Goal: Task Accomplishment & Management: Manage account settings

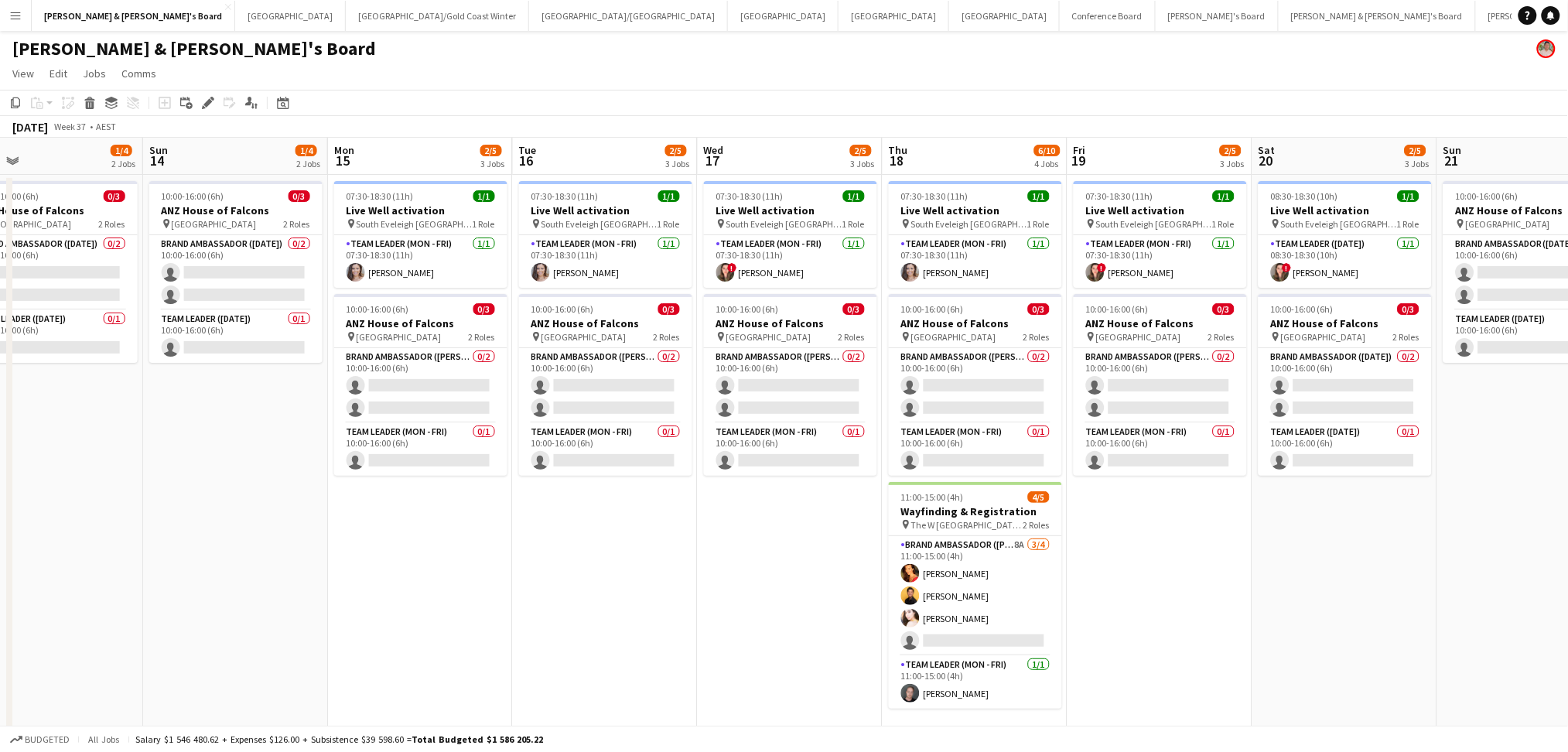
scroll to position [0, 691]
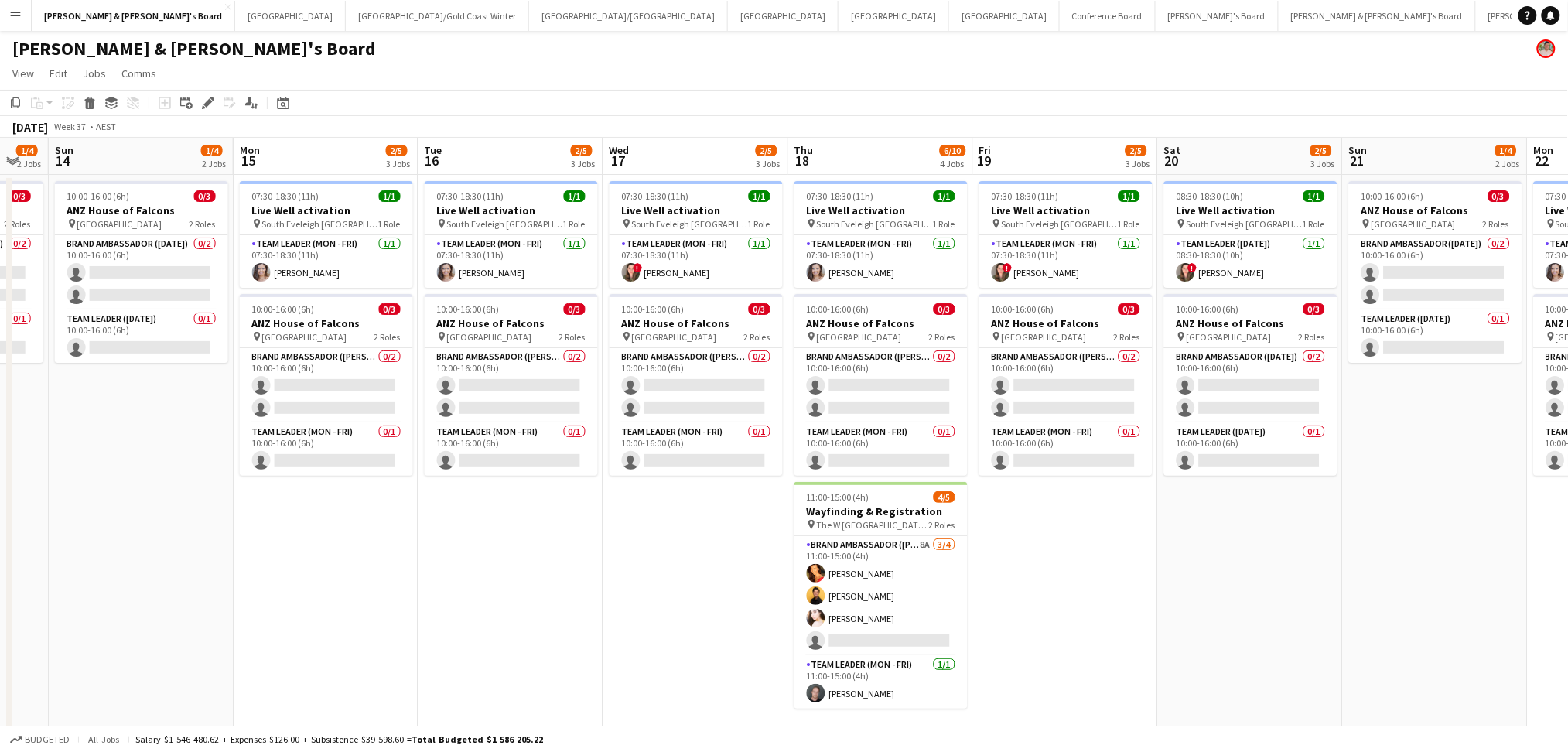
drag, startPoint x: 759, startPoint y: 566, endPoint x: 664, endPoint y: 559, distance: 95.3
click at [664, 559] on app-calendar-viewport "Wed 10 2/5 3 Jobs Thu 11 2/5 3 Jobs Fri 12 1/4 2 Jobs Sat 13 1/4 2 Jobs Sun 14 …" at bounding box center [784, 533] width 1568 height 791
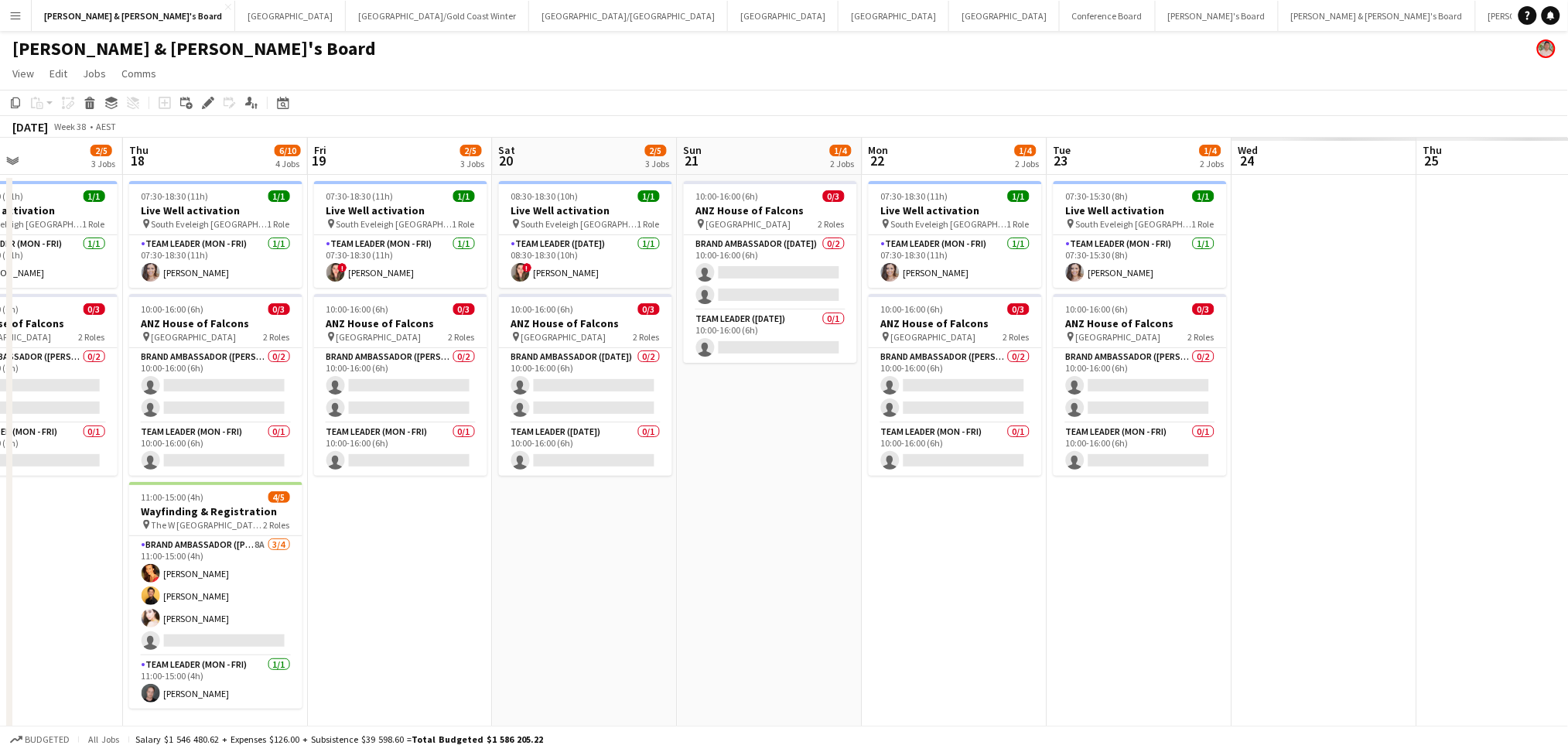
drag, startPoint x: 1293, startPoint y: 671, endPoint x: 628, endPoint y: 550, distance: 675.9
click at [628, 550] on app-calendar-viewport "Sun 14 1/4 2 Jobs Mon 15 2/5 3 Jobs Tue 16 2/5 3 Jobs Wed 17 2/5 3 Jobs Thu 18 …" at bounding box center [784, 533] width 1568 height 791
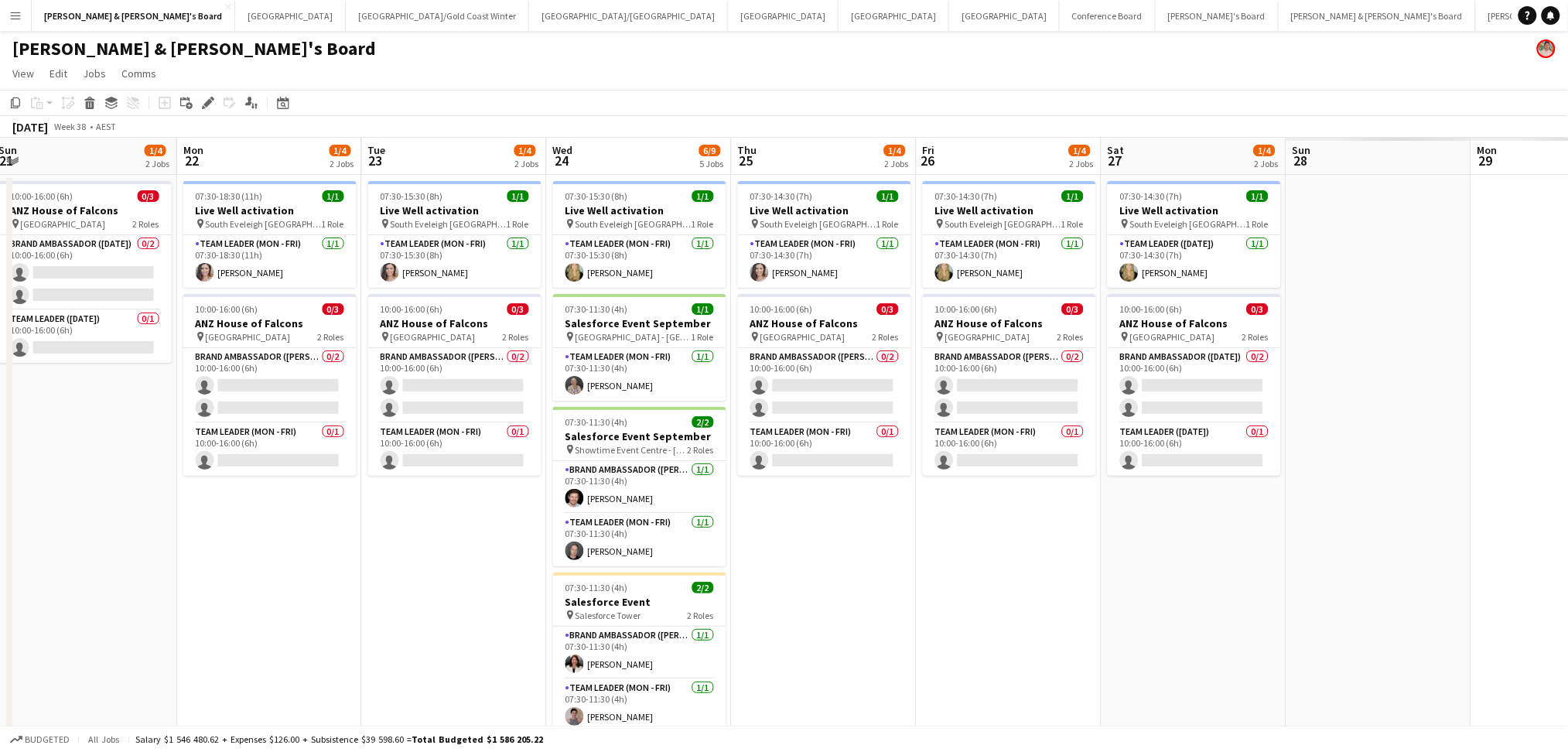
drag, startPoint x: 1120, startPoint y: 560, endPoint x: 343, endPoint y: 507, distance: 778.8
click at [334, 510] on app-calendar-viewport "Wed 17 2/5 3 Jobs Thu 18 6/10 4 Jobs Fri 19 2/5 3 Jobs Sat 20 2/5 3 Jobs Sun 21…" at bounding box center [784, 653] width 1568 height 1031
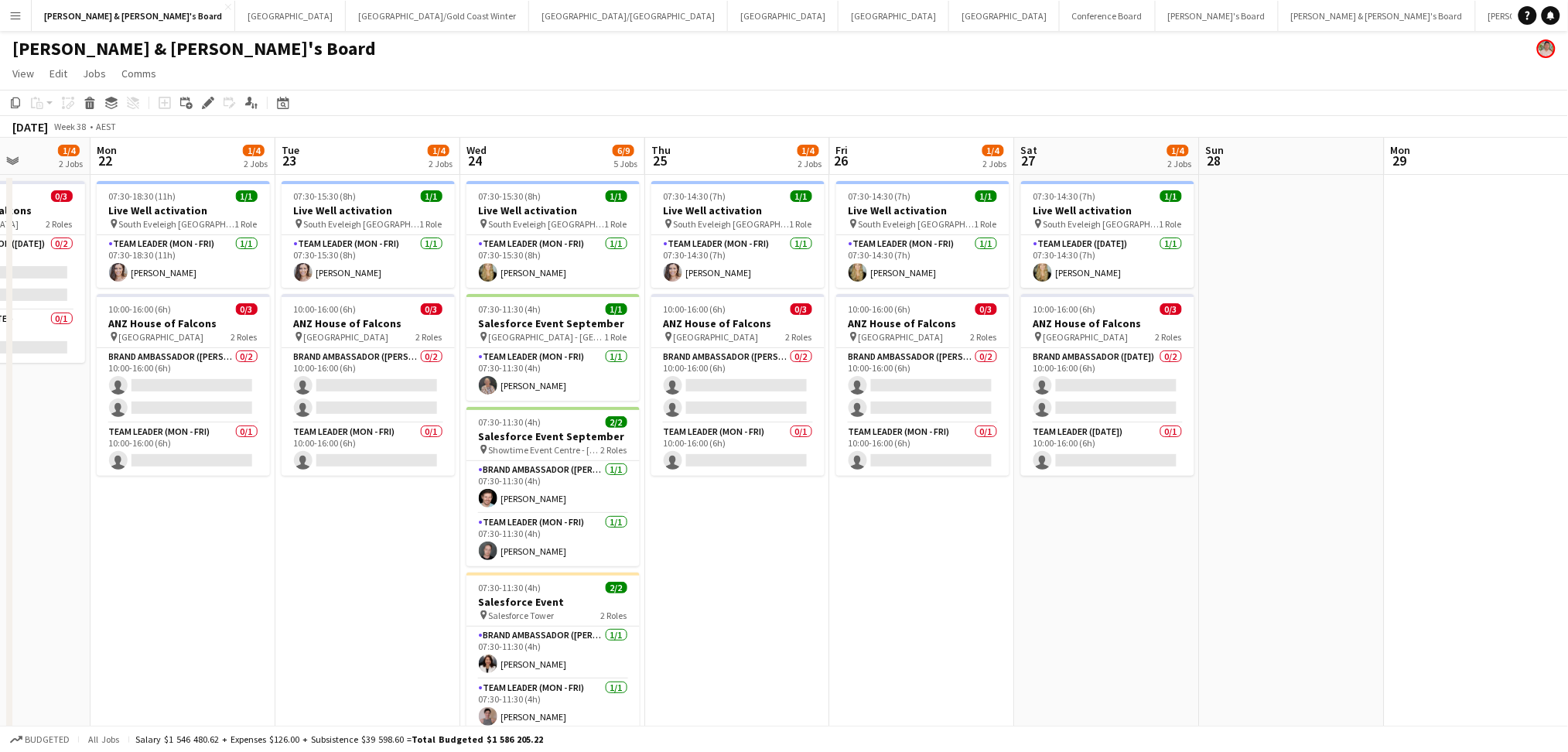
scroll to position [0, 428]
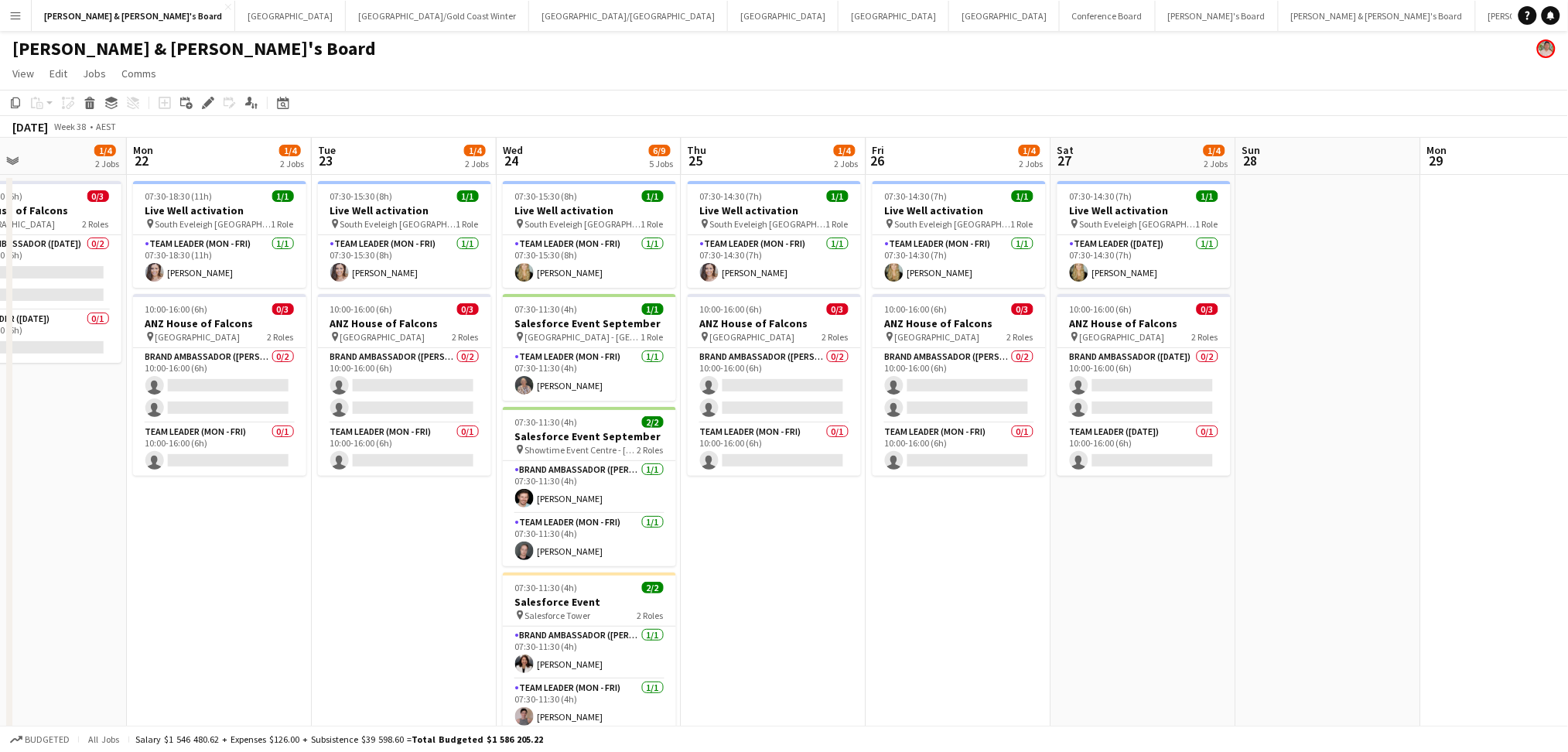
drag, startPoint x: 1054, startPoint y: 570, endPoint x: 1104, endPoint y: 556, distance: 51.9
click at [1104, 556] on app-calendar-viewport "Fri 19 2/5 3 Jobs Sat 20 2/5 3 Jobs Sun 21 1/4 2 Jobs Mon 22 1/4 2 Jobs Tue 23 …" at bounding box center [784, 653] width 1568 height 1031
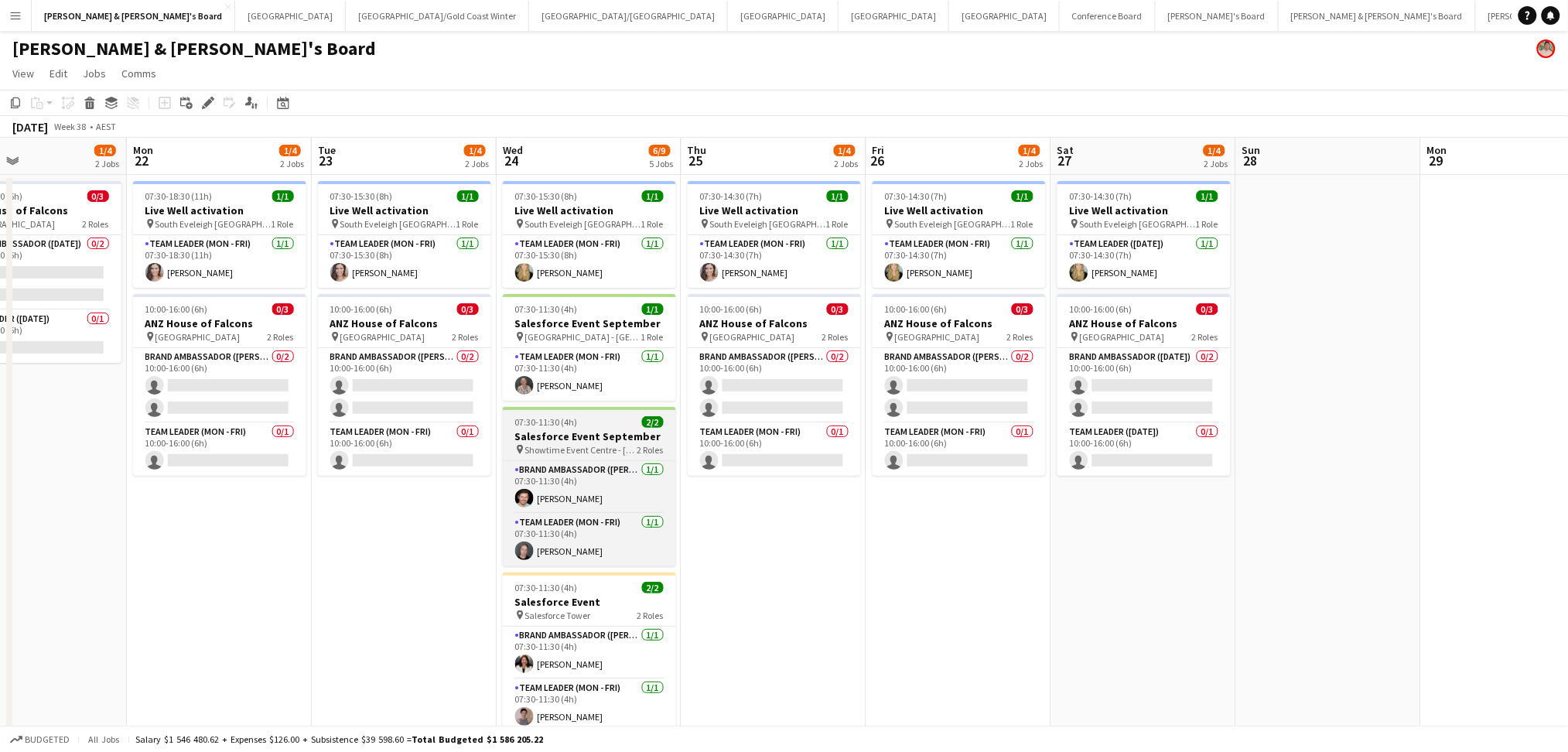
click at [618, 426] on div "07:30-11:30 (4h) 2/2" at bounding box center [590, 422] width 173 height 12
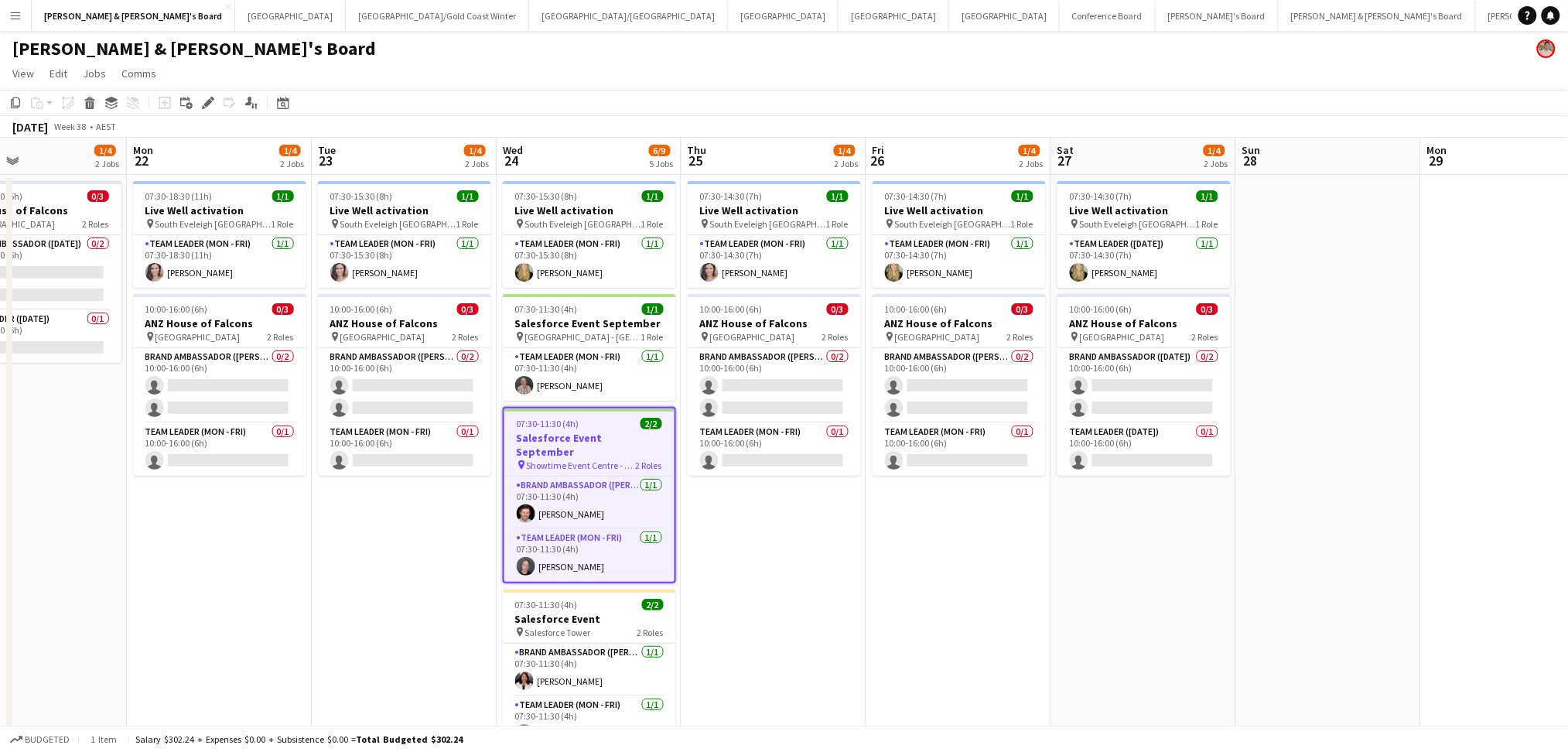
click at [618, 426] on div "07:30-11:30 (4h) 2/2" at bounding box center [590, 424] width 170 height 12
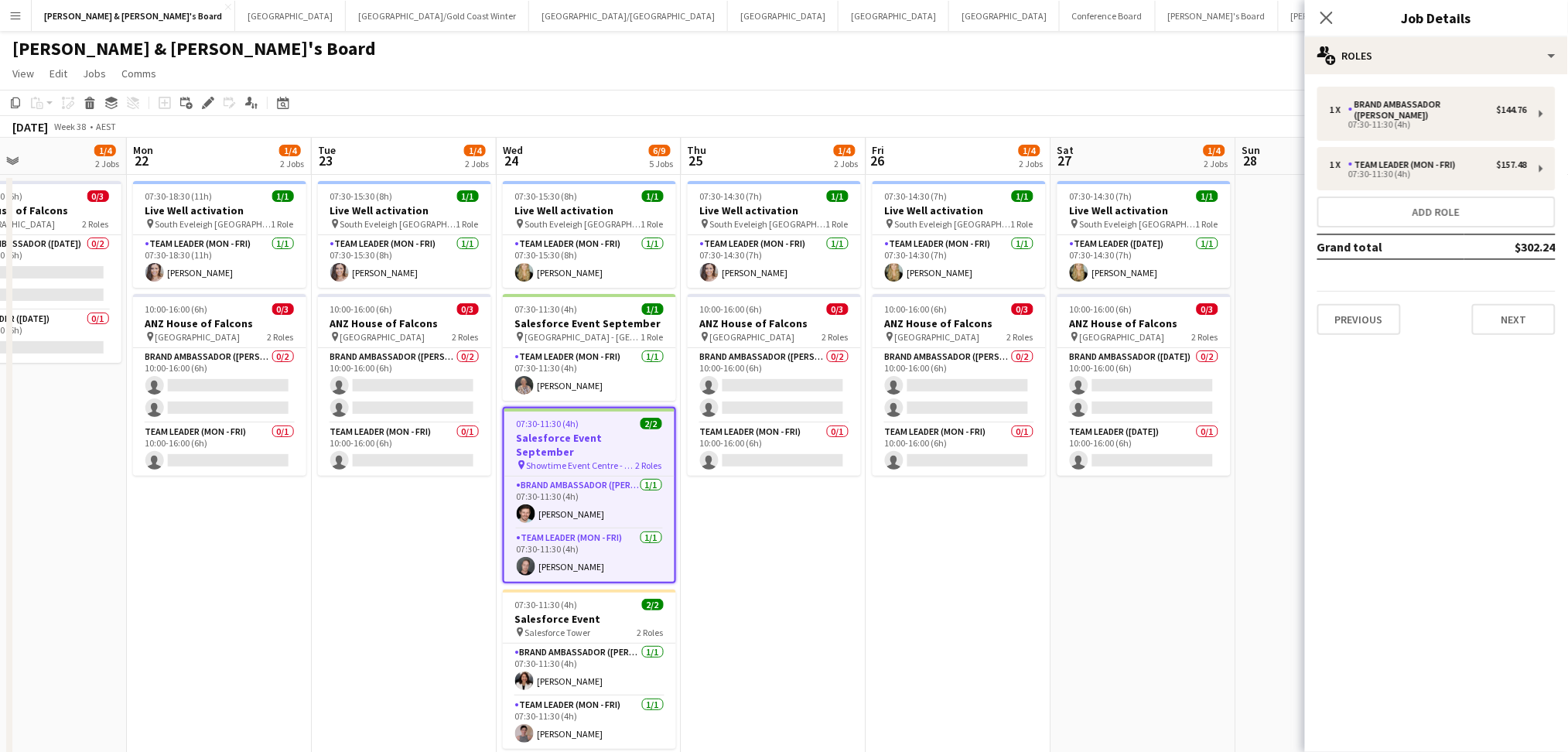
type input "**********"
click at [1496, 311] on button "Next" at bounding box center [1514, 319] width 83 height 31
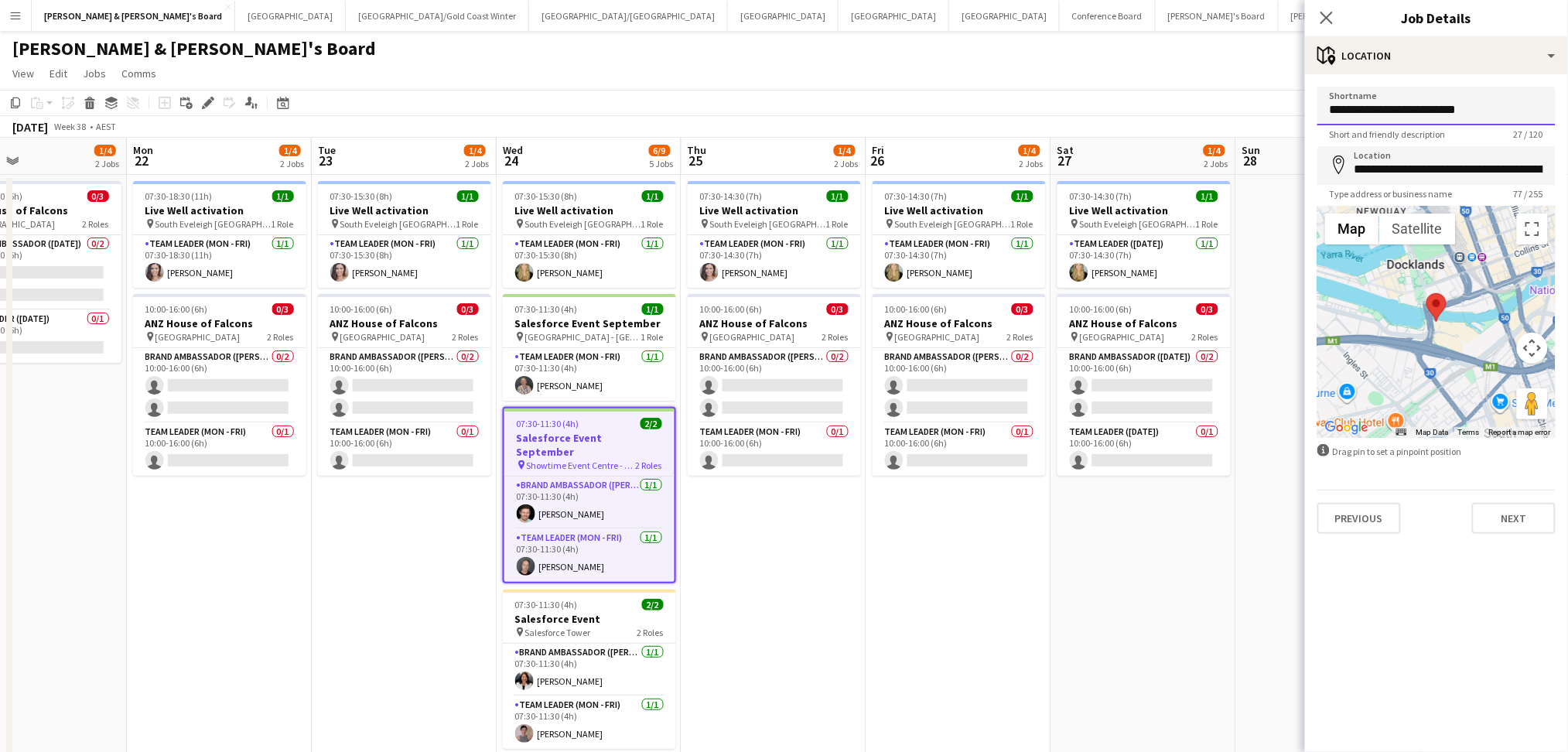
click at [1407, 112] on input "**********" at bounding box center [1436, 106] width 238 height 38
click at [1517, 534] on div "**********" at bounding box center [1437, 310] width 263 height 472
click at [1516, 520] on button "Next" at bounding box center [1514, 518] width 83 height 31
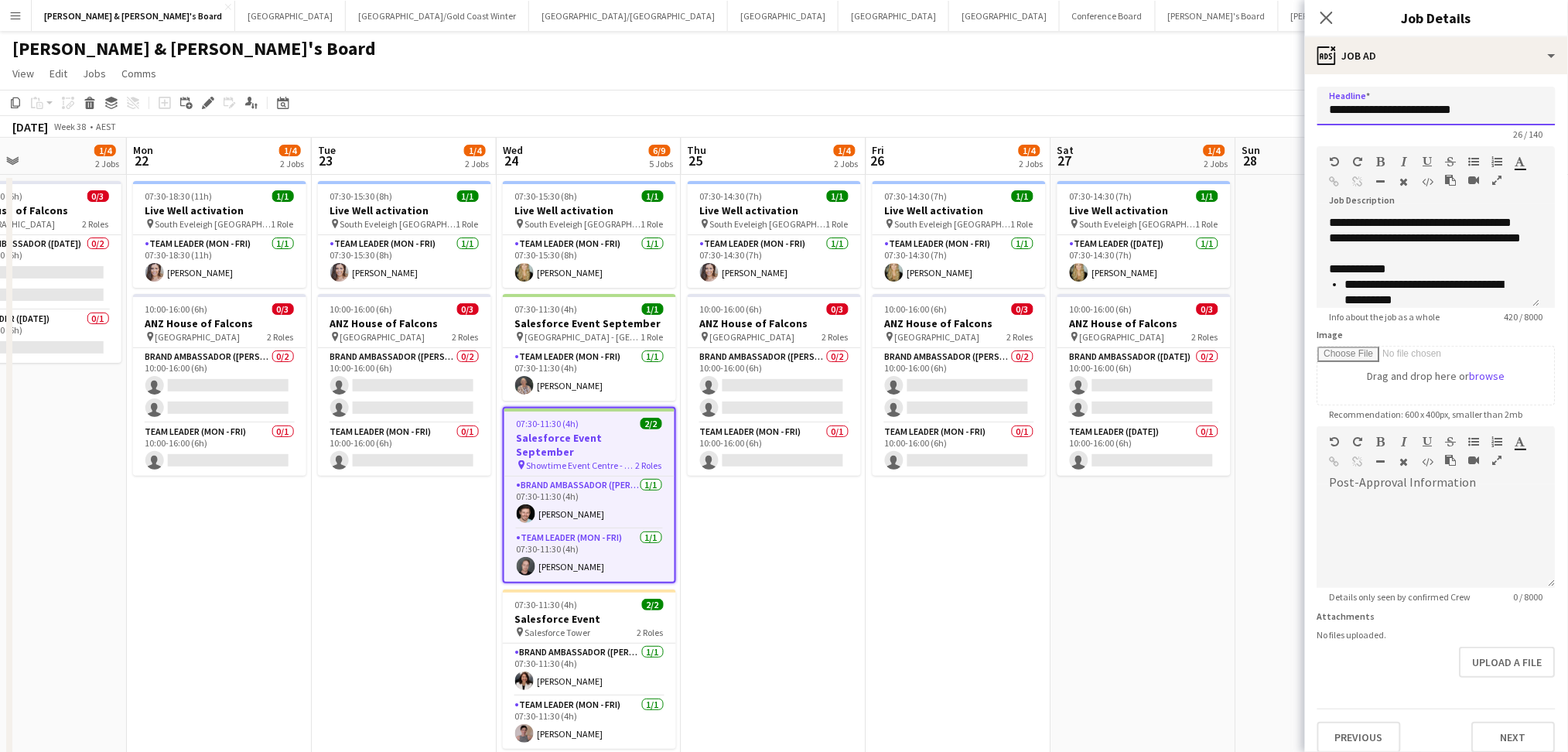
drag, startPoint x: 1413, startPoint y: 111, endPoint x: 1330, endPoint y: 111, distance: 83.0
click at [1330, 111] on input "**********" at bounding box center [1436, 106] width 238 height 38
drag, startPoint x: 1506, startPoint y: 738, endPoint x: 1506, endPoint y: 728, distance: 10.0
click at [1506, 738] on button "Next" at bounding box center [1514, 737] width 83 height 31
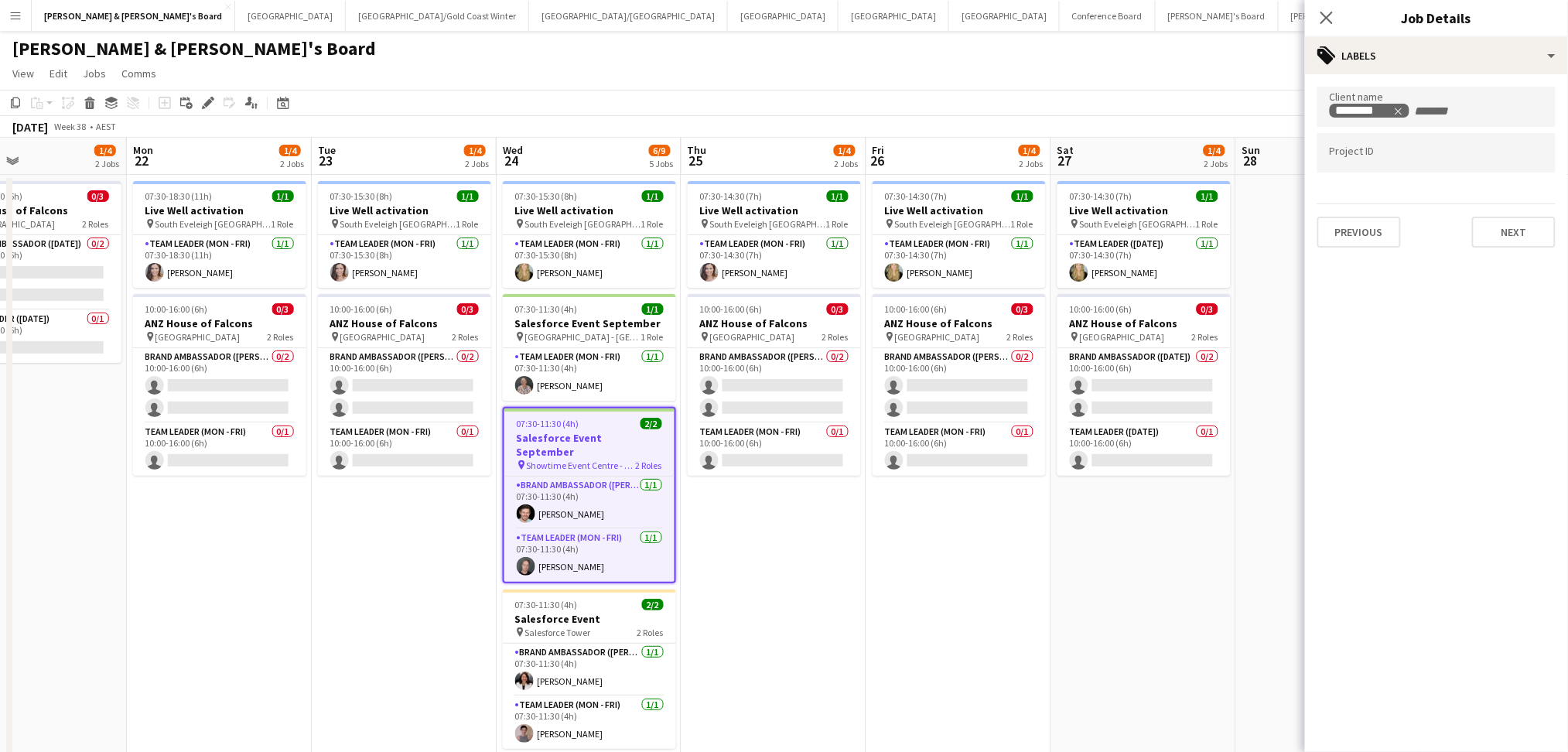
click at [574, 443] on h3 "Salesforce Event September" at bounding box center [590, 445] width 170 height 27
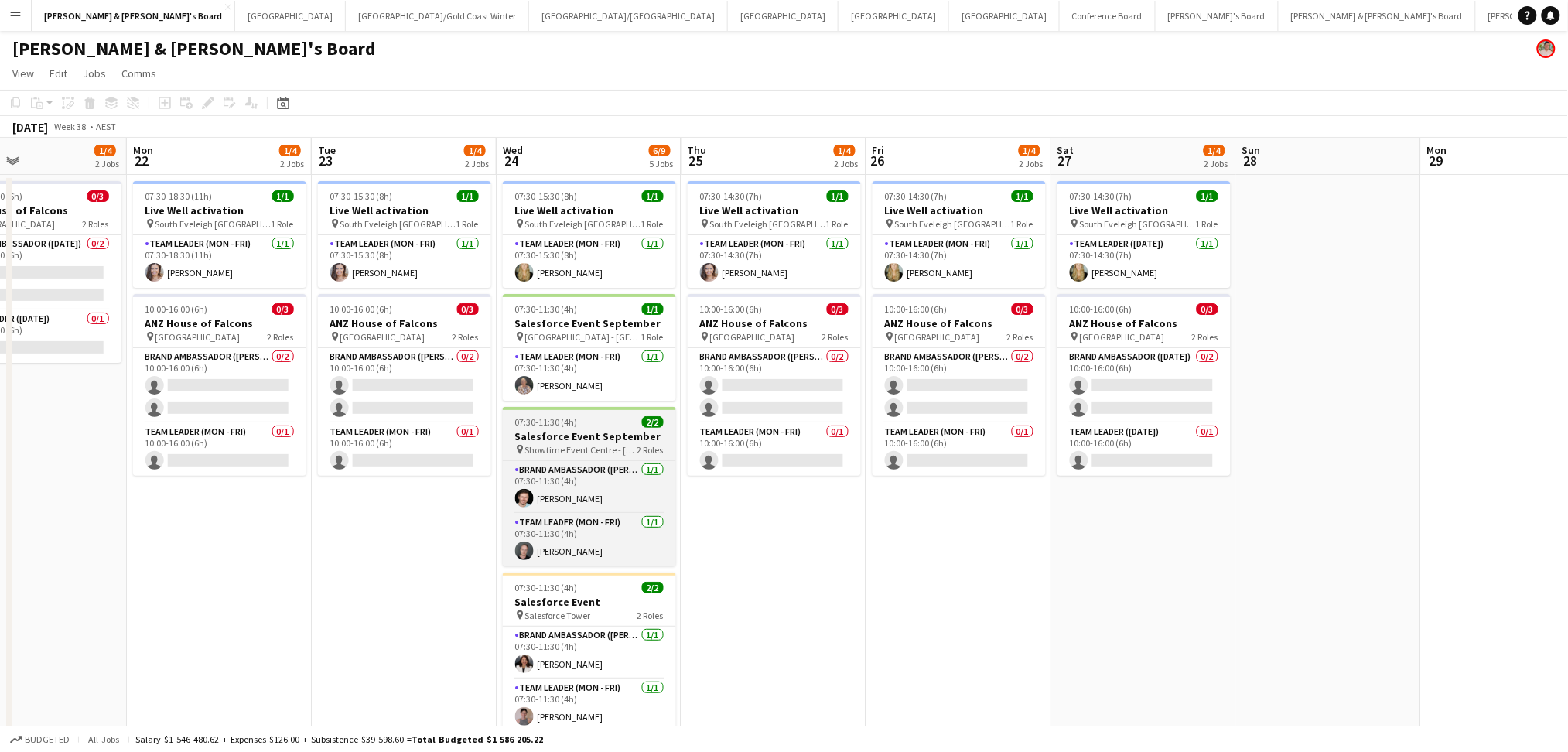
click at [574, 443] on h3 "Salesforce Event September" at bounding box center [590, 436] width 173 height 14
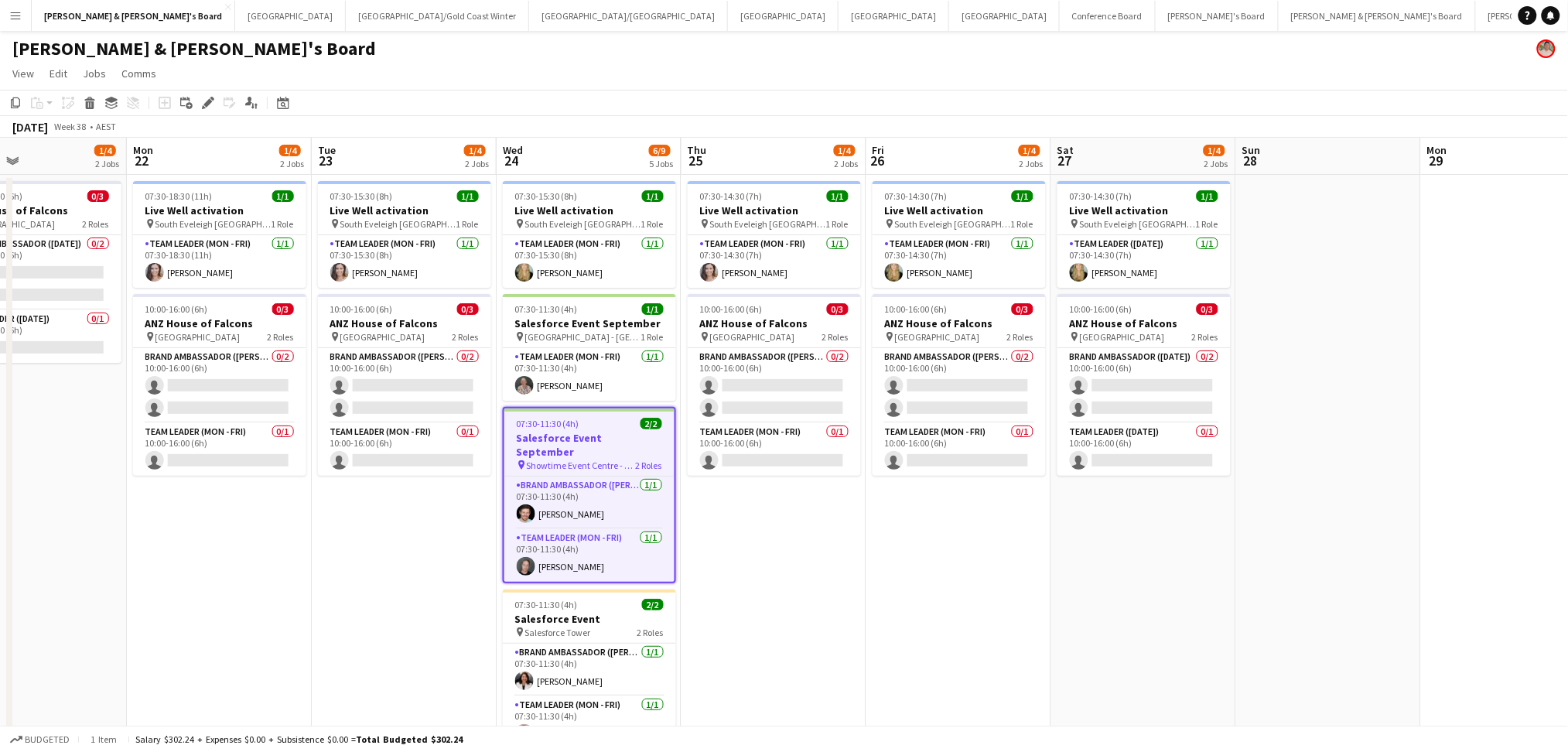
click at [574, 443] on h3 "Salesforce Event September" at bounding box center [590, 445] width 170 height 27
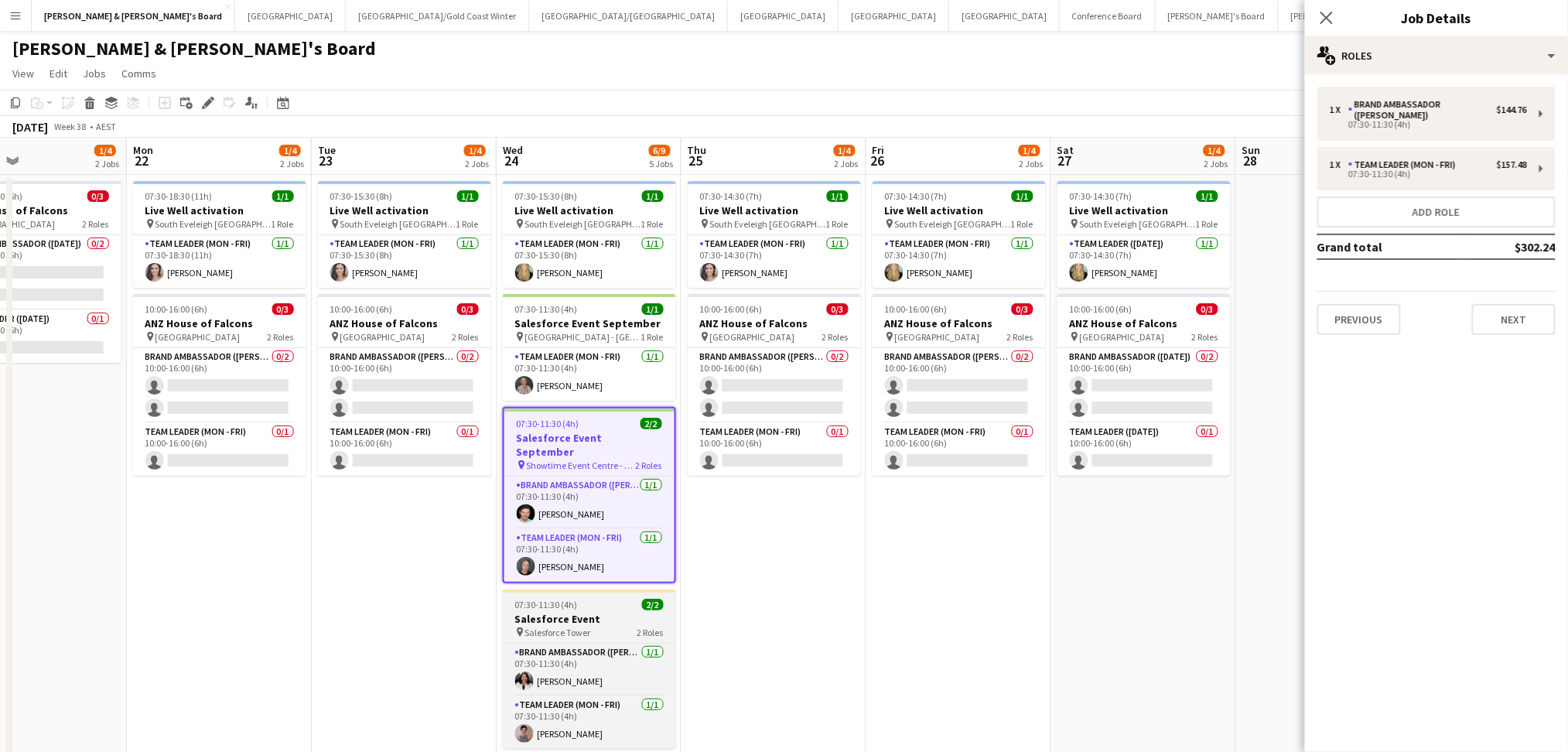
click at [609, 626] on div "pin Salesforce Tower 2 Roles" at bounding box center [590, 632] width 173 height 12
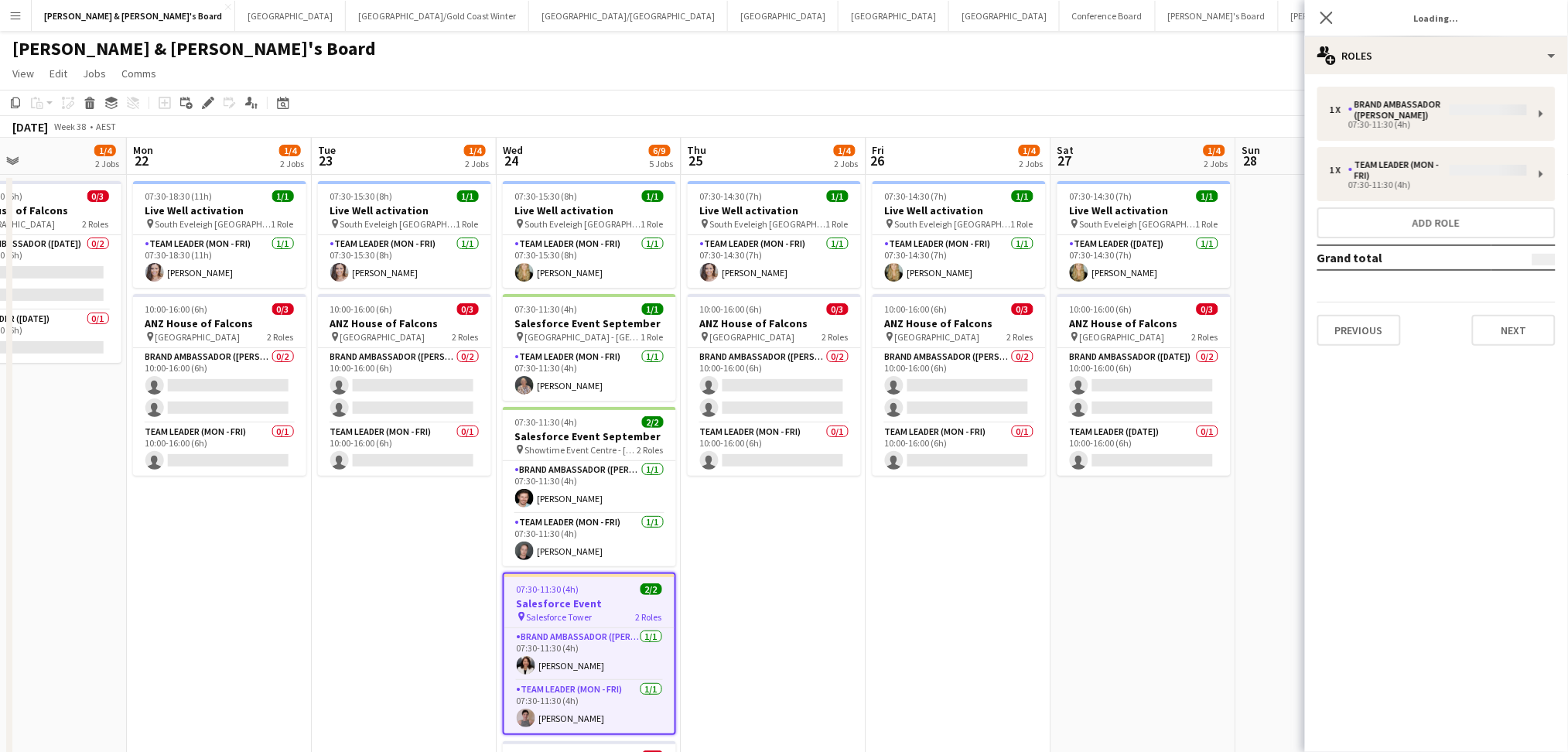
click at [609, 618] on div "pin Salesforce Tower 2 Roles" at bounding box center [590, 616] width 170 height 12
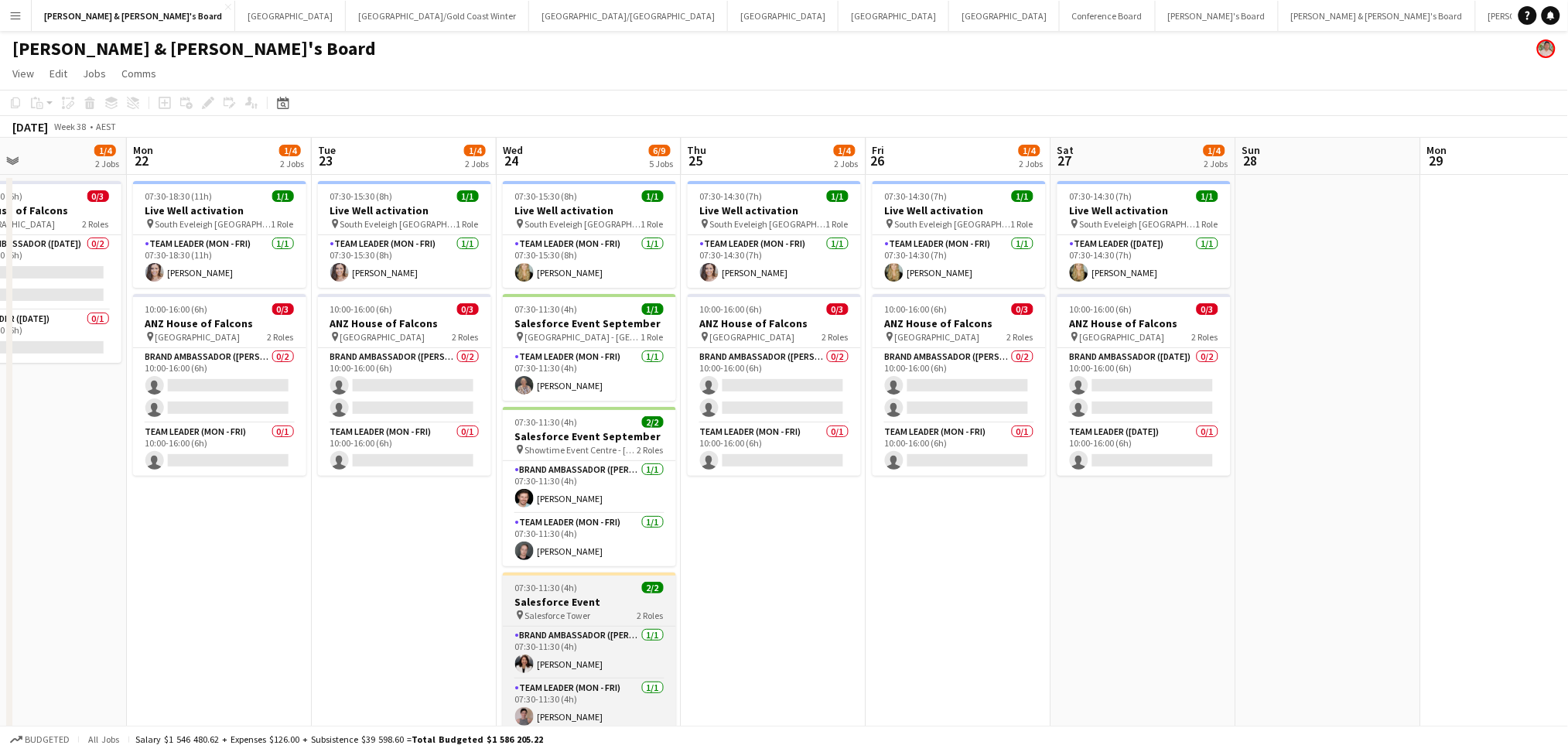
click at [624, 596] on h3 "Salesforce Event" at bounding box center [590, 602] width 173 height 14
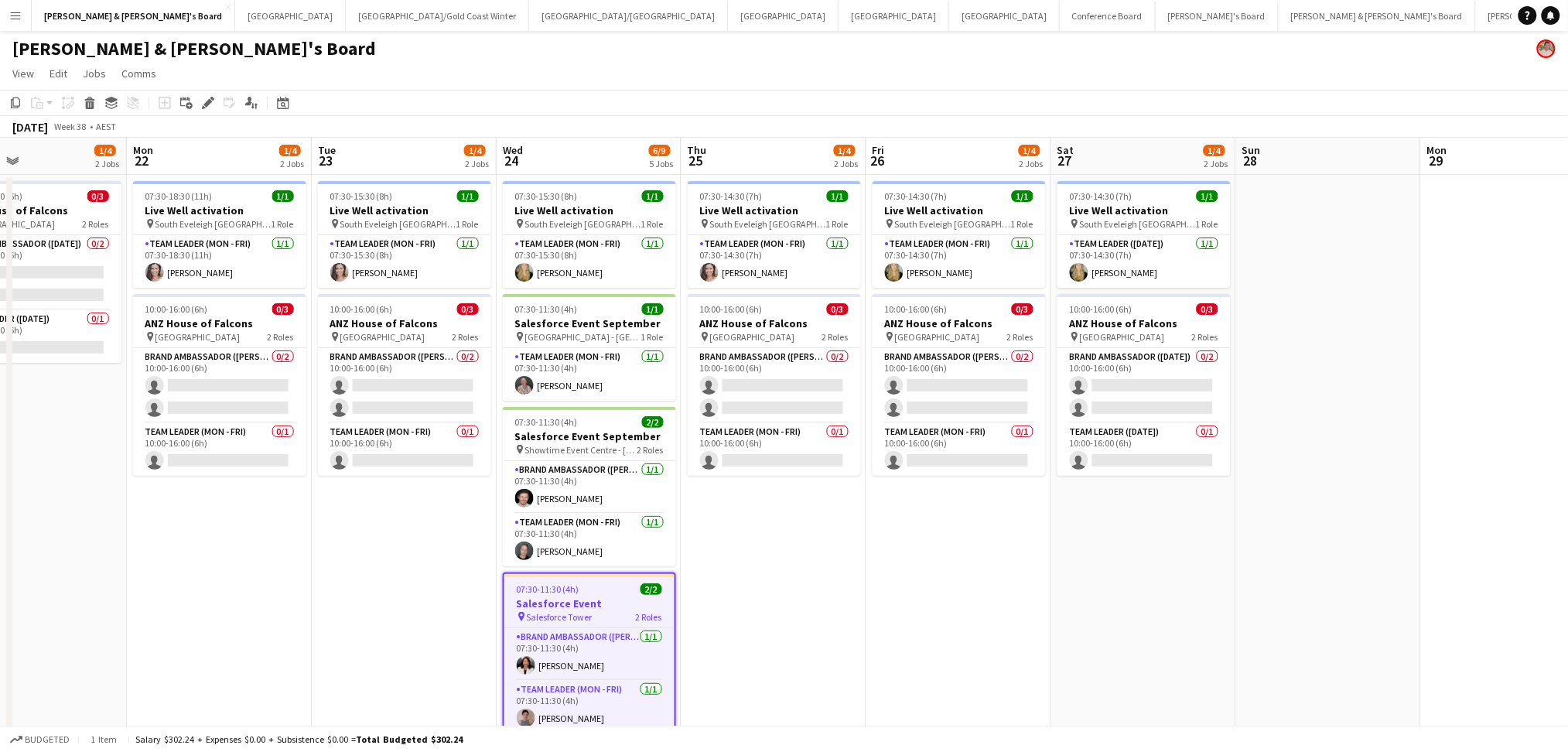
click at [624, 596] on h3 "Salesforce Event" at bounding box center [590, 603] width 170 height 14
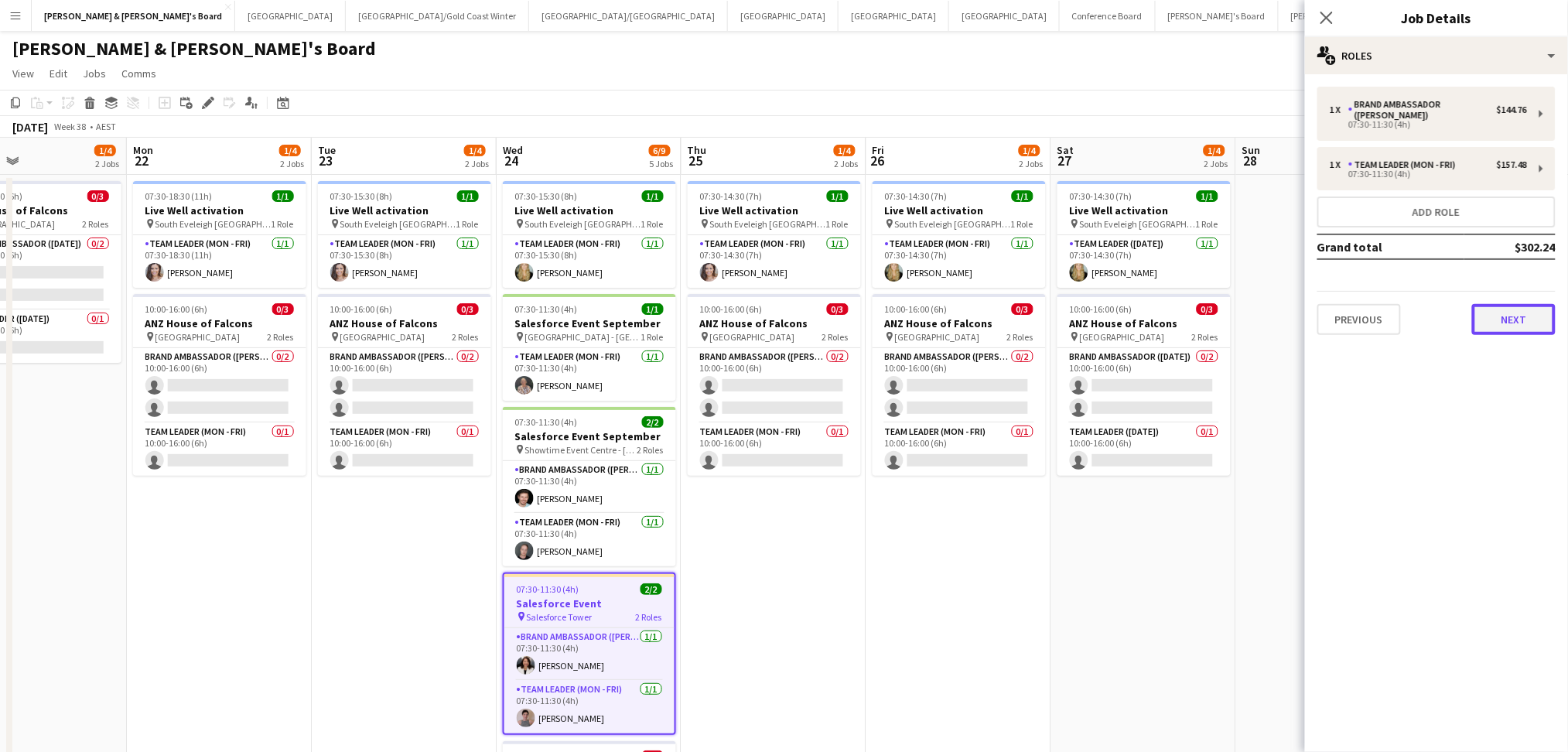
click at [1494, 304] on button "Next" at bounding box center [1514, 319] width 83 height 31
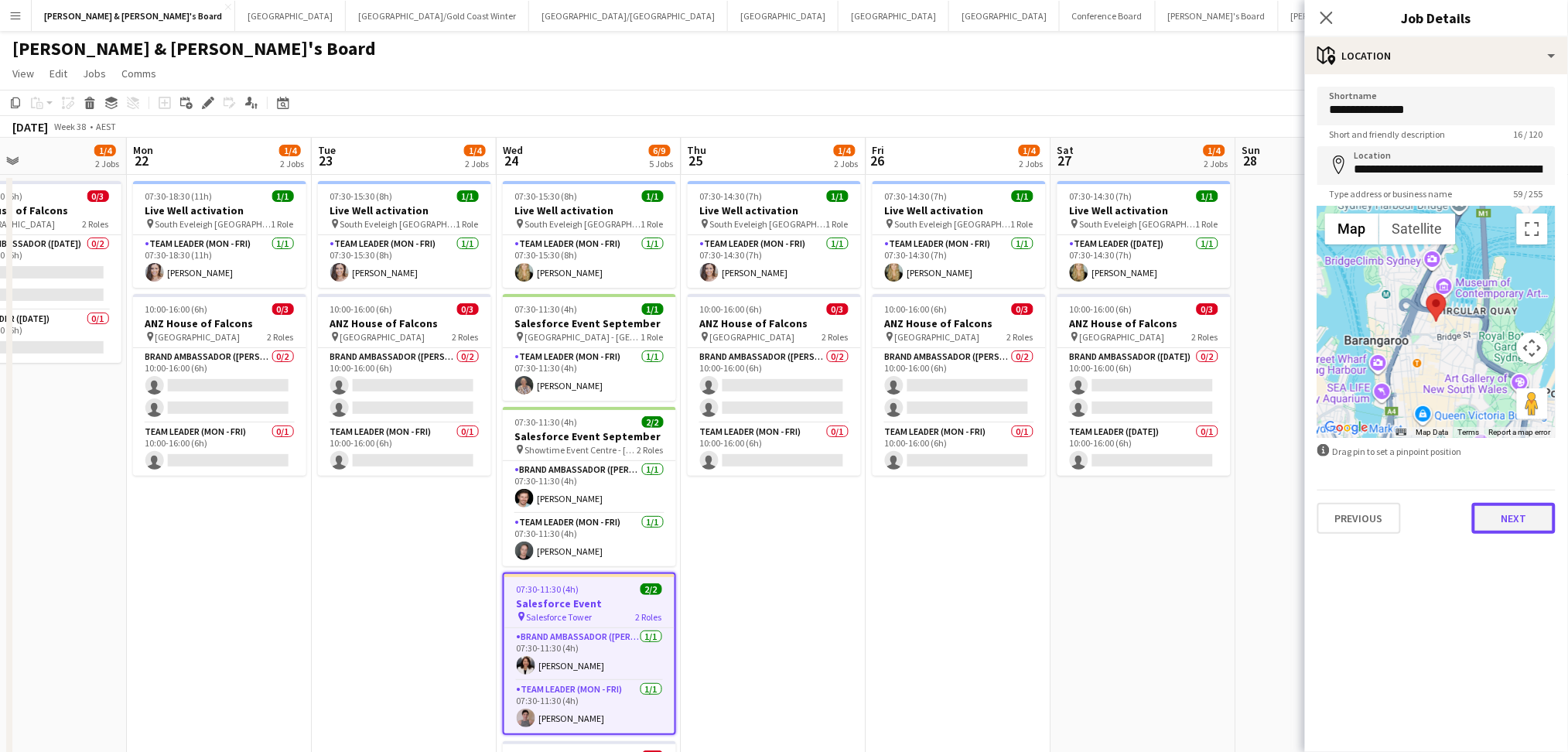
click at [1491, 508] on button "Next" at bounding box center [1514, 518] width 83 height 31
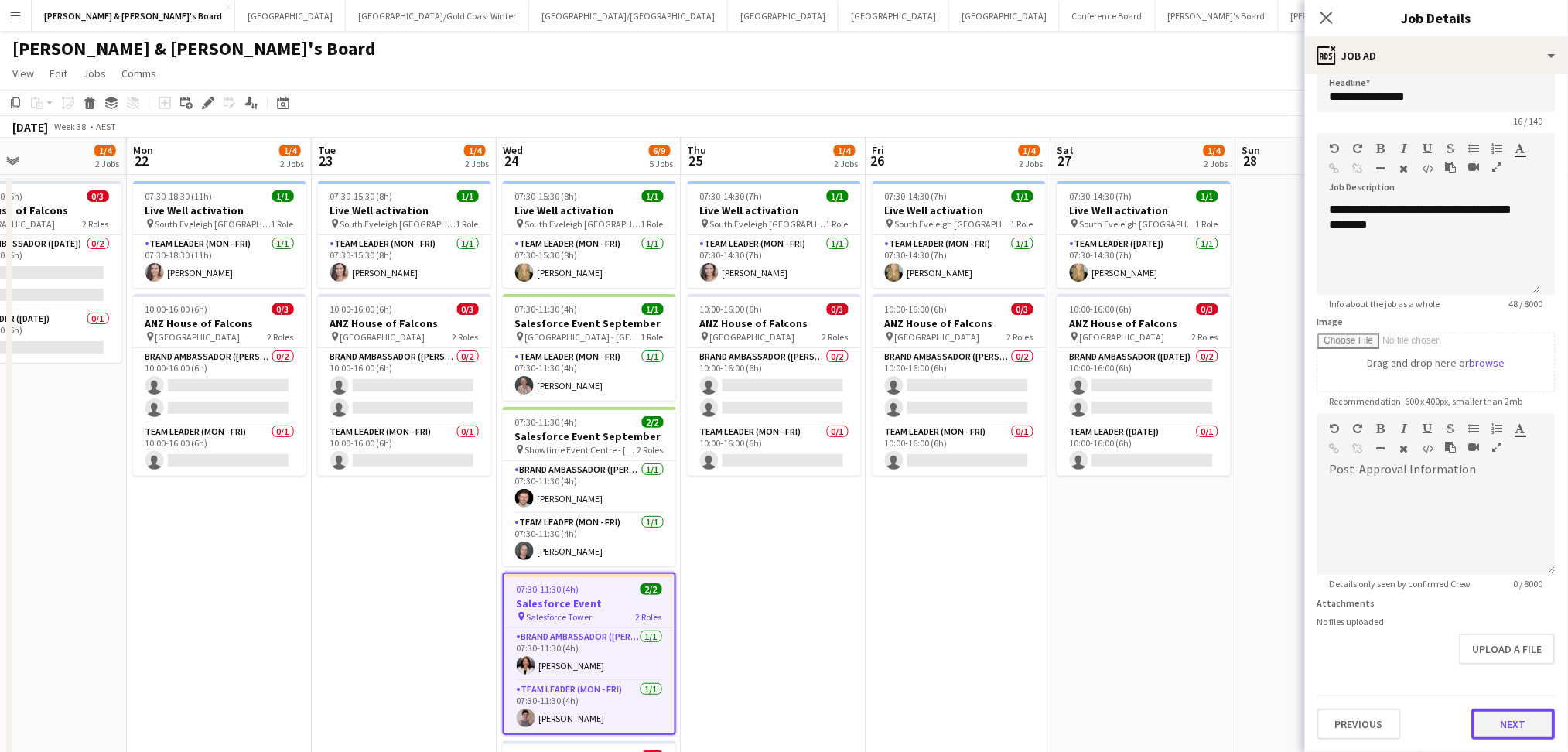
scroll to position [9, 0]
click at [1467, 665] on form "**********" at bounding box center [1437, 411] width 263 height 666
click at [1492, 727] on button "Next" at bounding box center [1514, 728] width 83 height 31
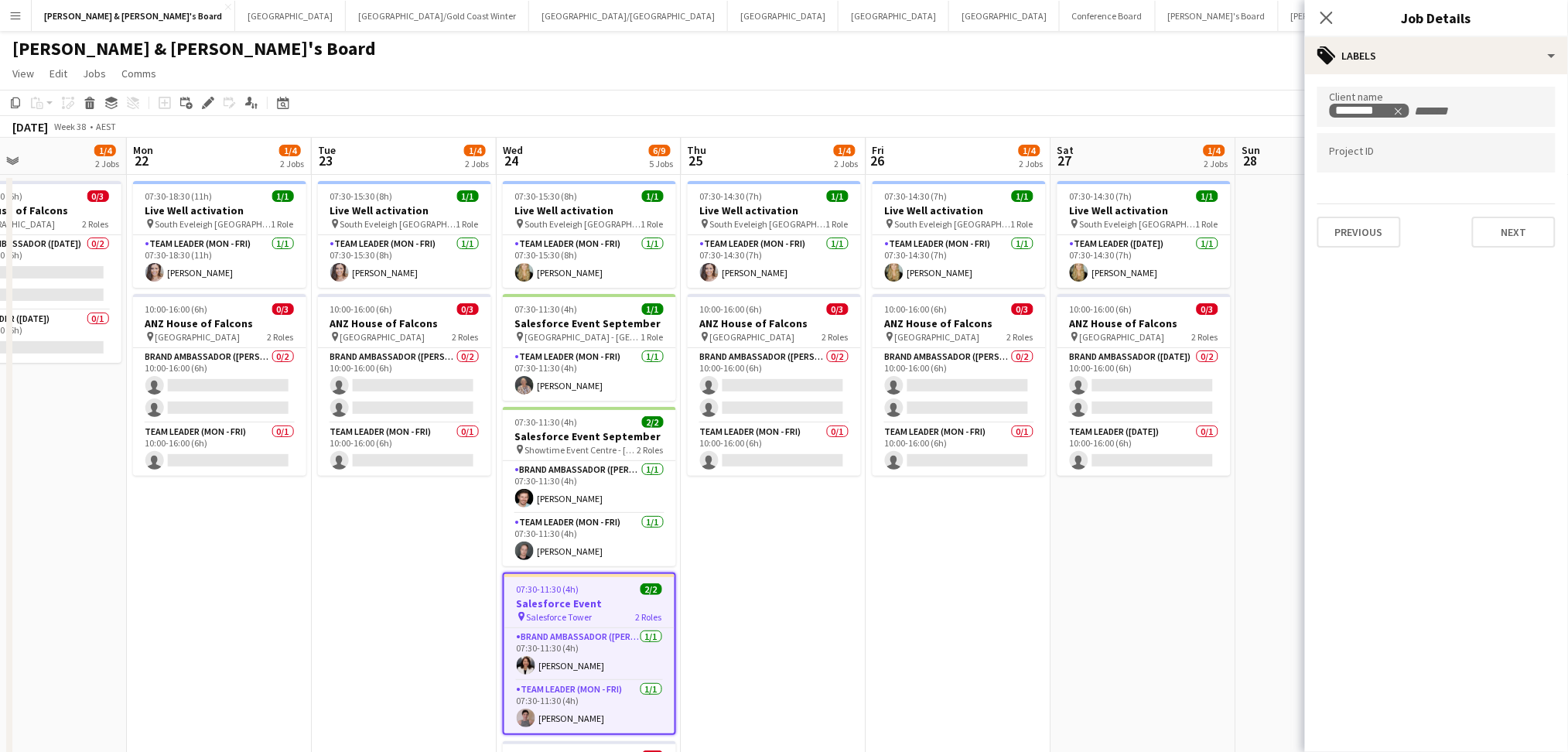
click at [1034, 601] on app-date-cell "07:30-14:30 (7h) 1/1 Live Well activation pin South [PERSON_NAME] 1 Role Team L…" at bounding box center [959, 580] width 185 height 810
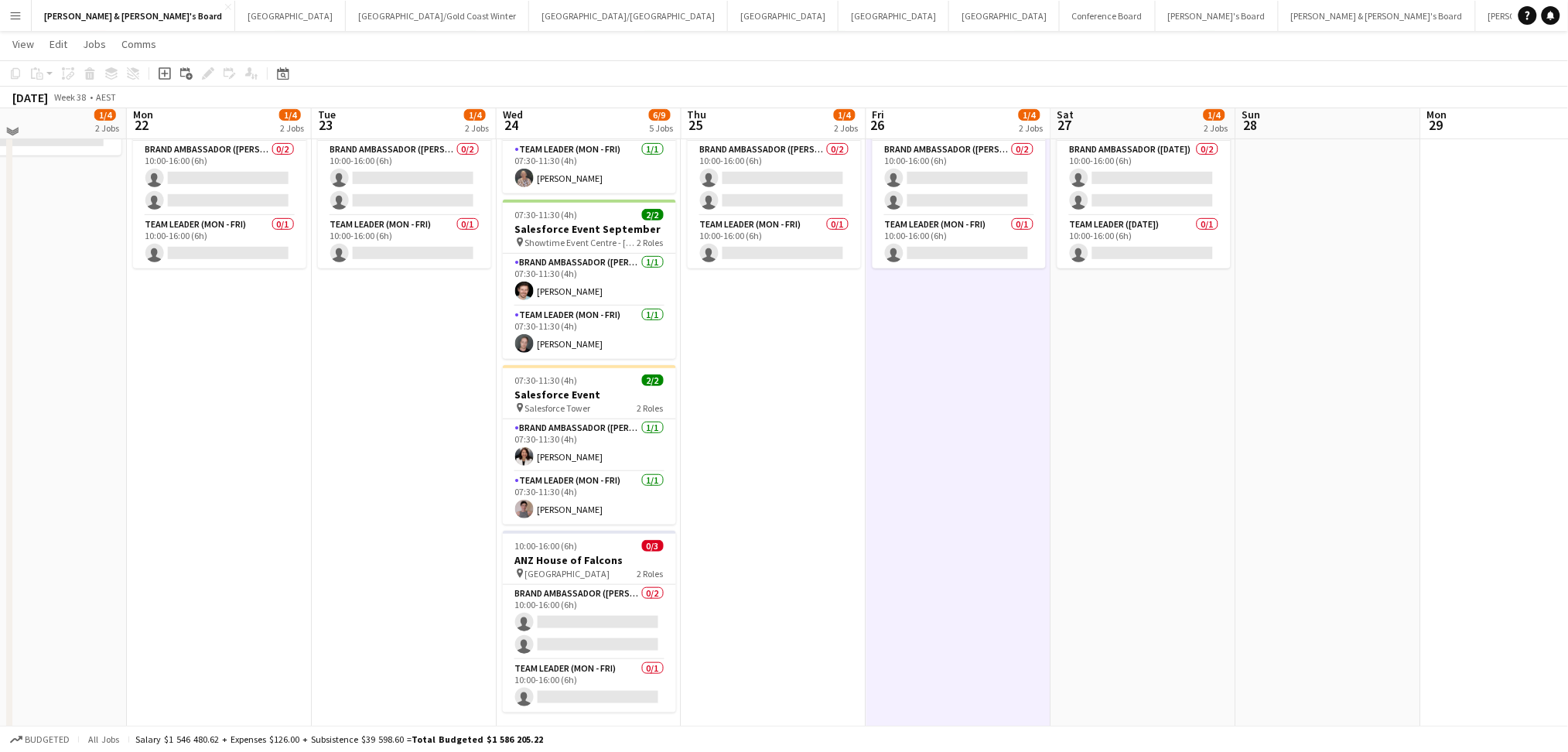
scroll to position [103, 0]
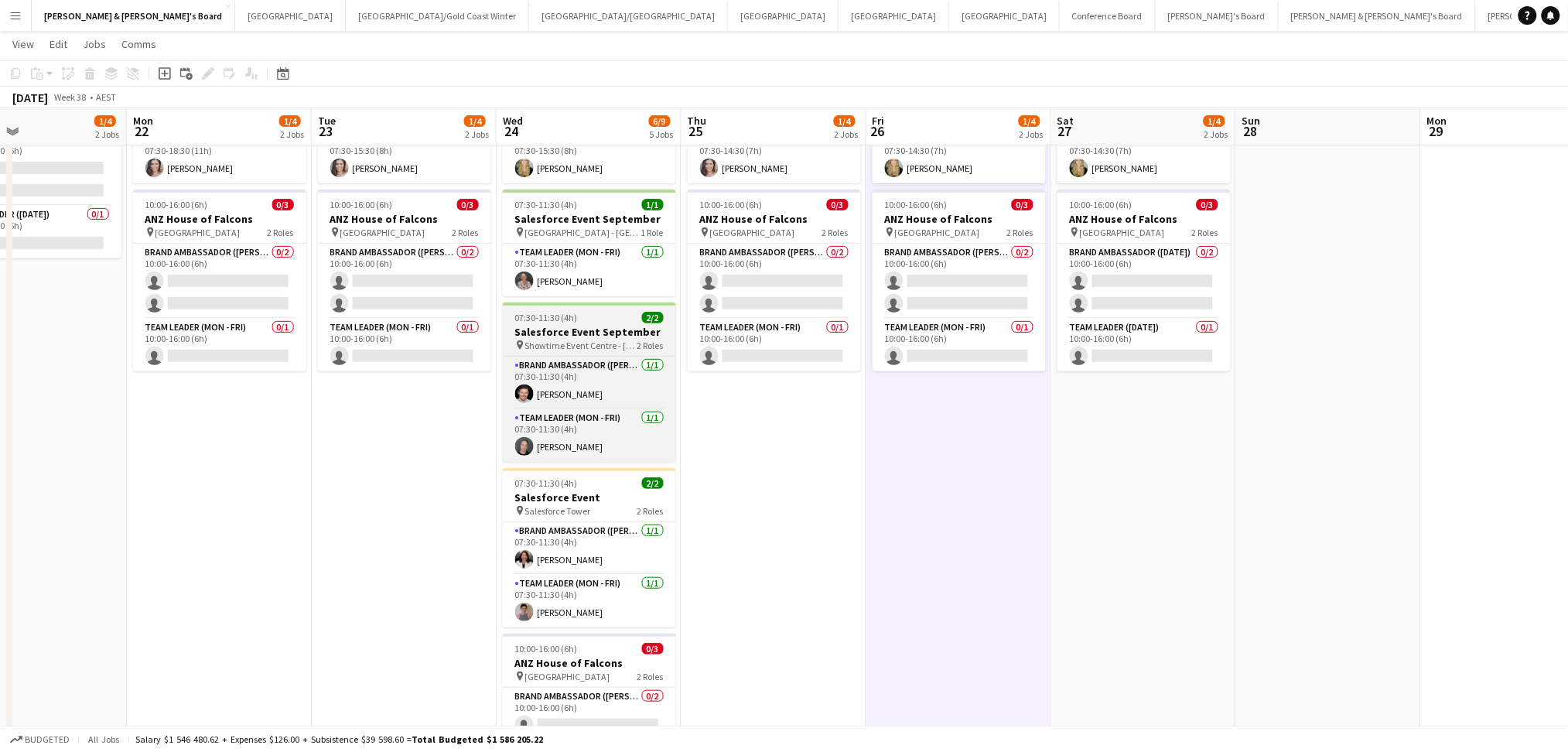
click at [601, 340] on span "Showtime Event Centre - [GEOGRAPHIC_DATA]" at bounding box center [581, 346] width 112 height 12
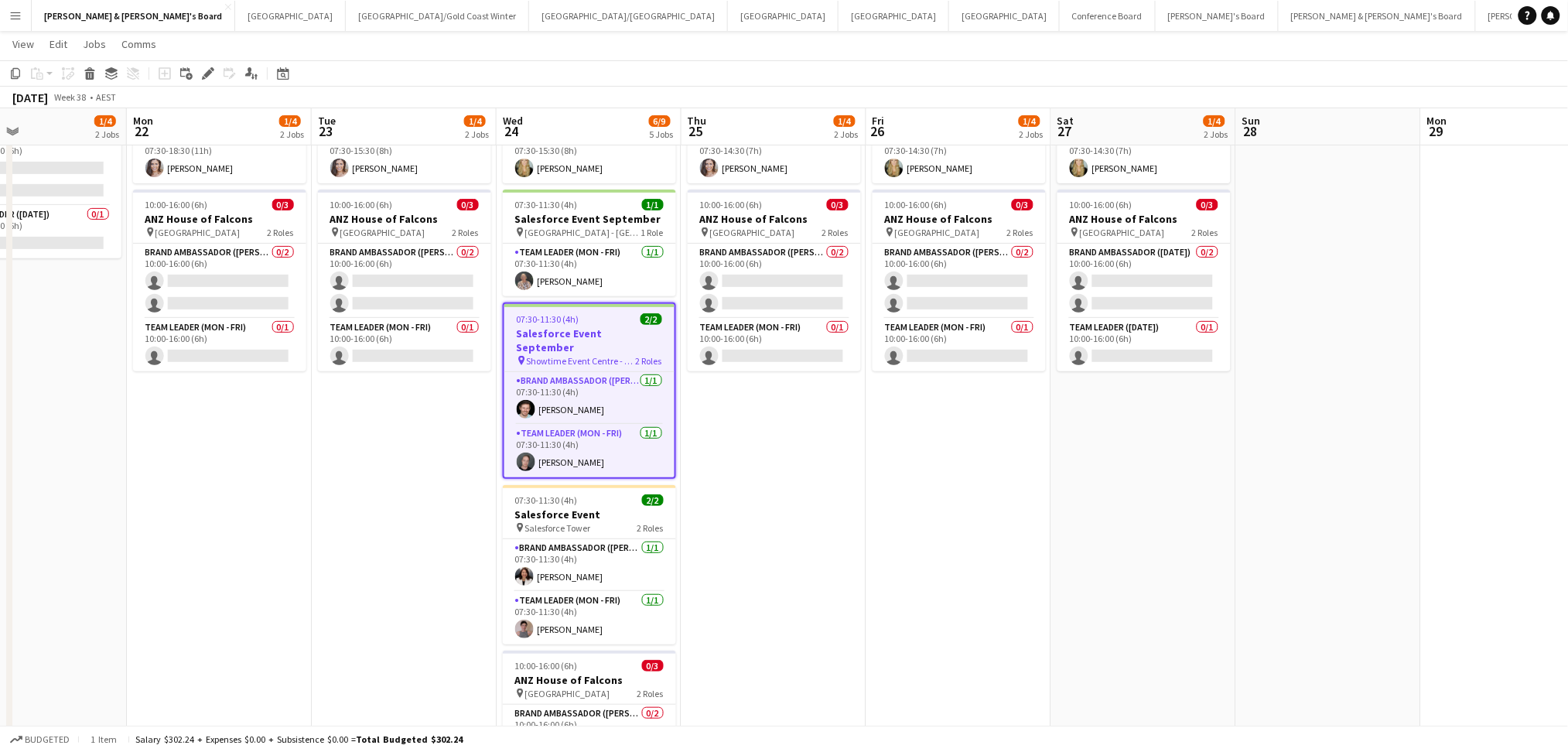
click at [601, 338] on app-job-card "07:30-11:30 (4h) 2/2 Salesforce Event September pin Showtime Event Centre - VIC…" at bounding box center [590, 391] width 173 height 177
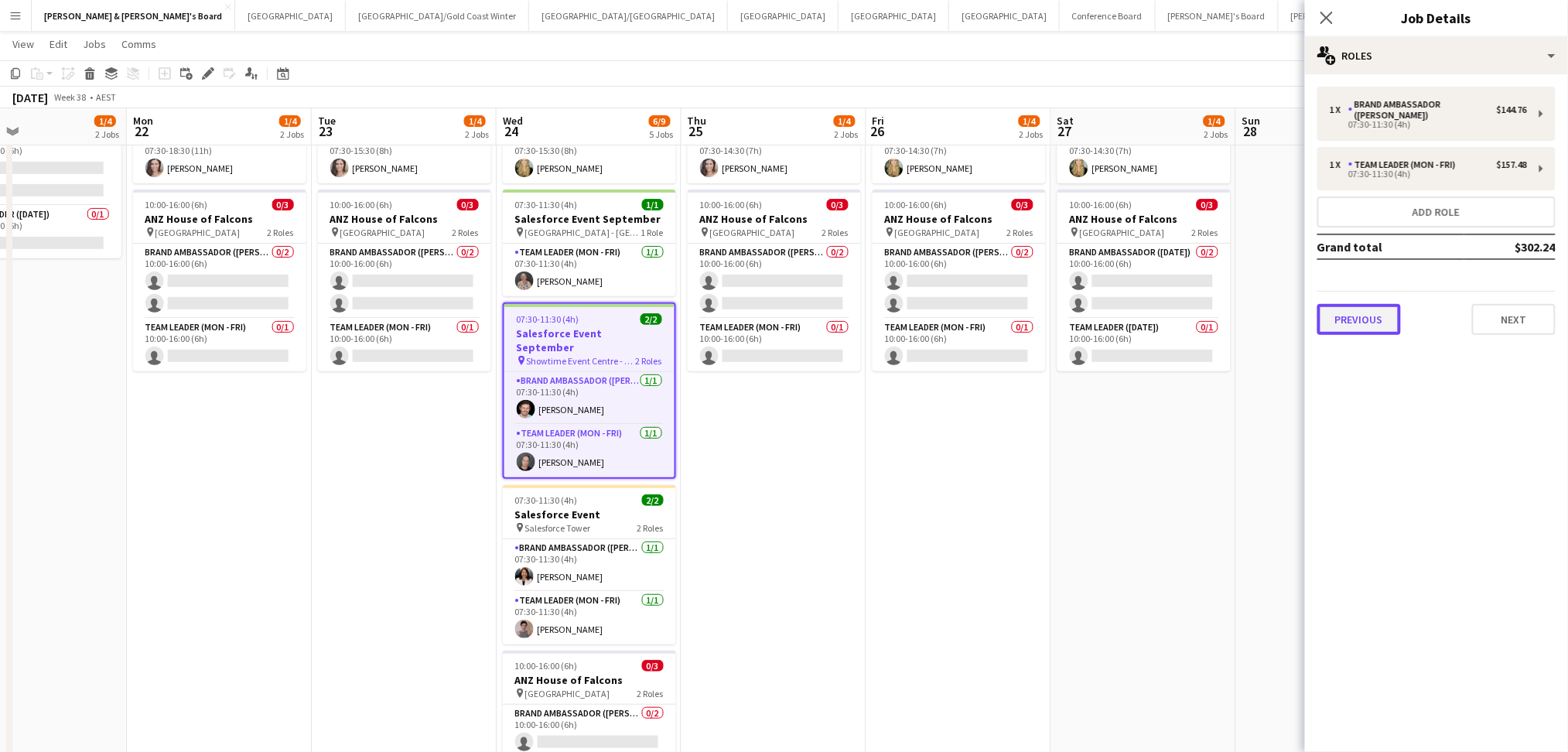
click at [1346, 316] on button "Previous" at bounding box center [1359, 319] width 83 height 31
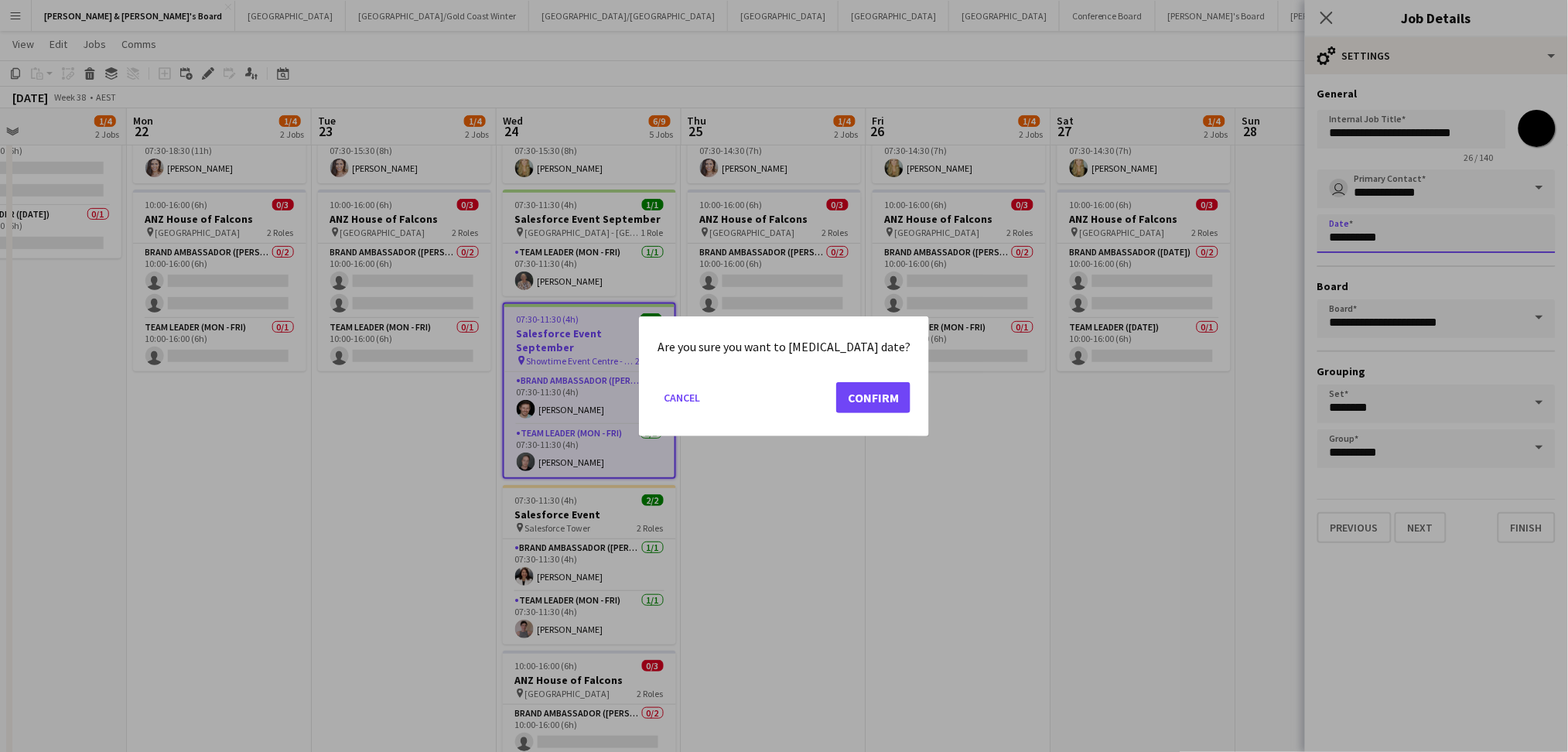
scroll to position [0, 0]
click at [1406, 233] on body "Menu Boards Boards Boards All jobs Status Workforce Workforce My Workforce Recr…" at bounding box center [784, 493] width 1568 height 1193
click at [858, 391] on button "Confirm" at bounding box center [873, 396] width 74 height 31
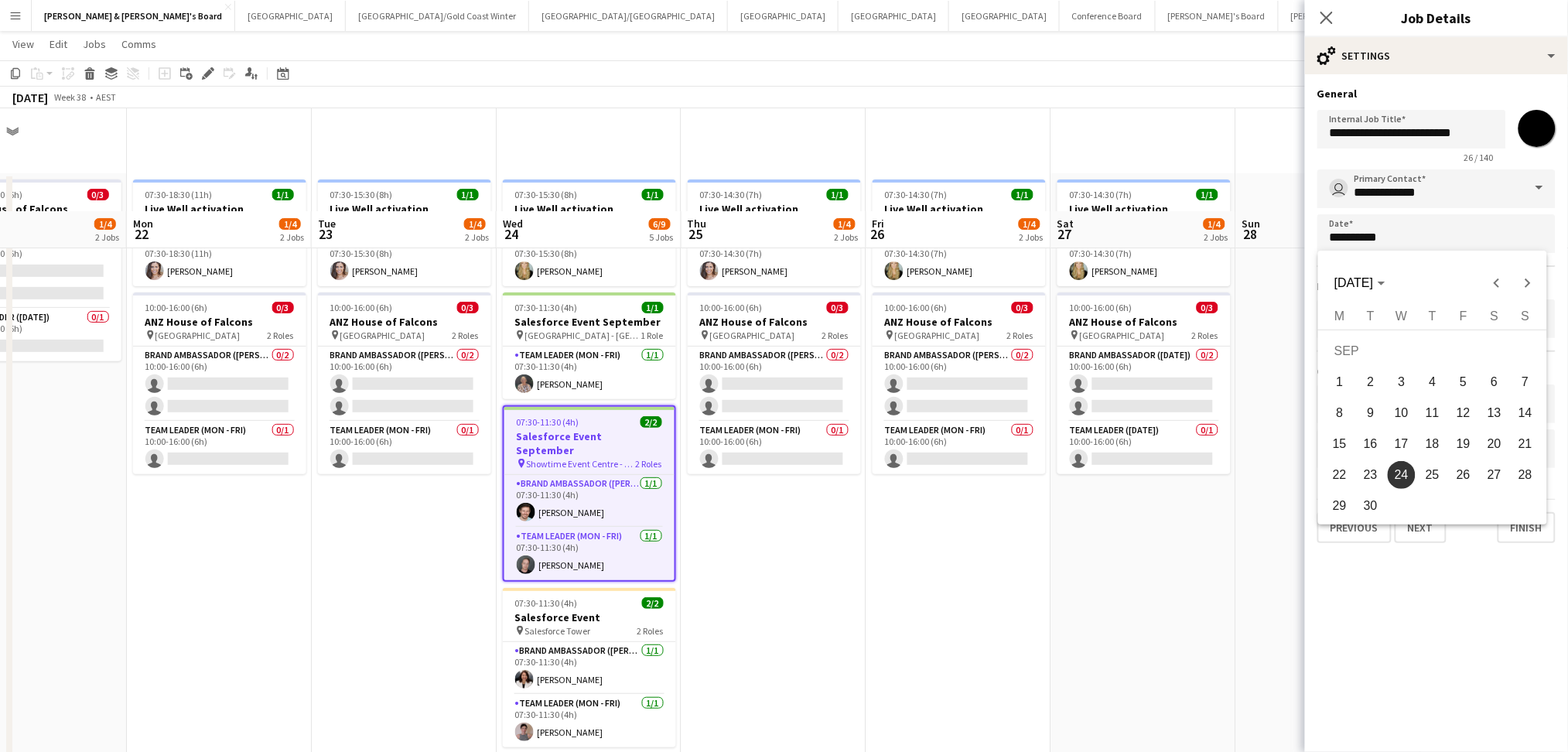
scroll to position [103, 0]
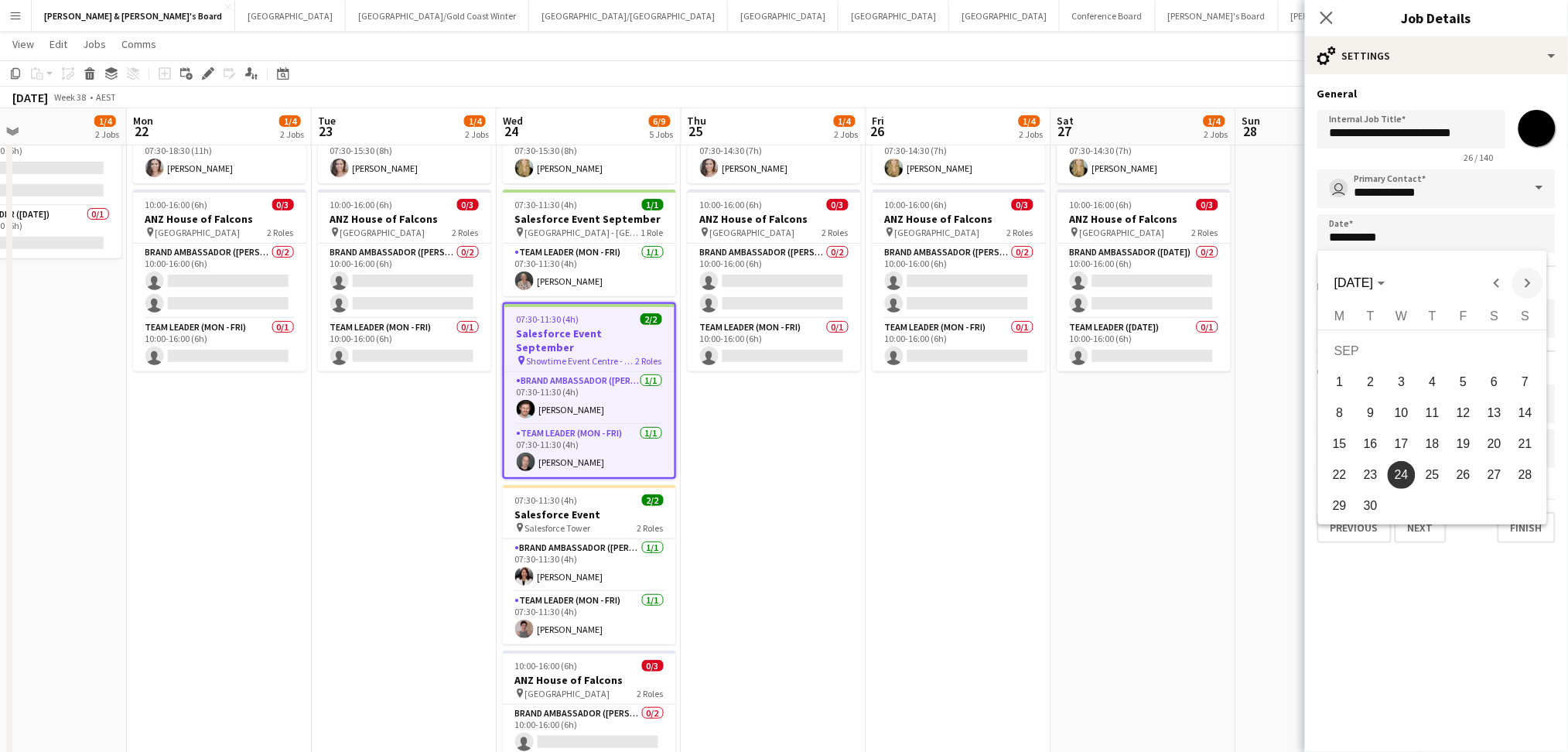
click at [1525, 280] on span "Next month" at bounding box center [1528, 283] width 31 height 31
click at [1434, 416] on span "9" at bounding box center [1432, 412] width 27 height 27
type input "**********"
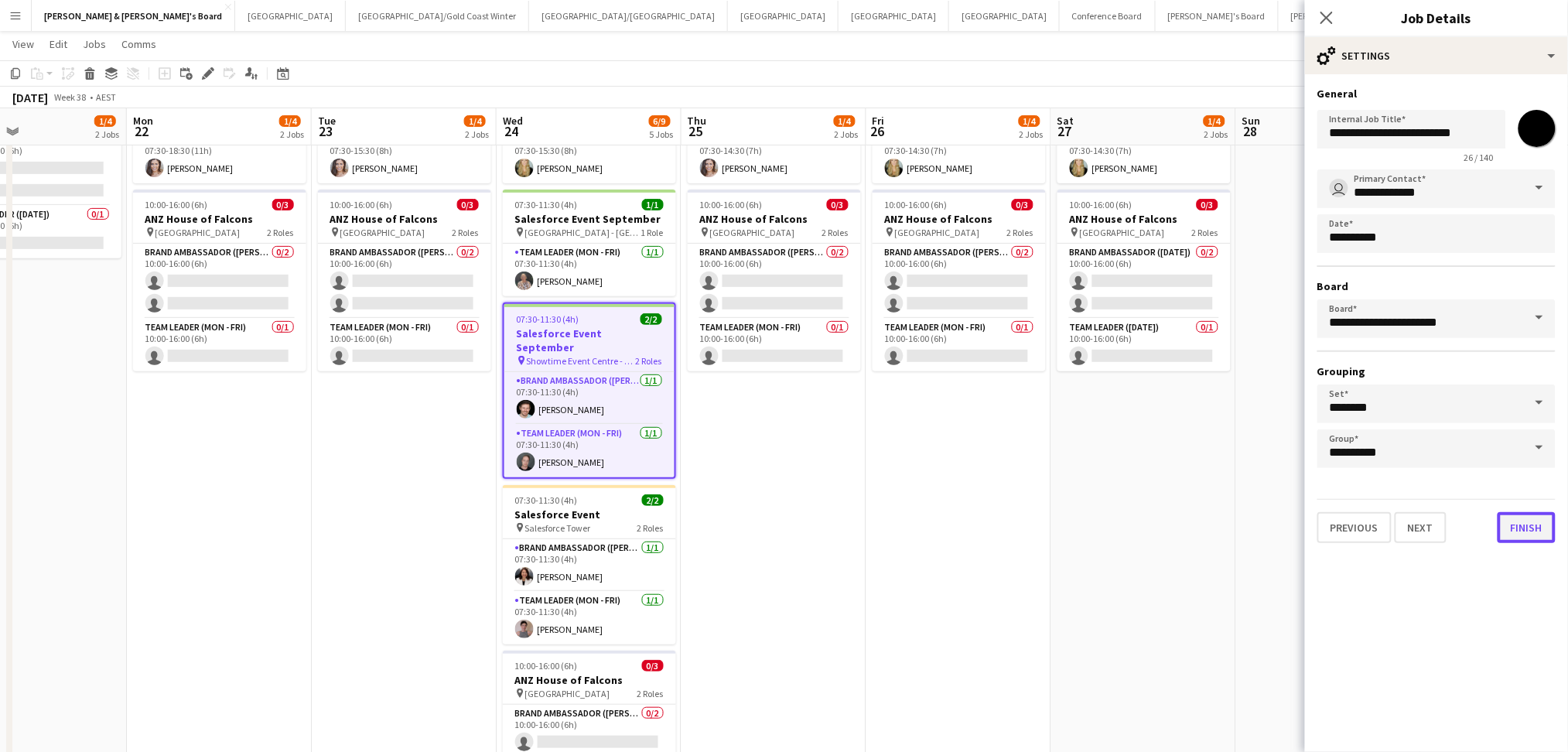
click at [1547, 517] on button "Finish" at bounding box center [1527, 527] width 58 height 31
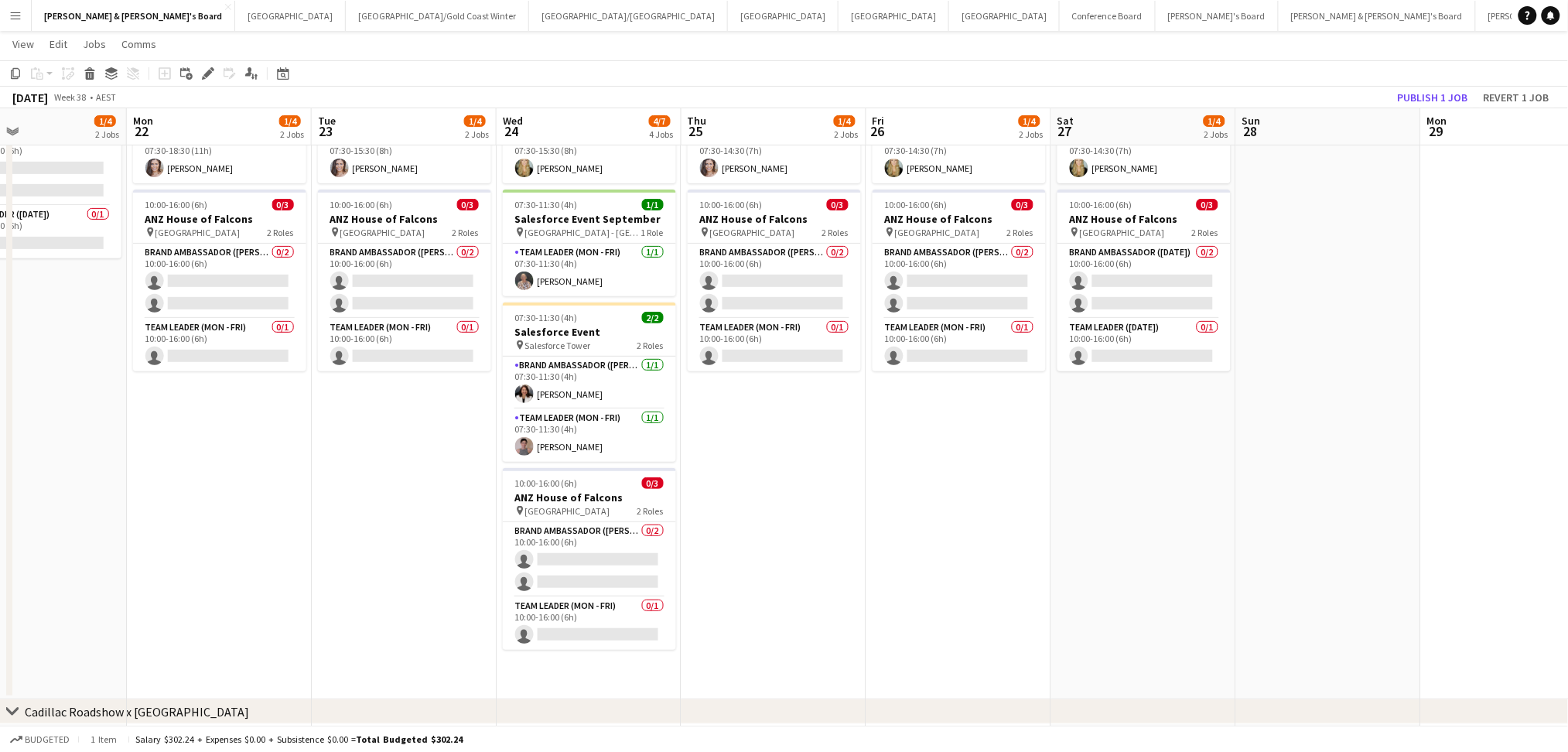
drag, startPoint x: 1456, startPoint y: 501, endPoint x: 546, endPoint y: 502, distance: 910.0
click at [546, 502] on app-calendar-viewport "Fri 19 2/5 3 Jobs Sat 20 2/5 3 Jobs Sun 21 1/4 2 Jobs Mon 22 1/4 2 Jobs Tue 23 …" at bounding box center [784, 421] width 1568 height 926
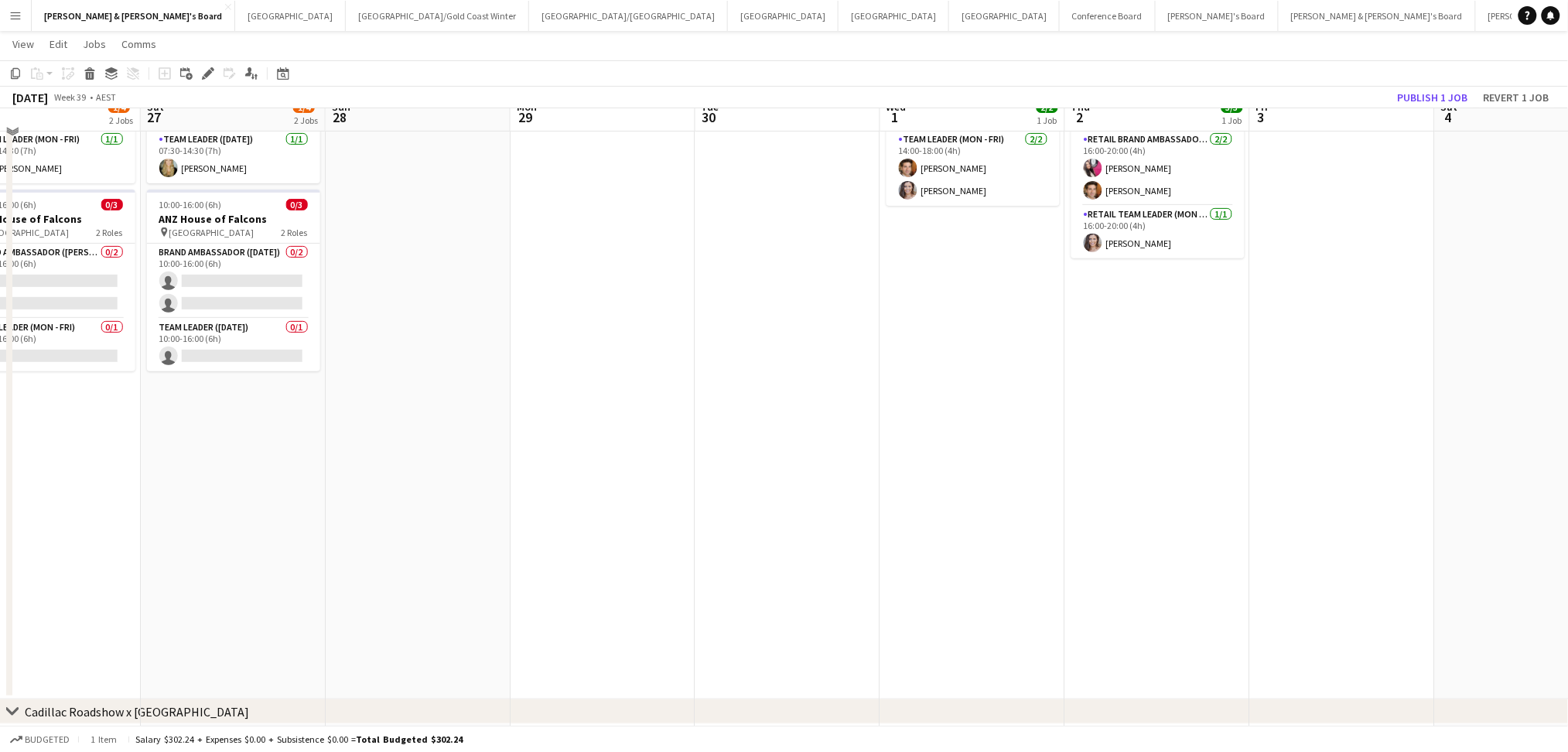
scroll to position [0, 0]
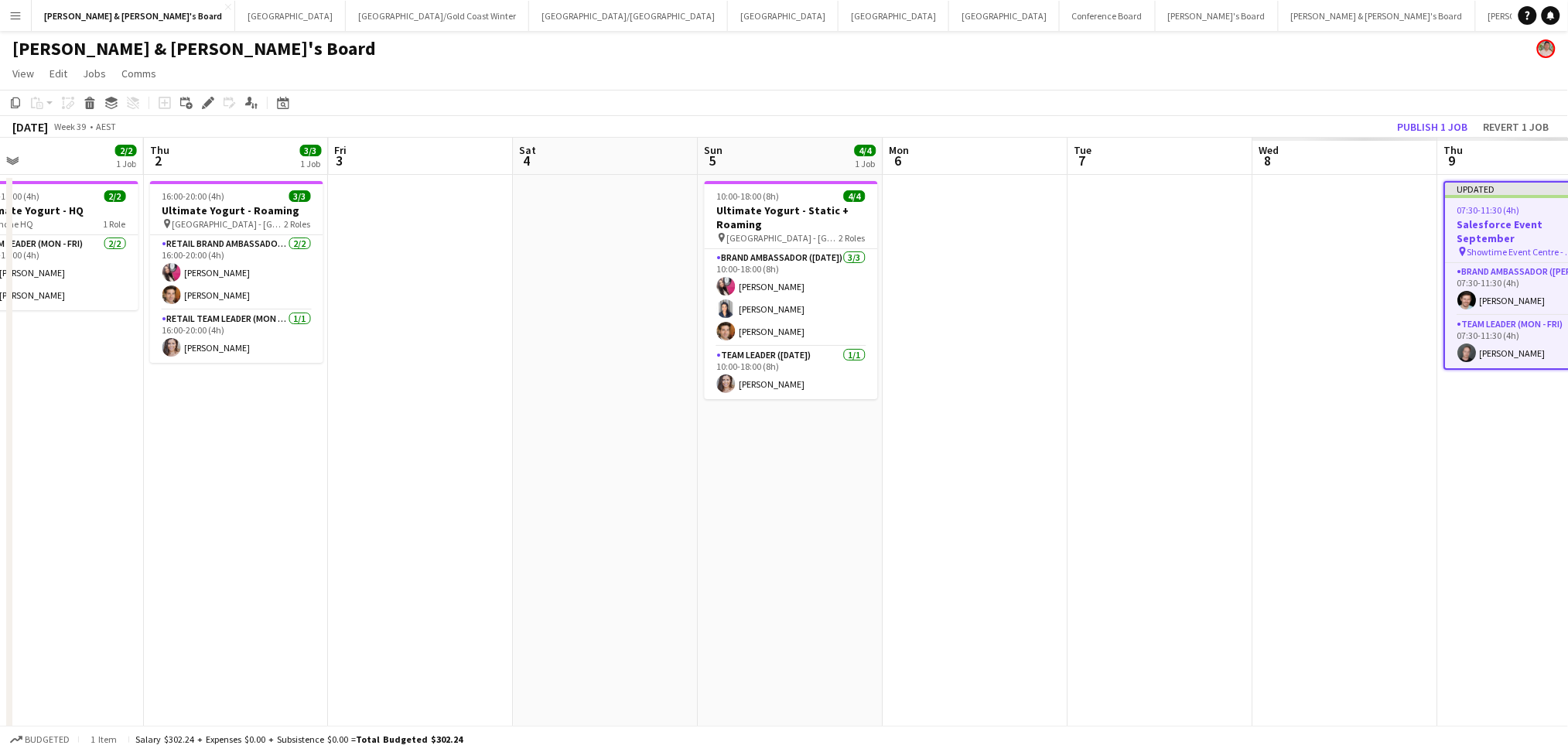
drag, startPoint x: 1325, startPoint y: 563, endPoint x: 406, endPoint y: 555, distance: 919.0
click at [398, 555] on app-calendar-viewport "Sat 27 1/4 2 Jobs Sun 28 Mon 29 Tue 30 Wed 1 2/2 1 Job Thu 2 3/3 1 Job Fri 3 Sa…" at bounding box center [784, 562] width 1568 height 850
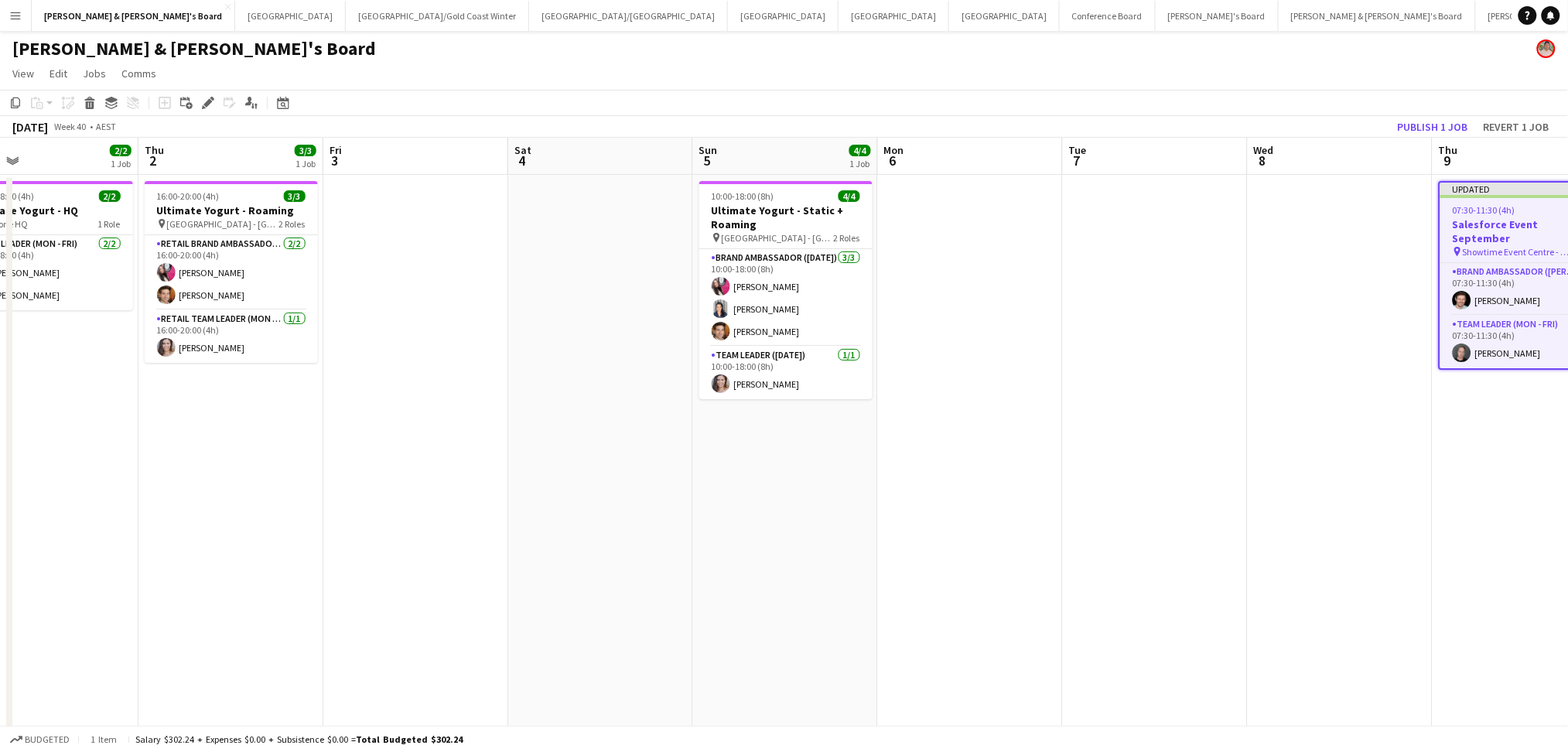
scroll to position [0, 600]
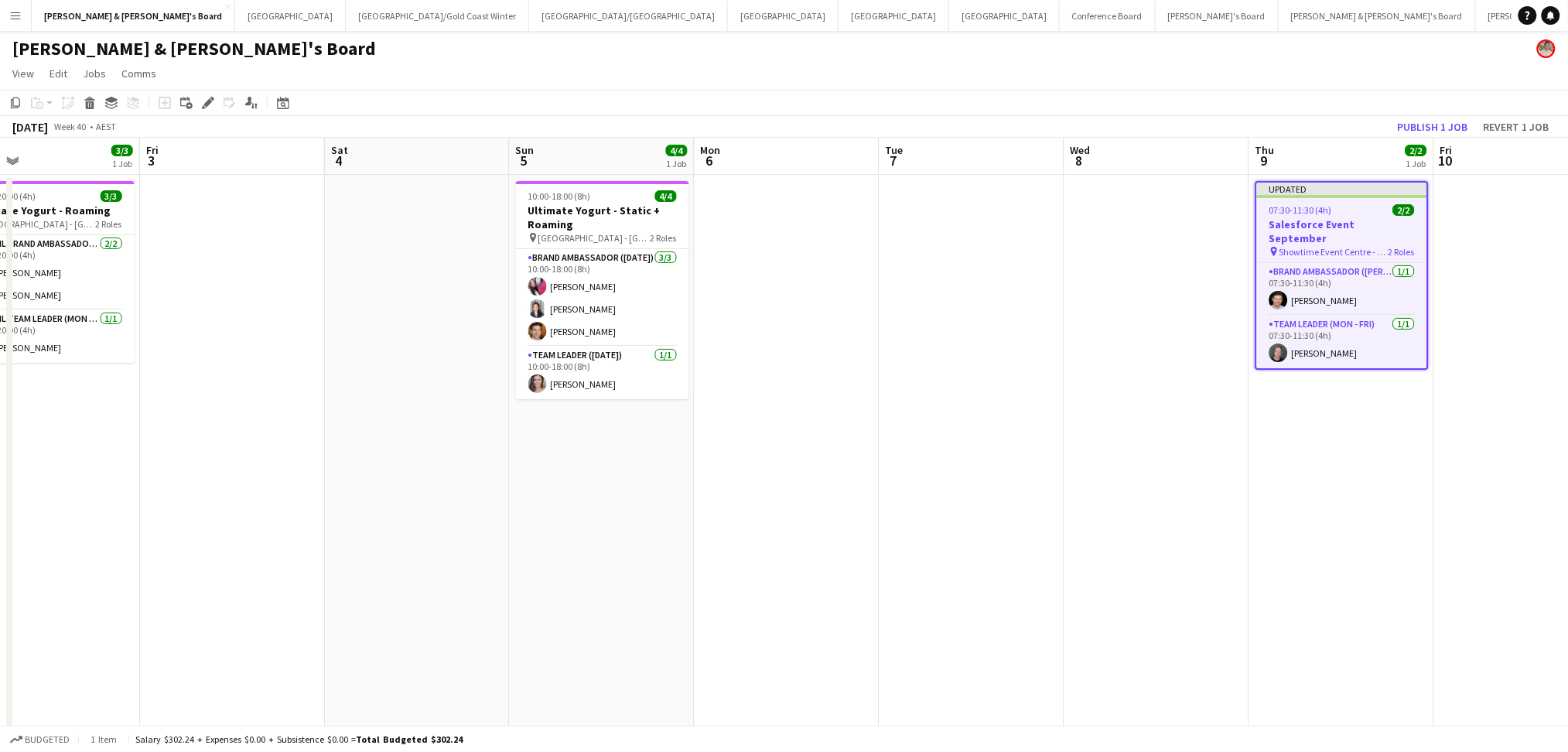
drag, startPoint x: 1011, startPoint y: 555, endPoint x: 828, endPoint y: 555, distance: 183.0
click at [828, 555] on app-calendar-viewport "Mon 29 Tue 30 Wed 1 2/2 1 Job Thu 2 3/3 1 Job Fri 3 Sat 4 Sun 5 4/4 1 Job Mon 6…" at bounding box center [784, 562] width 1568 height 850
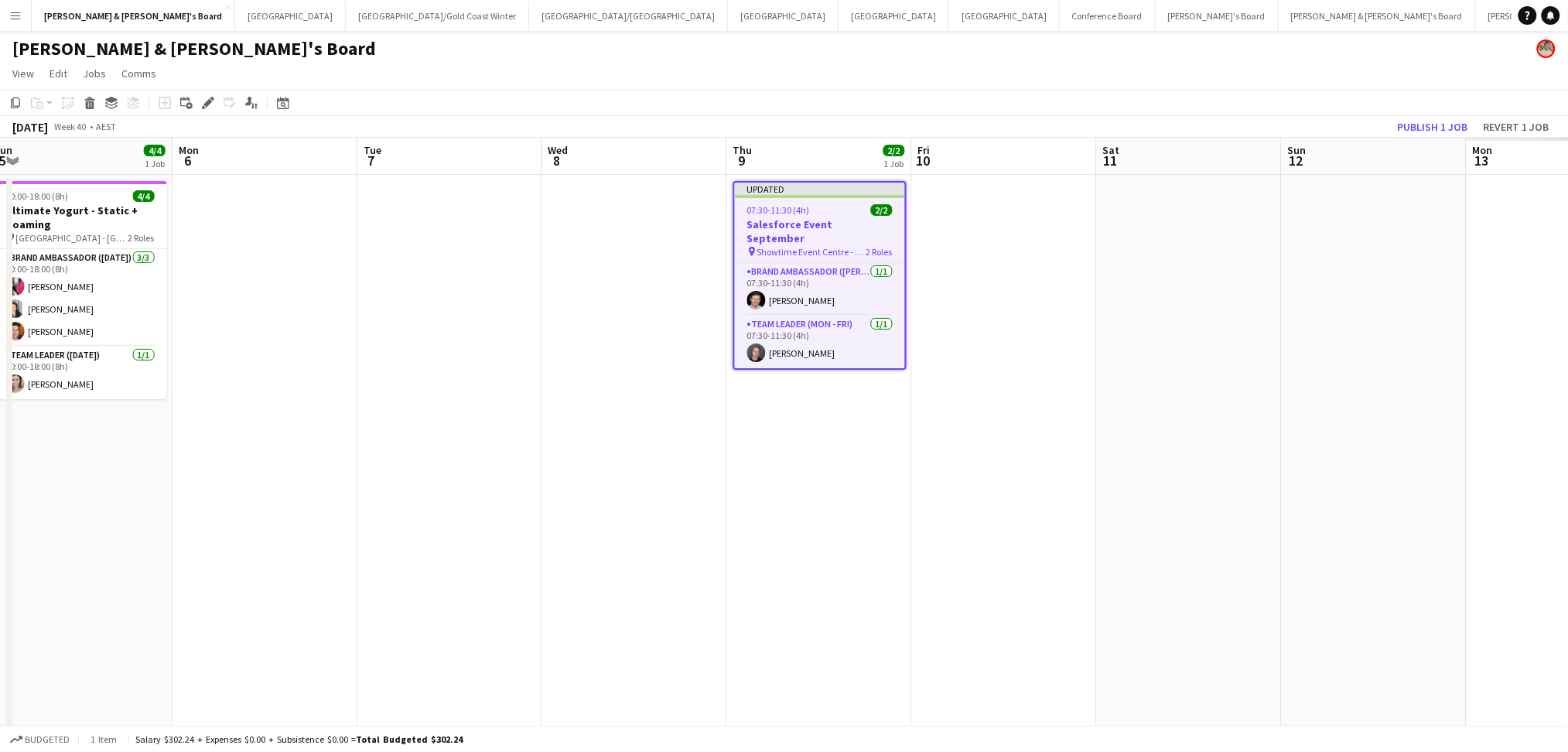
scroll to position [0, 570]
drag, startPoint x: 1032, startPoint y: 543, endPoint x: 505, endPoint y: 547, distance: 527.0
click at [505, 547] on app-calendar-viewport "Thu 2 3/3 1 Job Fri 3 Sat 4 Sun 5 4/4 1 Job Mon 6 Tue 7 Wed 8 Thu 9 2/2 1 Job F…" at bounding box center [784, 562] width 1568 height 850
click at [879, 391] on app-date-cell "Updated 07:30-11:30 (4h) 2/2 Salesforce Event September pin Showtime Event Cent…" at bounding box center [817, 489] width 185 height 629
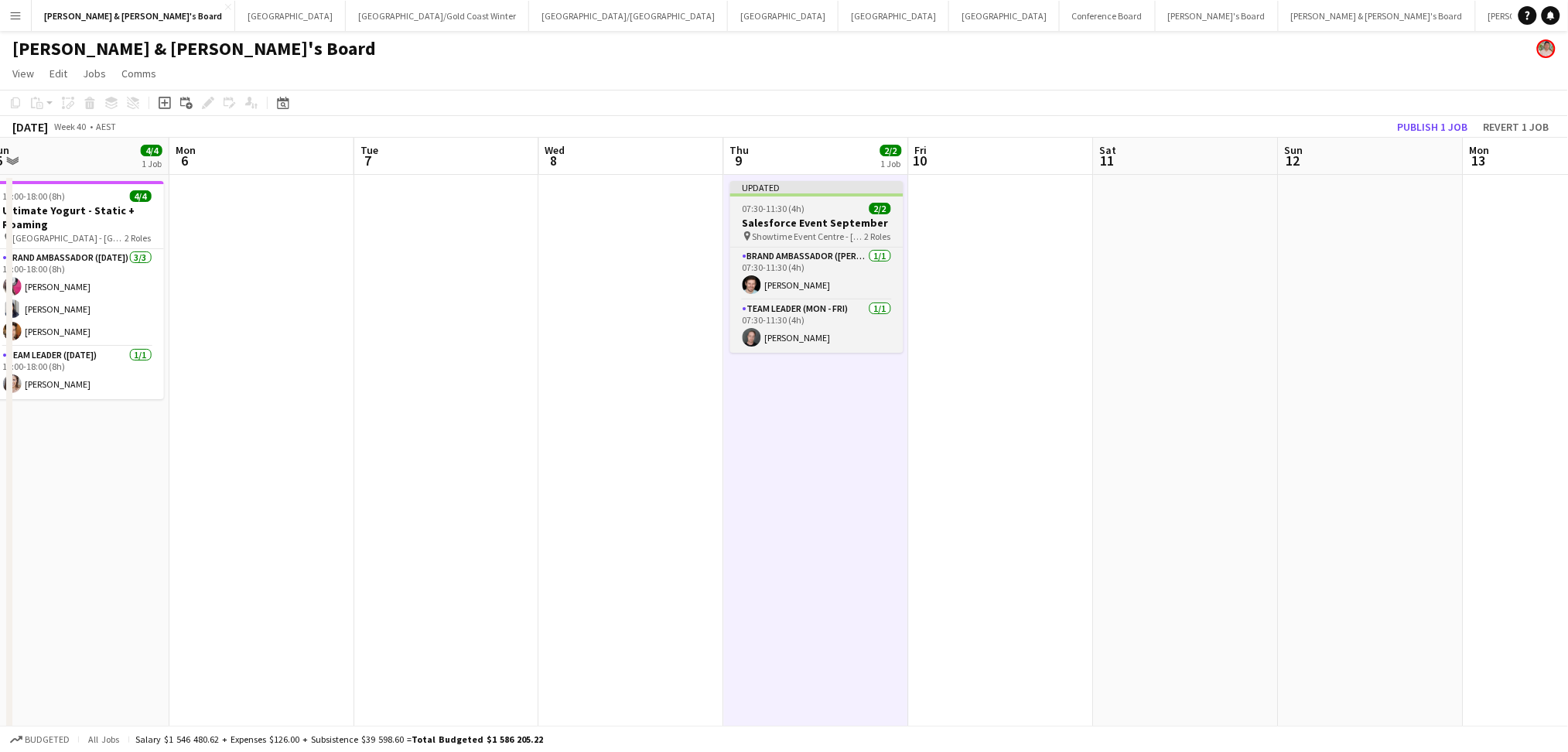
click at [839, 213] on div "07:30-11:30 (4h) 2/2" at bounding box center [817, 208] width 173 height 12
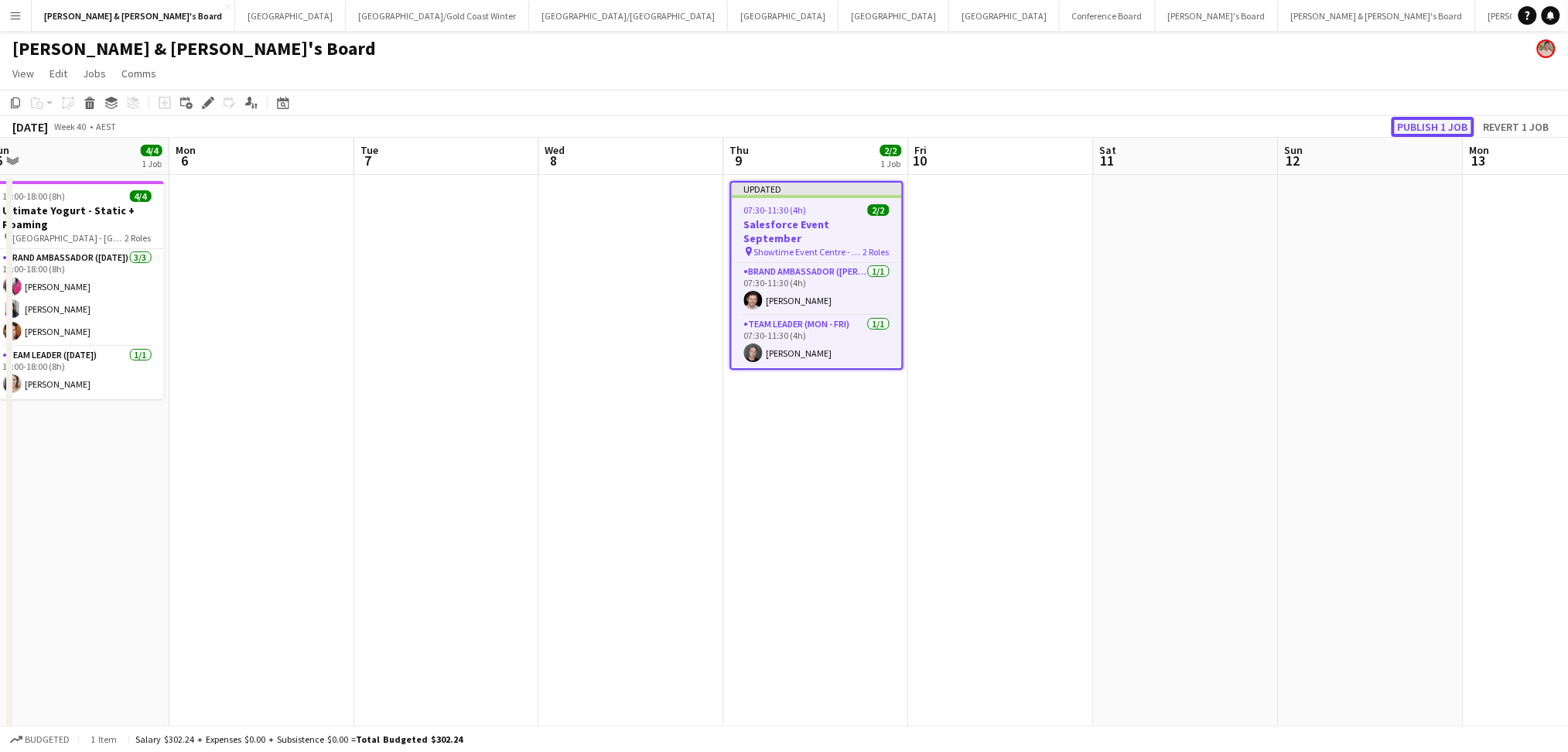
click at [1426, 126] on button "Publish 1 job" at bounding box center [1433, 127] width 82 height 20
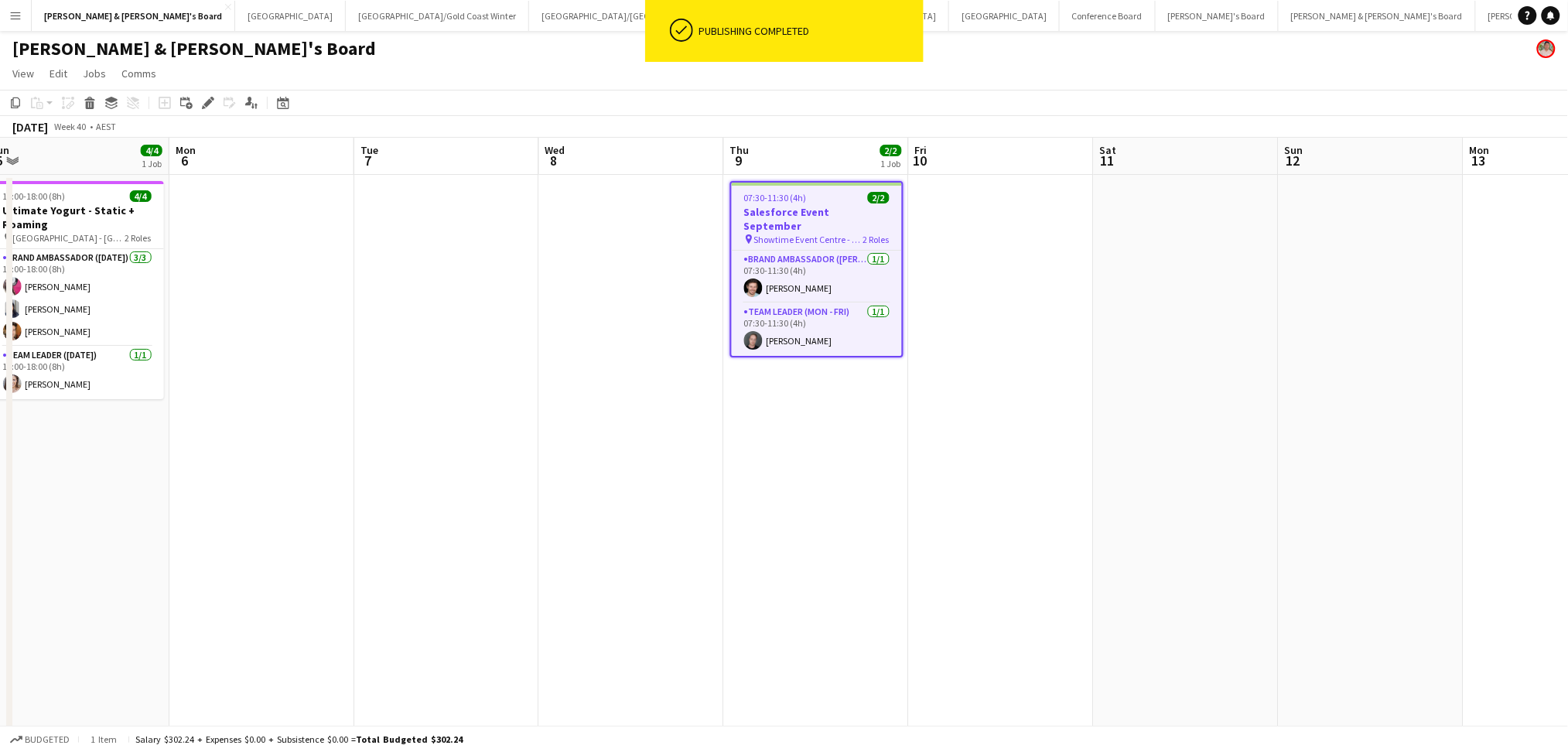
click at [752, 489] on app-date-cell "07:30-11:30 (4h) 2/2 Salesforce Event September pin Showtime Event Centre - VIC…" at bounding box center [817, 489] width 185 height 629
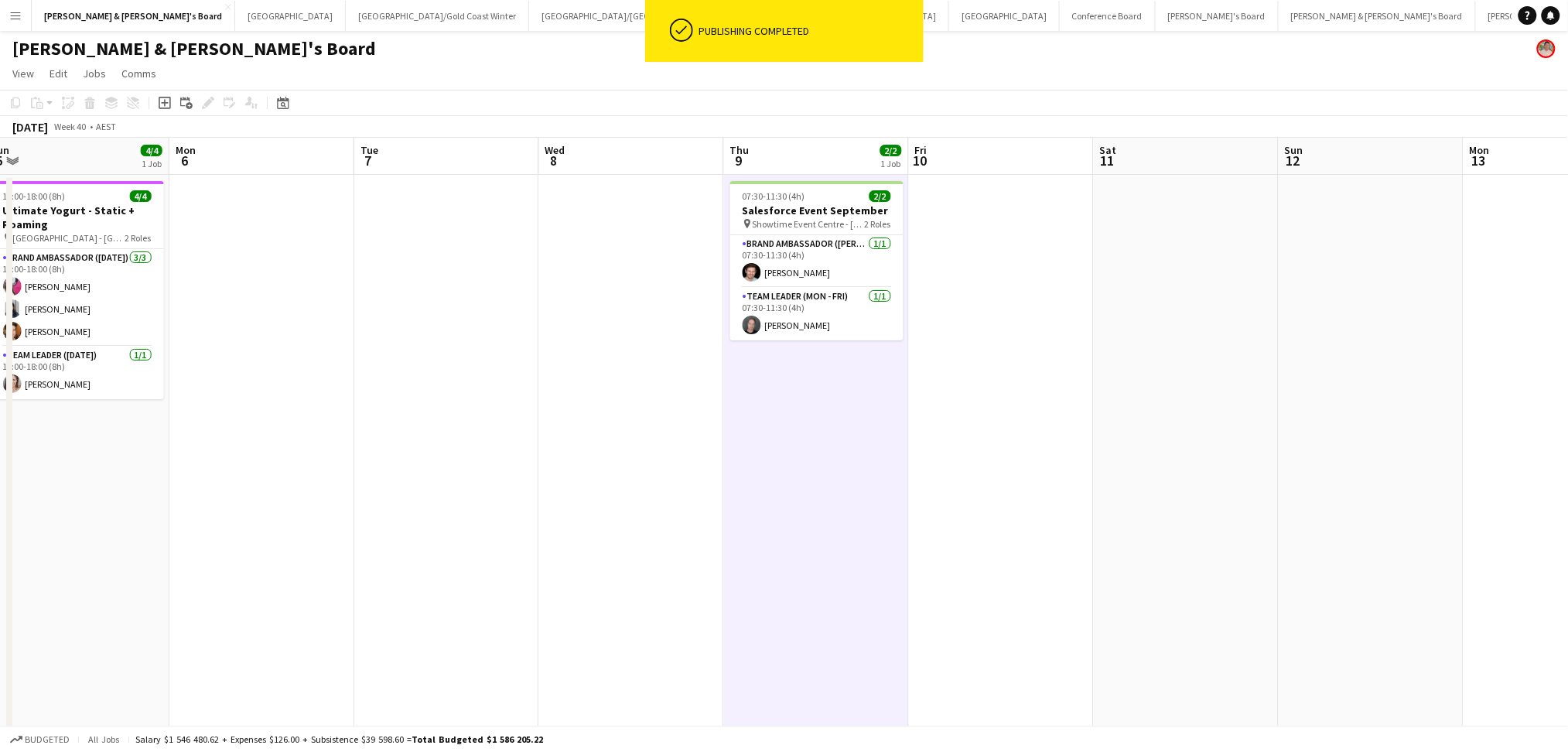
click at [600, 467] on app-date-cell at bounding box center [632, 489] width 185 height 629
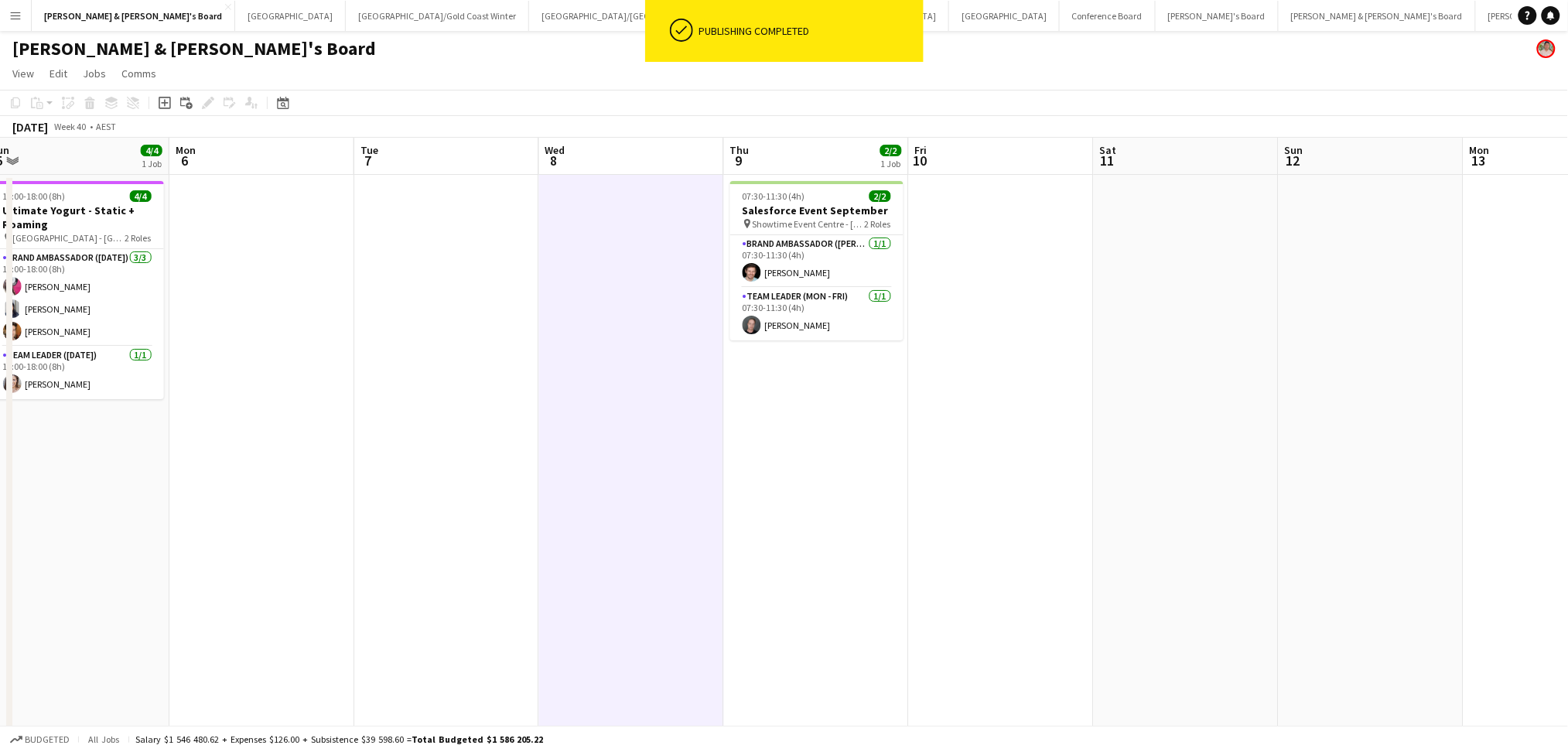
scroll to position [0, 430]
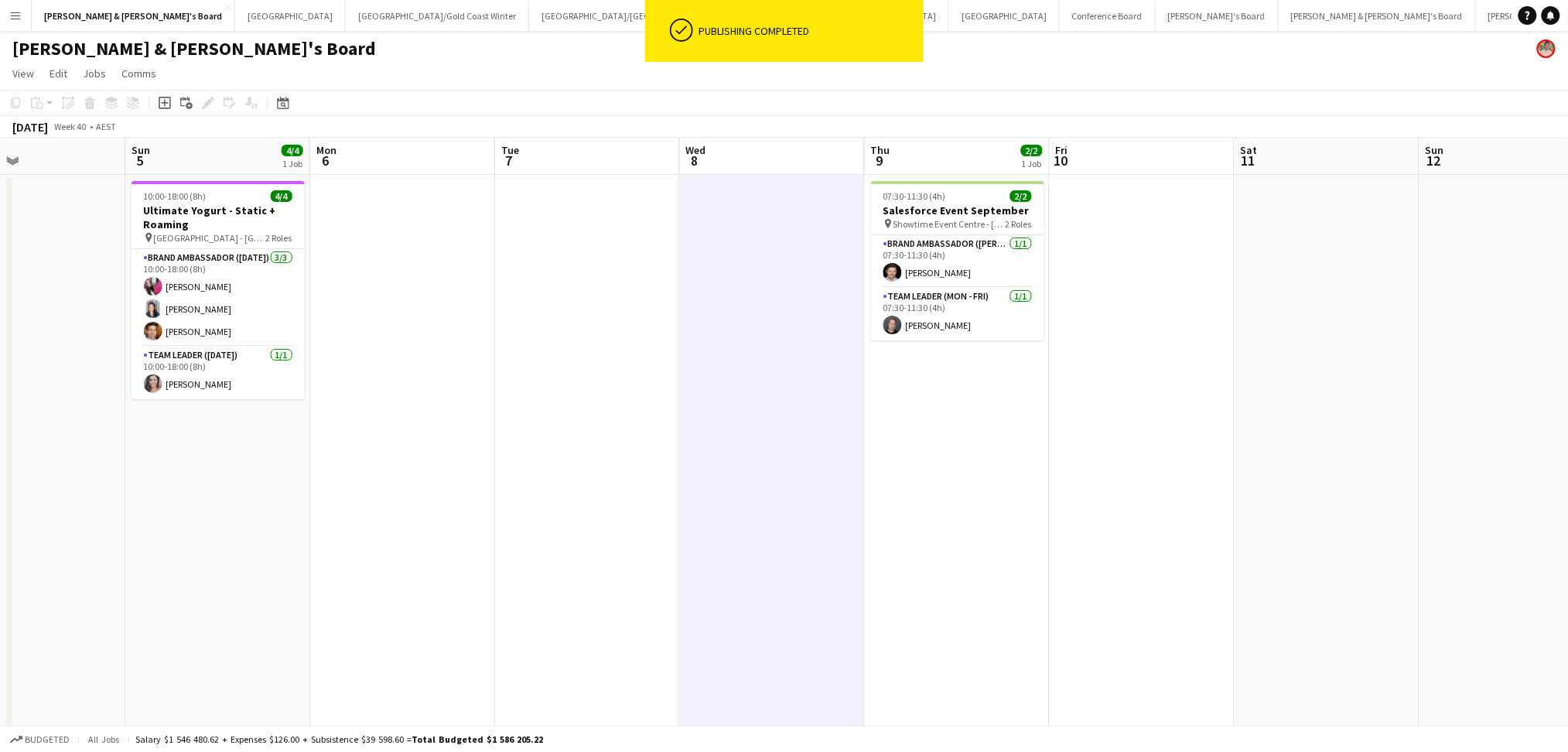
drag, startPoint x: 595, startPoint y: 468, endPoint x: 736, endPoint y: 466, distance: 141.0
click at [736, 466] on app-calendar-viewport "Thu 2 3/3 1 Job Fri 3 Sat 4 Sun 5 4/4 1 Job Mon 6 Tue 7 Wed 8 Thu 9 2/2 1 Job F…" at bounding box center [784, 562] width 1568 height 850
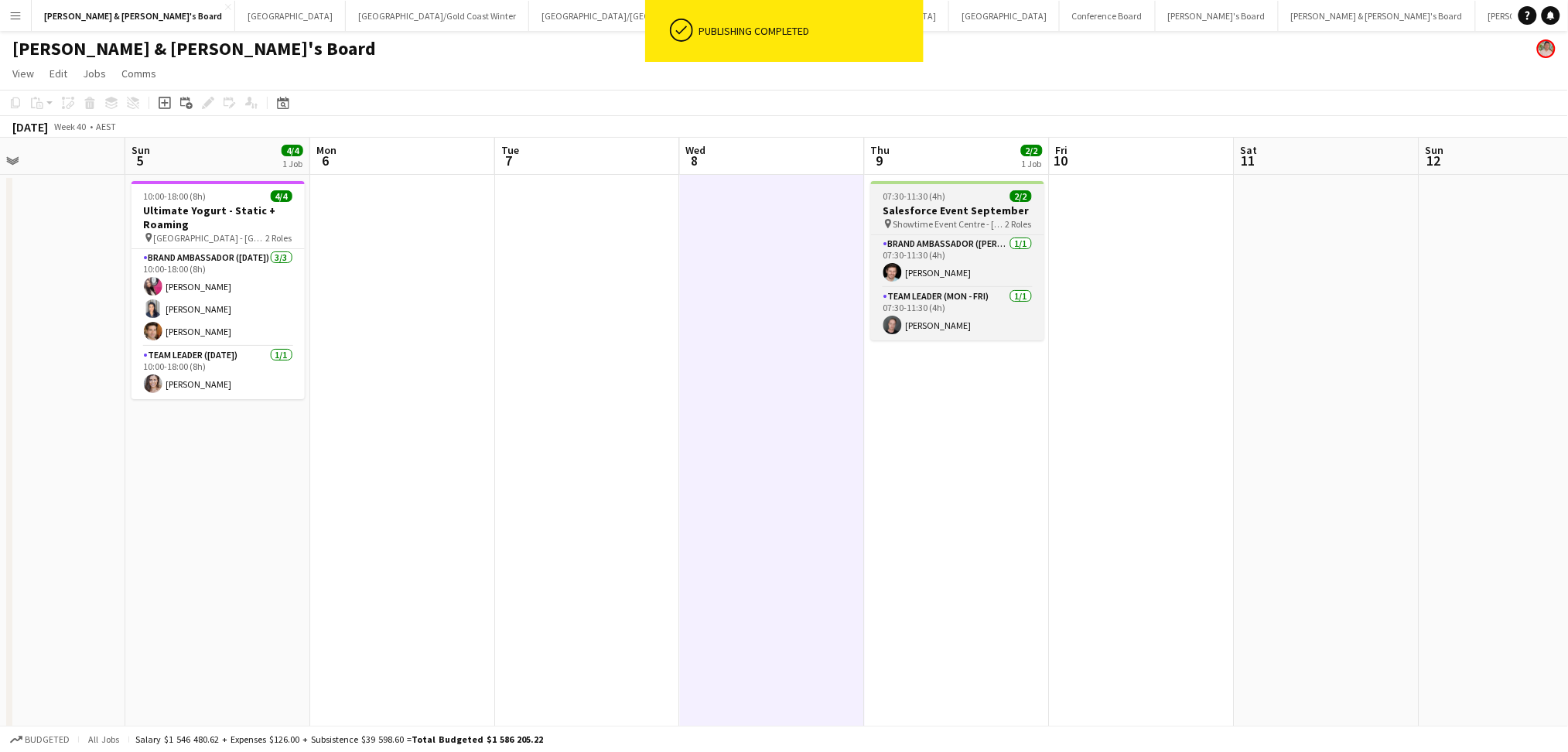
click at [926, 197] on span "07:30-11:30 (4h)" at bounding box center [914, 197] width 62 height 12
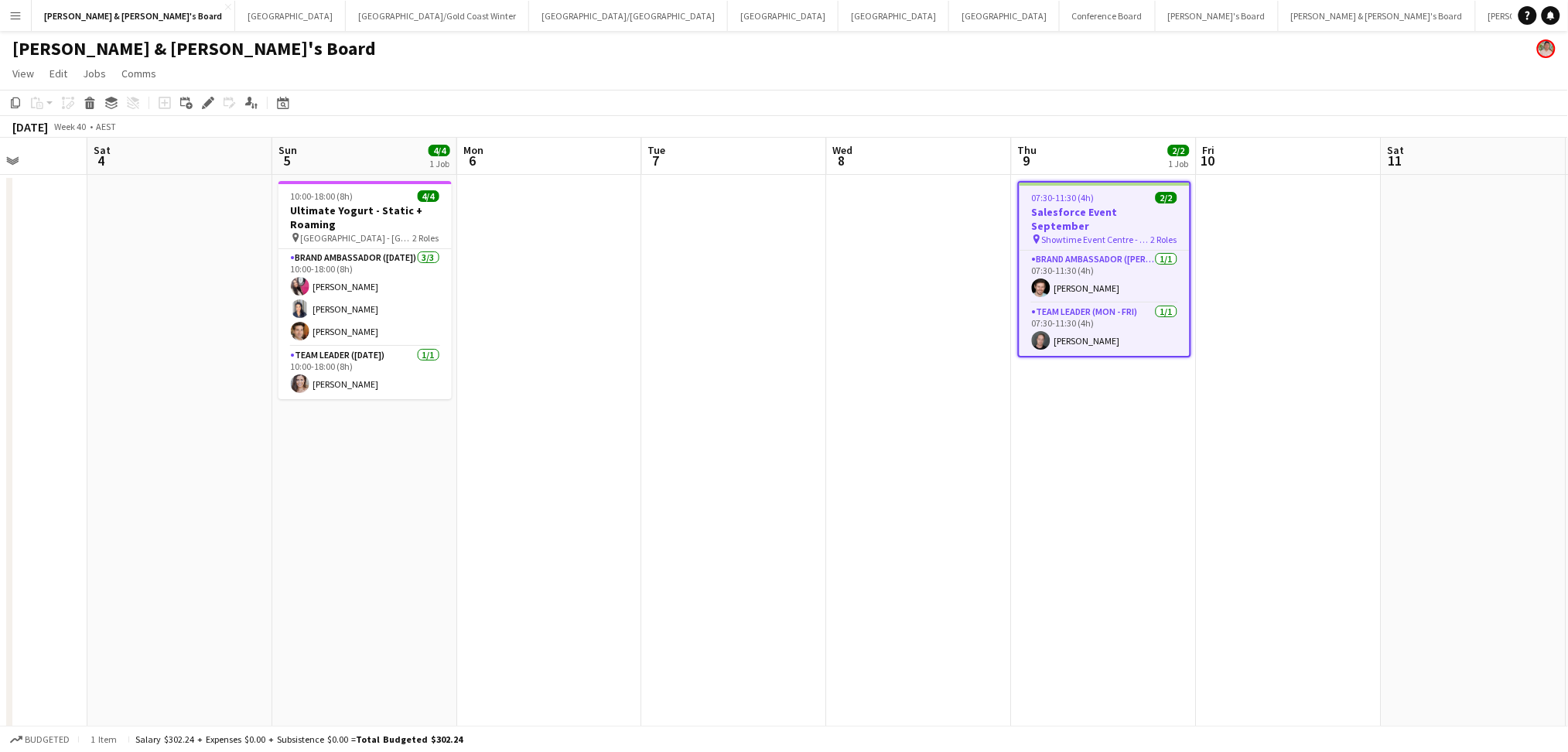
drag, startPoint x: 575, startPoint y: 431, endPoint x: 723, endPoint y: 431, distance: 148.0
click at [723, 431] on app-calendar-viewport "Wed 1 2/2 1 Job Thu 2 3/3 1 Job Fri 3 Sat 4 Sun 5 4/4 1 Job Mon 6 Tue 7 Wed 8 T…" at bounding box center [784, 562] width 1568 height 850
drag, startPoint x: 481, startPoint y: 505, endPoint x: 1315, endPoint y: 476, distance: 834.5
click at [1315, 476] on app-calendar-viewport "Wed 1 2/2 1 Job Thu 2 3/3 1 Job Fri 3 Sat 4 Sun 5 4/4 1 Job Mon 6 Tue 7 Wed 8 T…" at bounding box center [784, 562] width 1568 height 850
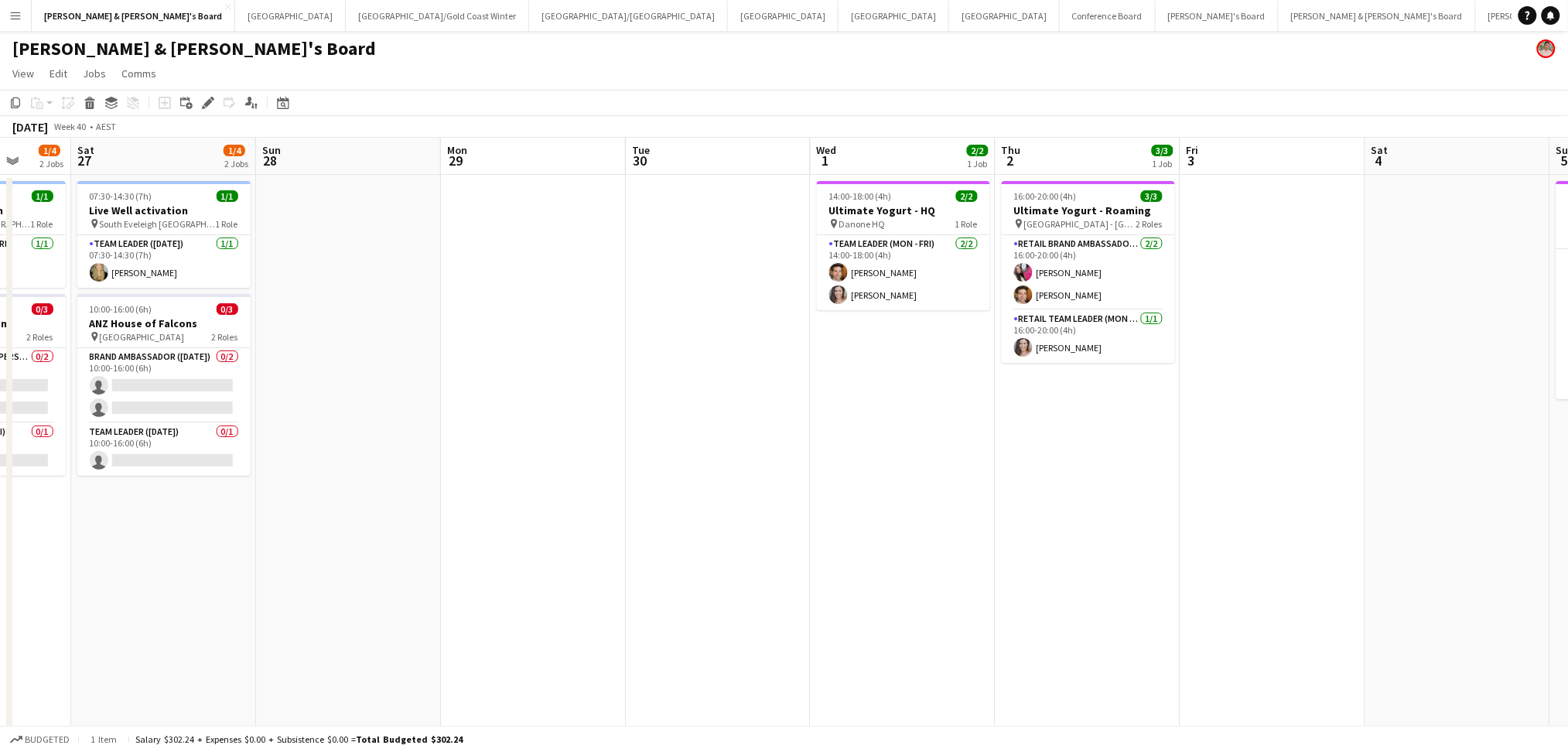
drag, startPoint x: 648, startPoint y: 613, endPoint x: 1093, endPoint y: 562, distance: 447.9
click at [1093, 562] on app-calendar-viewport "Thu 25 1/4 2 Jobs Fri 26 1/4 2 Jobs Sat 27 1/4 2 Jobs Sun 28 Mon 29 Tue 30 Wed …" at bounding box center [784, 562] width 1568 height 850
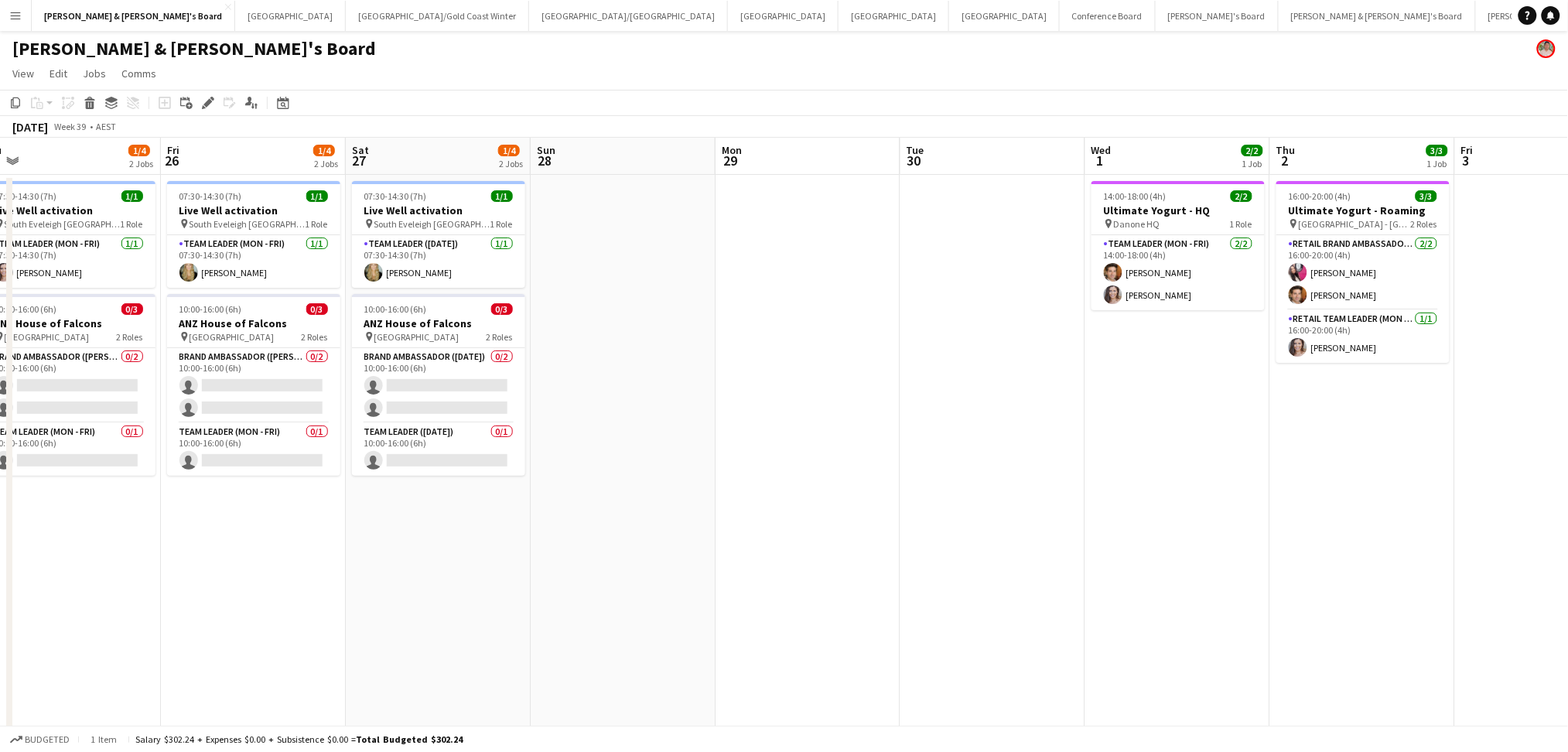
drag, startPoint x: 388, startPoint y: 428, endPoint x: 839, endPoint y: 565, distance: 471.3
click at [1042, 480] on app-calendar-viewport "Wed 24 4/7 4 Jobs Thu 25 1/4 2 Jobs Fri 26 1/4 2 Jobs Sat 27 1/4 2 Jobs Sun 28 …" at bounding box center [784, 562] width 1568 height 850
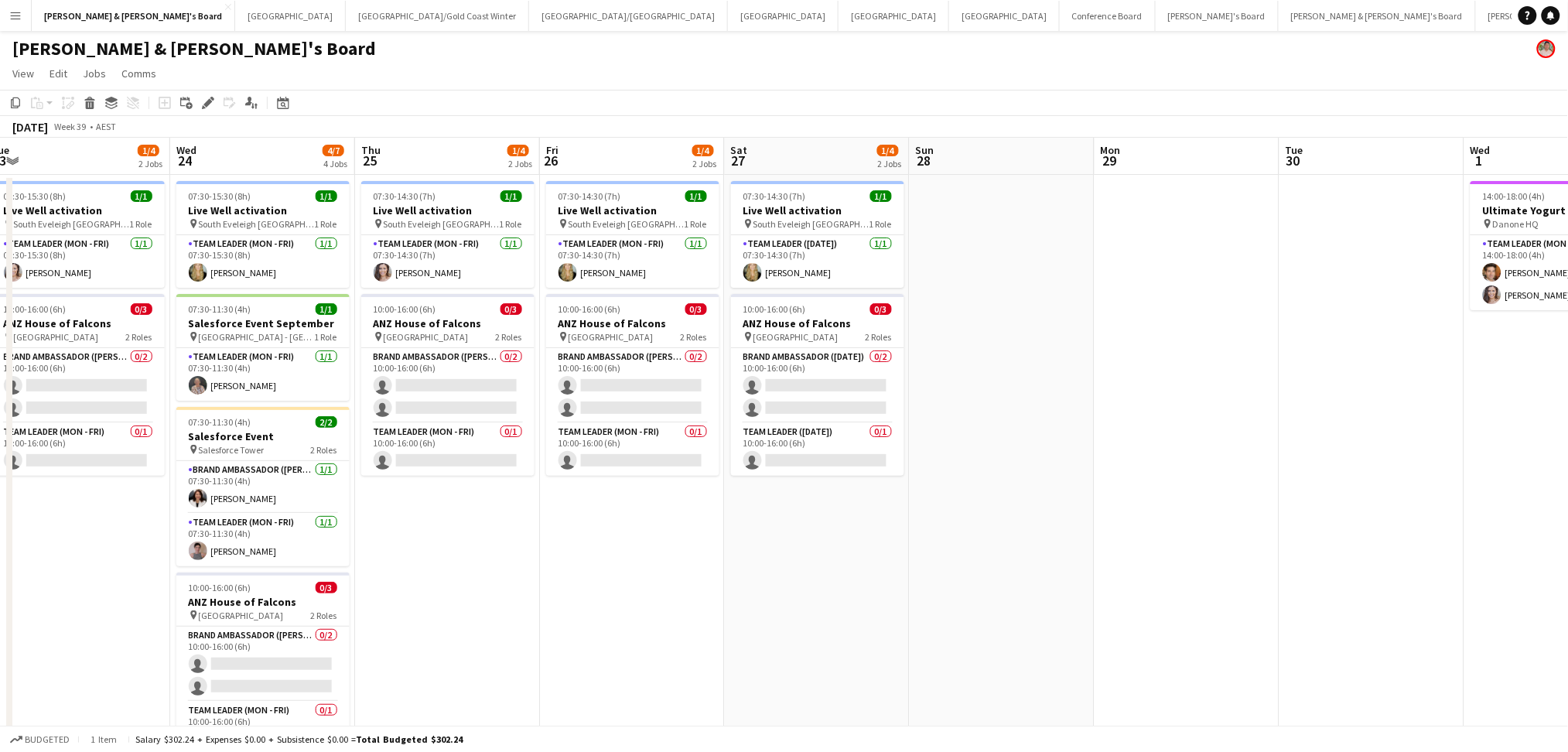
scroll to position [0, 497]
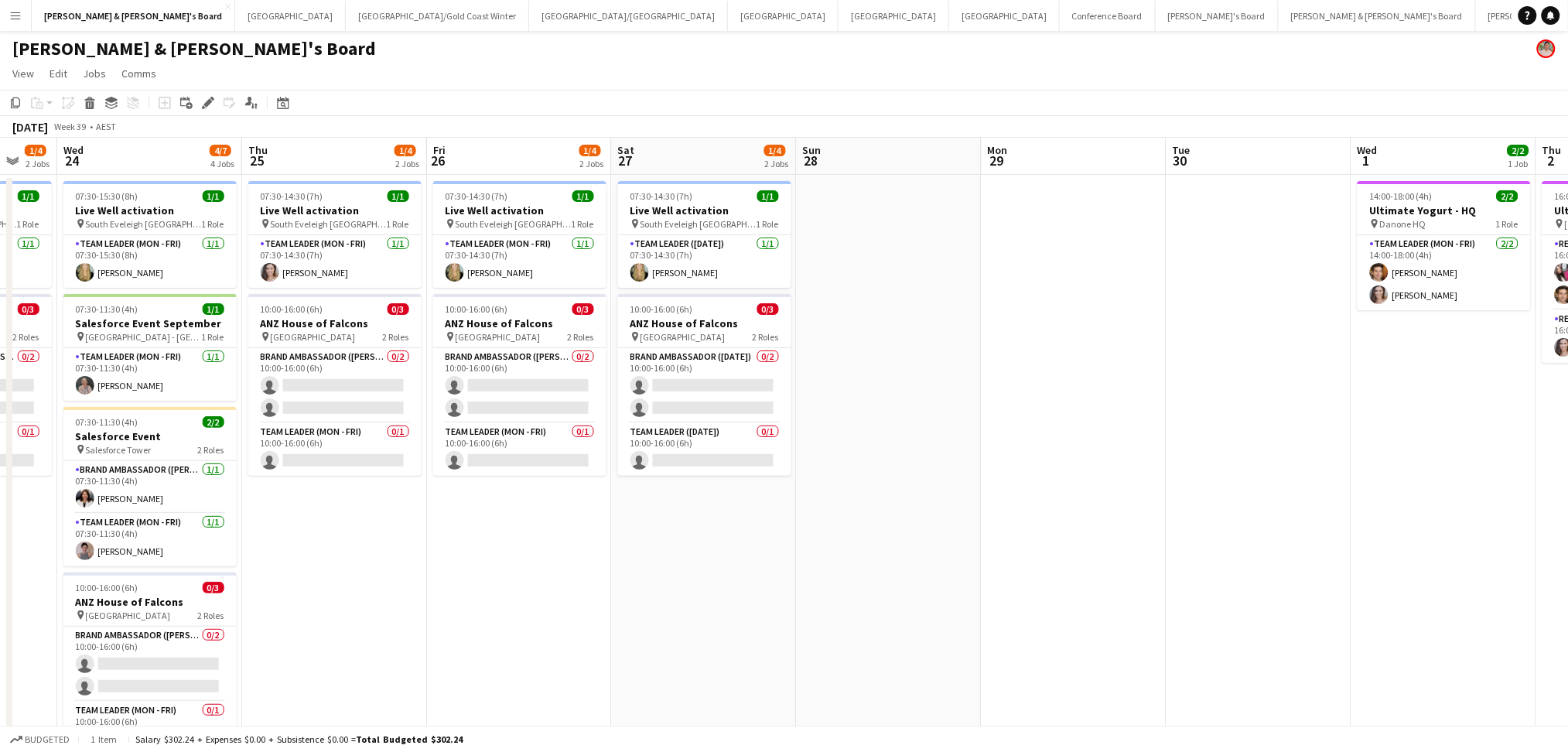
drag, startPoint x: 542, startPoint y: 635, endPoint x: 799, endPoint y: 630, distance: 257.0
click at [799, 630] on app-calendar-viewport "Sun 21 1/4 2 Jobs Mon 22 1/4 2 Jobs Tue 23 1/4 2 Jobs Wed 24 4/7 4 Jobs Thu 25 …" at bounding box center [784, 562] width 1568 height 850
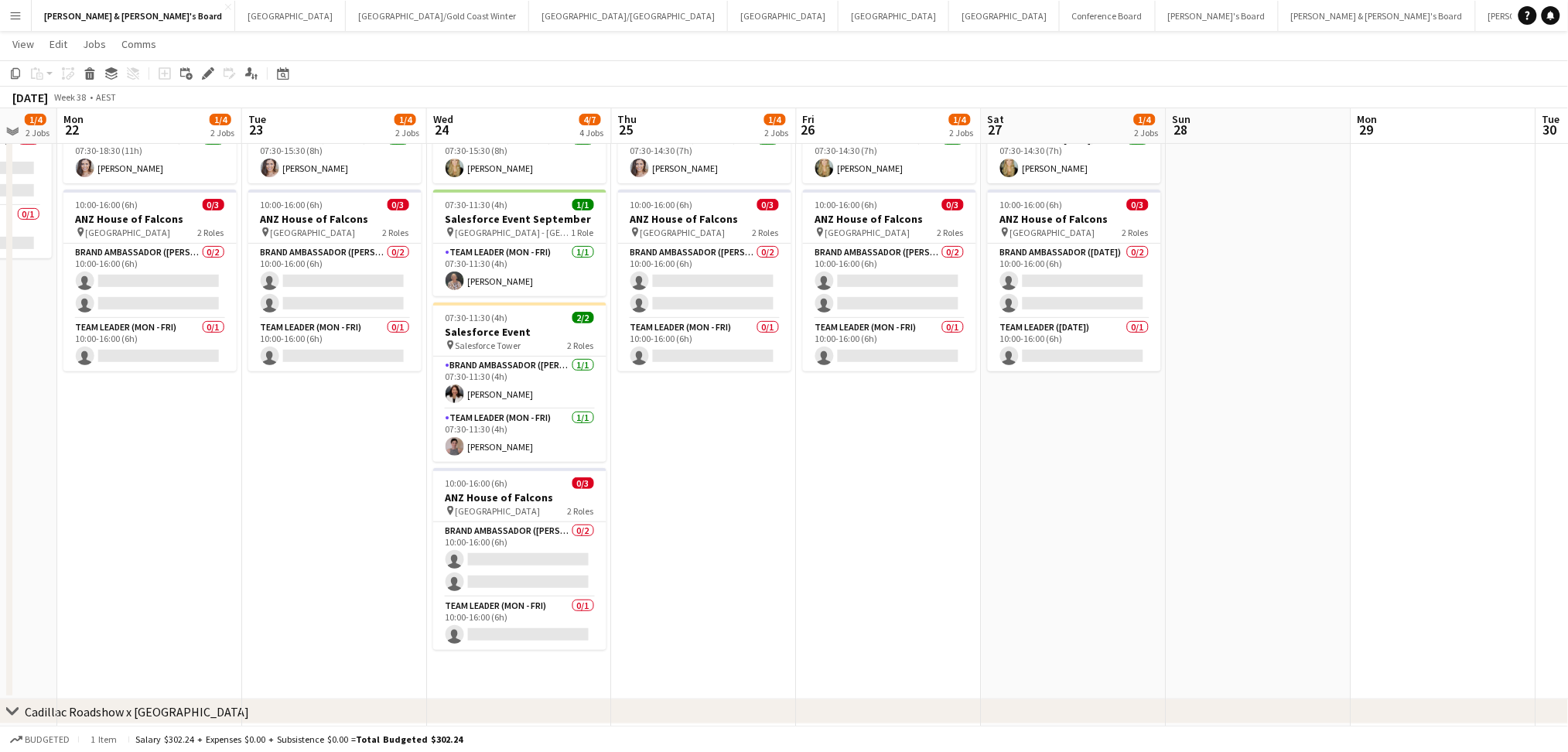
scroll to position [0, 0]
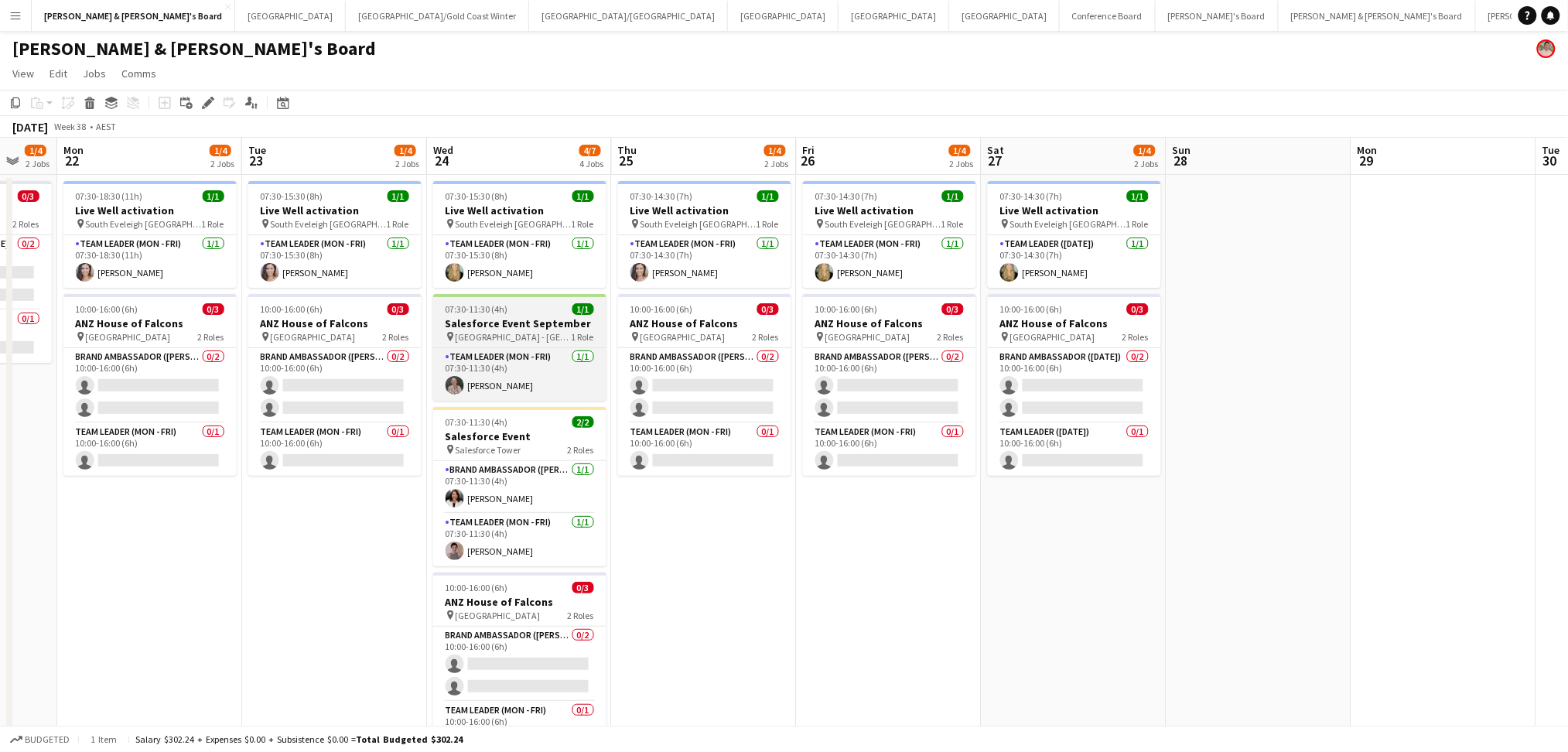
click at [553, 326] on h3 "Salesforce Event September" at bounding box center [520, 323] width 173 height 14
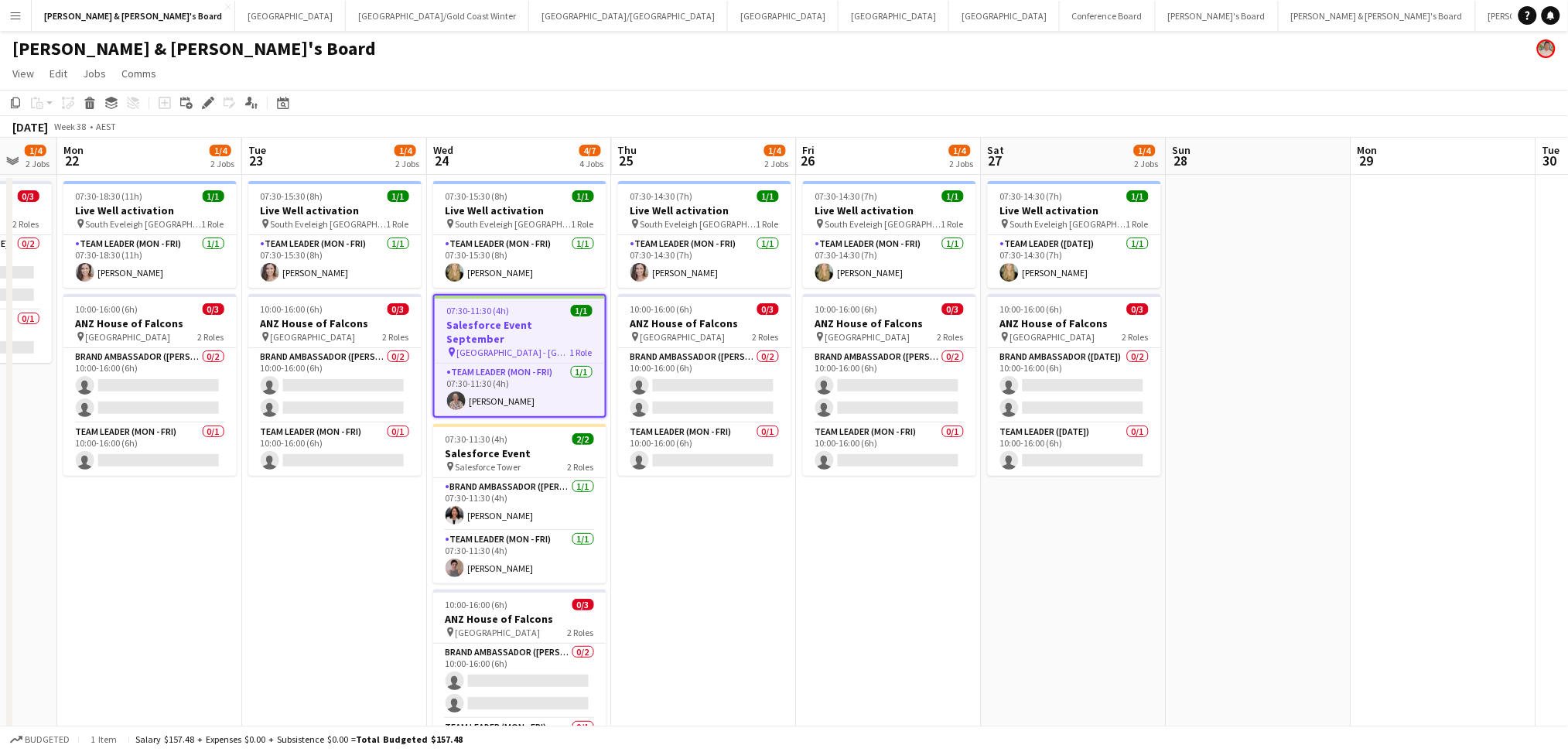
click at [553, 326] on h3 "Salesforce Event September" at bounding box center [520, 331] width 170 height 27
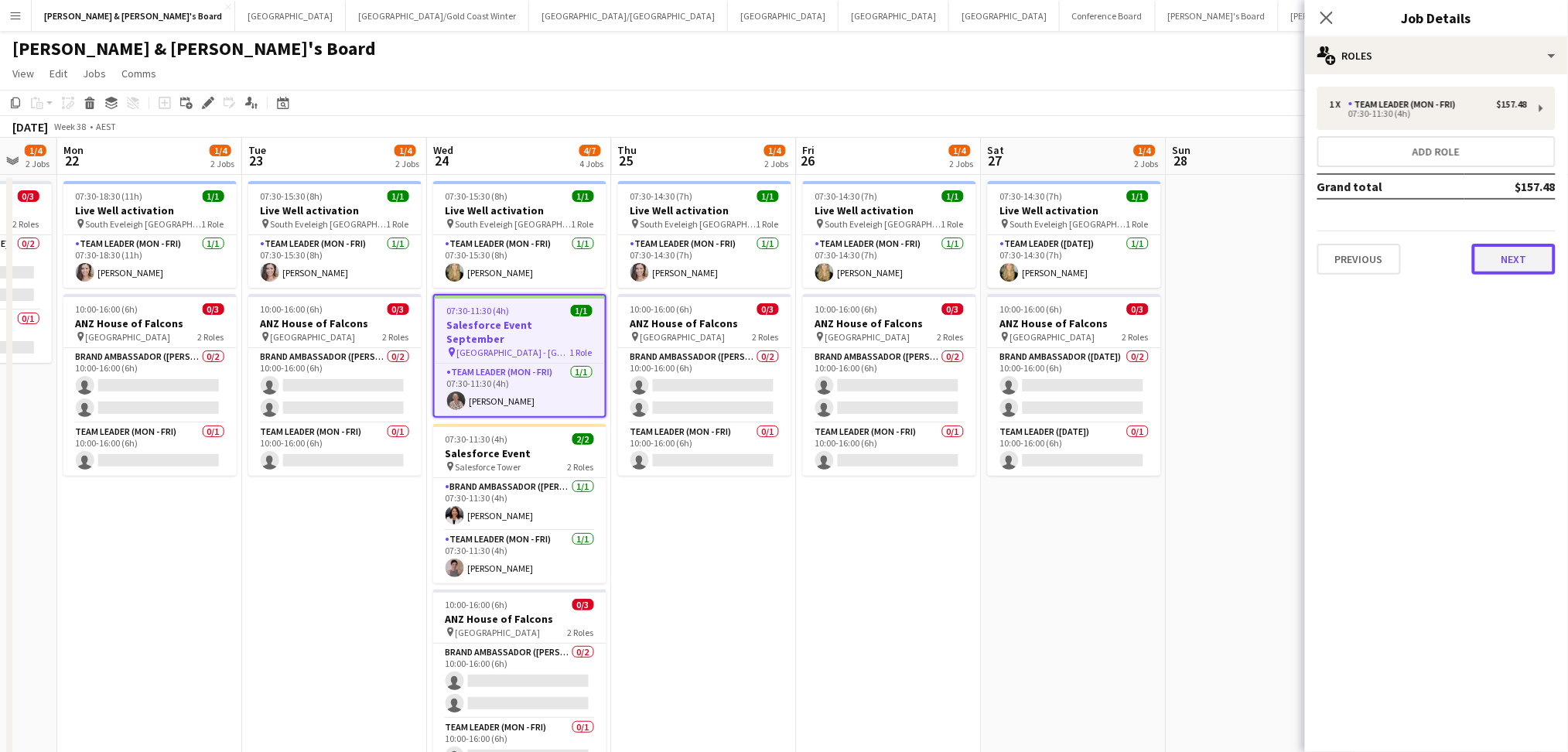
click at [1495, 268] on button "Next" at bounding box center [1514, 259] width 83 height 31
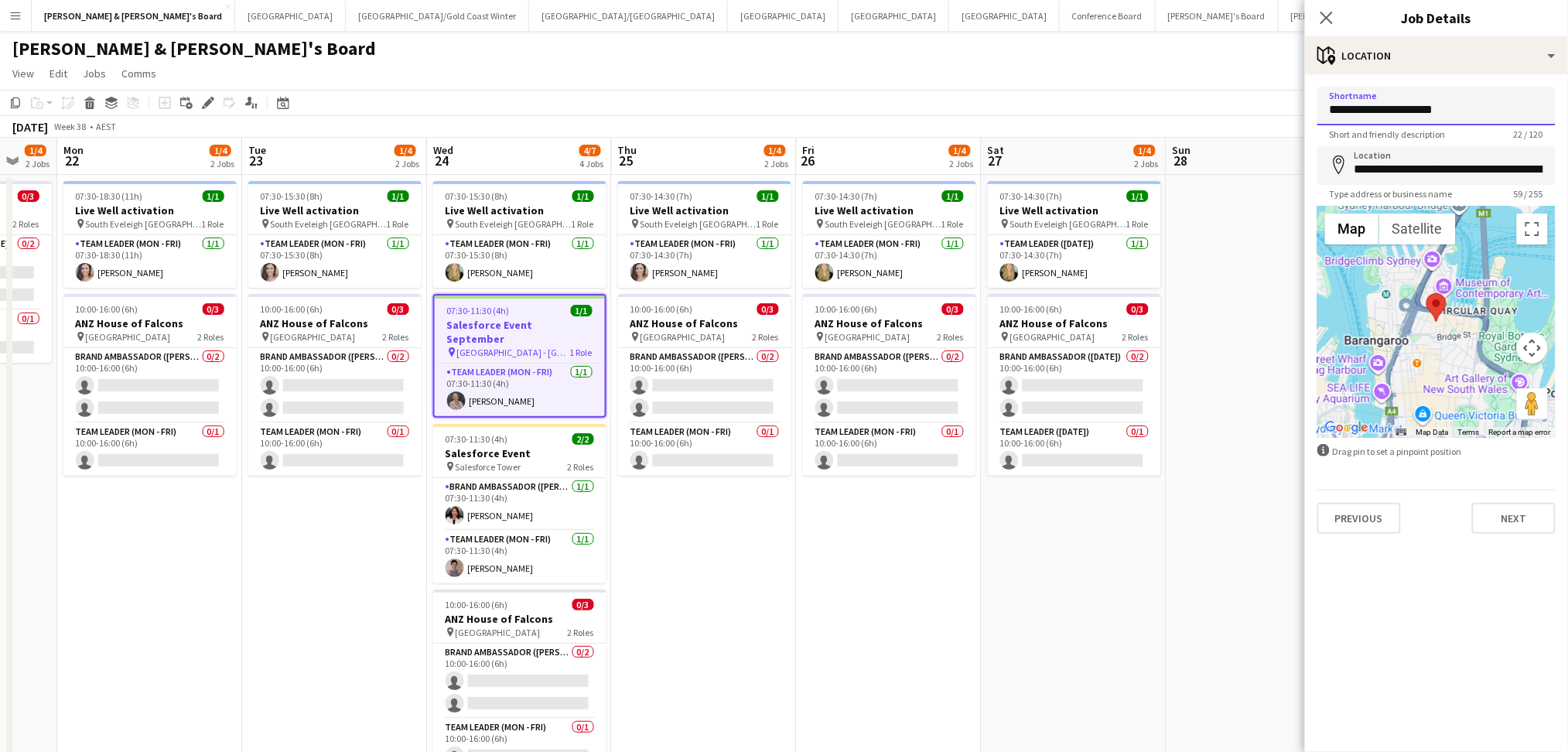
click at [1383, 104] on input "**********" at bounding box center [1436, 106] width 238 height 38
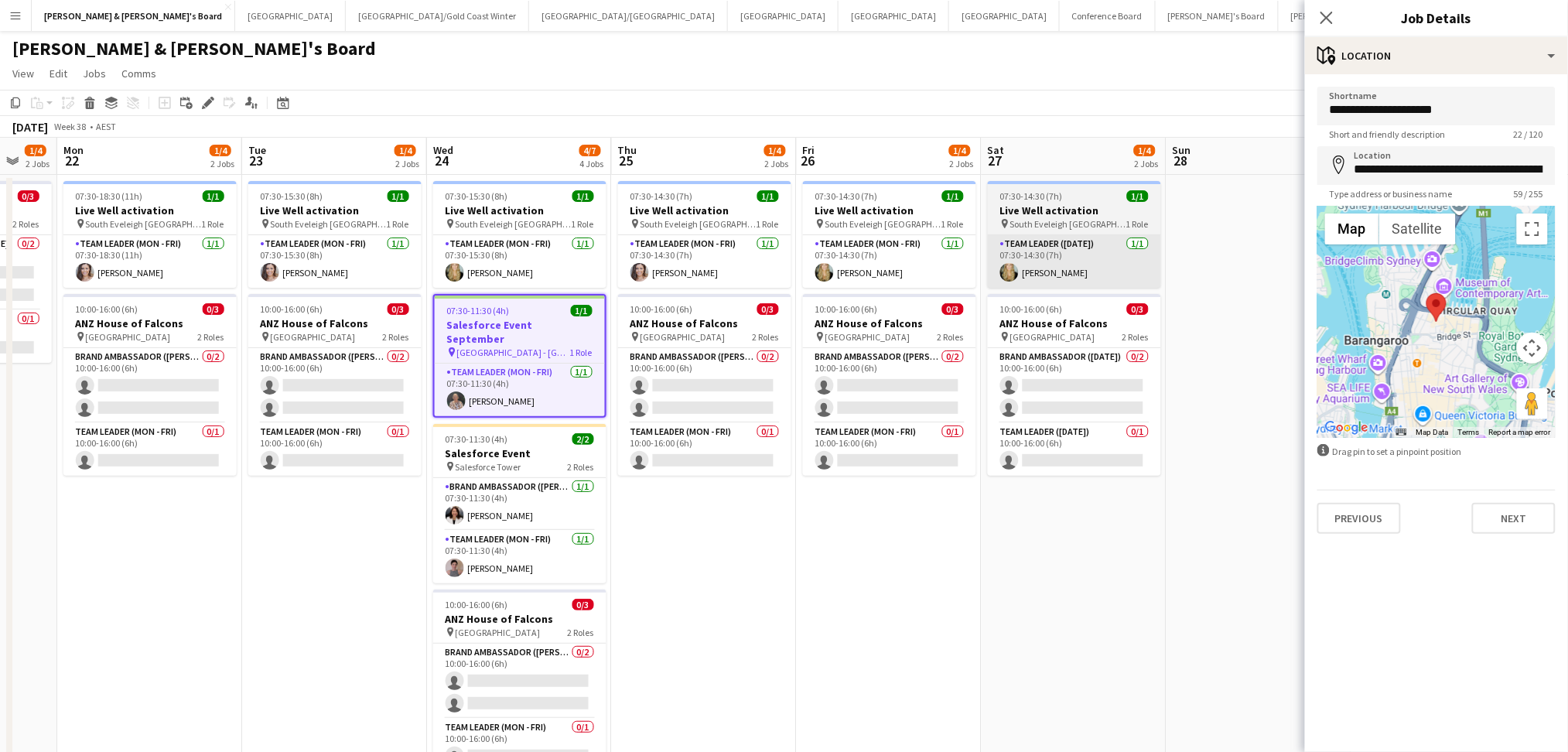
drag, startPoint x: 488, startPoint y: 374, endPoint x: 1130, endPoint y: 276, distance: 649.4
click at [490, 374] on app-card-role "Team Leader (Mon - Fri) [DATE] 07:30-11:30 (4h) [PERSON_NAME]" at bounding box center [520, 390] width 170 height 52
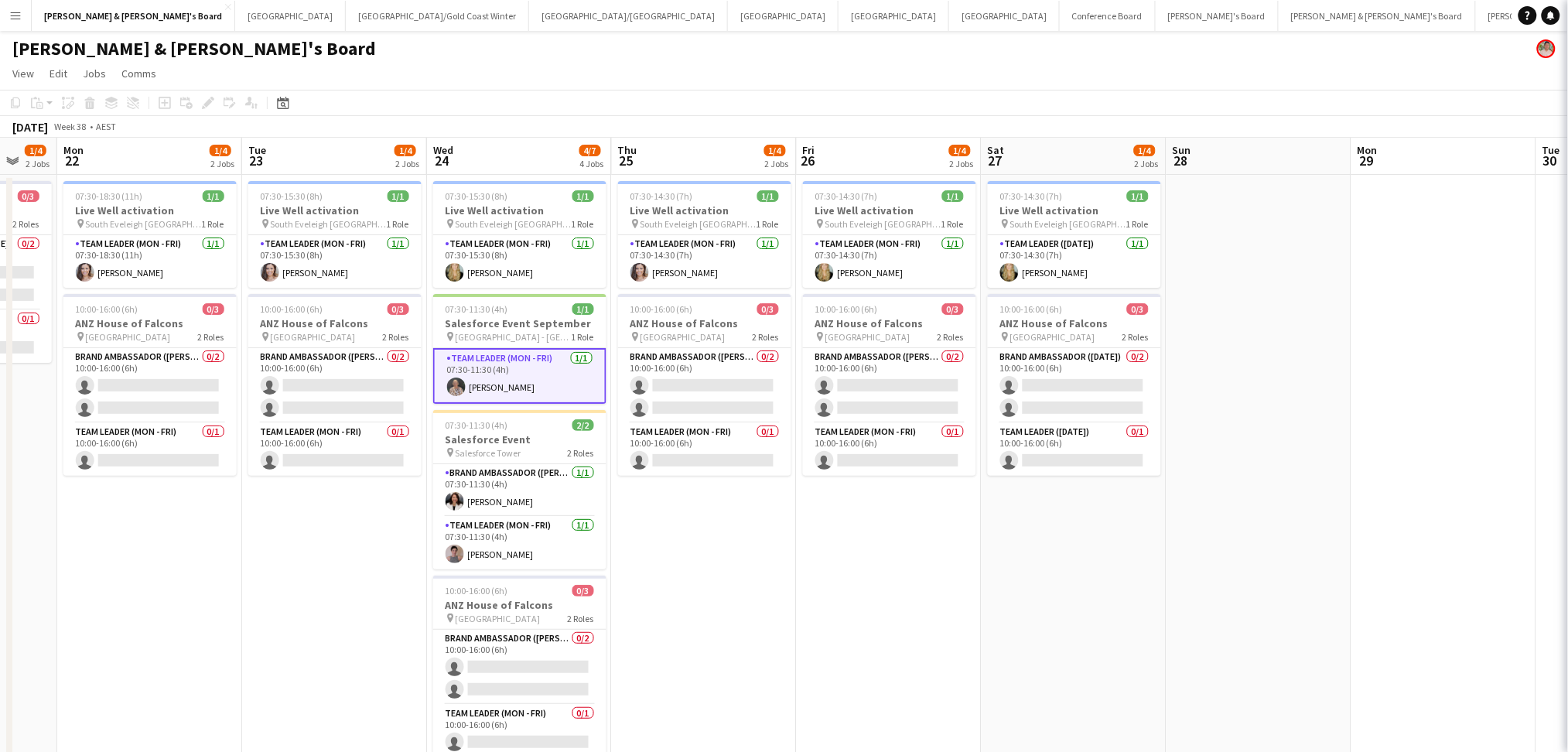
scroll to position [0, 496]
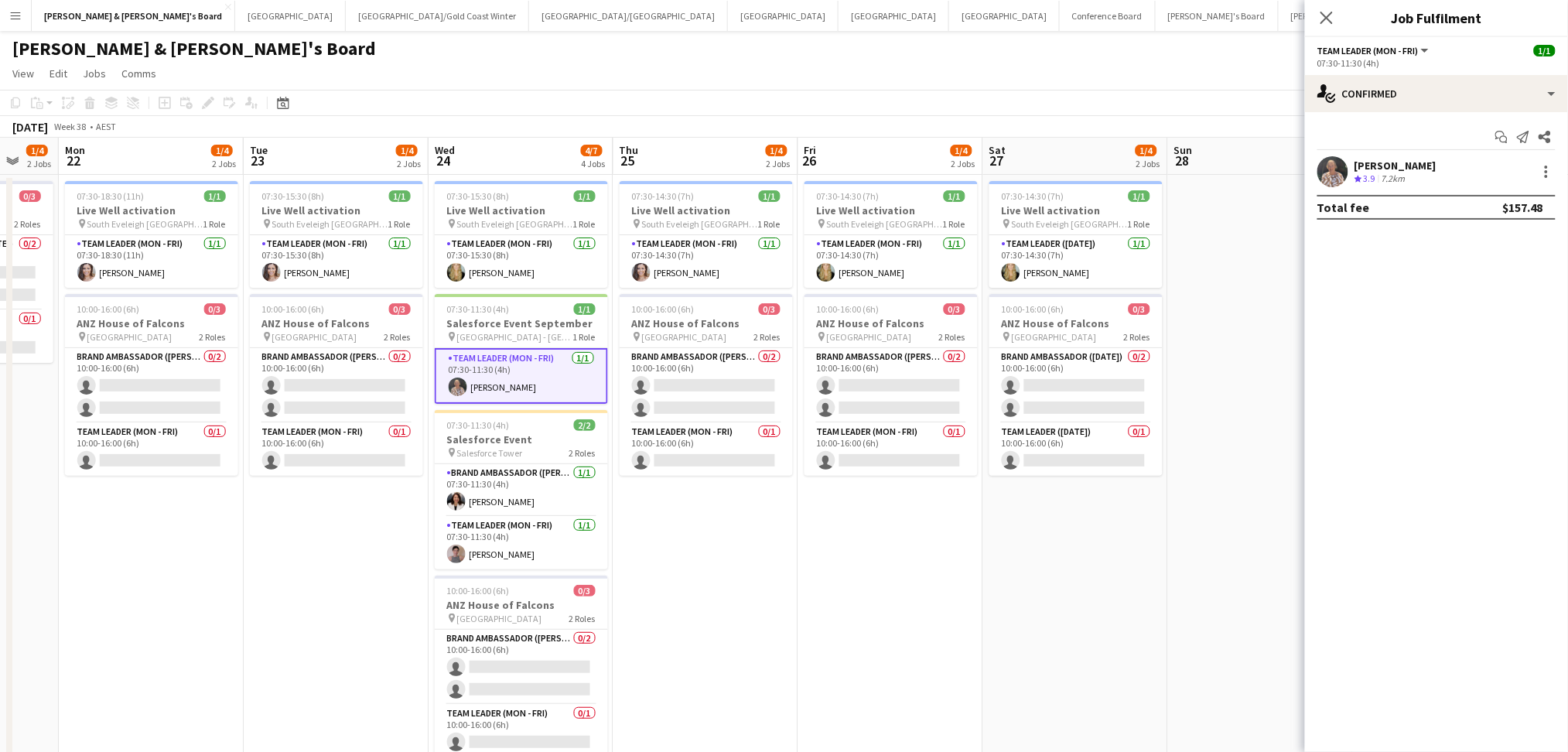
click at [1425, 175] on div "Crew rating 3.9 7.2km" at bounding box center [1396, 179] width 82 height 13
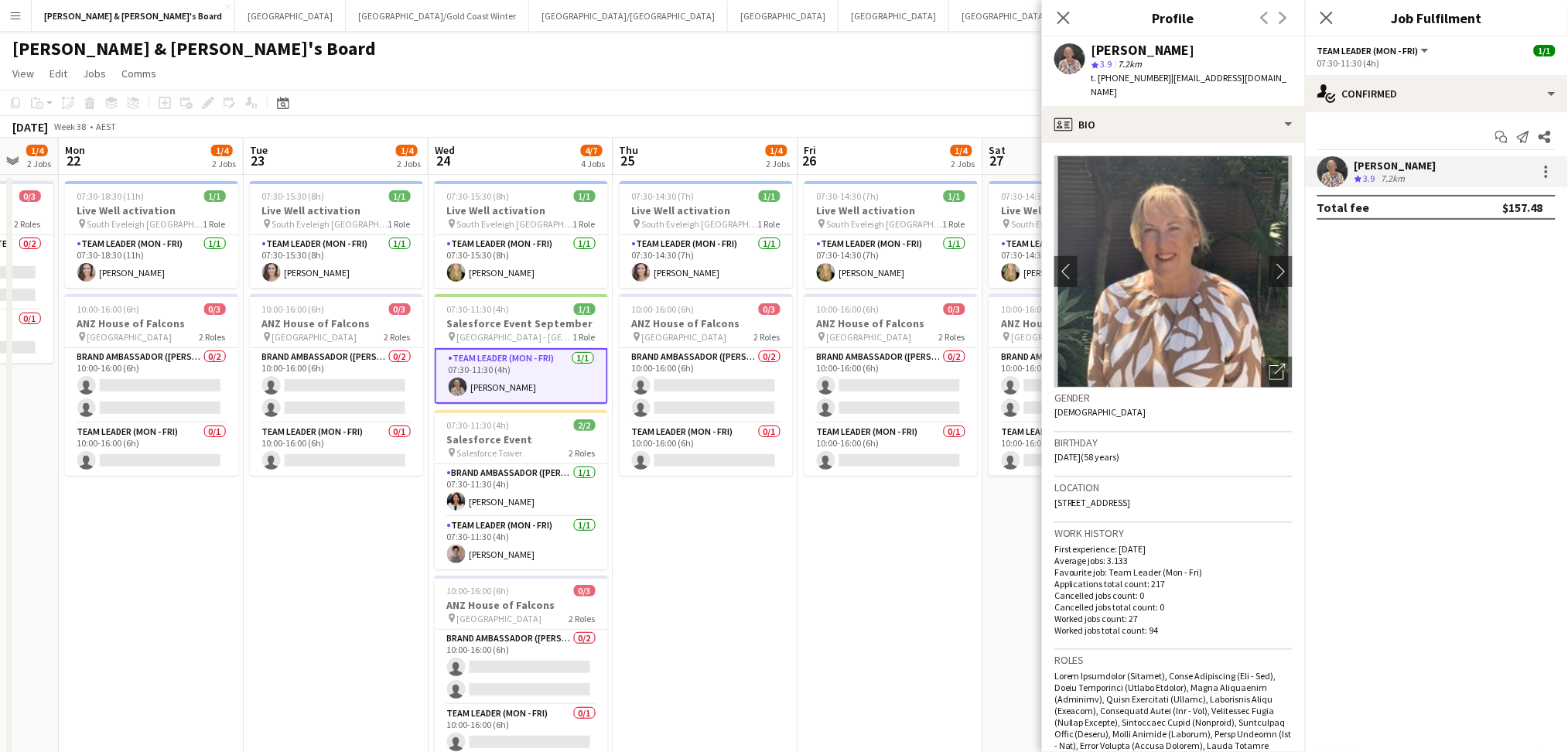
drag, startPoint x: 1093, startPoint y: 48, endPoint x: 1197, endPoint y: 38, distance: 104.5
click at [1197, 38] on div "[PERSON_NAME] star 3.9 7.2km t. [PHONE_NUMBER] | [EMAIL_ADDRESS][DOMAIN_NAME]" at bounding box center [1174, 72] width 263 height 69
copy div "[PERSON_NAME]"
drag, startPoint x: 1112, startPoint y: 77, endPoint x: 1153, endPoint y: 77, distance: 41.0
click at [1153, 77] on span "t. [PHONE_NUMBER]" at bounding box center [1132, 77] width 81 height 12
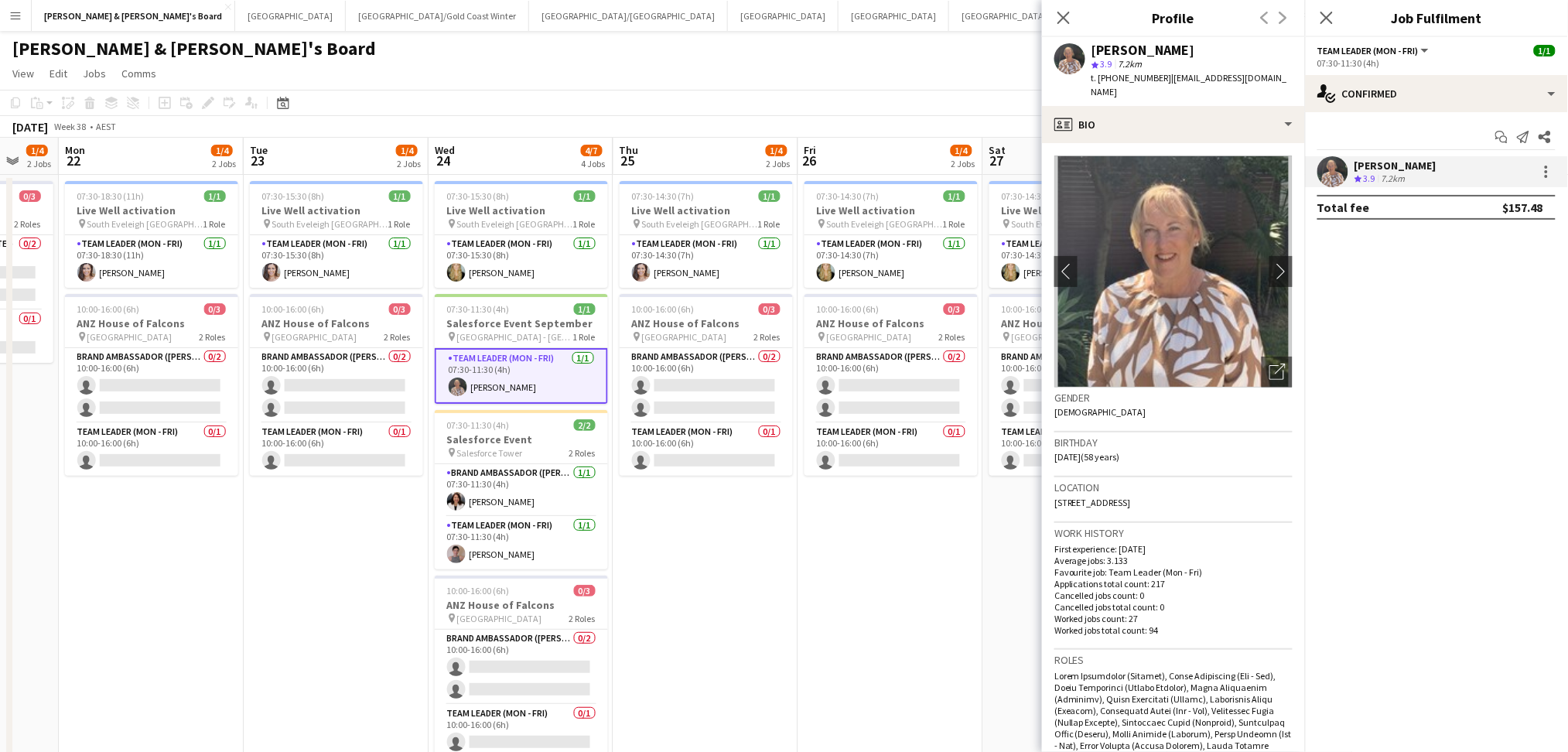
copy span "407921183"
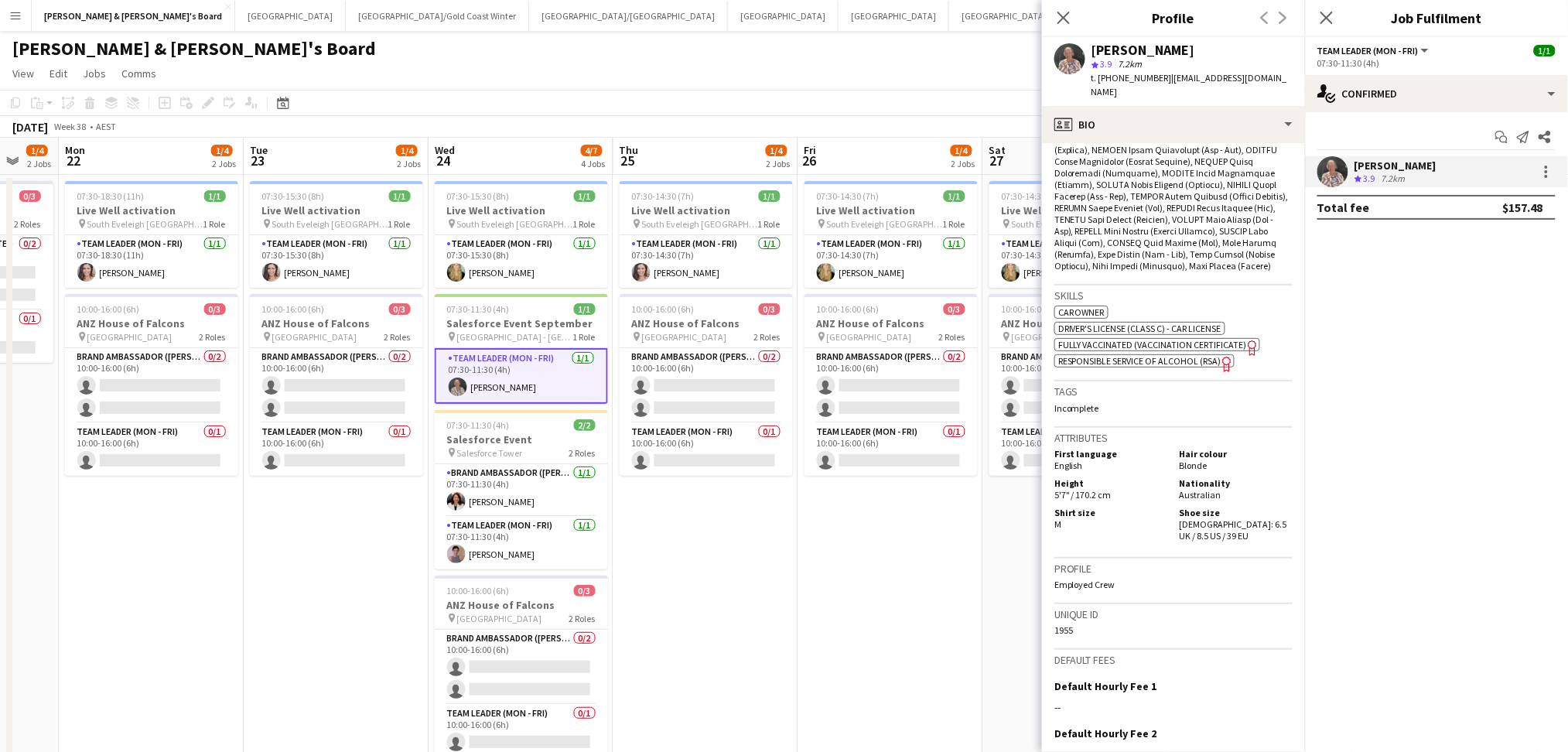
drag, startPoint x: 698, startPoint y: 594, endPoint x: 821, endPoint y: 605, distance: 123.5
click at [698, 594] on app-date-cell "07:30-14:30 (7h) 1/1 Live Well activation pin South [PERSON_NAME] 1 Role Team L…" at bounding box center [706, 489] width 185 height 629
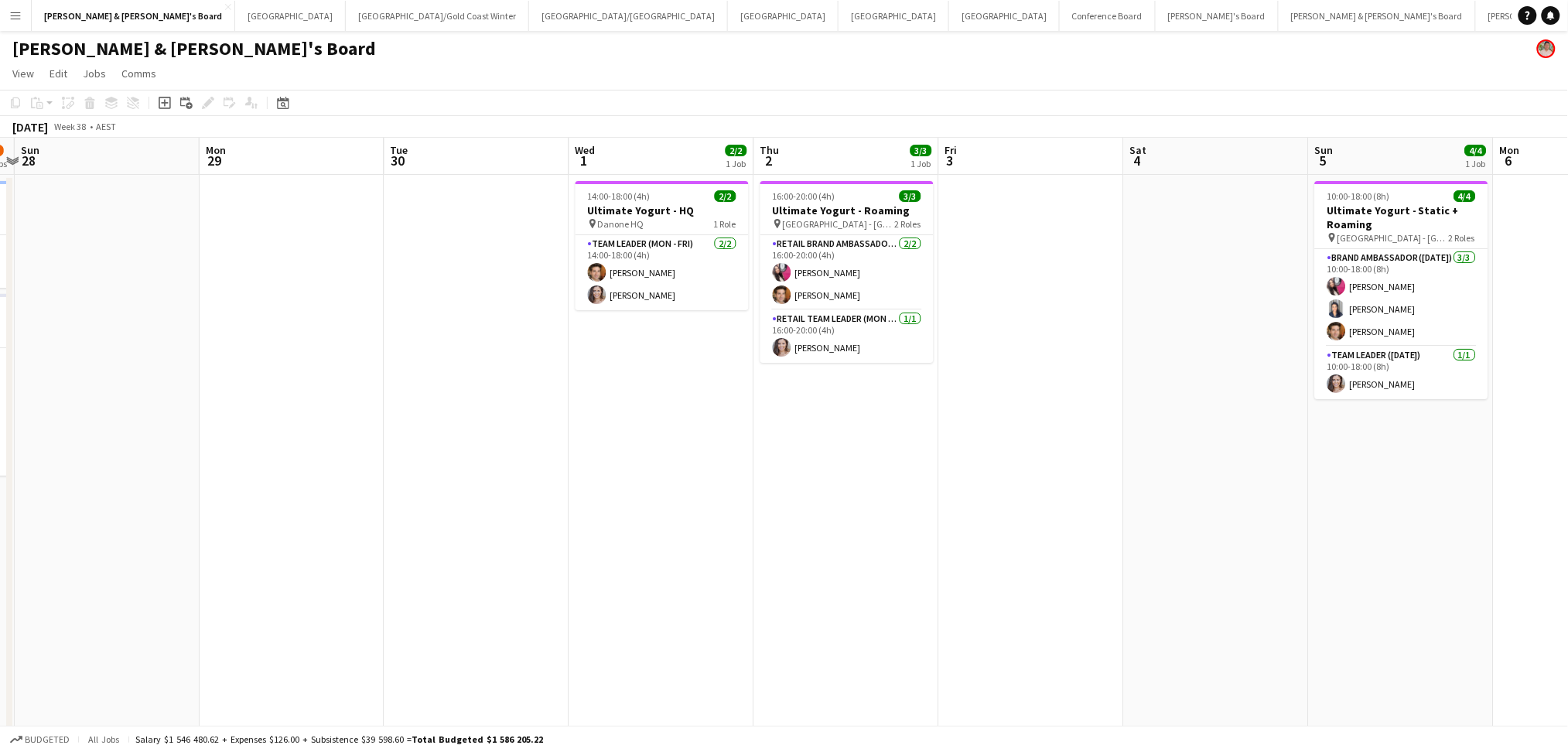
drag, startPoint x: 1374, startPoint y: 610, endPoint x: 355, endPoint y: 593, distance: 1019.1
click at [355, 593] on app-calendar-viewport "Wed 24 4/7 4 Jobs Thu 25 1/4 2 Jobs Fri 26 1/4 2 Jobs Sat 27 1/4 2 Jobs Sun 28 …" at bounding box center [784, 562] width 1568 height 850
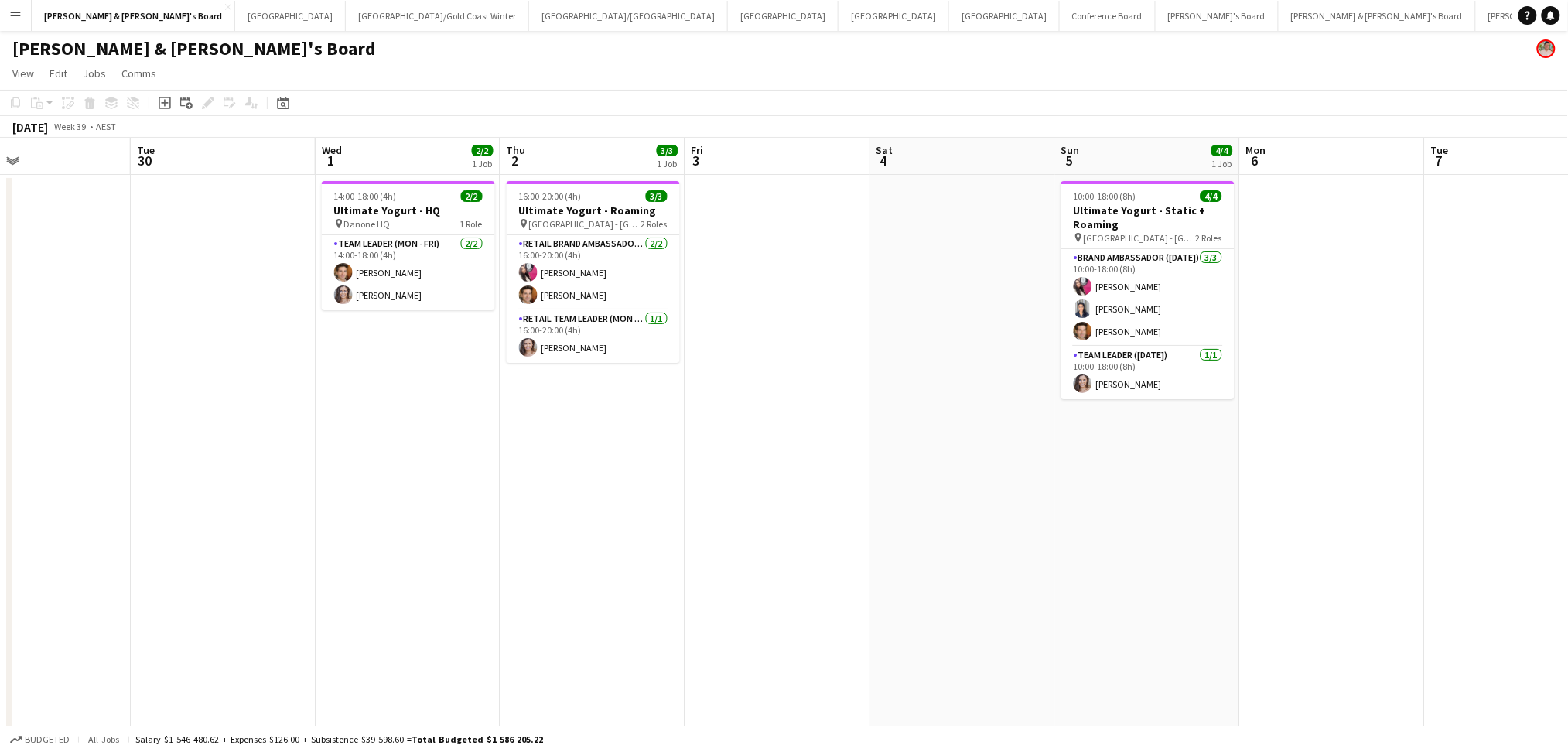
drag, startPoint x: 1232, startPoint y: 600, endPoint x: 471, endPoint y: 575, distance: 761.4
click at [475, 579] on app-calendar-viewport "Fri 26 1/4 2 Jobs Sat 27 1/4 2 Jobs Sun 28 Mon 29 Tue 30 Wed 1 2/2 1 Job Thu 2 …" at bounding box center [784, 562] width 1568 height 850
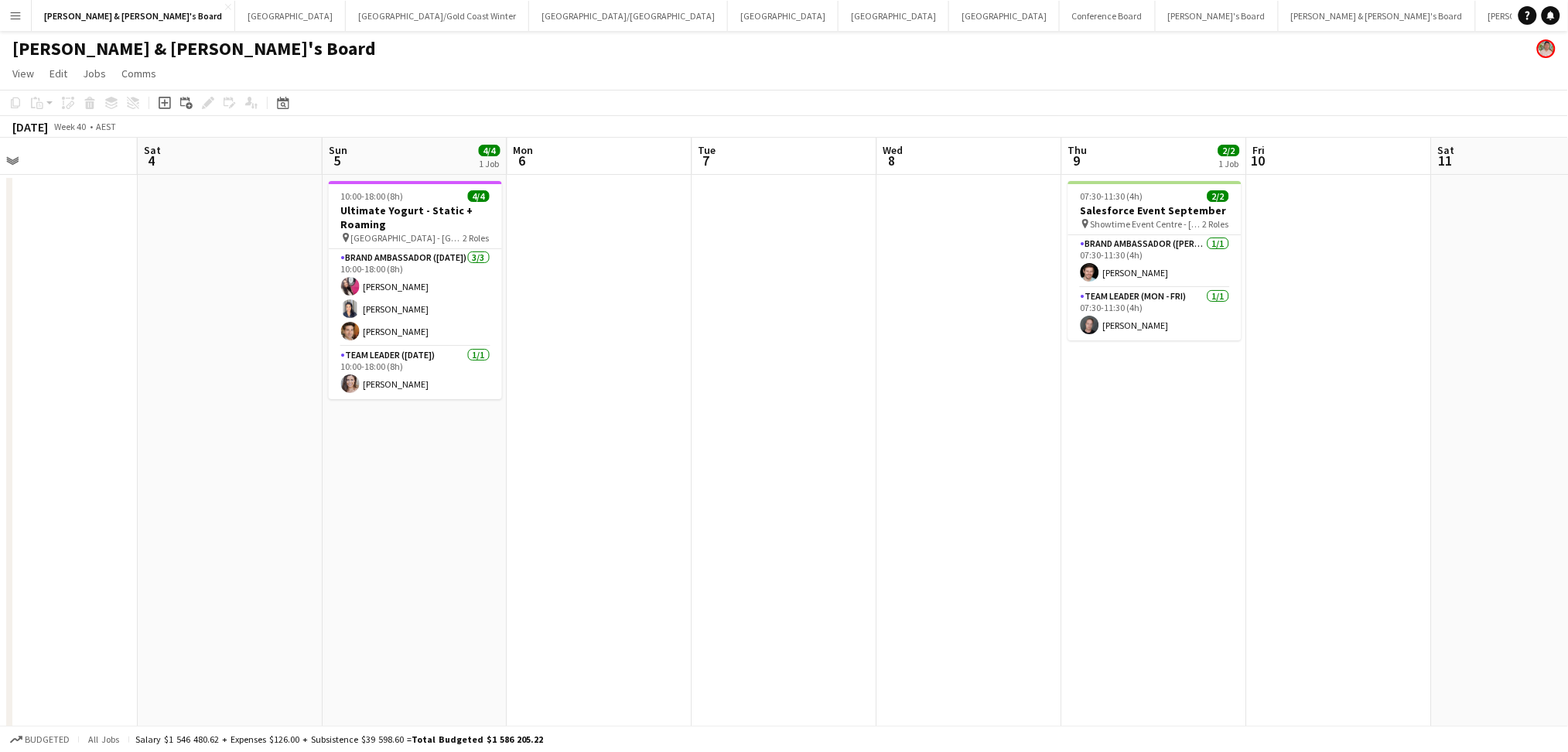
scroll to position [0, 682]
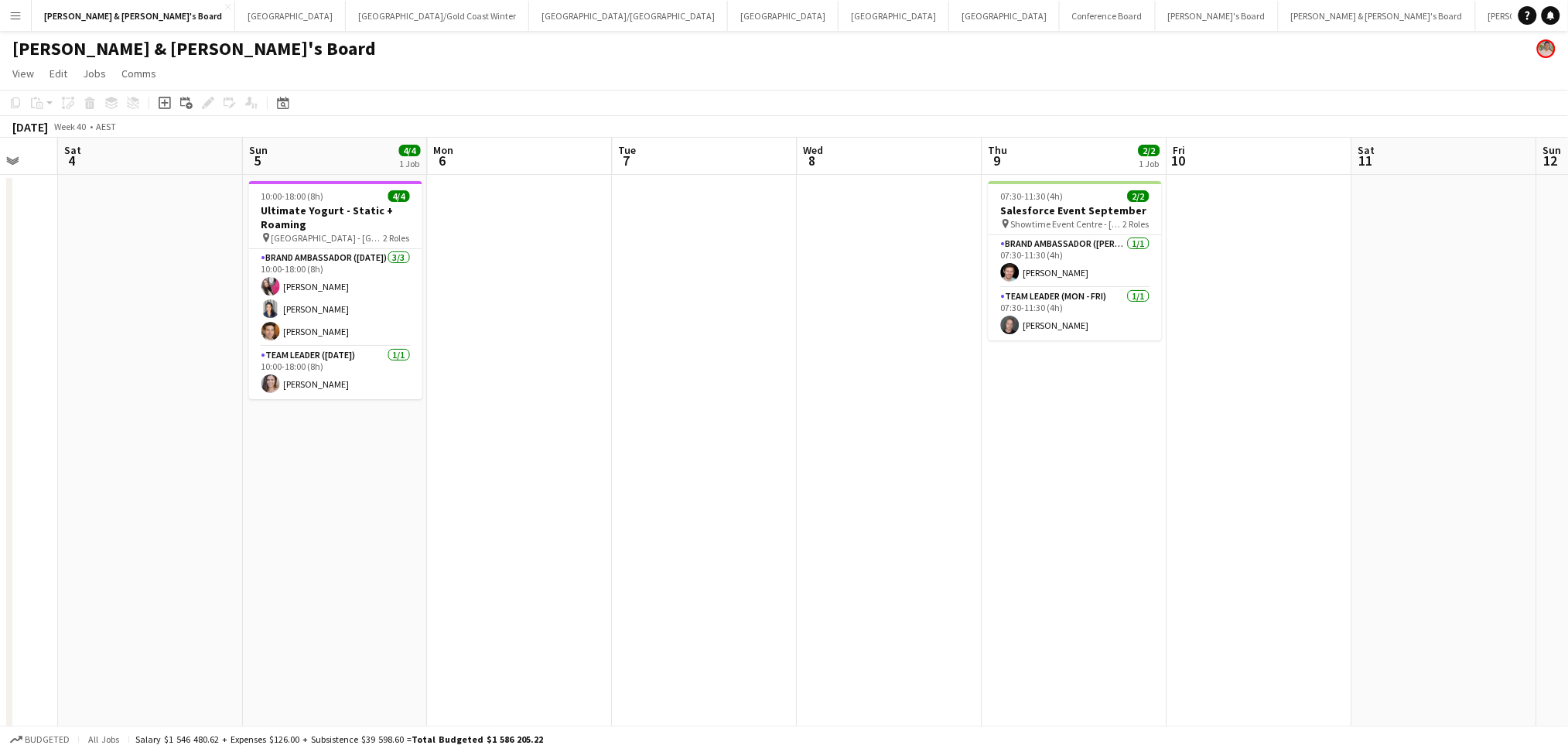
drag, startPoint x: 918, startPoint y: 547, endPoint x: 672, endPoint y: 535, distance: 246.3
click at [672, 535] on app-calendar-viewport "Tue 30 Wed 1 2/2 1 Job Thu 2 3/3 1 Job Fri 3 Sat 4 Sun 5 4/4 1 Job Mon 6 Tue 7 …" at bounding box center [784, 562] width 1568 height 850
click at [1075, 316] on app-card-role "Team Leader (Mon - Fri) [DATE] 07:30-11:30 (4h) [PERSON_NAME]" at bounding box center [1076, 314] width 173 height 52
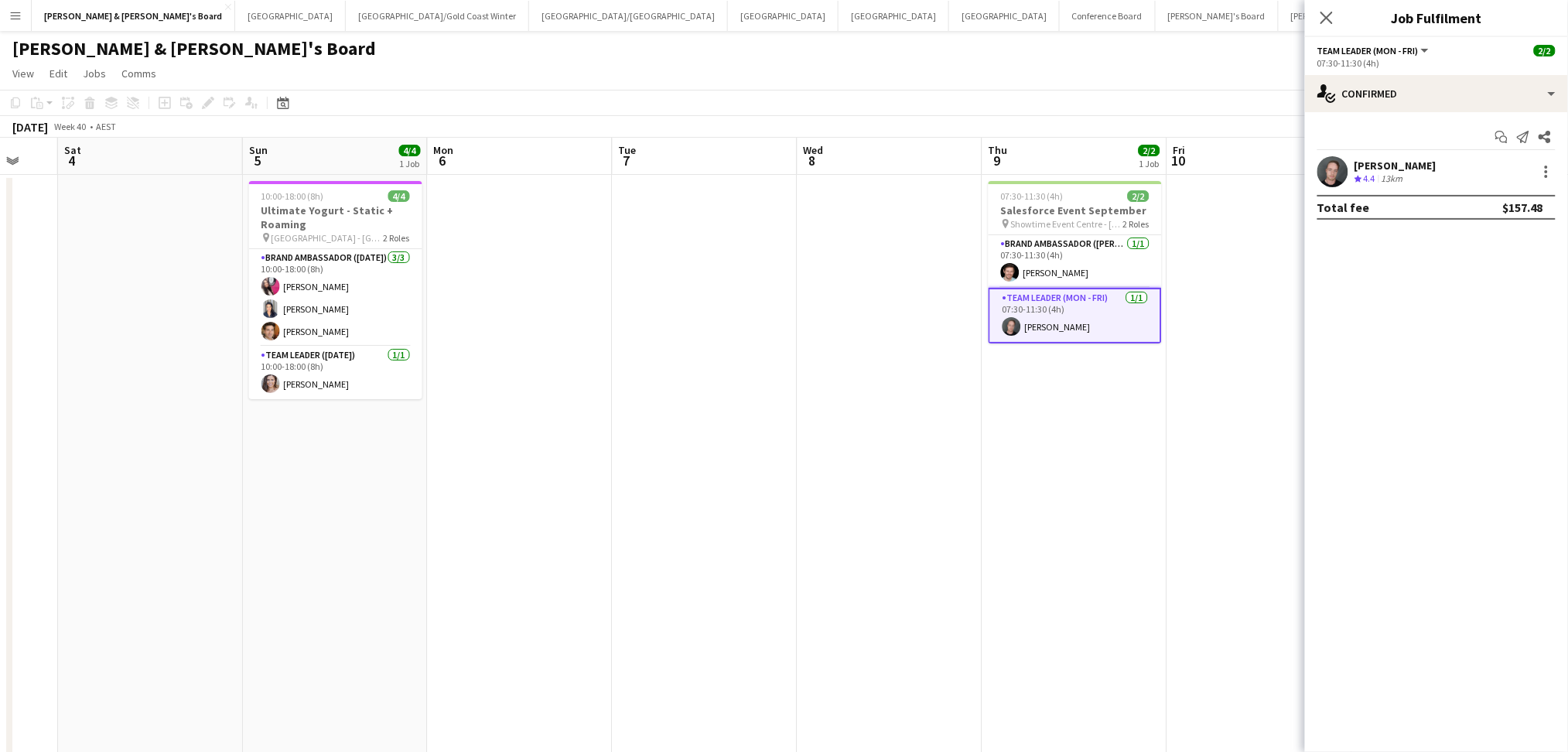
click at [1351, 158] on div "[PERSON_NAME] Crew rating 4.4 13km" at bounding box center [1437, 172] width 263 height 31
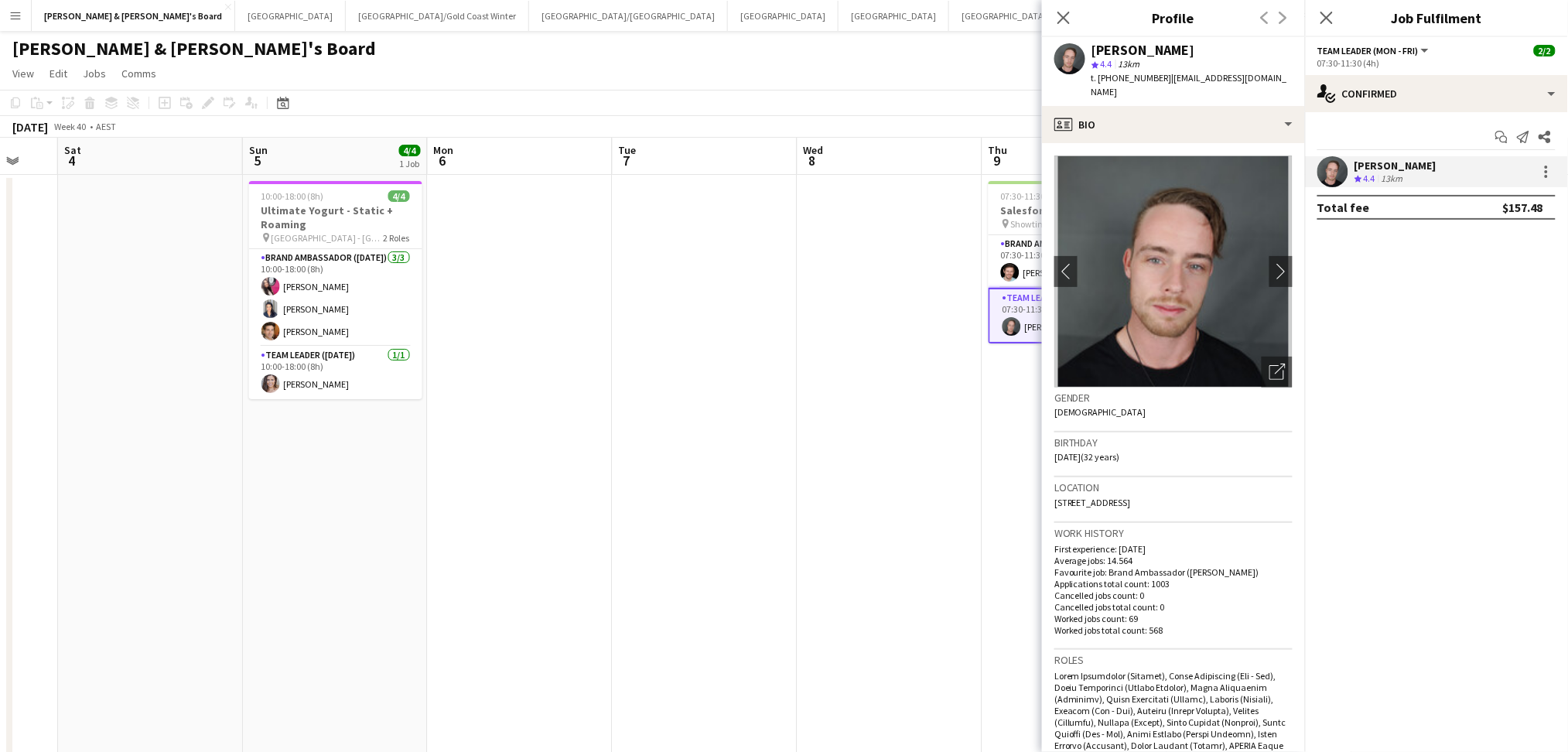
copy div "[PERSON_NAME]"
drag, startPoint x: 1094, startPoint y: 48, endPoint x: 1158, endPoint y: 47, distance: 64.0
click at [1158, 47] on div "[PERSON_NAME]" at bounding box center [1192, 50] width 202 height 14
drag, startPoint x: 1115, startPoint y: 76, endPoint x: 1153, endPoint y: 76, distance: 38.0
click at [1153, 76] on span "t. [PHONE_NUMBER]" at bounding box center [1132, 77] width 81 height 12
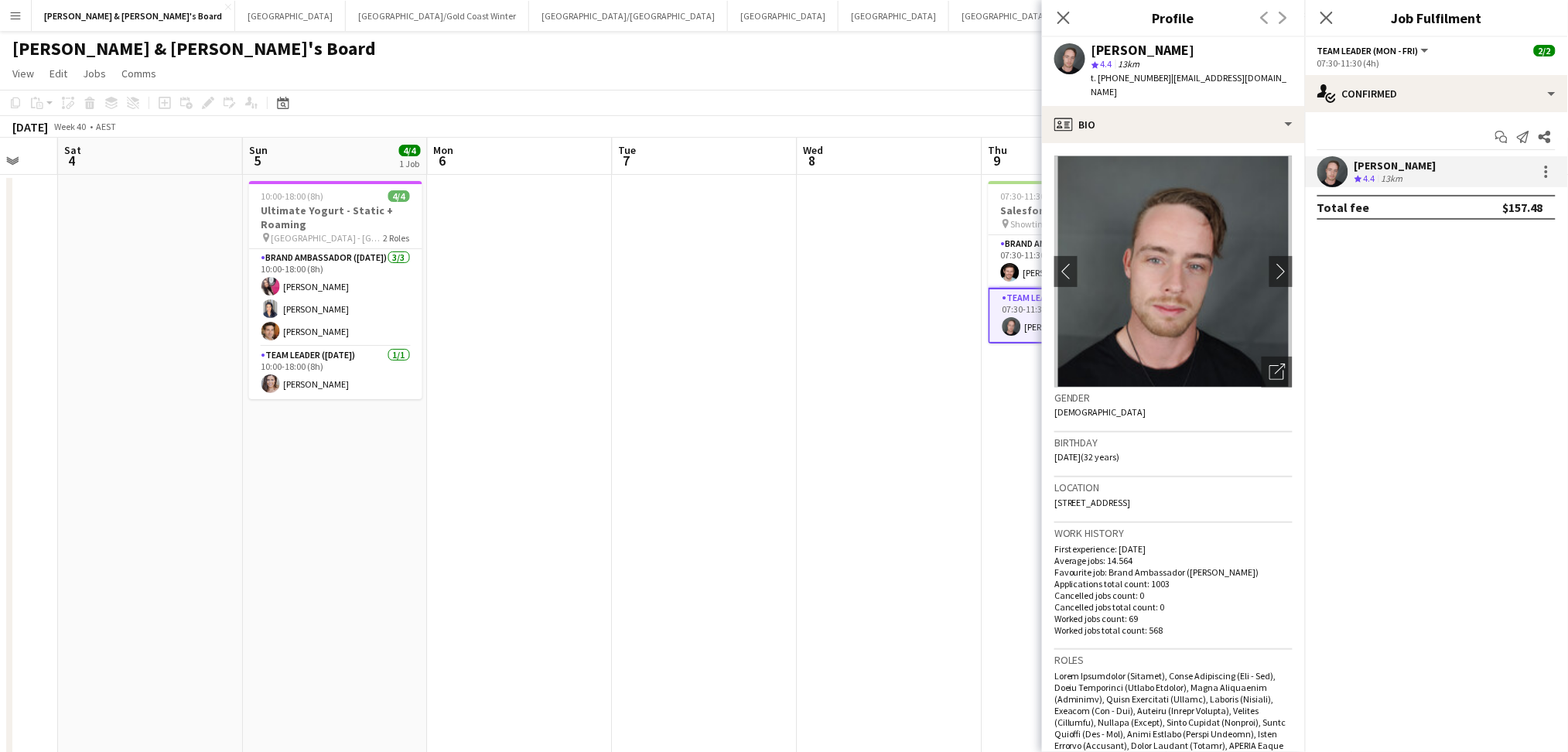
copy span "410066981"
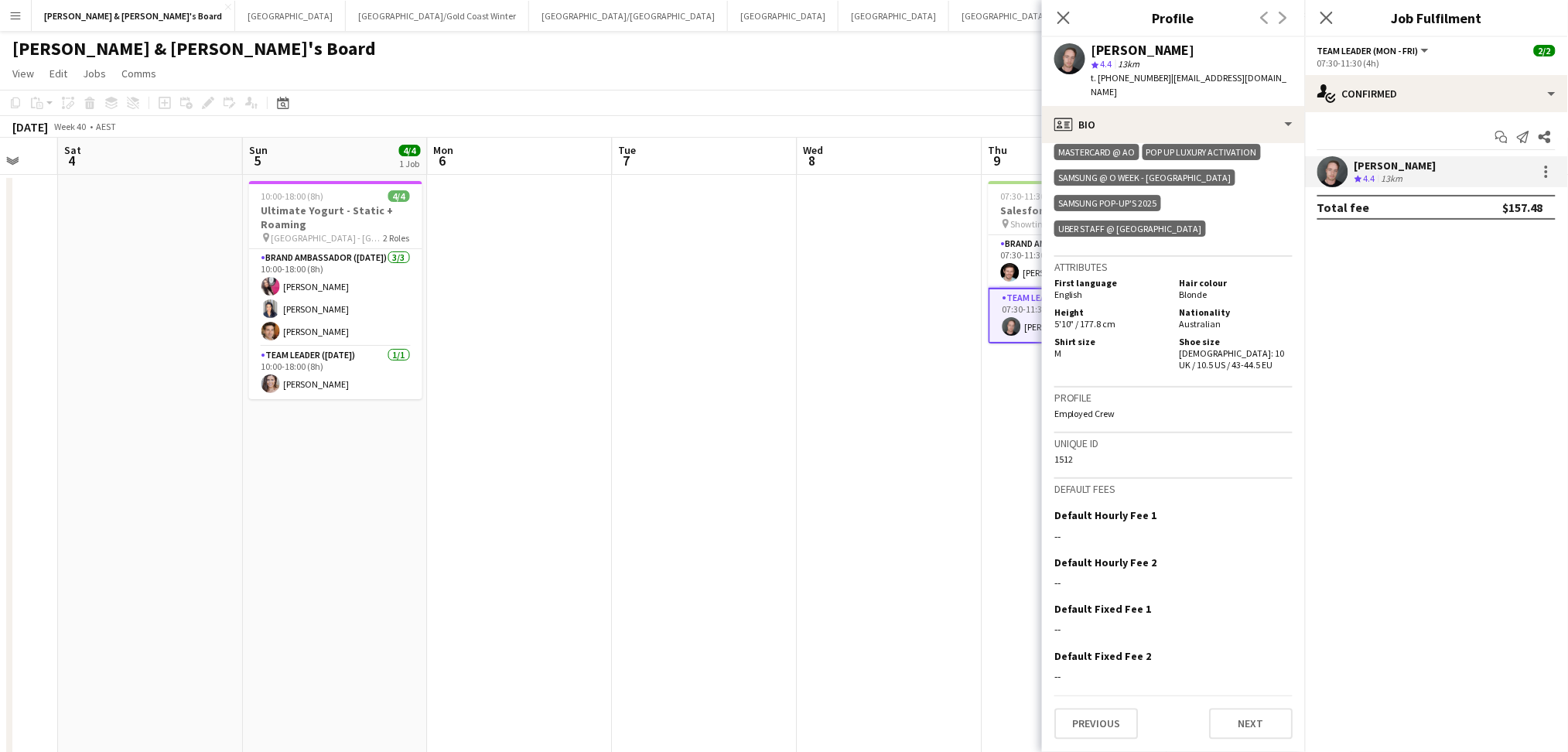
scroll to position [1032, 0]
click at [1033, 271] on app-card-role "Brand Ambassador (Mon - Fri) [DATE] 07:30-11:30 (4h) [PERSON_NAME]" at bounding box center [1076, 261] width 173 height 52
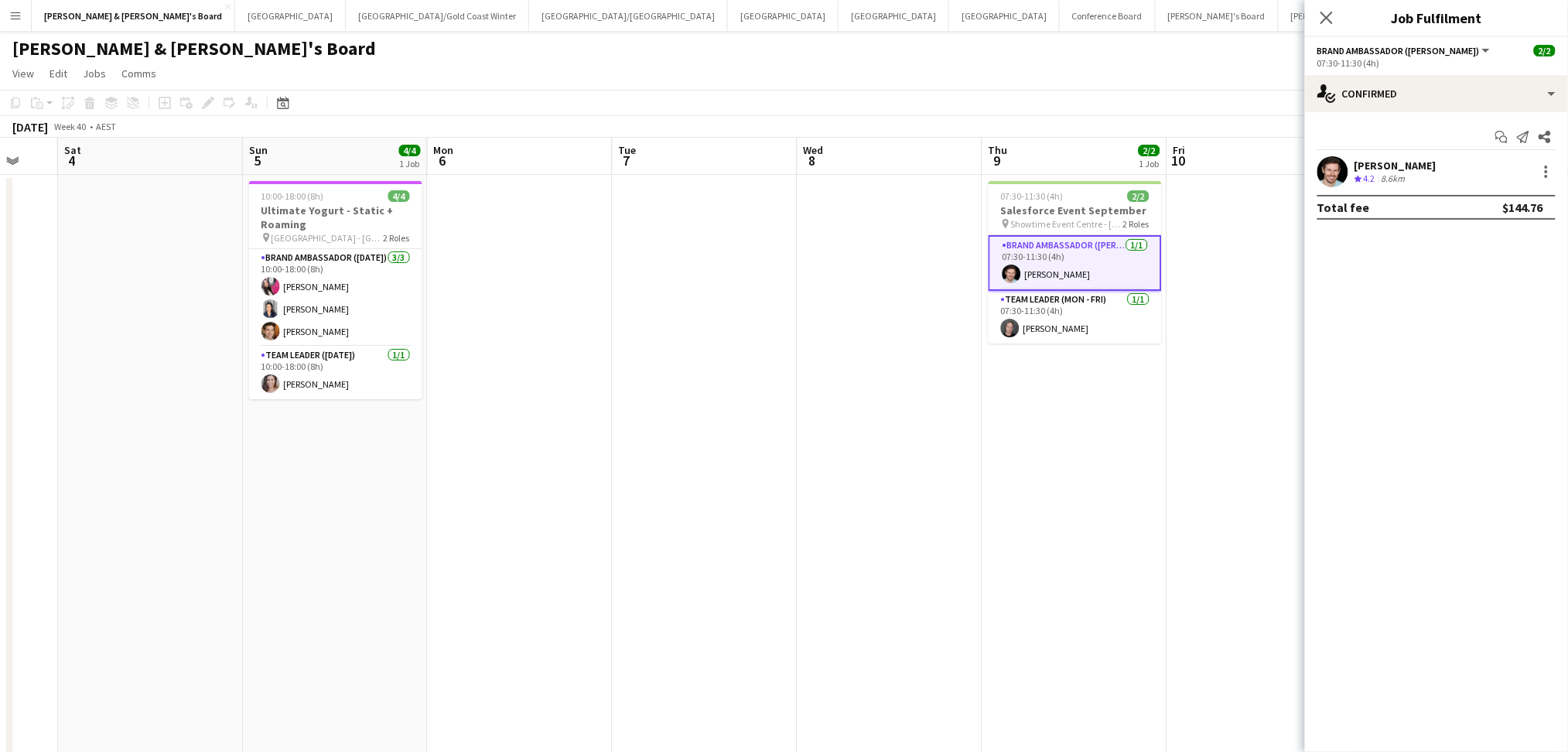
click at [1394, 172] on div "8.6km" at bounding box center [1394, 179] width 30 height 13
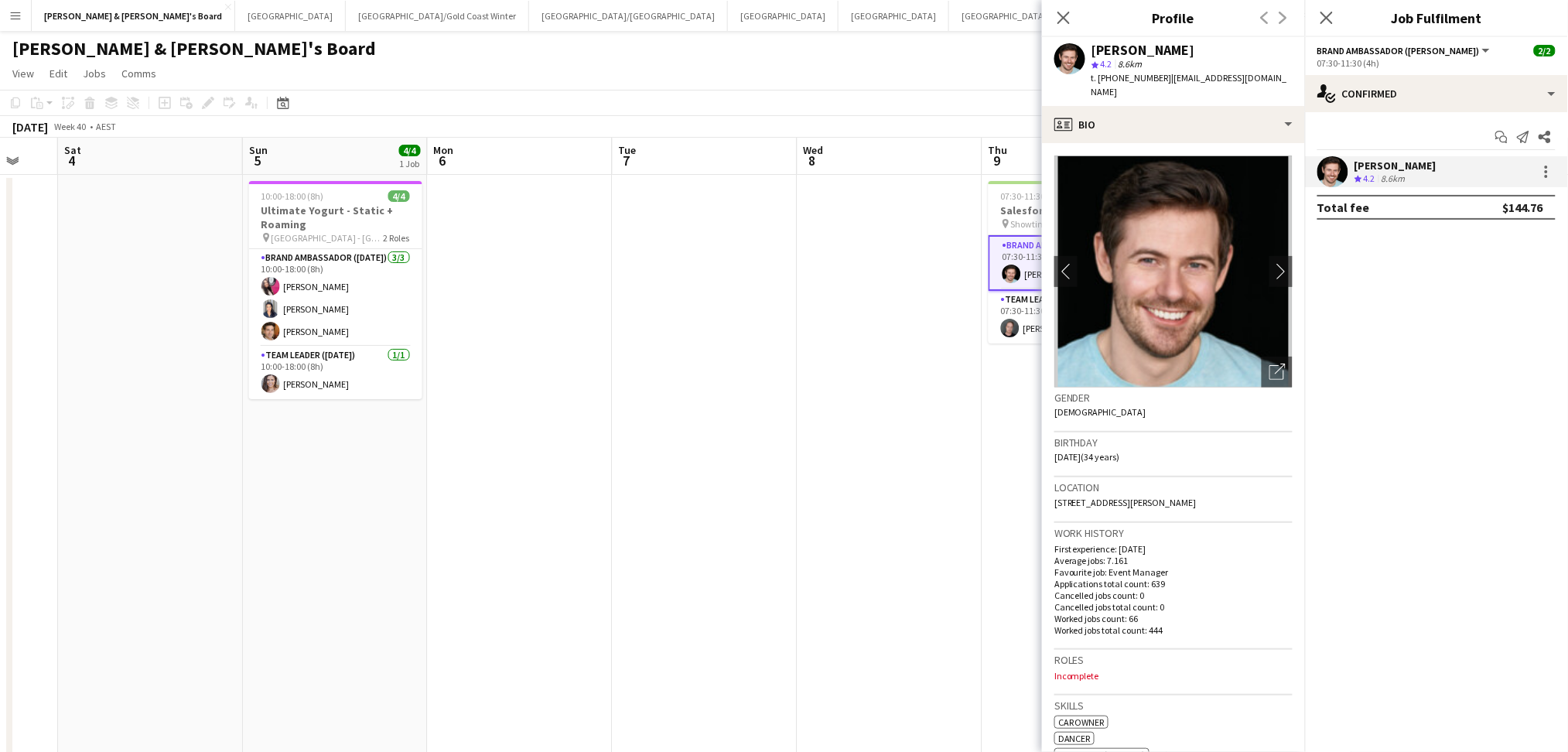
drag, startPoint x: 1094, startPoint y: 42, endPoint x: 1201, endPoint y: 44, distance: 107.0
click at [1196, 44] on div "[PERSON_NAME]" at bounding box center [1143, 50] width 104 height 14
copy div "[PERSON_NAME]"
drag, startPoint x: 1112, startPoint y: 75, endPoint x: 1157, endPoint y: 75, distance: 45.0
click at [1157, 75] on span "t. [PHONE_NUMBER]" at bounding box center [1132, 77] width 81 height 12
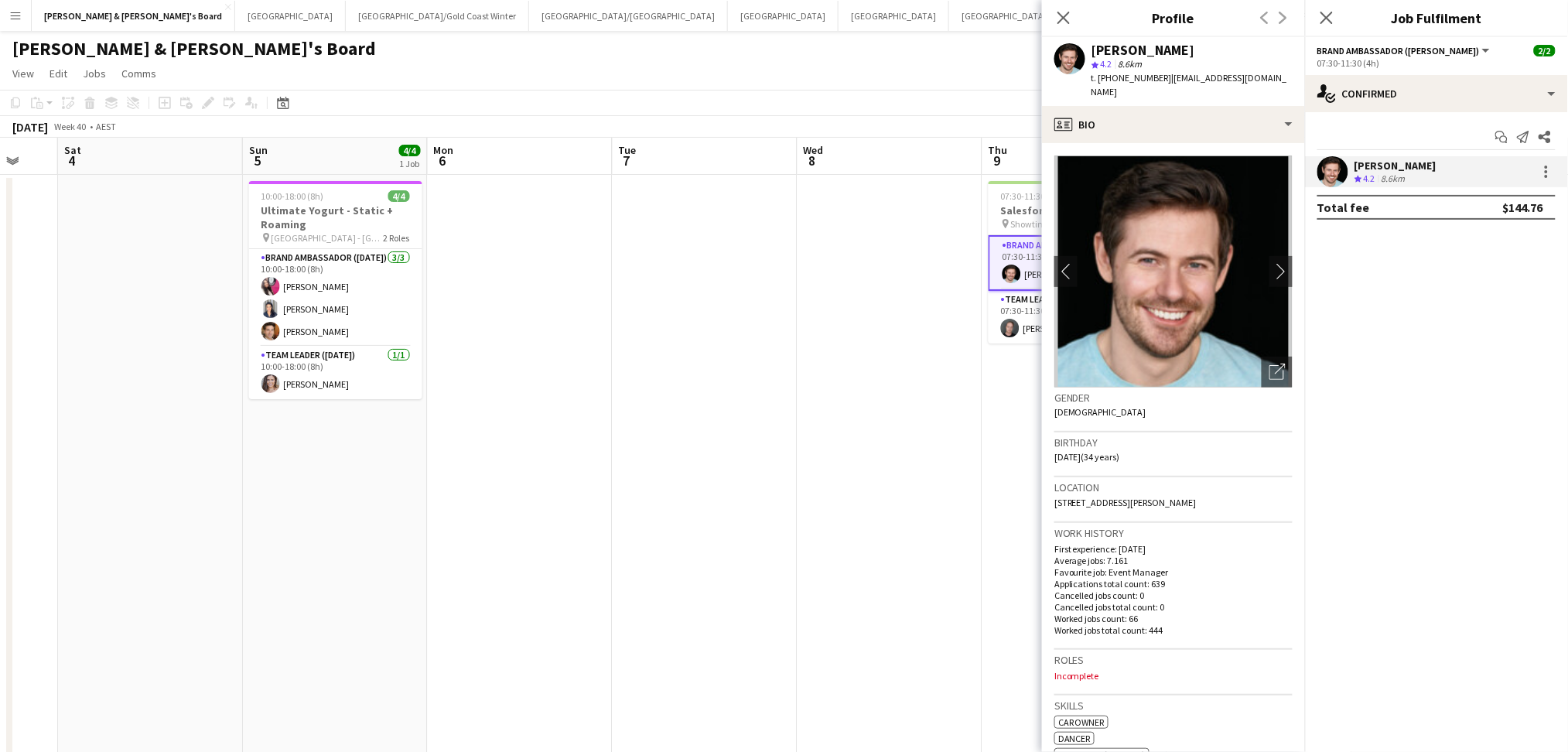
copy span "0400756300"
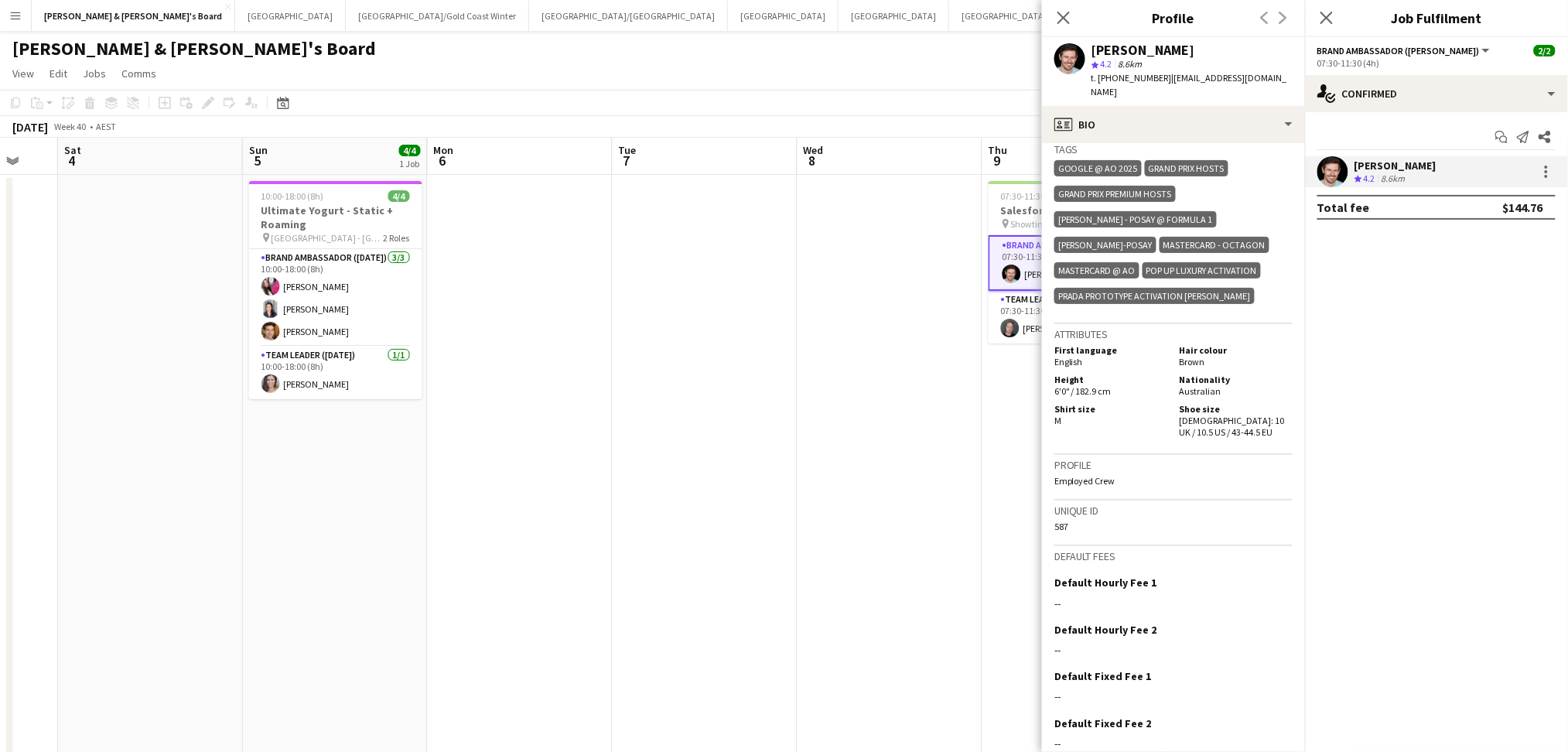
scroll to position [746, 0]
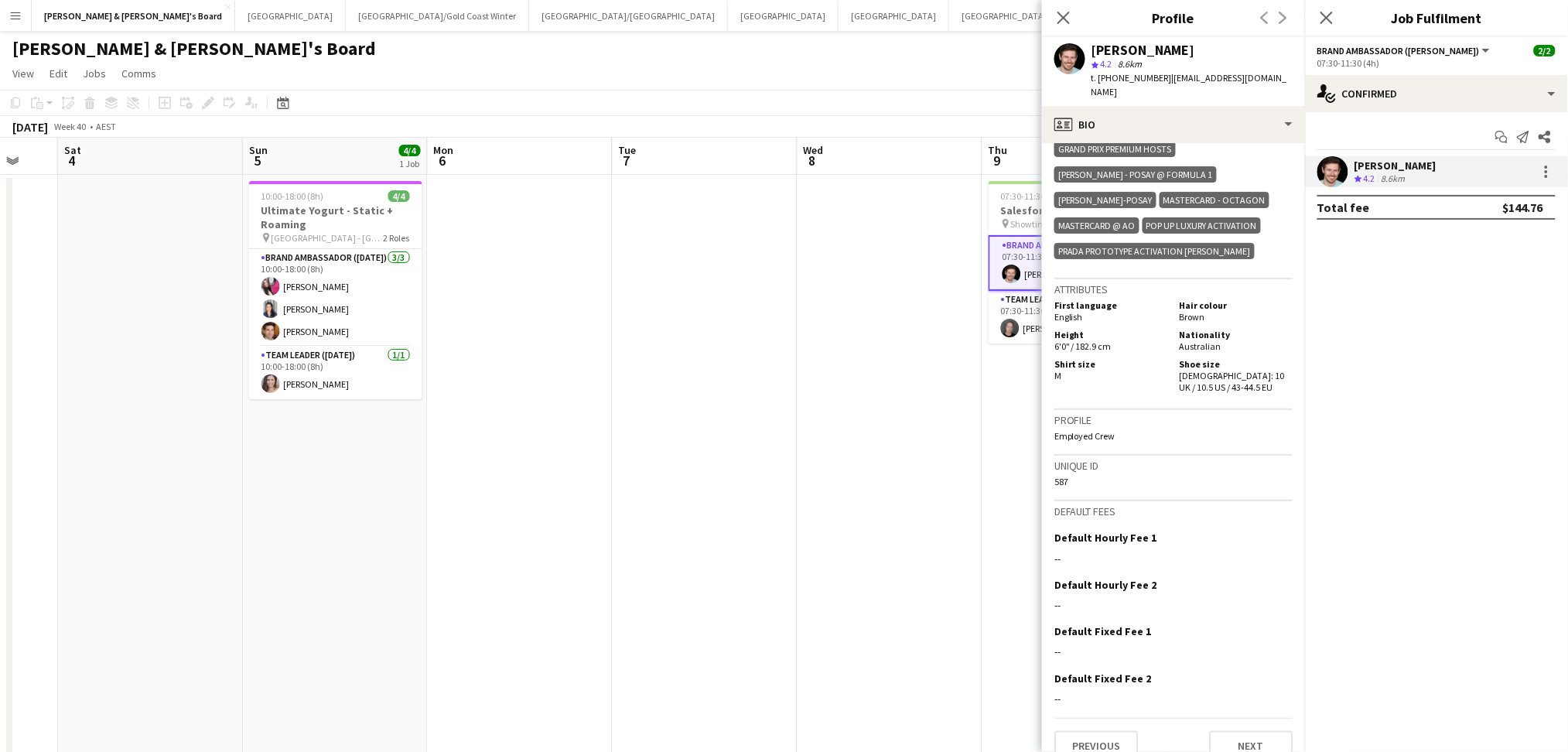
click at [338, 481] on app-date-cell "10:00-18:00 (8h) 4/4 Ultimate Yogurt - Static + Roaming pin [GEOGRAPHIC_DATA] -…" at bounding box center [336, 489] width 185 height 629
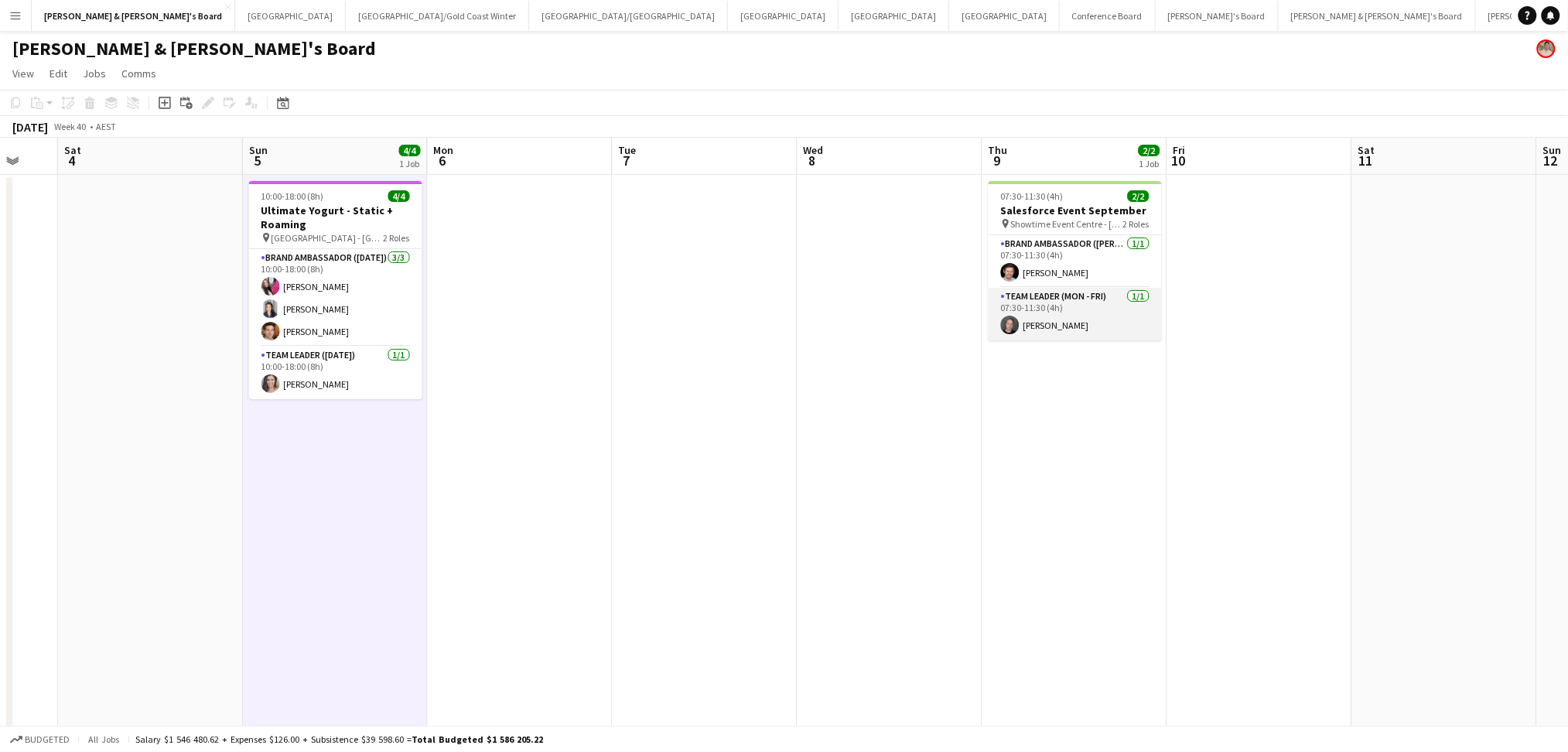
drag, startPoint x: 1086, startPoint y: 237, endPoint x: 1080, endPoint y: 301, distance: 64.3
click at [1085, 241] on app-card-role "Brand Ambassador (Mon - Fri) [DATE] 07:30-11:30 (4h) [PERSON_NAME]" at bounding box center [1076, 261] width 173 height 52
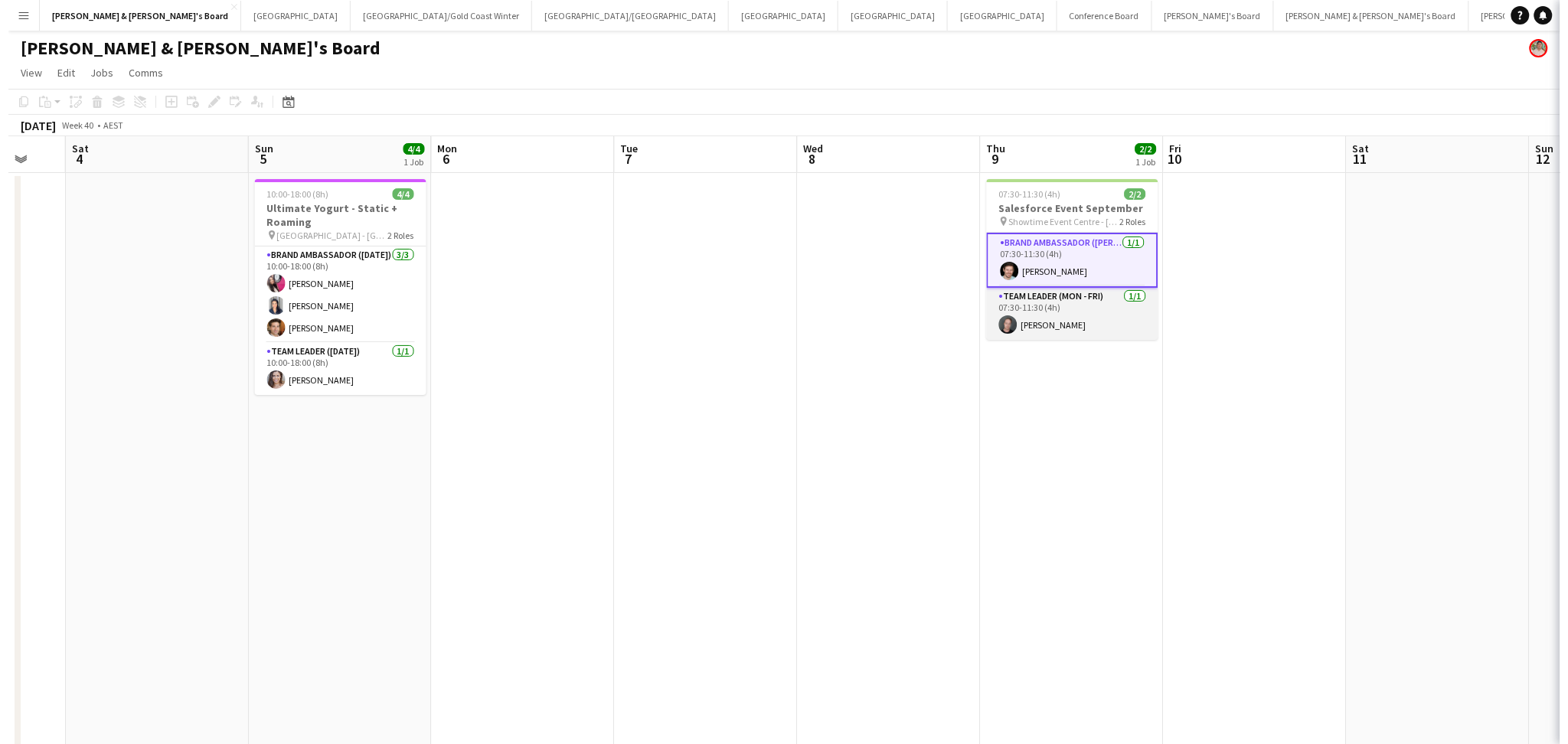
scroll to position [0, 676]
click at [1067, 303] on app-card-role "Team Leader (Mon - Fri) [DATE] 07:30-11:30 (4h) [PERSON_NAME]" at bounding box center [1064, 313] width 171 height 52
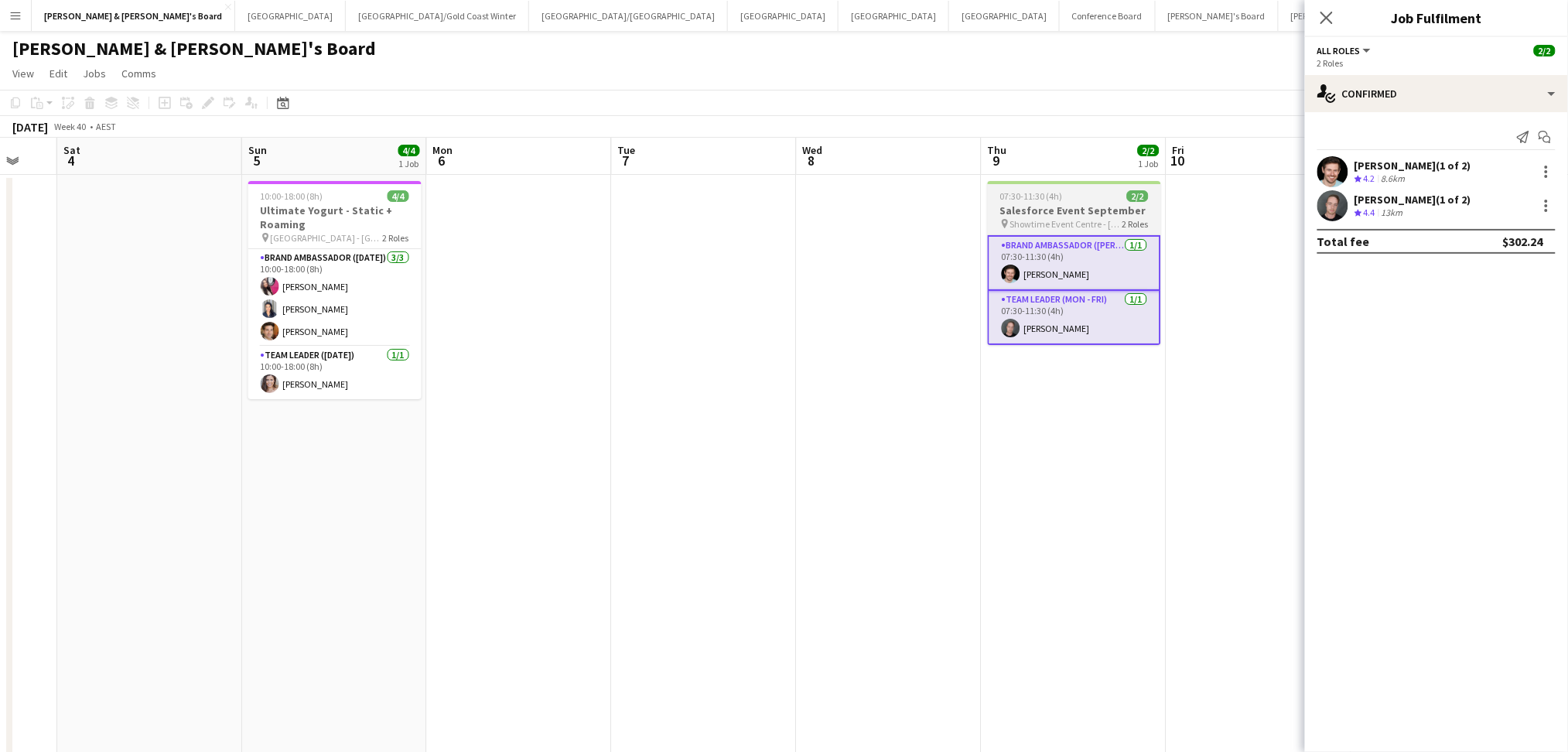
click at [1098, 208] on h3 "Salesforce Event September" at bounding box center [1075, 210] width 173 height 14
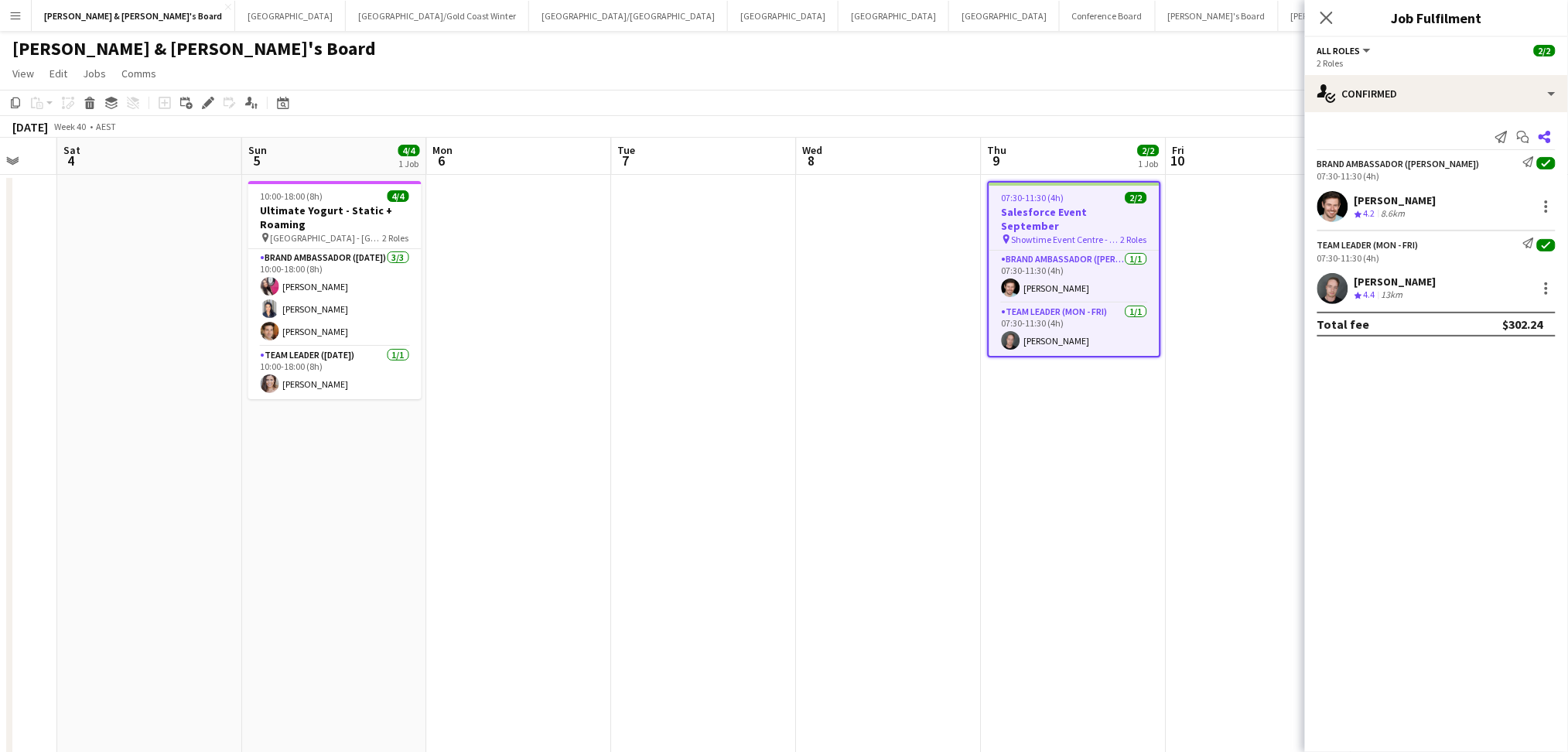
click at [1555, 142] on app-icon "Share" at bounding box center [1546, 137] width 22 height 22
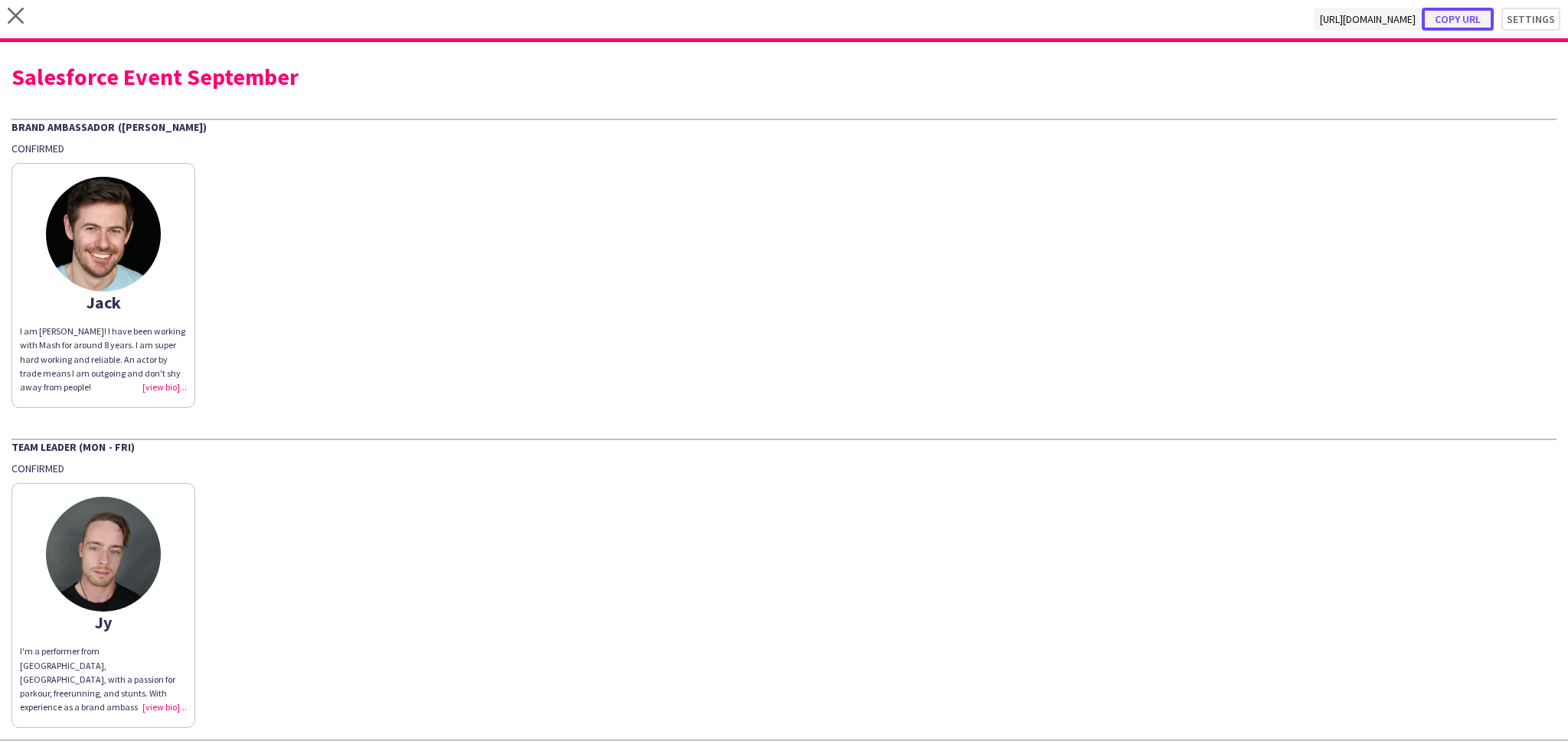
click at [1456, 21] on button "Copy url" at bounding box center [1458, 19] width 72 height 23
click at [138, 81] on div "Salesforce Event September" at bounding box center [784, 77] width 1545 height 23
copy div "Salesforce Event September"
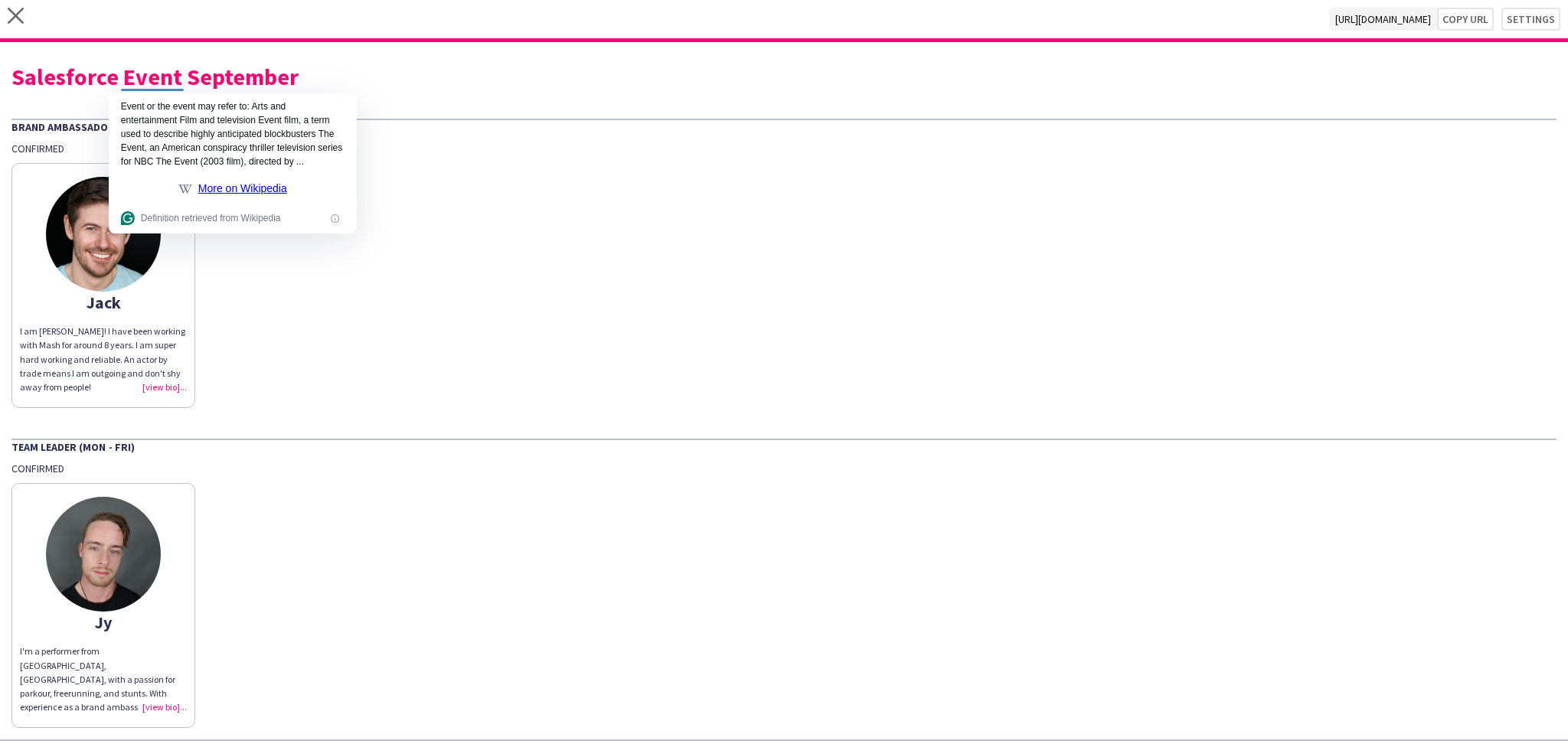
click at [26, 22] on div "close [URL][DOMAIN_NAME] Copy url Settings" at bounding box center [784, 21] width 1568 height 42
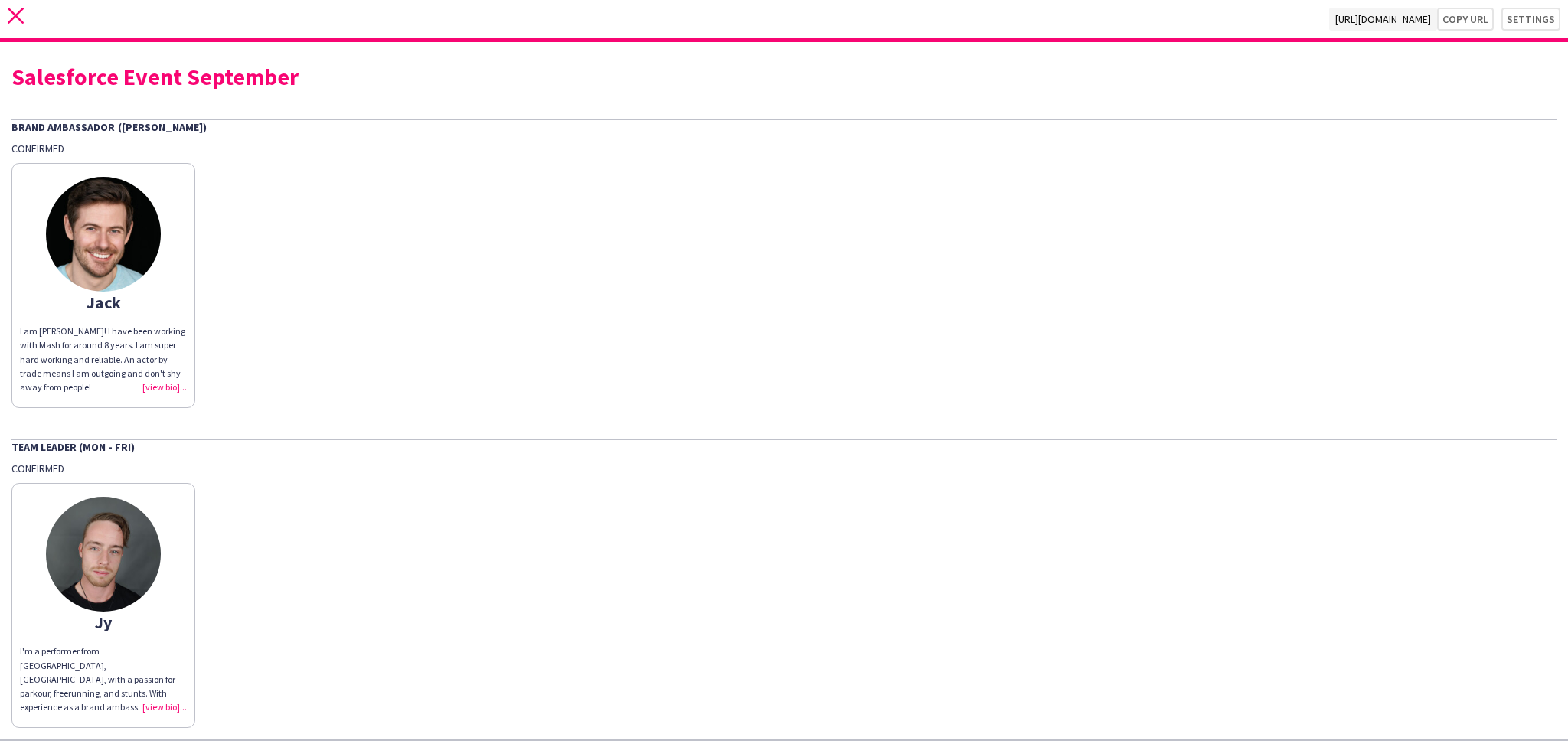
click at [16, 22] on icon "close" at bounding box center [16, 16] width 16 height 16
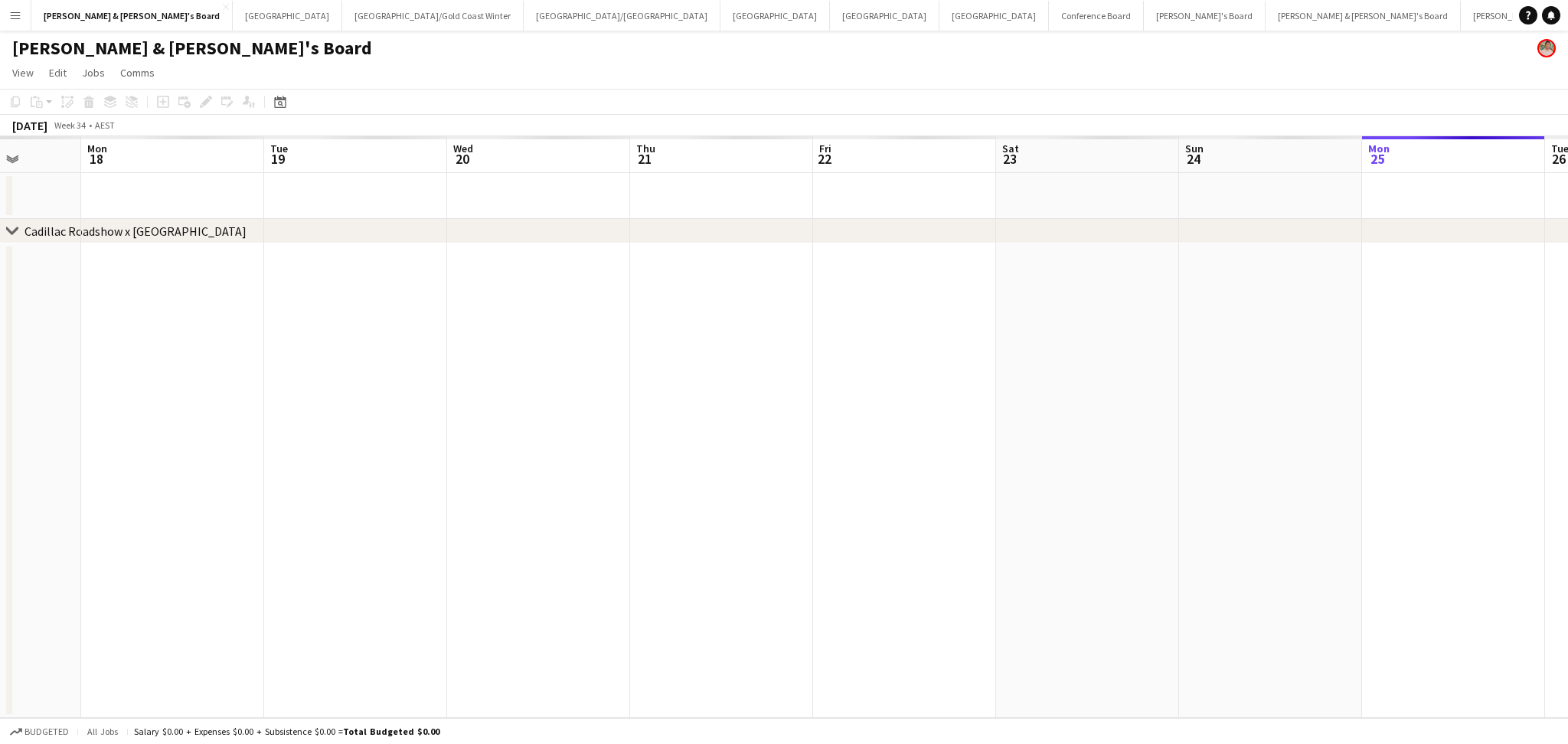
drag, startPoint x: 136, startPoint y: 356, endPoint x: 1297, endPoint y: 325, distance: 1161.4
click at [1297, 325] on app-calendar-viewport "Sat 16 Sun 17 Mon 18 Tue 19 Wed 20 Thu 21 Fri 22 Sat 23 Sun 24 Mon 25 Tue 26 We…" at bounding box center [784, 427] width 1568 height 582
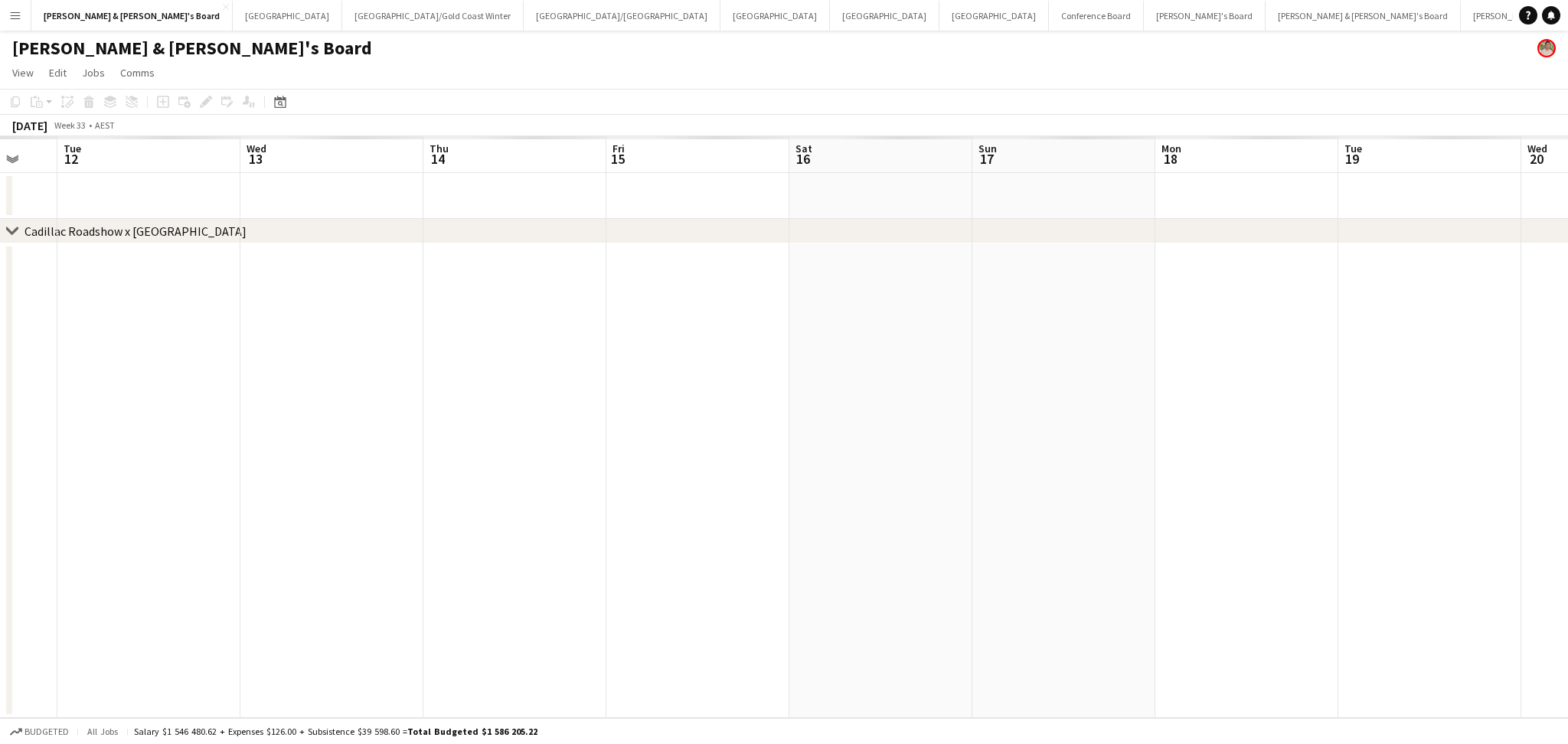
drag, startPoint x: 337, startPoint y: 421, endPoint x: 1313, endPoint y: 393, distance: 976.4
click at [1313, 393] on app-calendar-viewport "Sun 10 Mon 11 Tue 12 Wed 13 Thu 14 Fri 15 Sat 16 Sun 17 Mon 18 Tue 19 Wed 20 Th…" at bounding box center [784, 427] width 1568 height 582
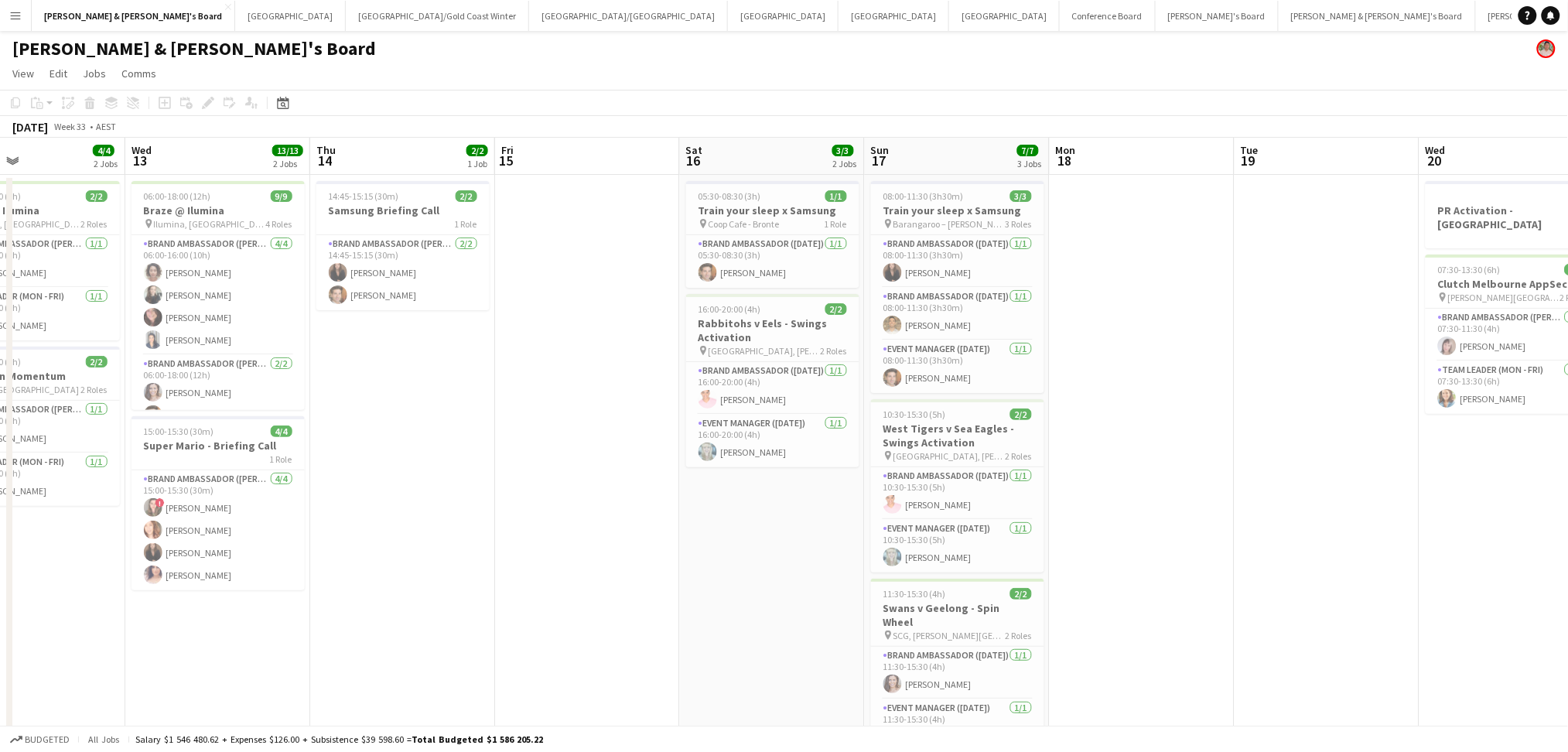
drag, startPoint x: 456, startPoint y: 521, endPoint x: 825, endPoint y: 521, distance: 369.0
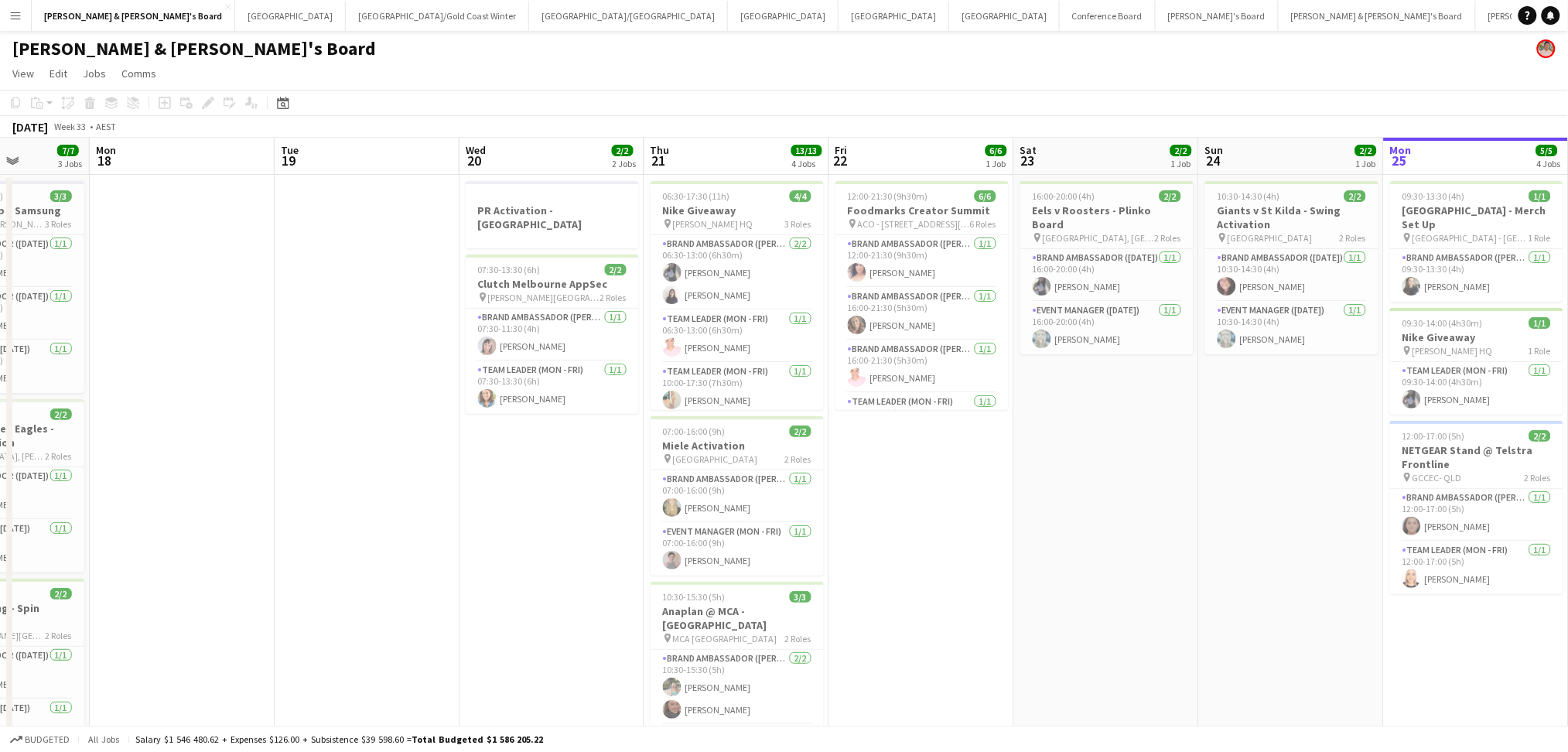
drag, startPoint x: 749, startPoint y: 559, endPoint x: 388, endPoint y: 563, distance: 361.0
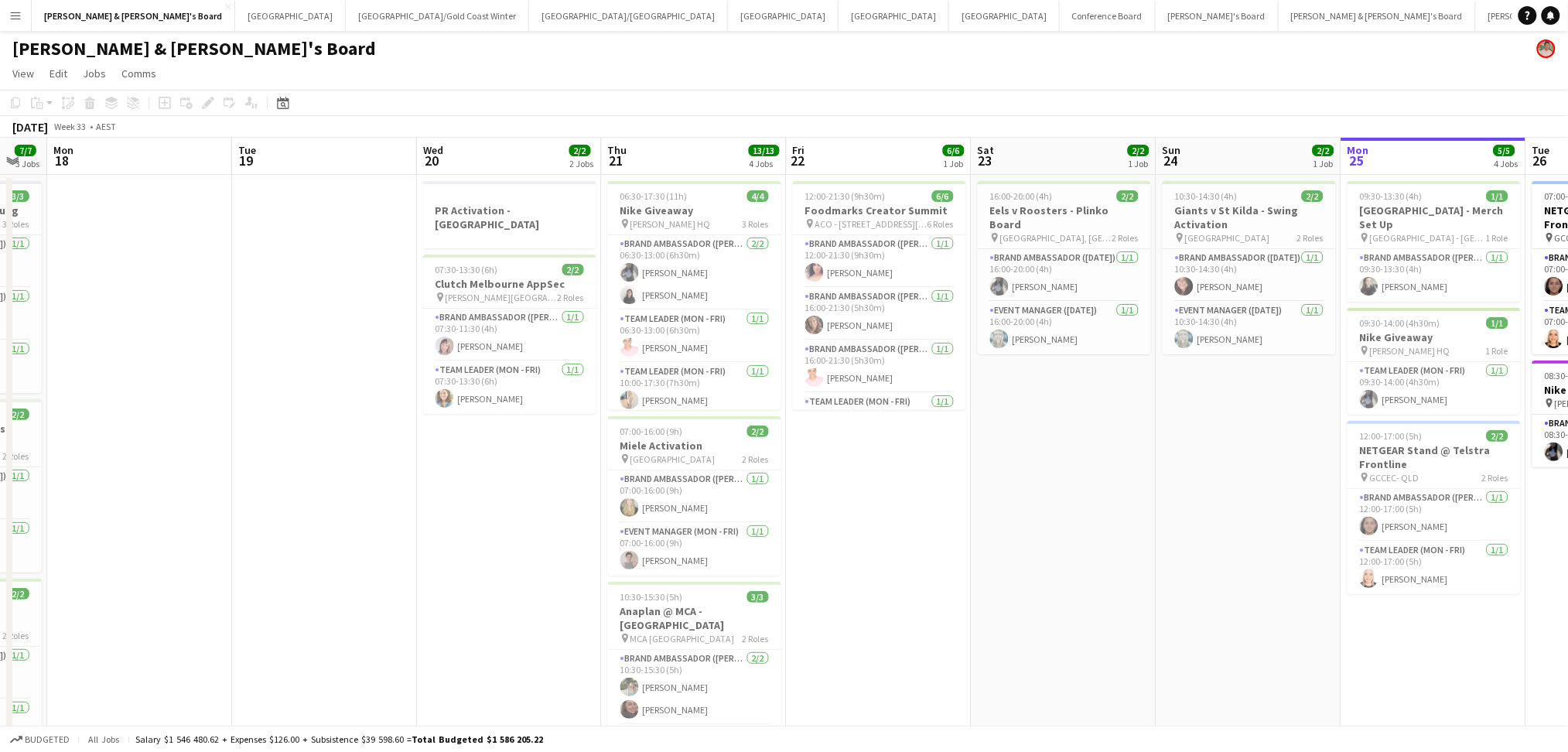
drag, startPoint x: 589, startPoint y: 560, endPoint x: 747, endPoint y: 575, distance: 158.7
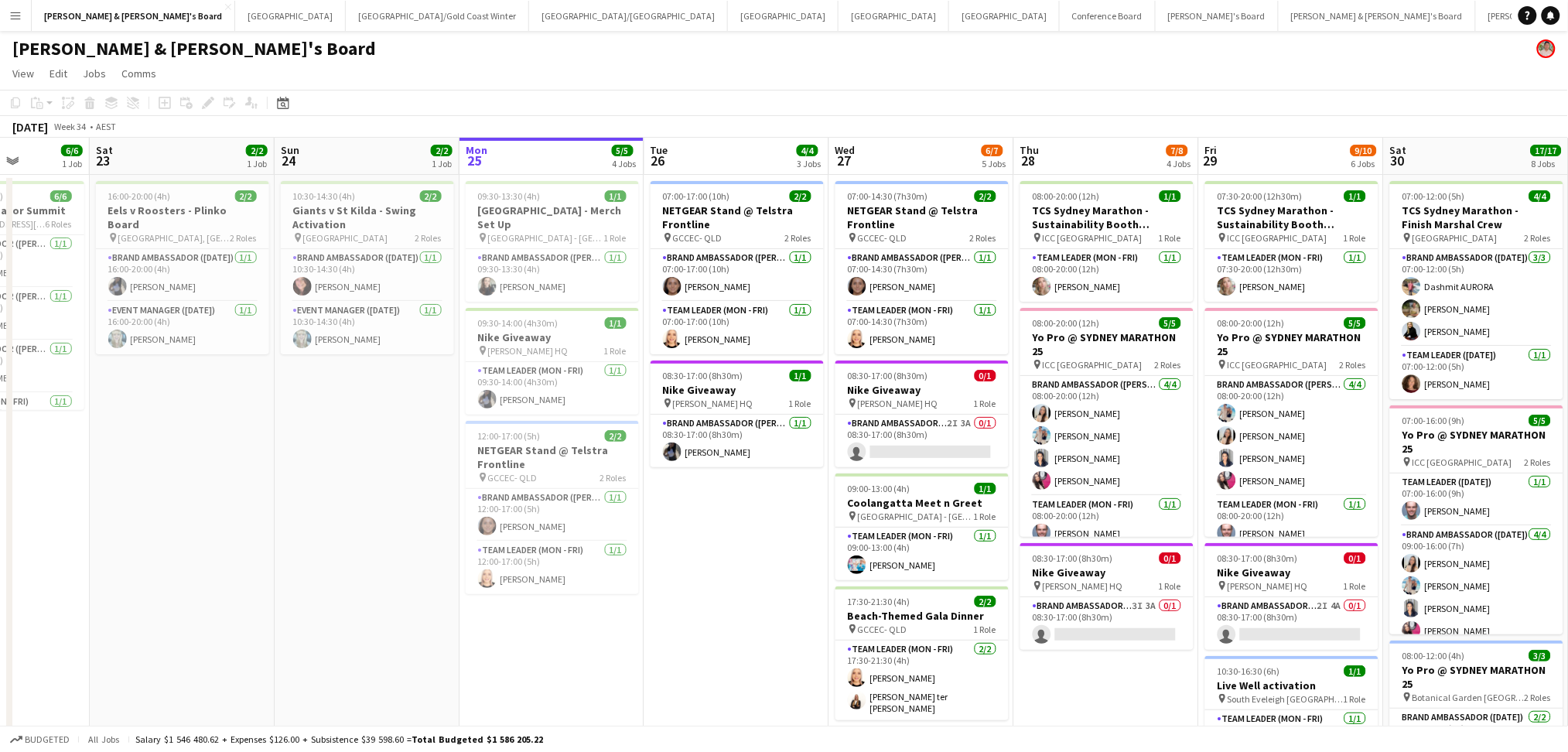
drag, startPoint x: 937, startPoint y: 650, endPoint x: 723, endPoint y: 650, distance: 214.0
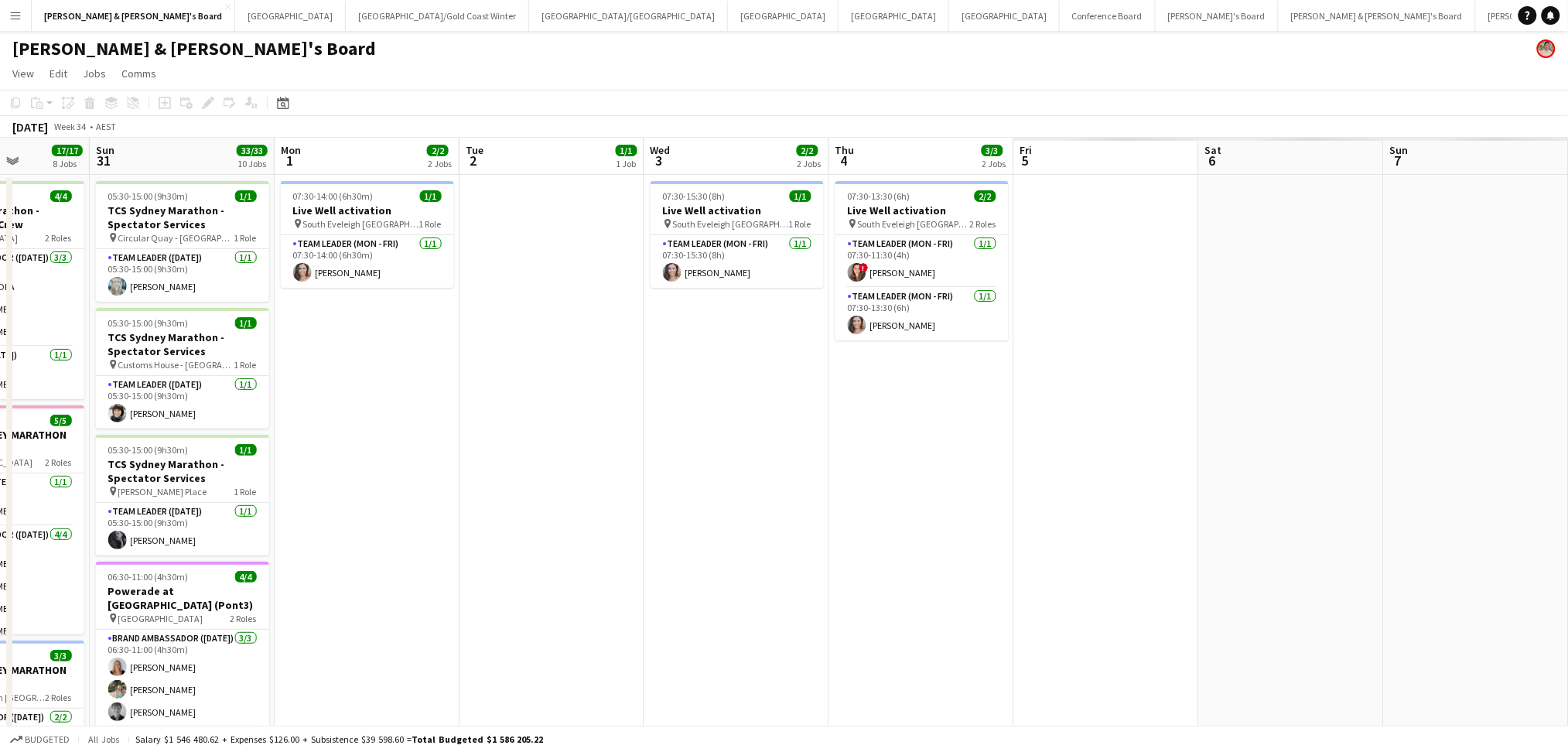
drag, startPoint x: 1409, startPoint y: 594, endPoint x: -145, endPoint y: 600, distance: 1554.0
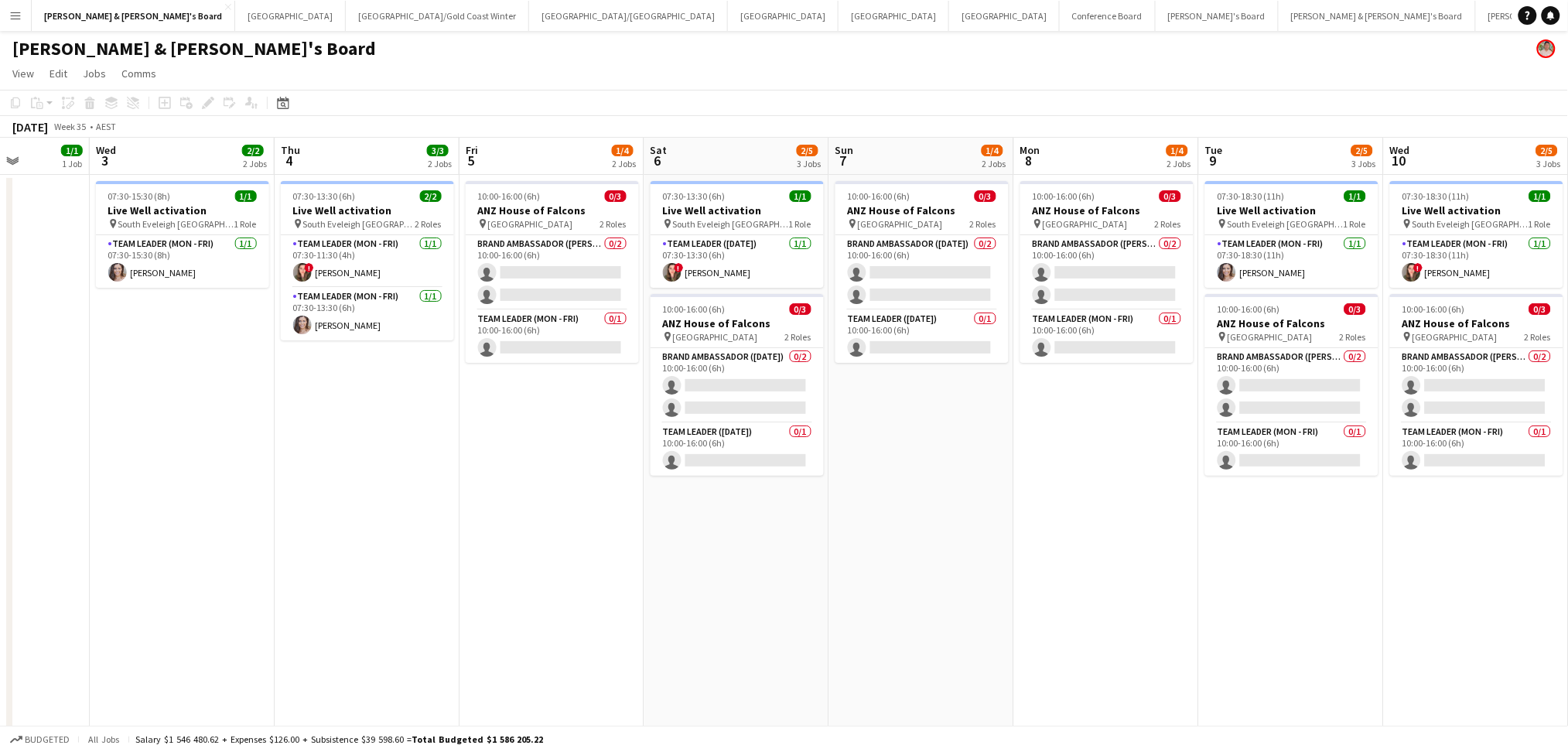
drag, startPoint x: 458, startPoint y: 531, endPoint x: 489, endPoint y: 507, distance: 39.2
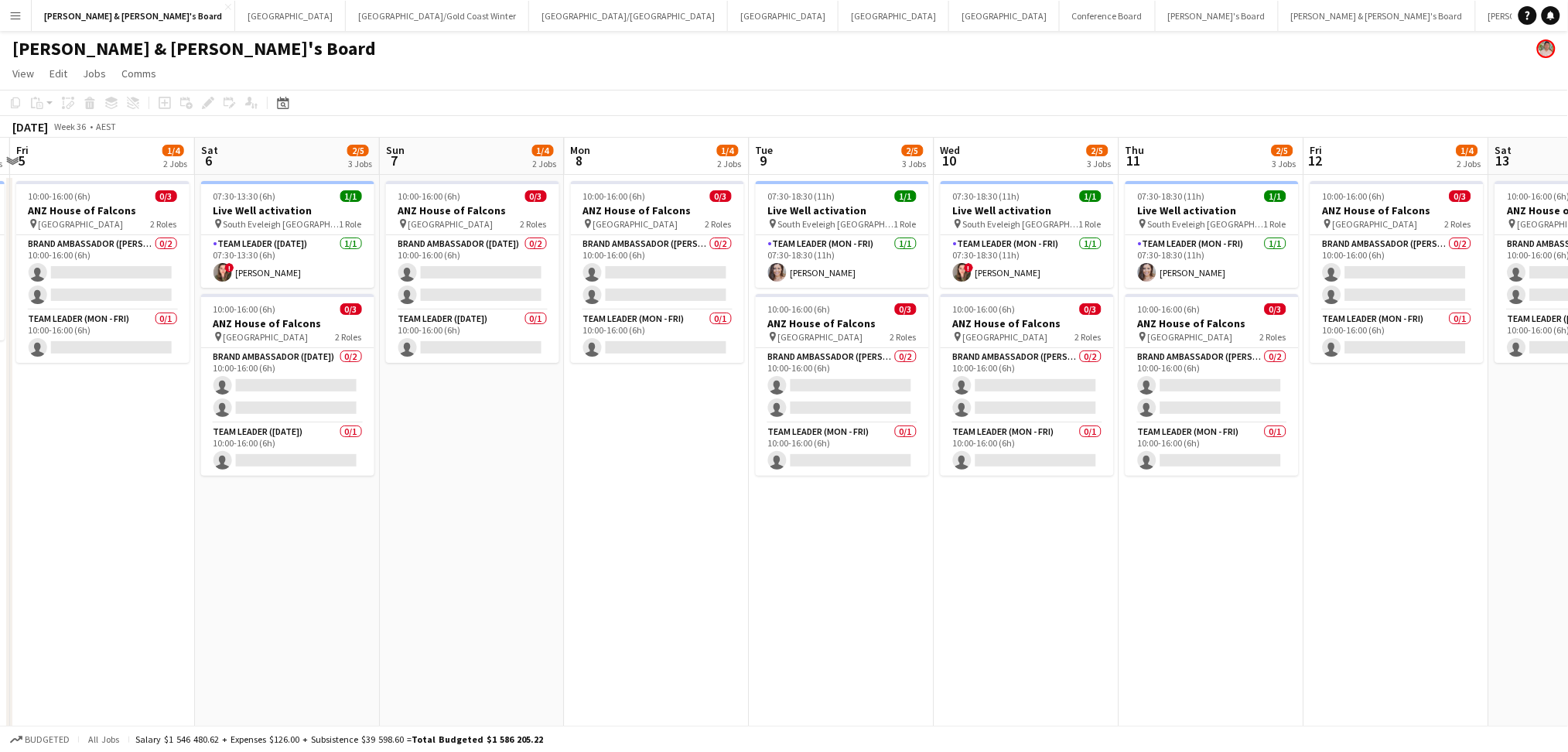
drag, startPoint x: 1222, startPoint y: 568, endPoint x: 523, endPoint y: 577, distance: 699.1
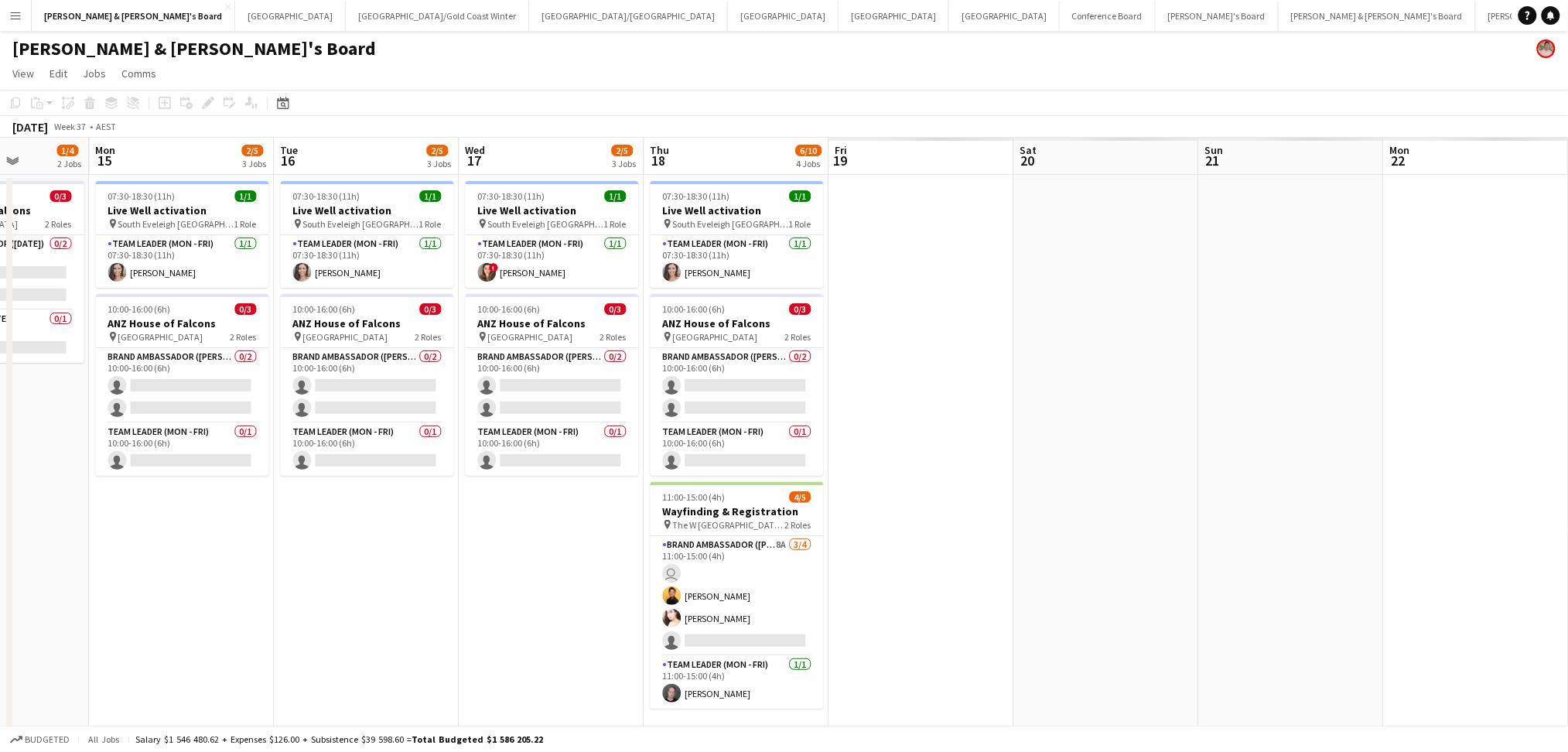
drag, startPoint x: 998, startPoint y: 576, endPoint x: 1176, endPoint y: 565, distance: 178.3
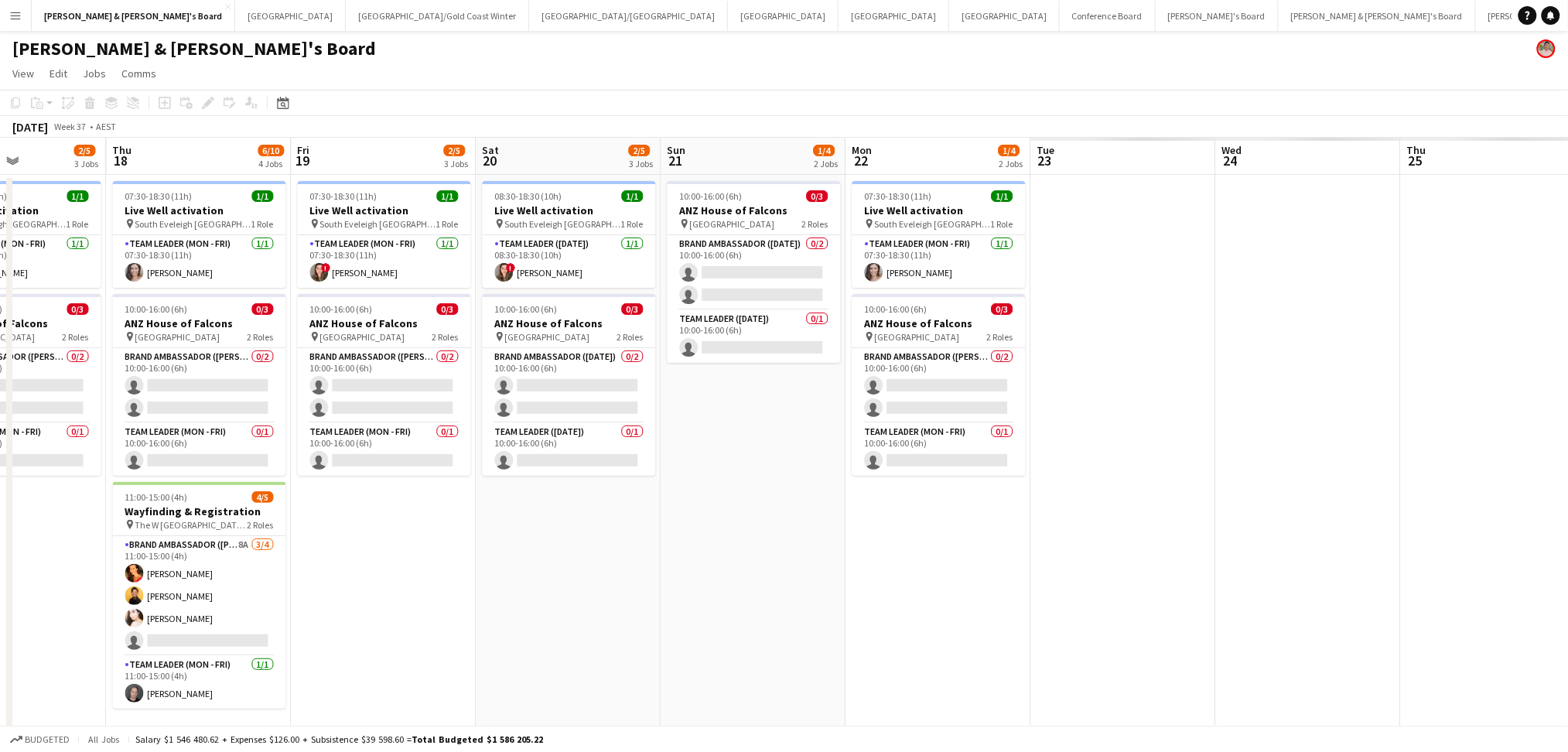
drag, startPoint x: 1220, startPoint y: 563, endPoint x: 1084, endPoint y: 541, distance: 137.8
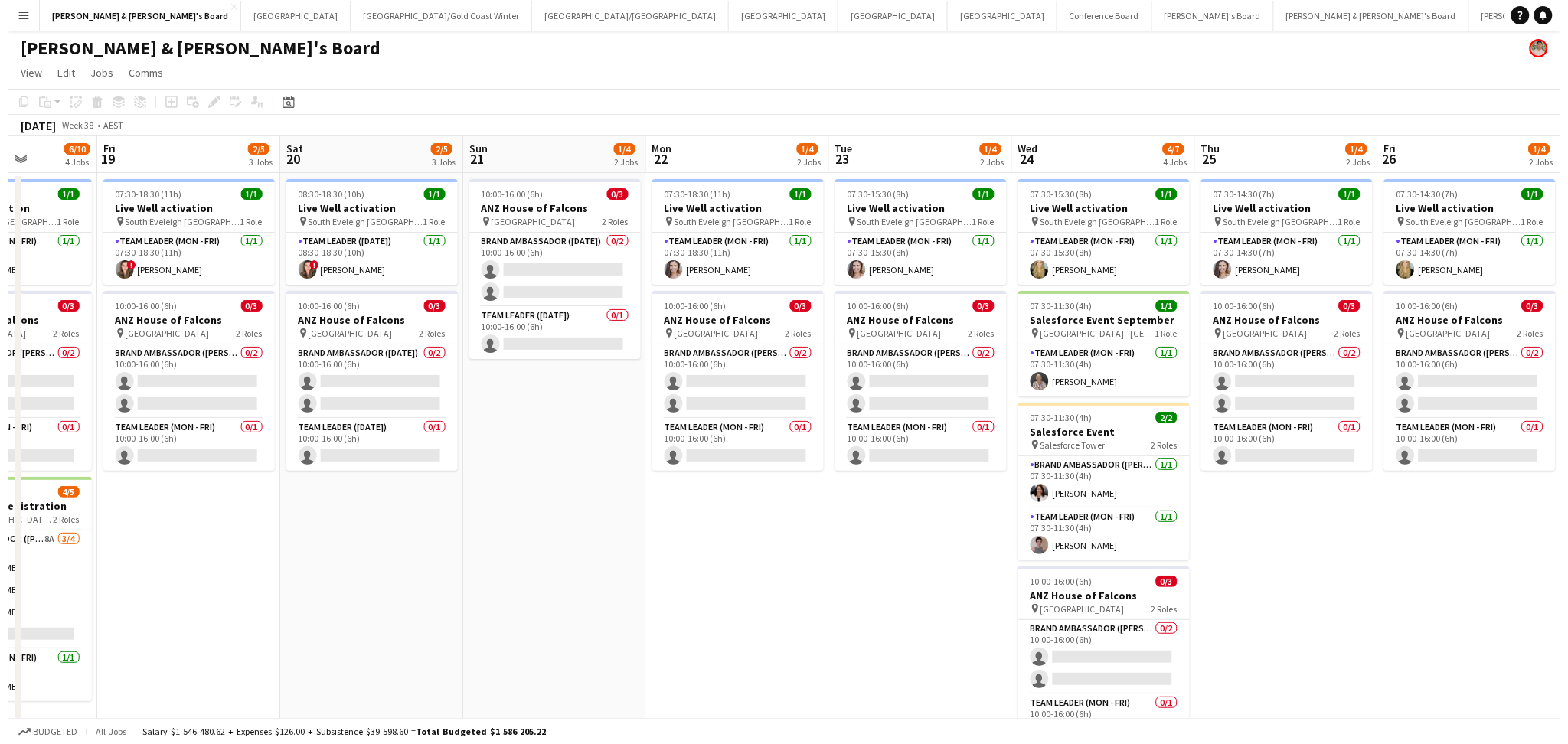
scroll to position [0, 529]
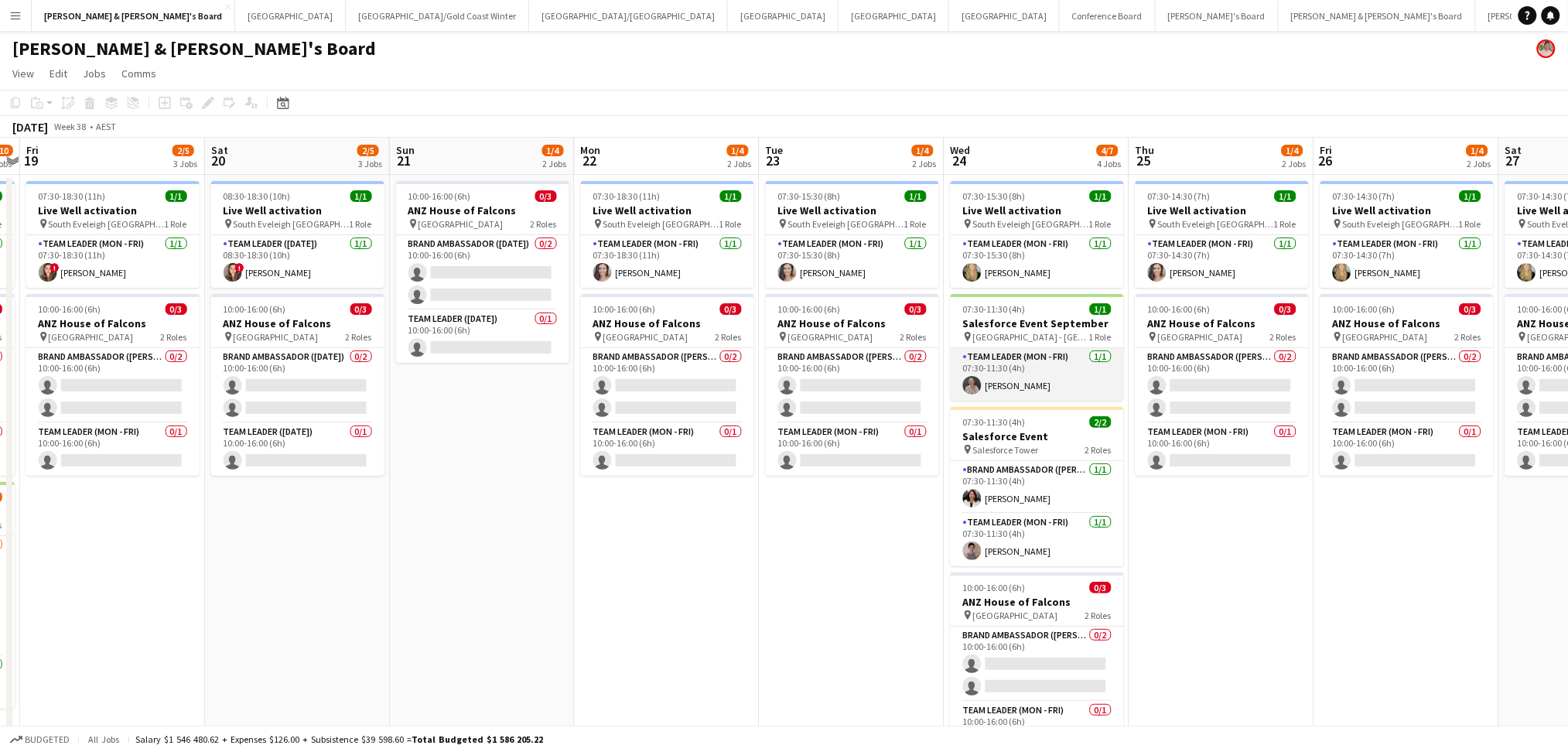
click at [1043, 378] on app-card-role "Team Leader (Mon - Fri) [DATE] 07:30-11:30 (4h) [PERSON_NAME]" at bounding box center [1038, 374] width 173 height 52
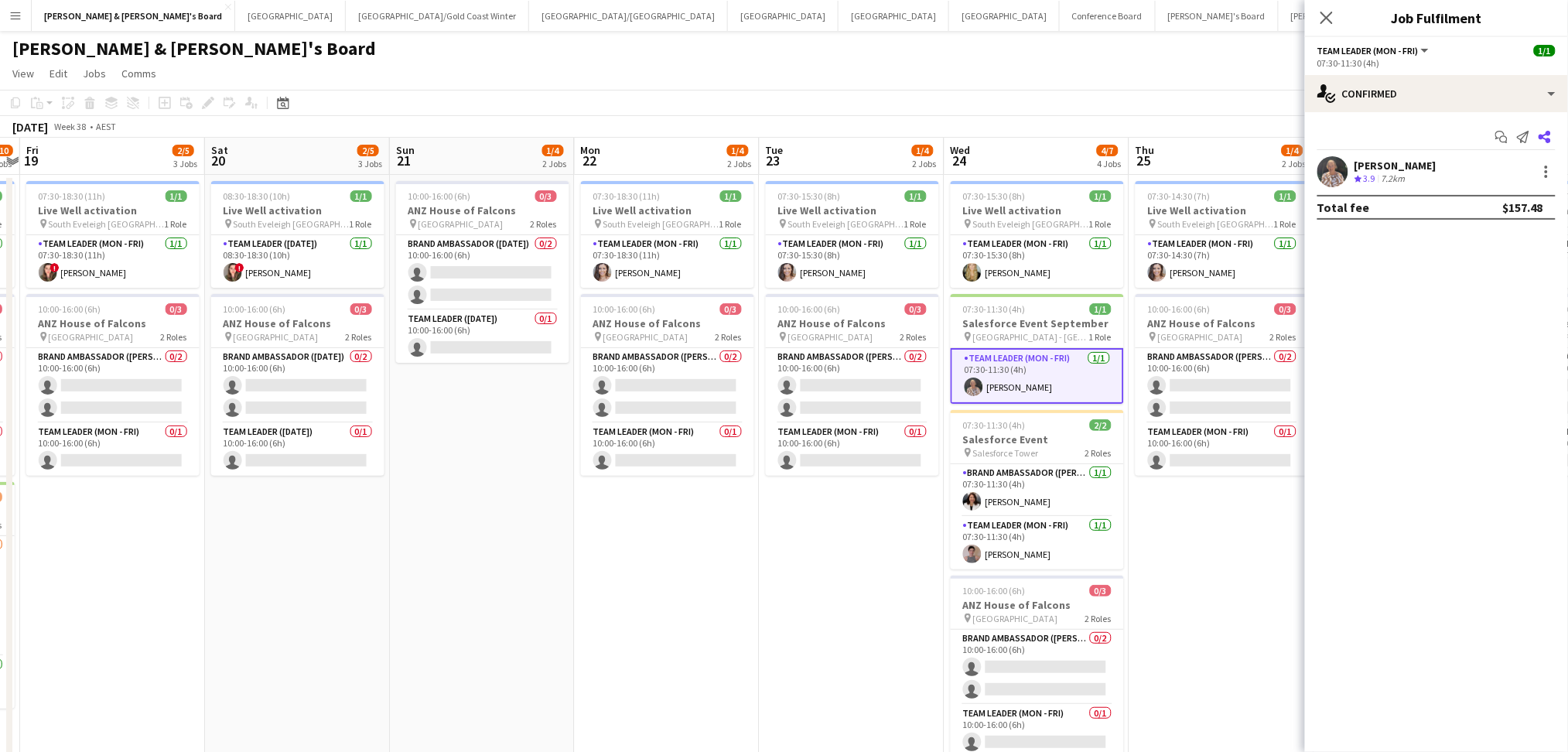
click at [1542, 142] on icon "Share" at bounding box center [1545, 137] width 12 height 12
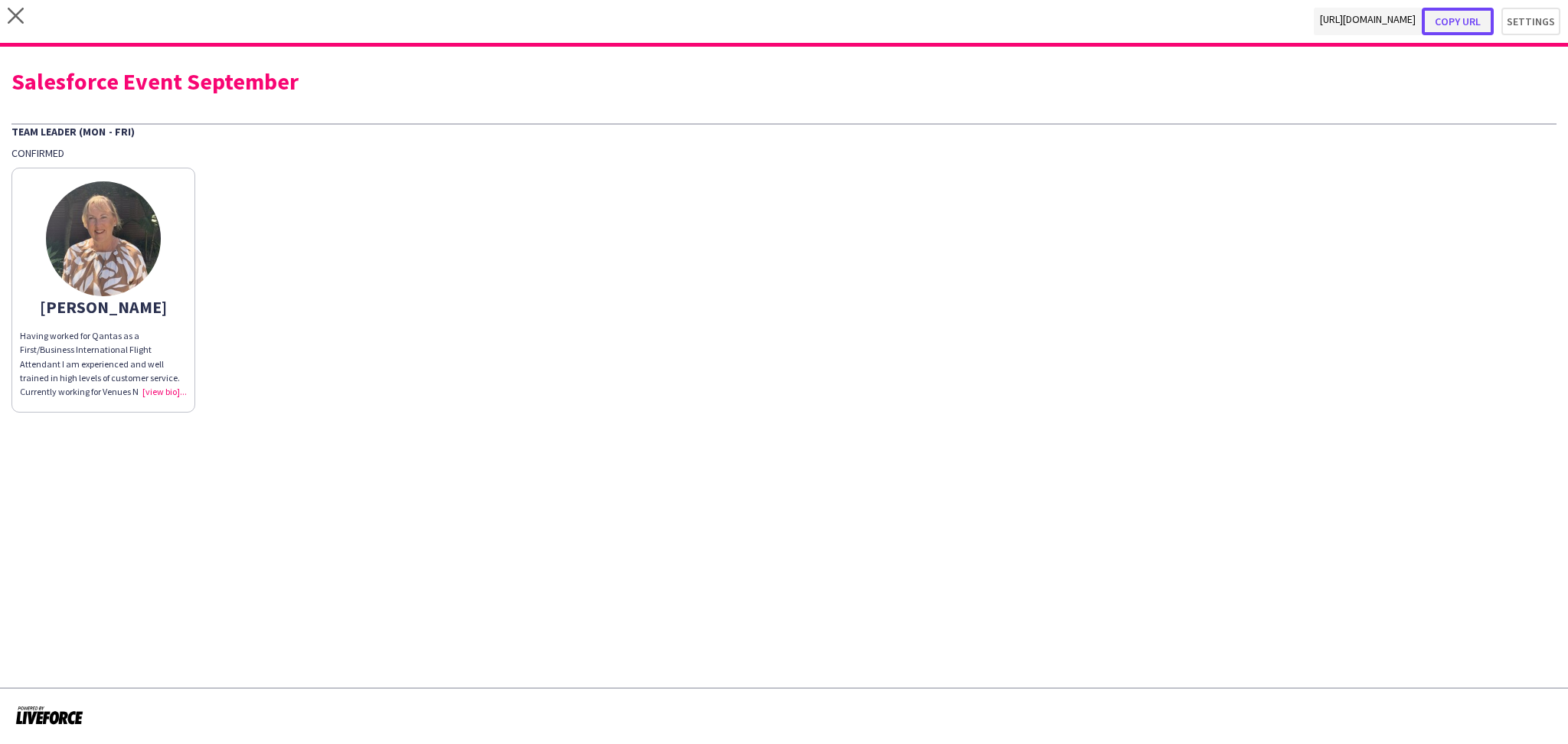
click at [1479, 14] on button "Copy url" at bounding box center [1458, 21] width 72 height 27
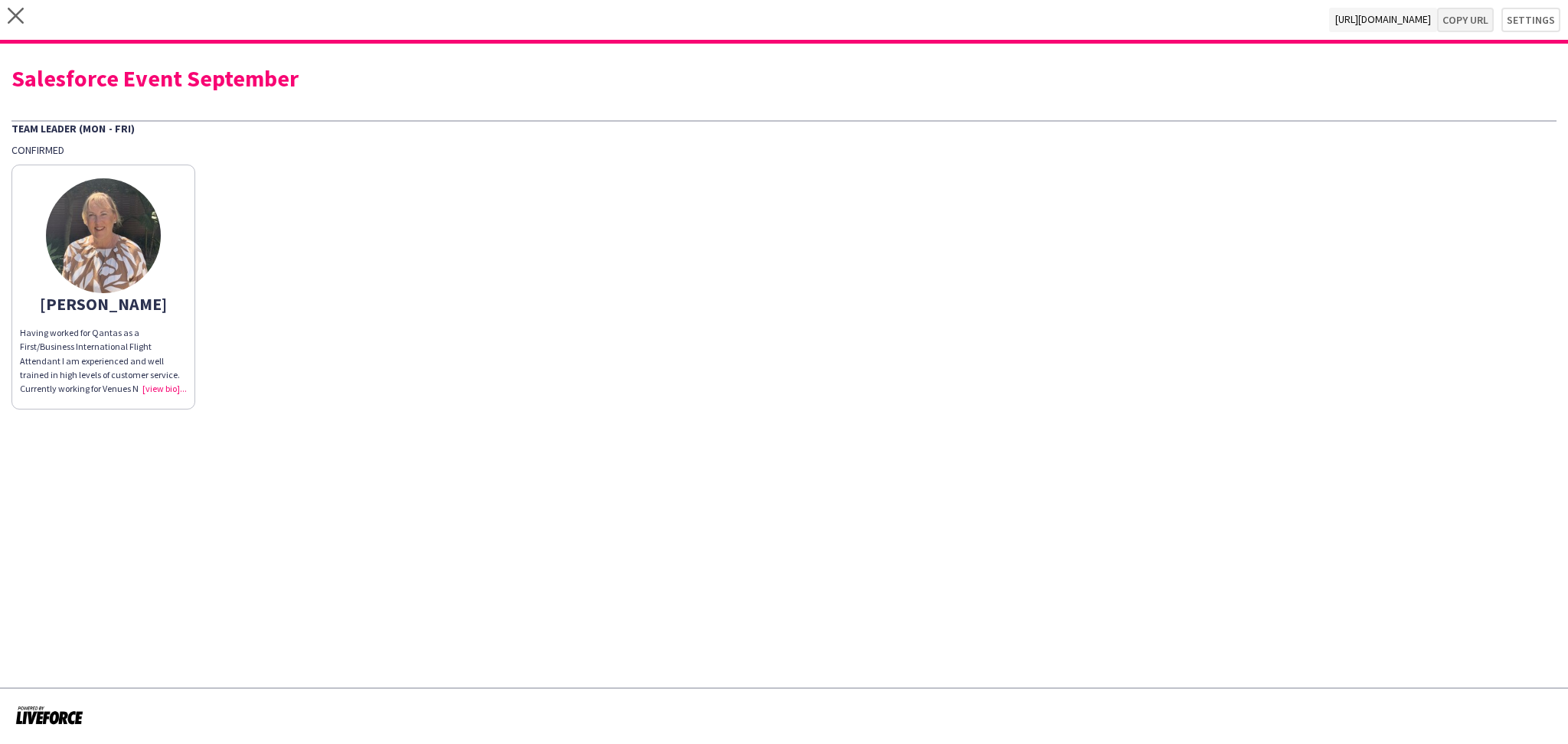
type textarea "**********"
click at [212, 76] on div "Salesforce Event September" at bounding box center [784, 78] width 1545 height 23
copy div "Salesforce Event September"
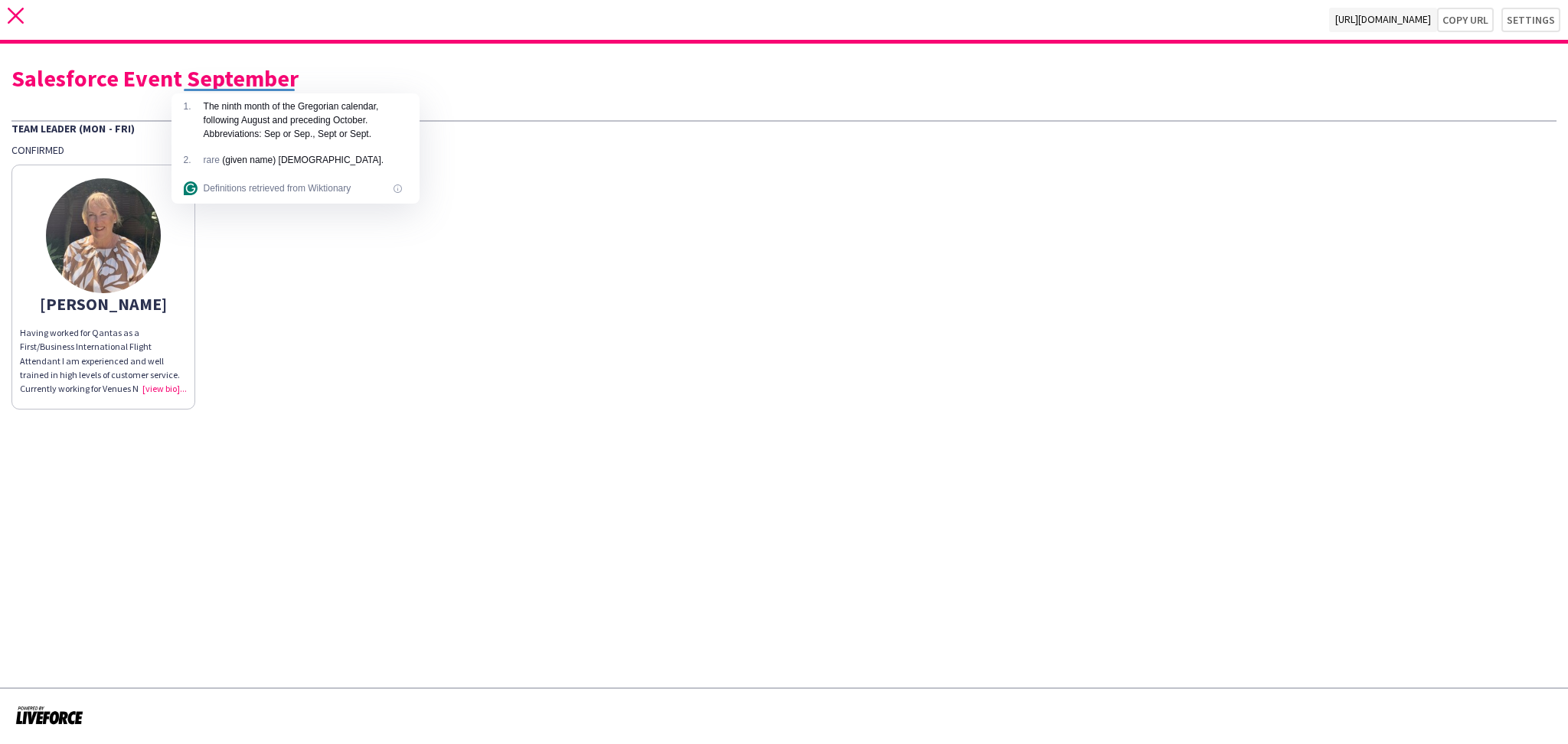
click at [13, 11] on icon "close" at bounding box center [16, 16] width 16 height 16
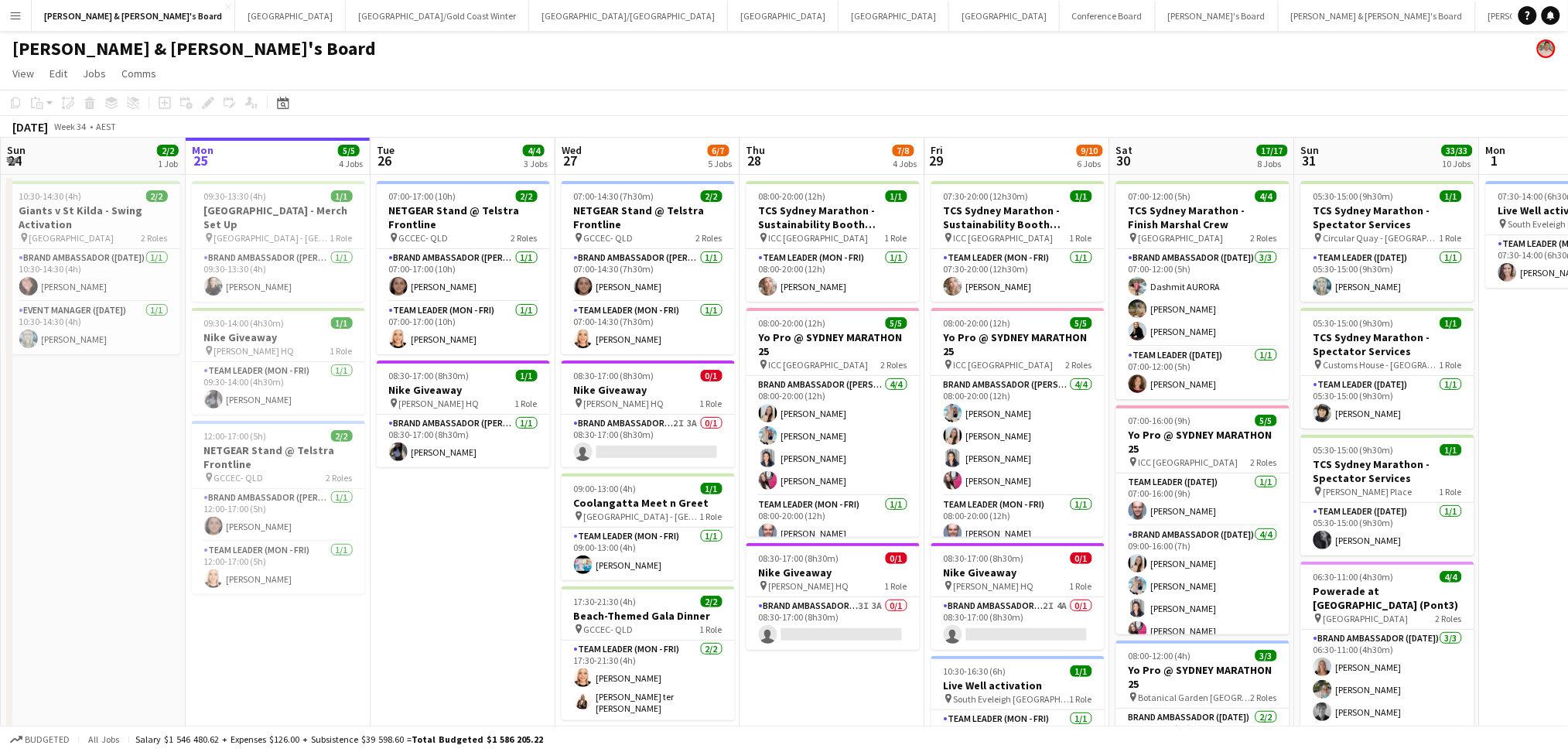
scroll to position [0, 513]
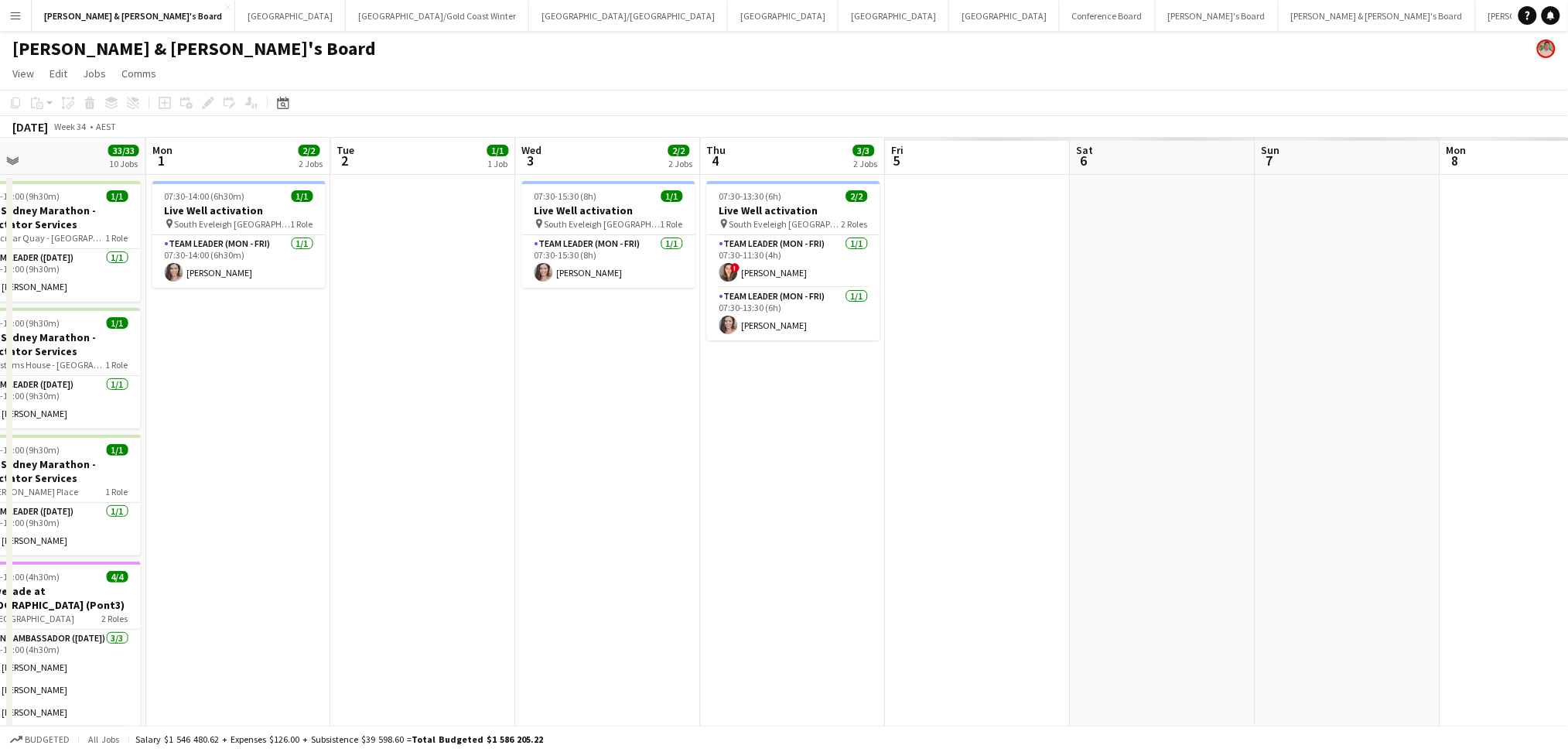
drag, startPoint x: 1495, startPoint y: 565, endPoint x: 147, endPoint y: 570, distance: 1348.0
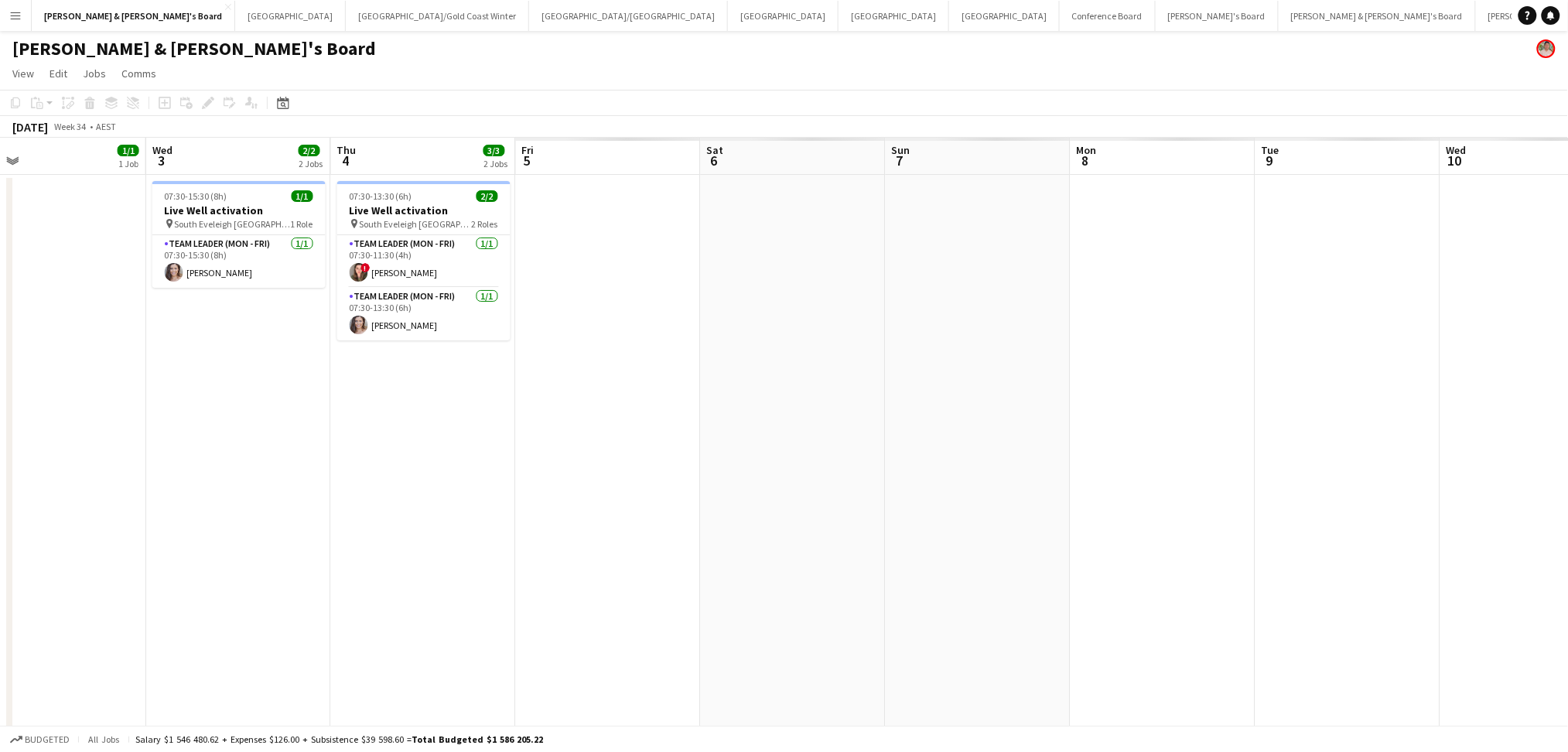
scroll to position [0, 431]
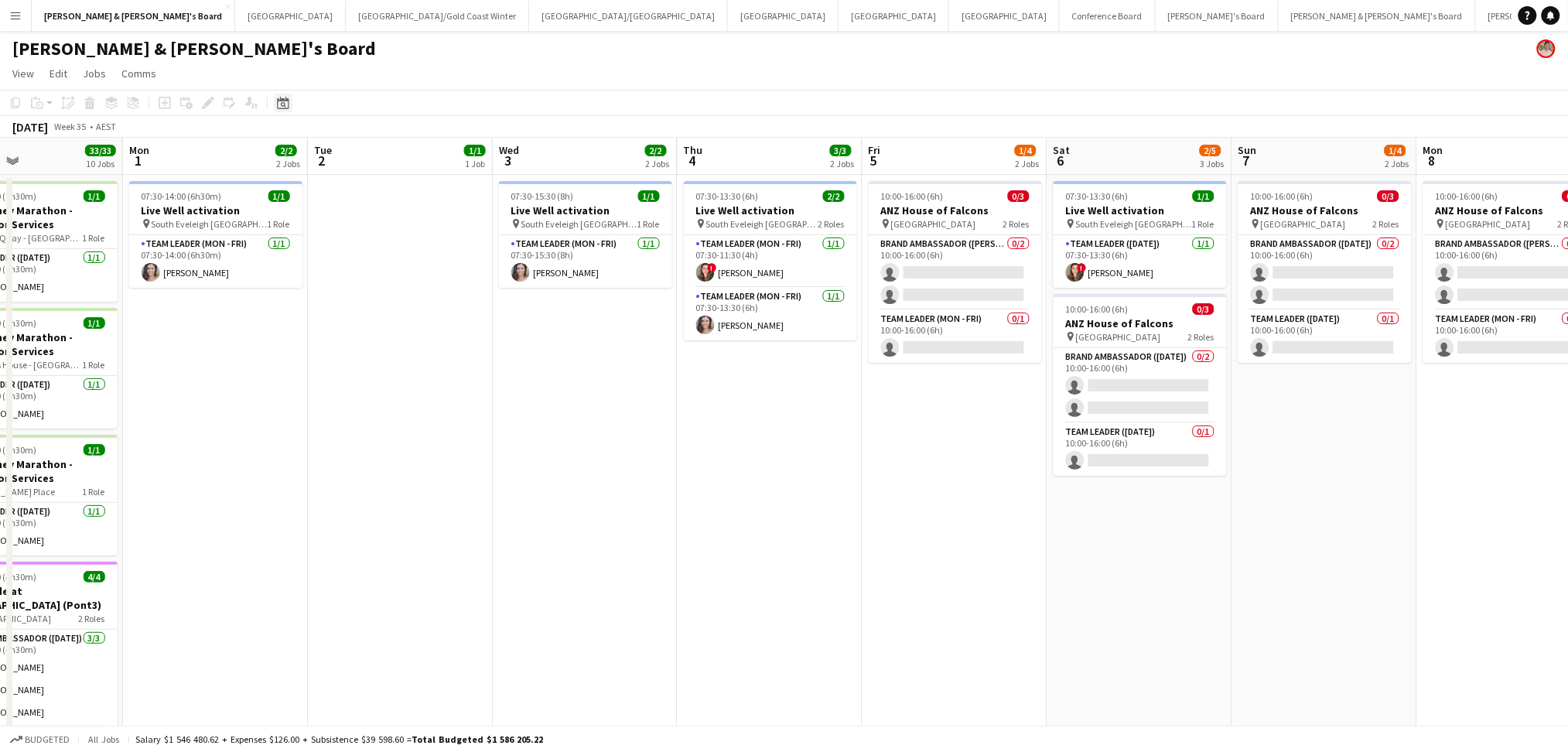
click at [280, 101] on icon at bounding box center [283, 102] width 12 height 12
click at [402, 163] on span "Next month" at bounding box center [407, 156] width 31 height 31
click at [387, 222] on span "1" at bounding box center [386, 217] width 18 height 22
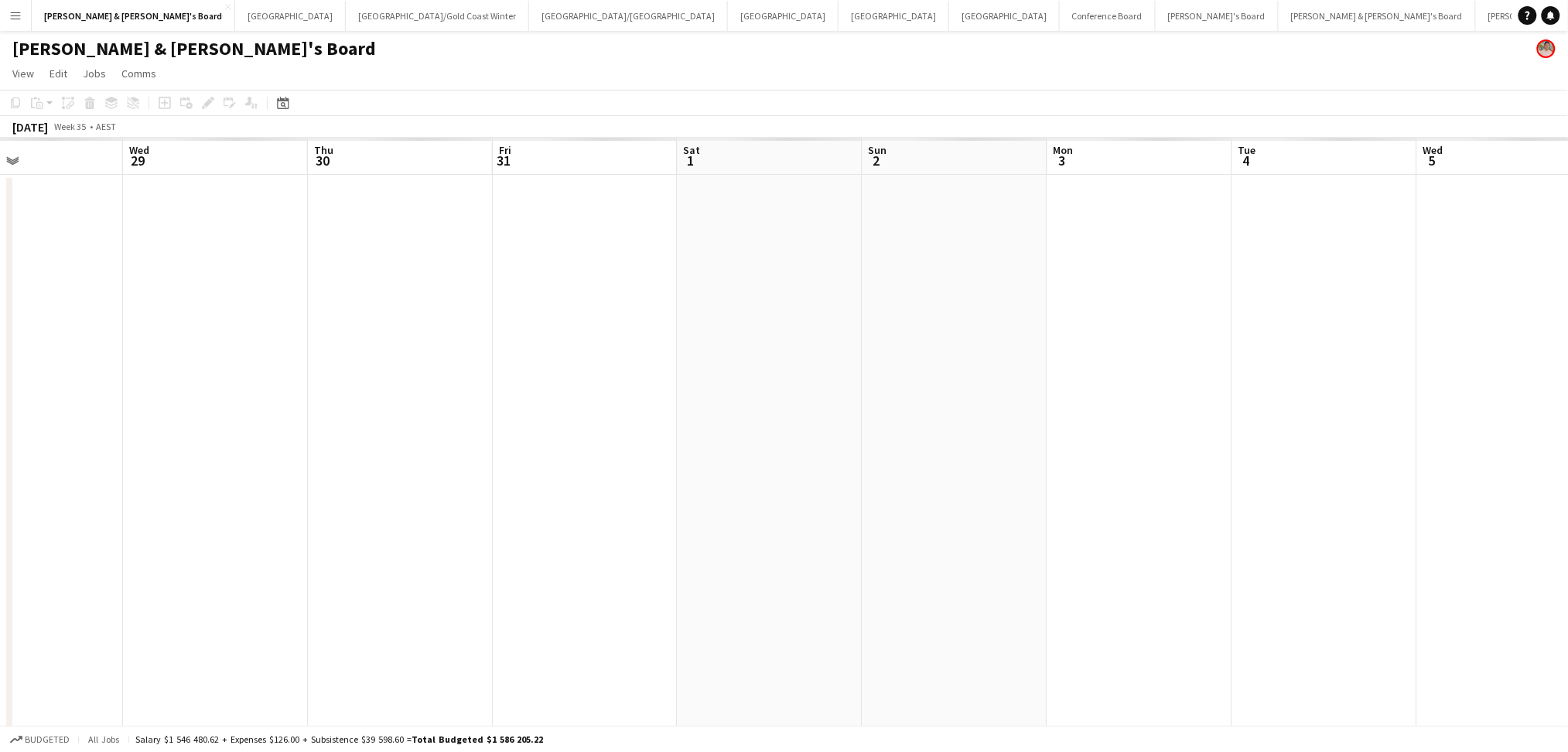
scroll to position [0, 532]
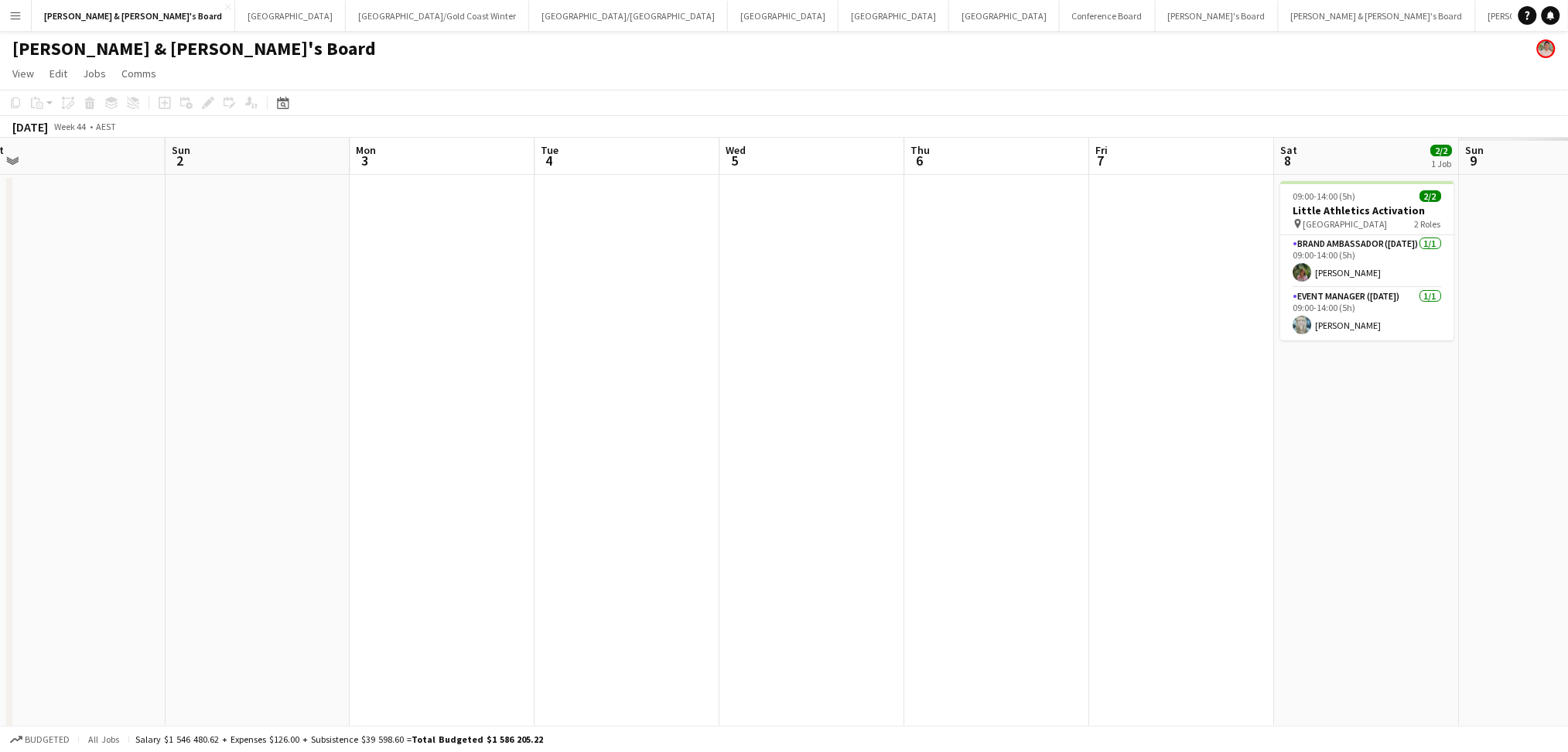
drag, startPoint x: 935, startPoint y: 426, endPoint x: 331, endPoint y: 443, distance: 604.2
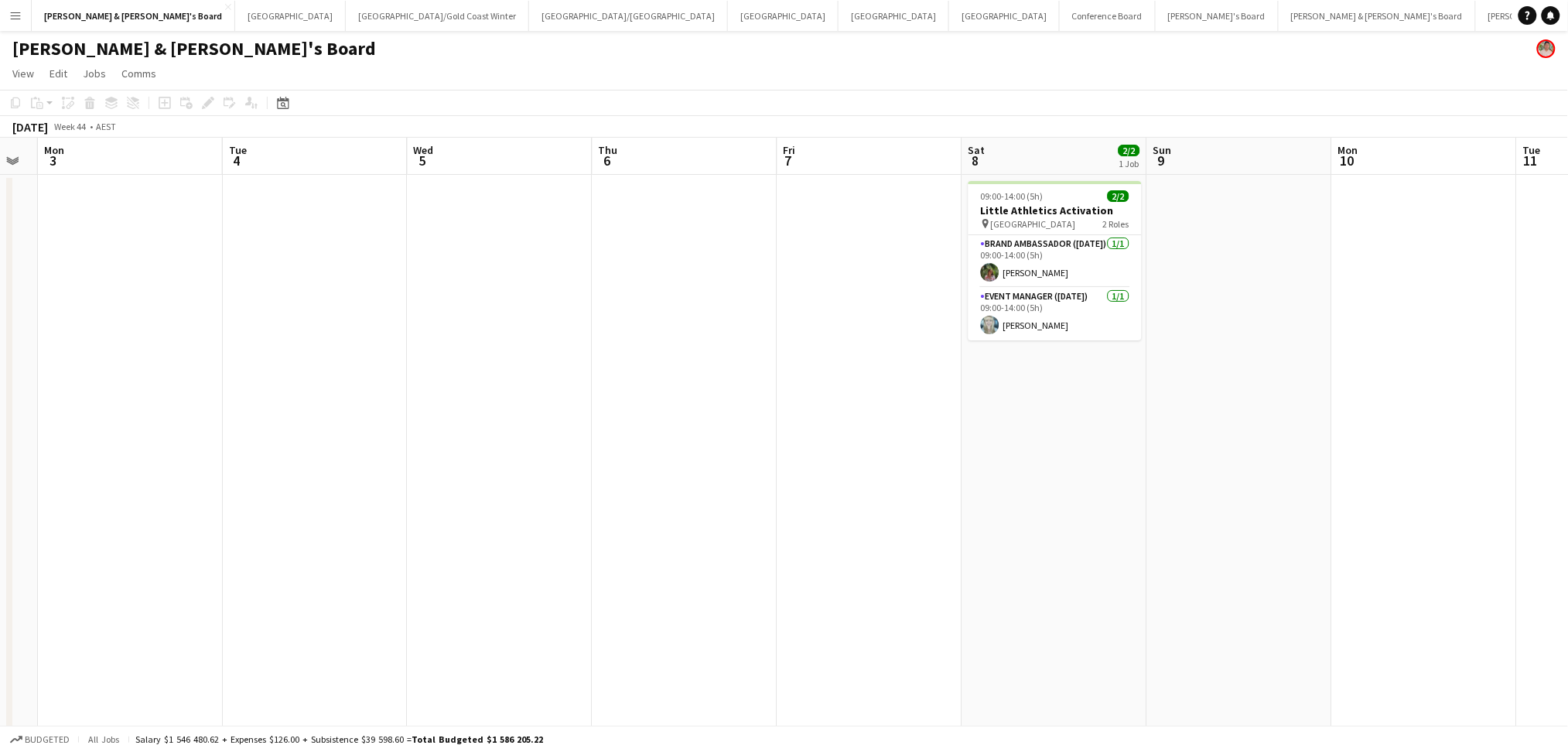
drag, startPoint x: 994, startPoint y: 498, endPoint x: 689, endPoint y: 496, distance: 305.0
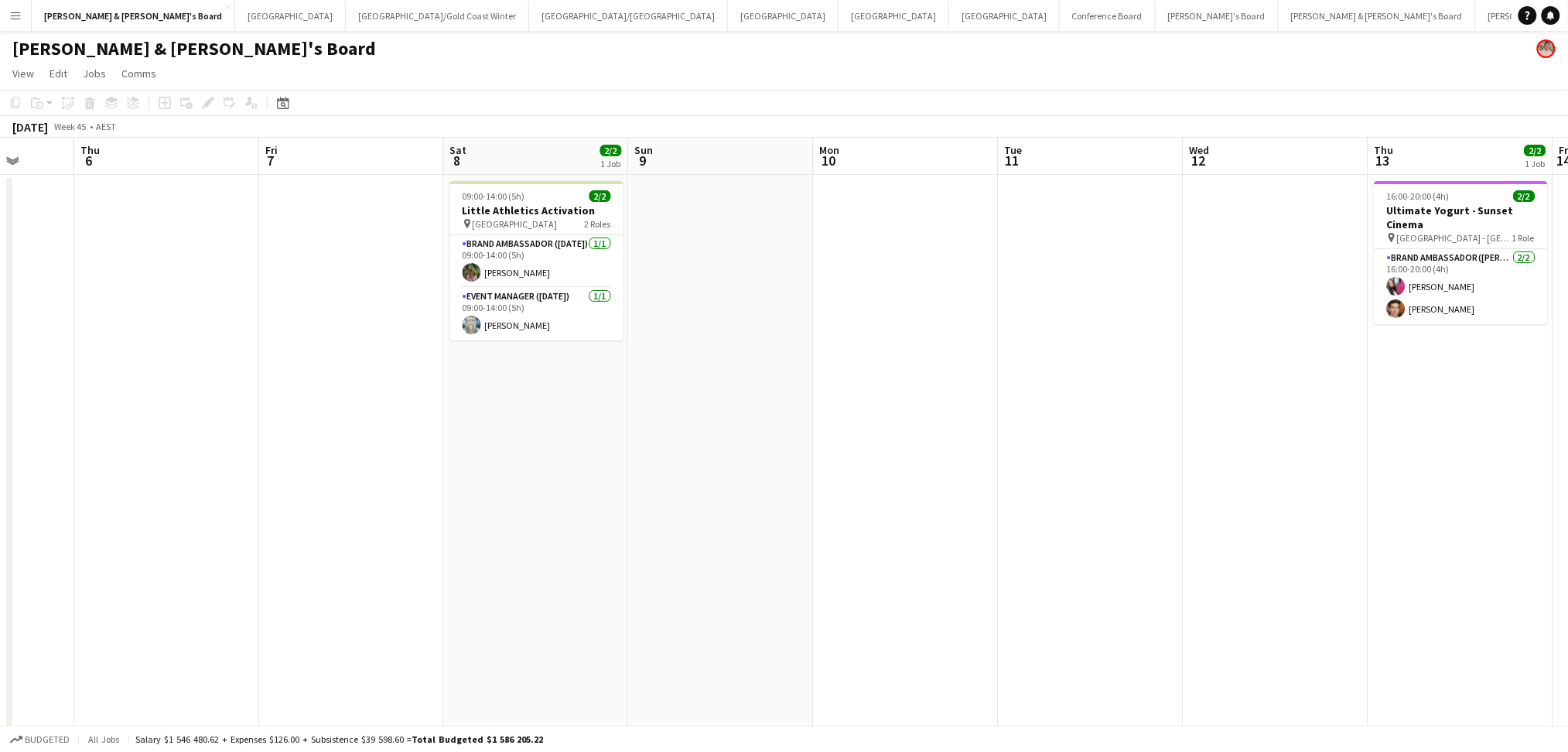
drag, startPoint x: 1106, startPoint y: 519, endPoint x: 588, endPoint y: 503, distance: 518.2
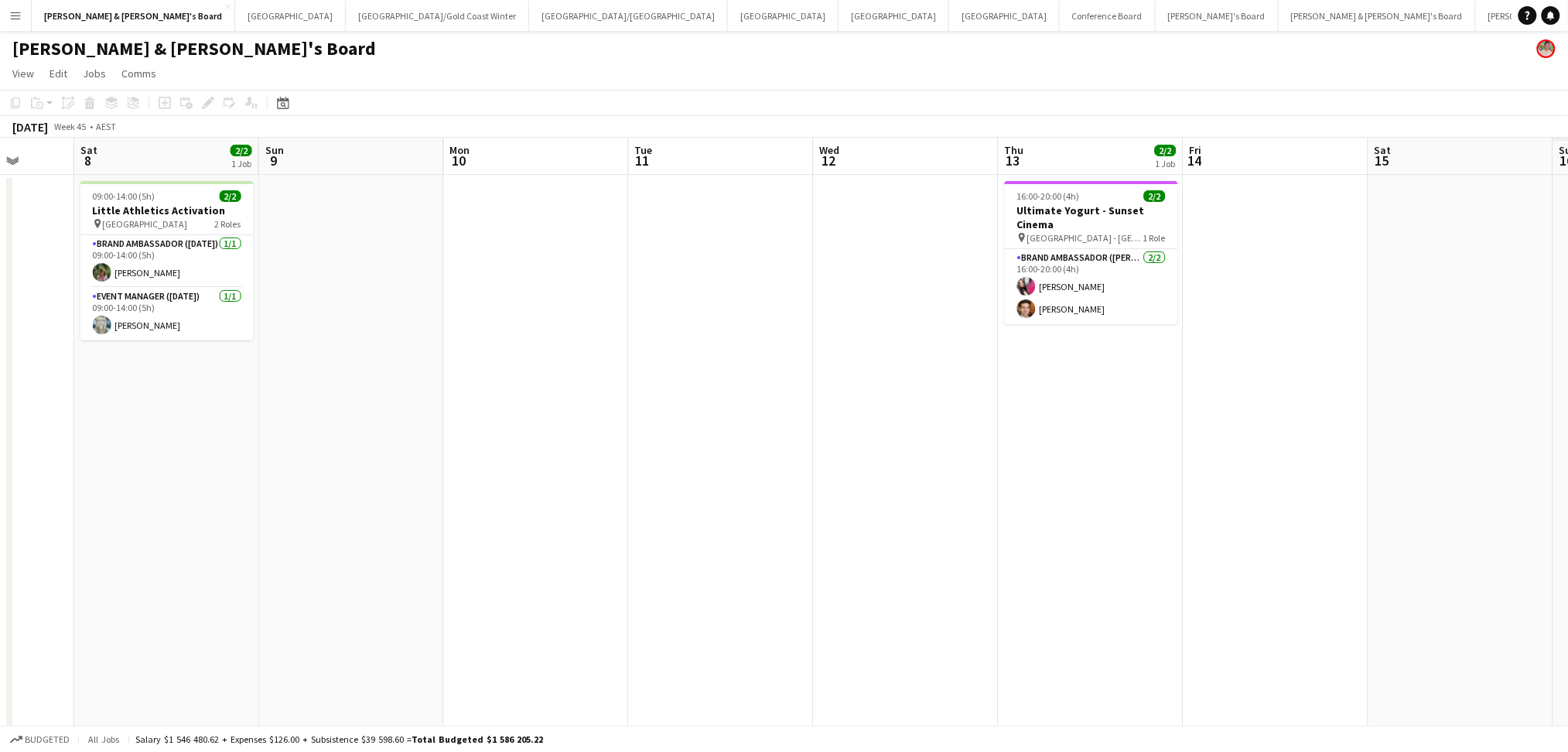
scroll to position [0, 441]
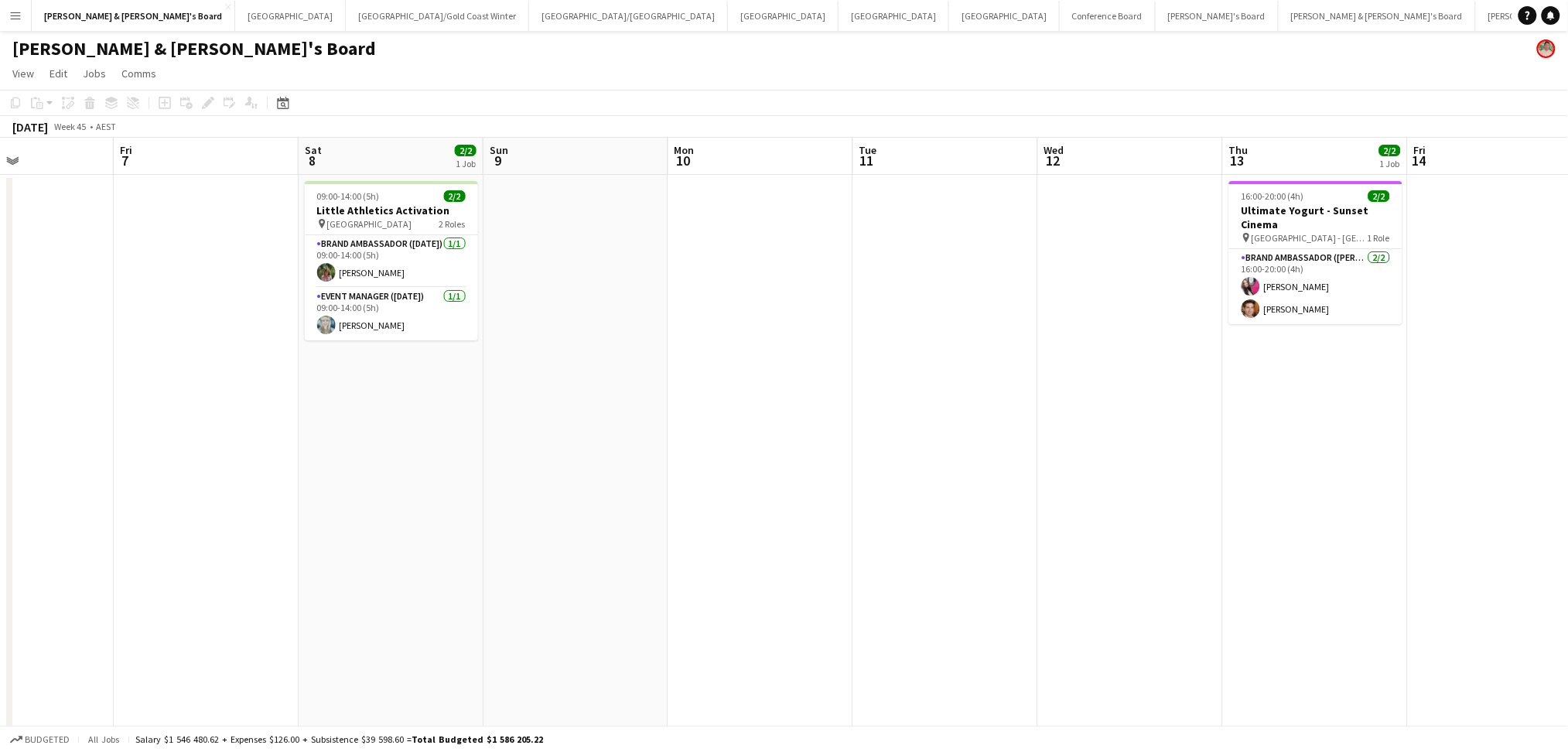
drag, startPoint x: 969, startPoint y: 498, endPoint x: 824, endPoint y: 498, distance: 145.0
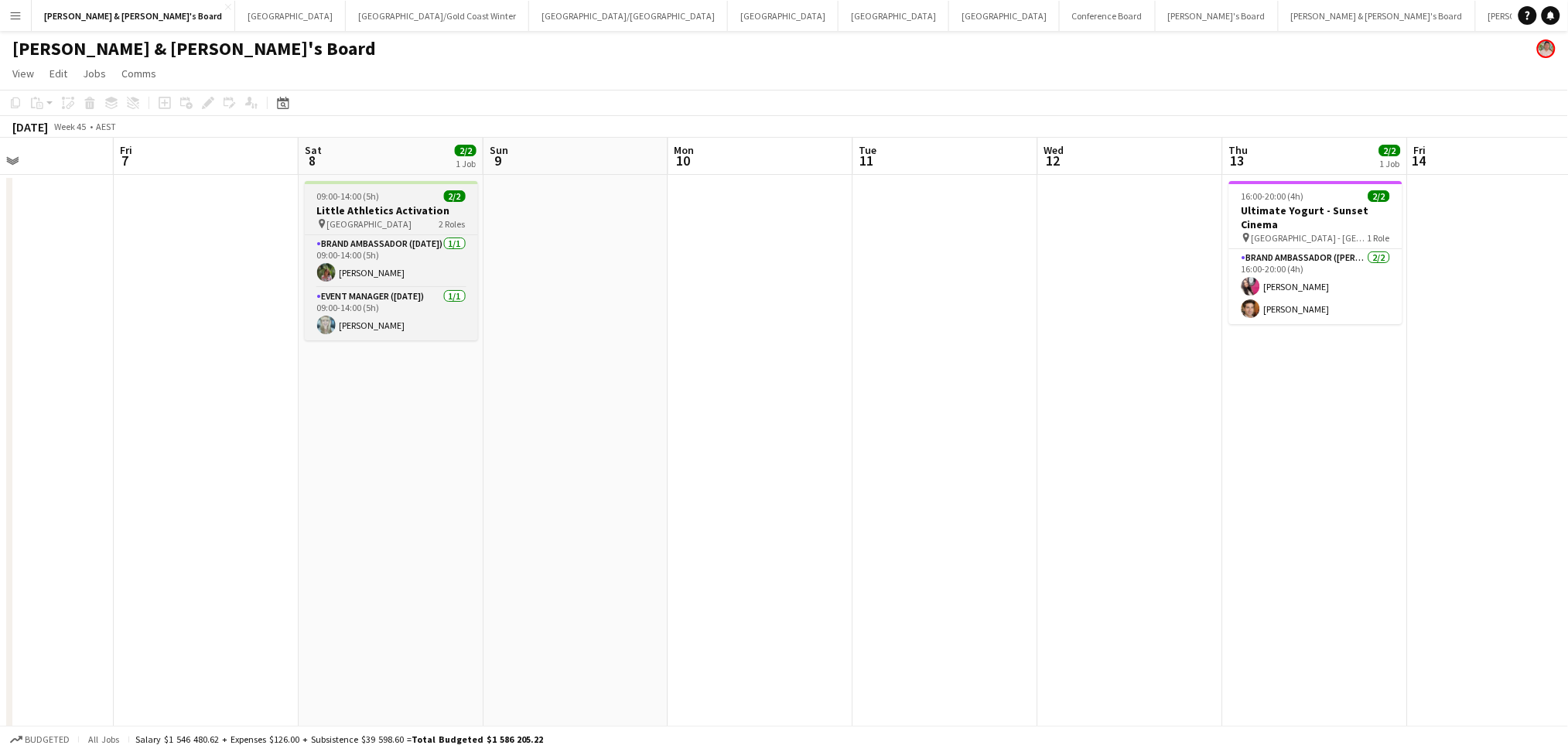
click at [410, 215] on h3 "Little Athletics Activation" at bounding box center [391, 210] width 173 height 14
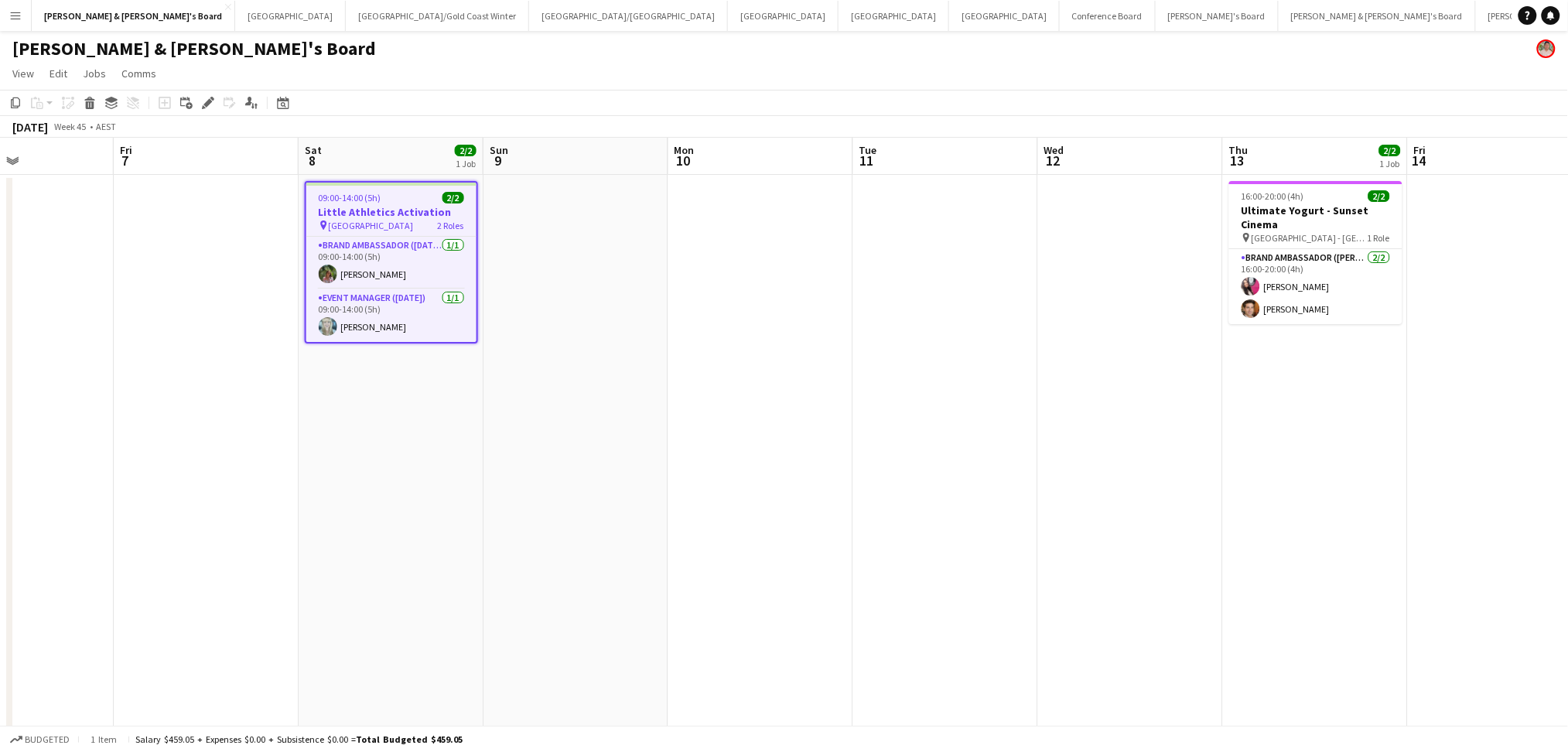
click at [410, 215] on h3 "Little Athletics Activation" at bounding box center [391, 212] width 170 height 14
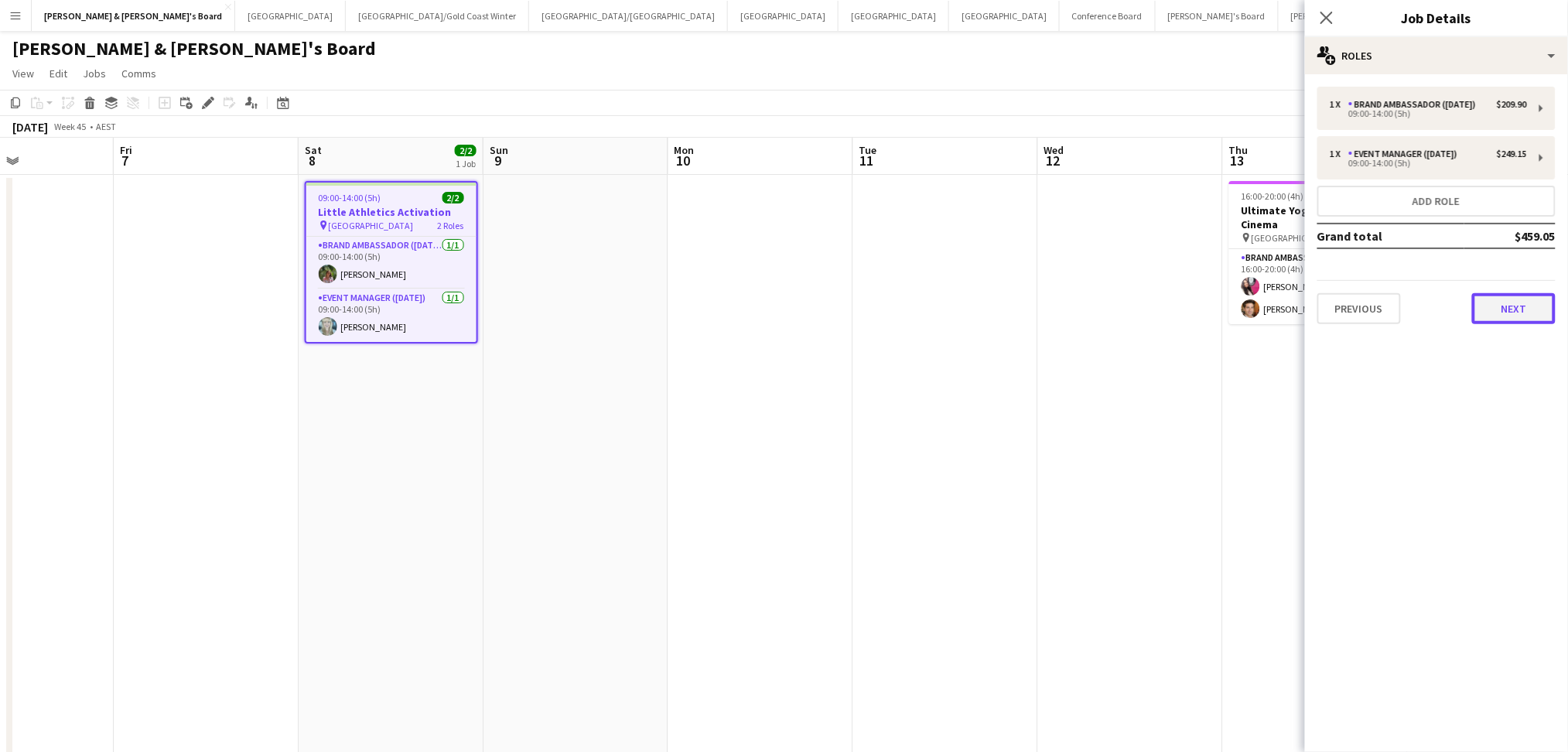
click at [1501, 311] on button "Next" at bounding box center [1514, 308] width 83 height 31
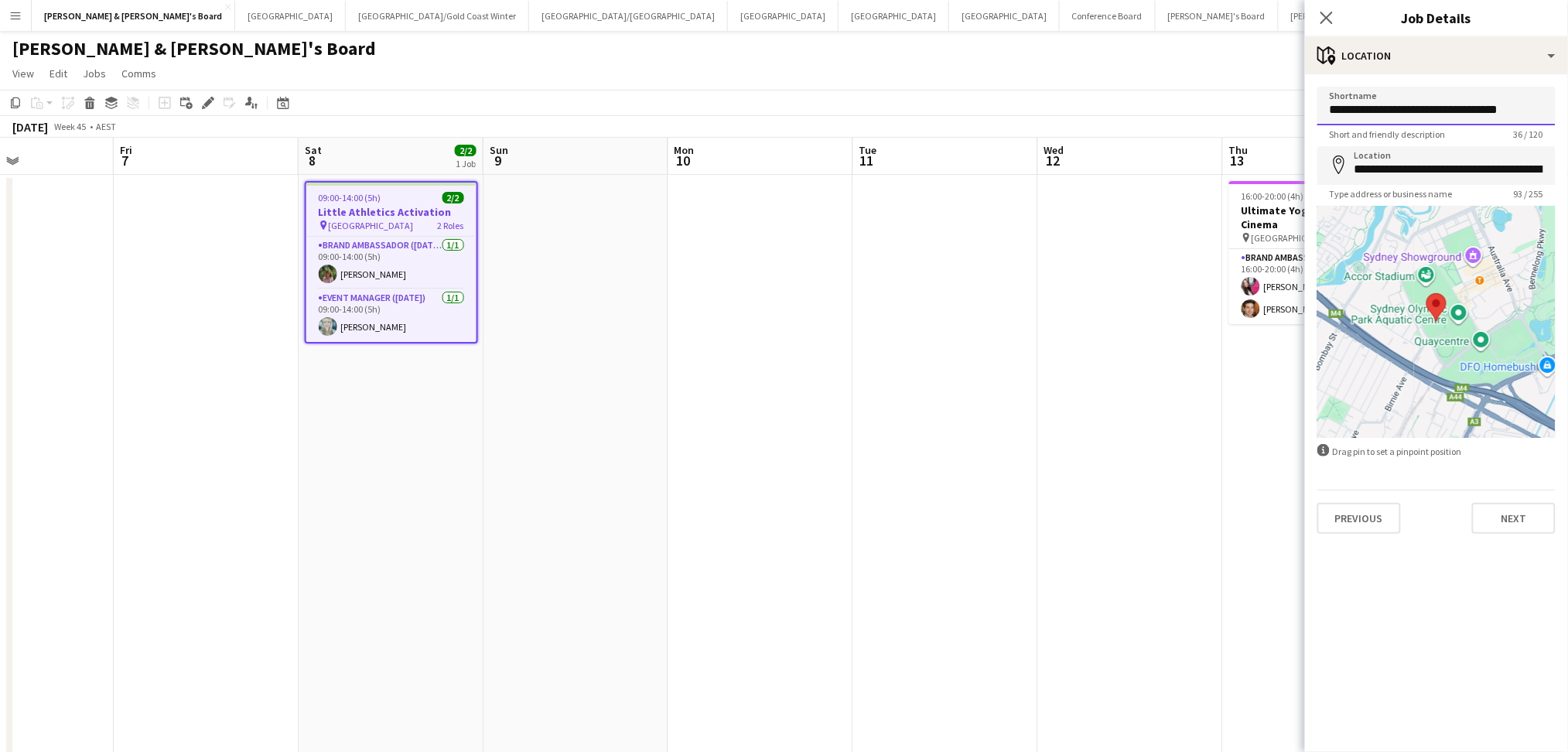
click at [1378, 121] on input "**********" at bounding box center [1436, 106] width 238 height 38
drag, startPoint x: 1531, startPoint y: 517, endPoint x: 1503, endPoint y: 515, distance: 28.1
click at [1531, 517] on button "Next" at bounding box center [1514, 518] width 83 height 31
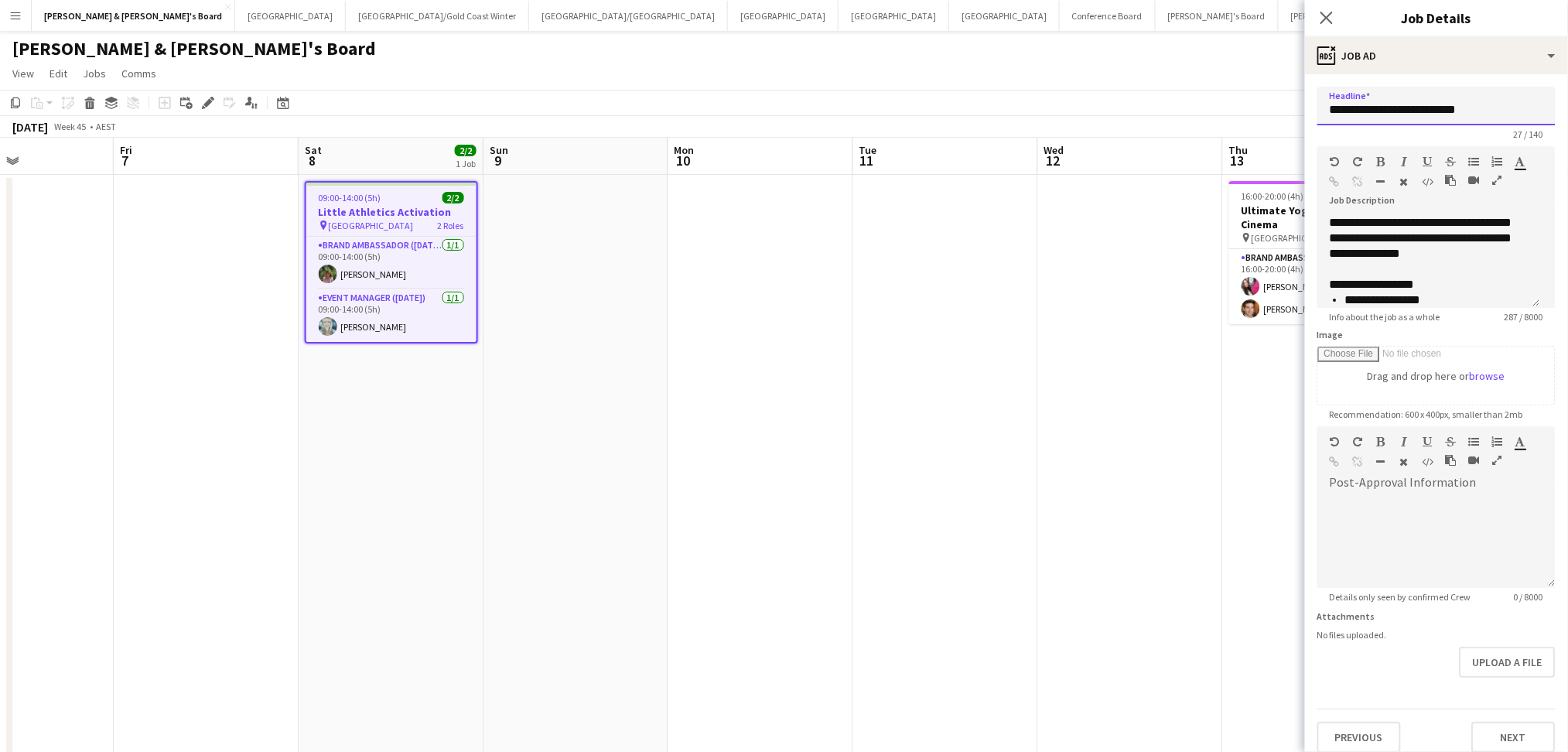
click at [1385, 91] on input "**********" at bounding box center [1436, 106] width 238 height 38
click at [1386, 112] on input "**********" at bounding box center [1436, 106] width 238 height 38
click at [1495, 725] on button "Next" at bounding box center [1514, 737] width 83 height 31
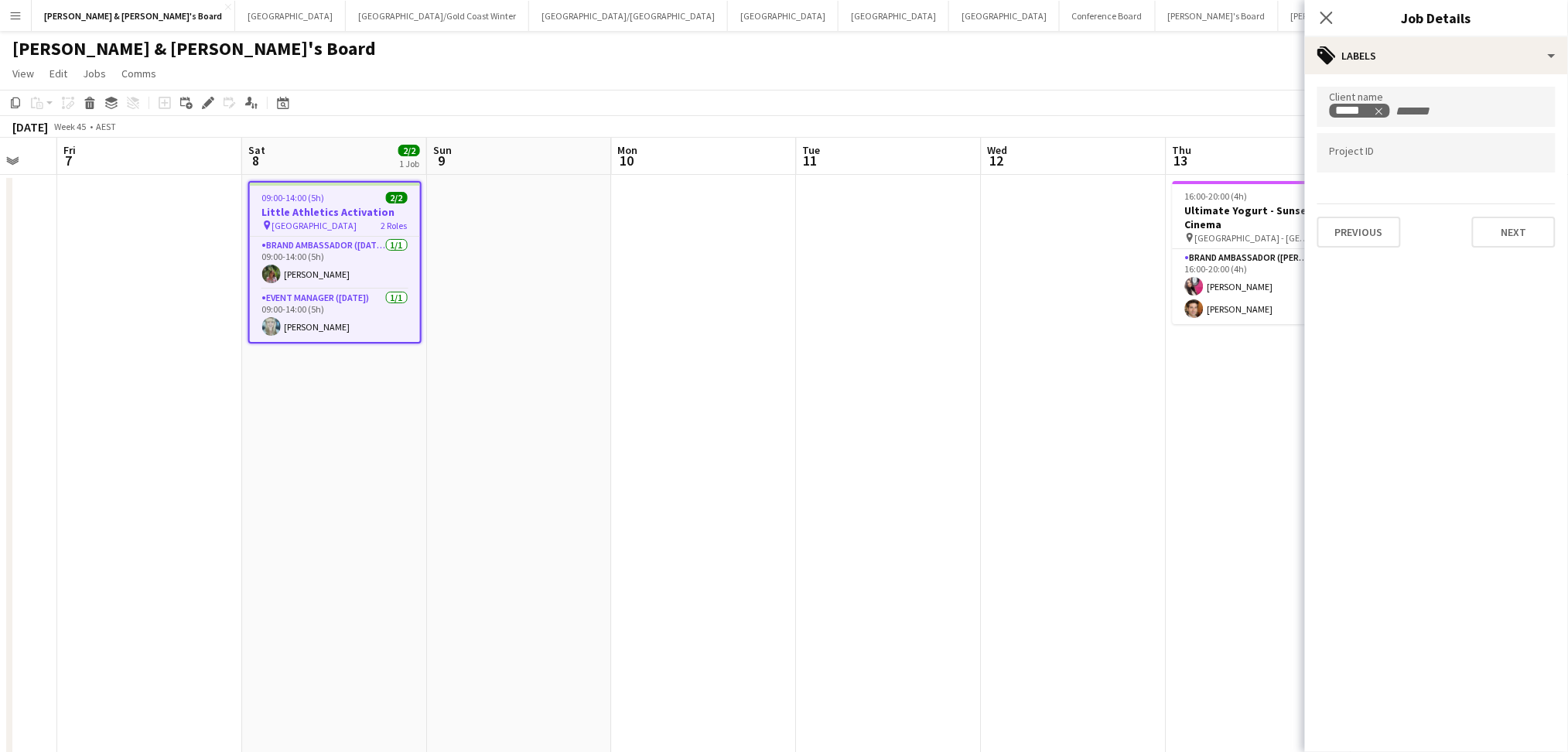
drag, startPoint x: 374, startPoint y: 450, endPoint x: 1057, endPoint y: 449, distance: 683.0
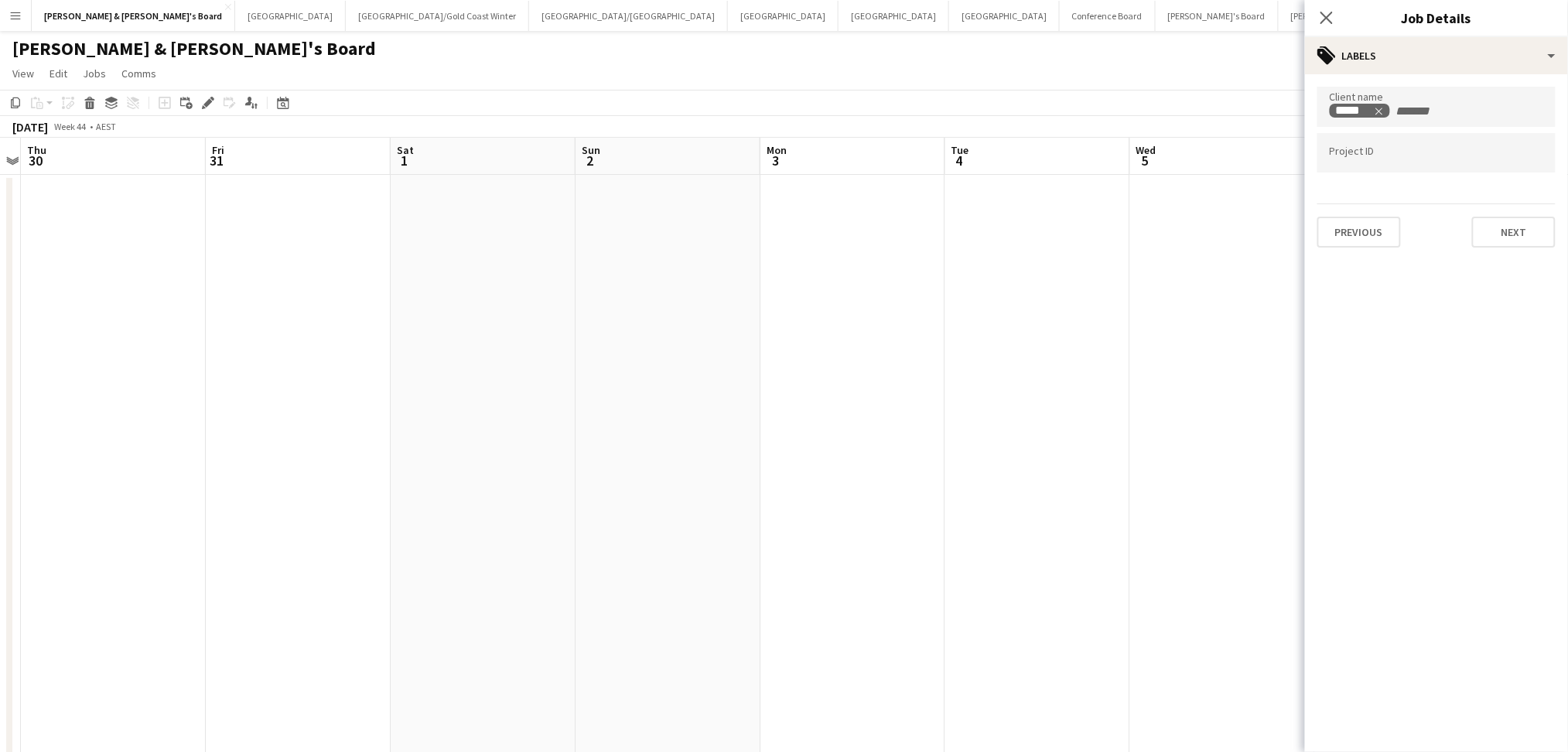
drag, startPoint x: 276, startPoint y: 592, endPoint x: 194, endPoint y: 585, distance: 82.3
drag, startPoint x: 141, startPoint y: 585, endPoint x: 964, endPoint y: 545, distance: 824.0
drag, startPoint x: 625, startPoint y: 585, endPoint x: 880, endPoint y: 585, distance: 255.0
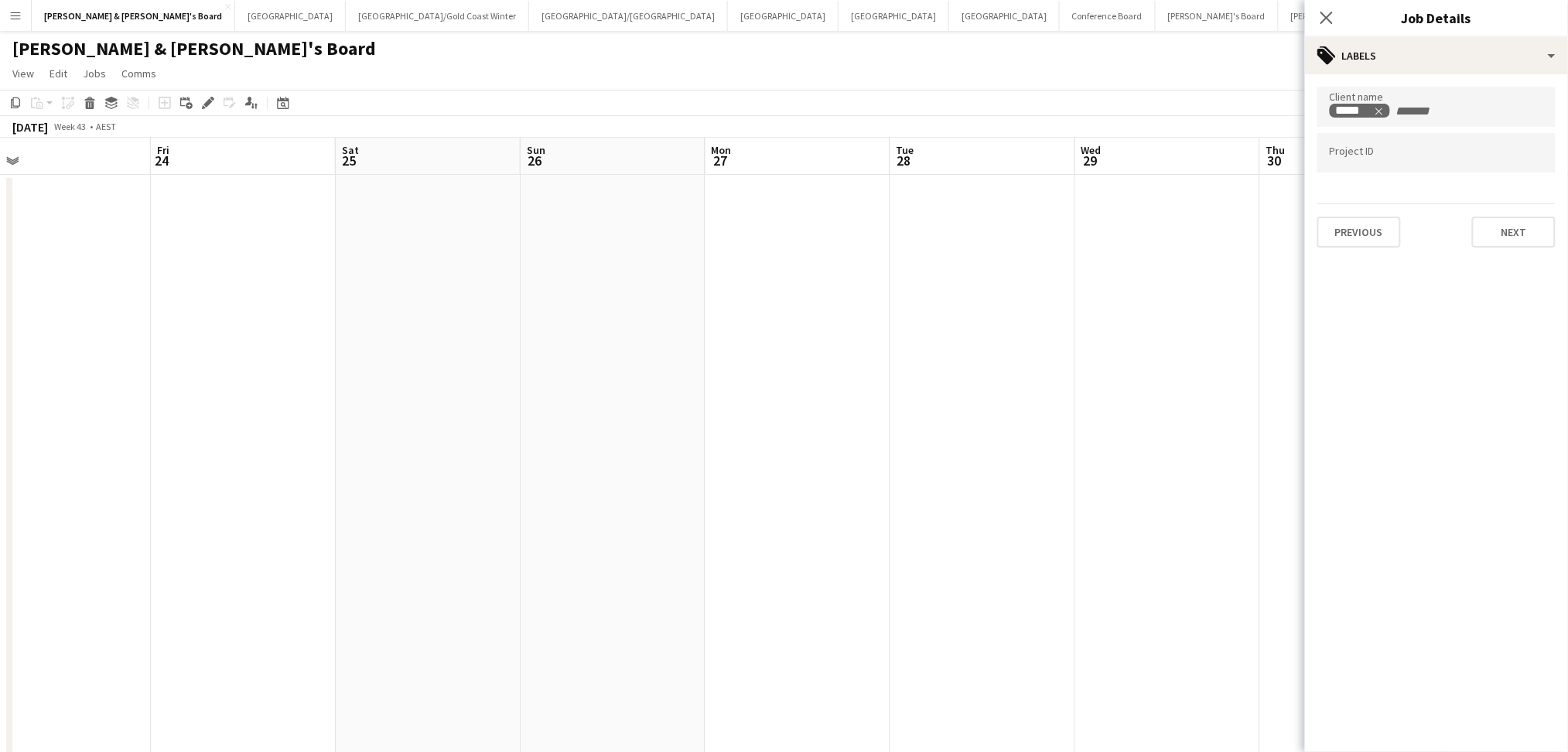
drag, startPoint x: 948, startPoint y: 573, endPoint x: 331, endPoint y: 585, distance: 617.1
drag, startPoint x: 458, startPoint y: 548, endPoint x: 262, endPoint y: 525, distance: 197.3
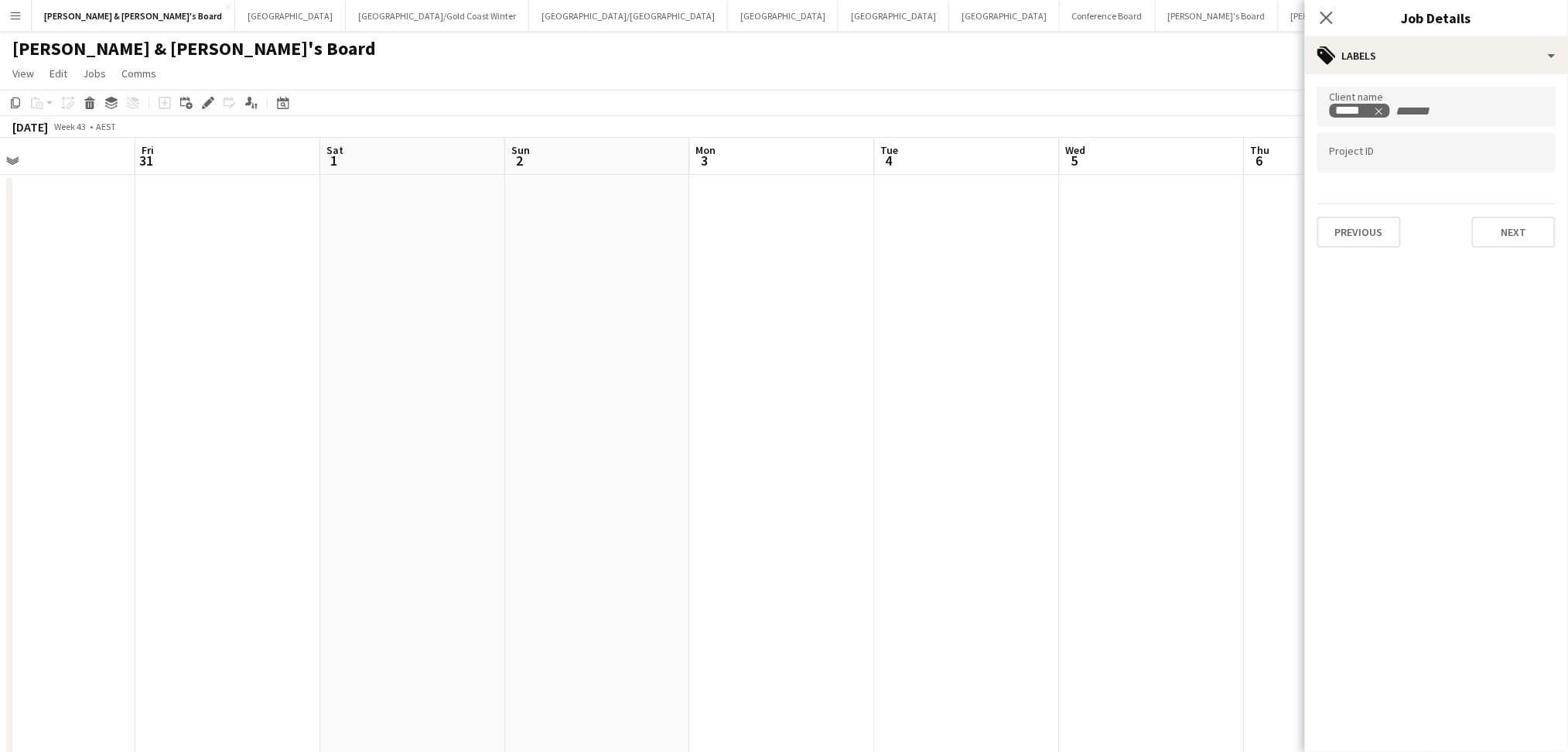
drag, startPoint x: 918, startPoint y: 574, endPoint x: 236, endPoint y: 564, distance: 682.1
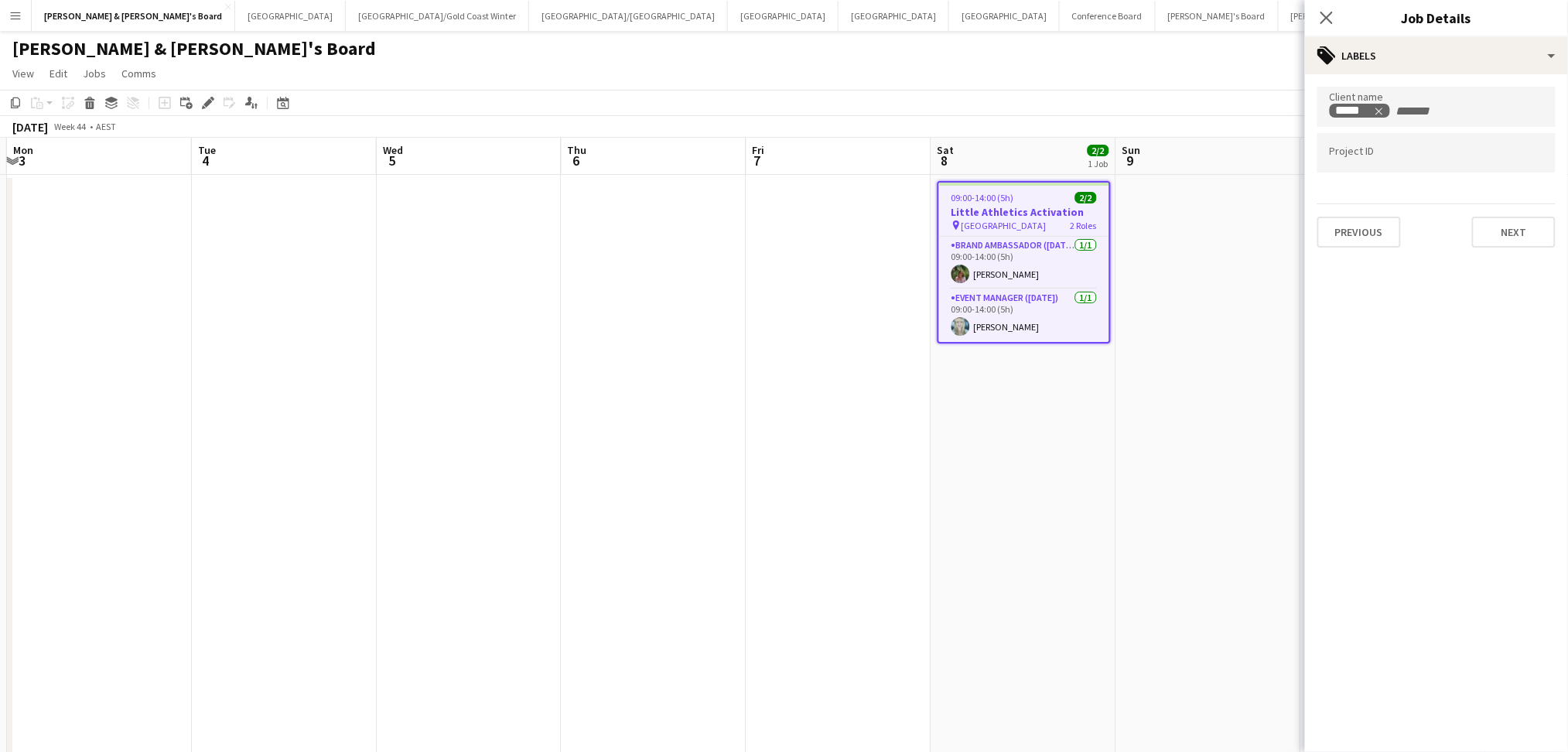
scroll to position [0, 481]
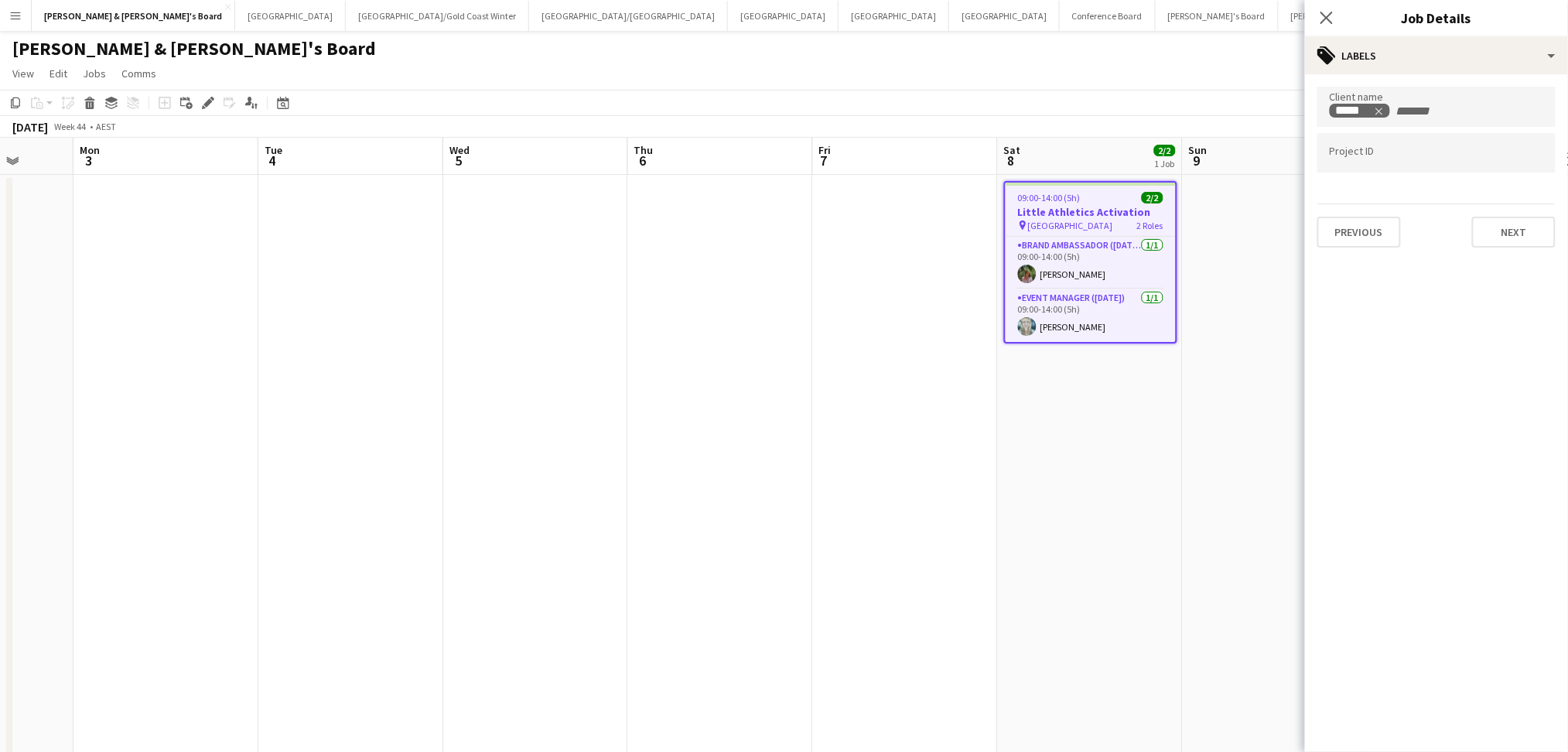
drag, startPoint x: 796, startPoint y: 601, endPoint x: 308, endPoint y: 582, distance: 488.4
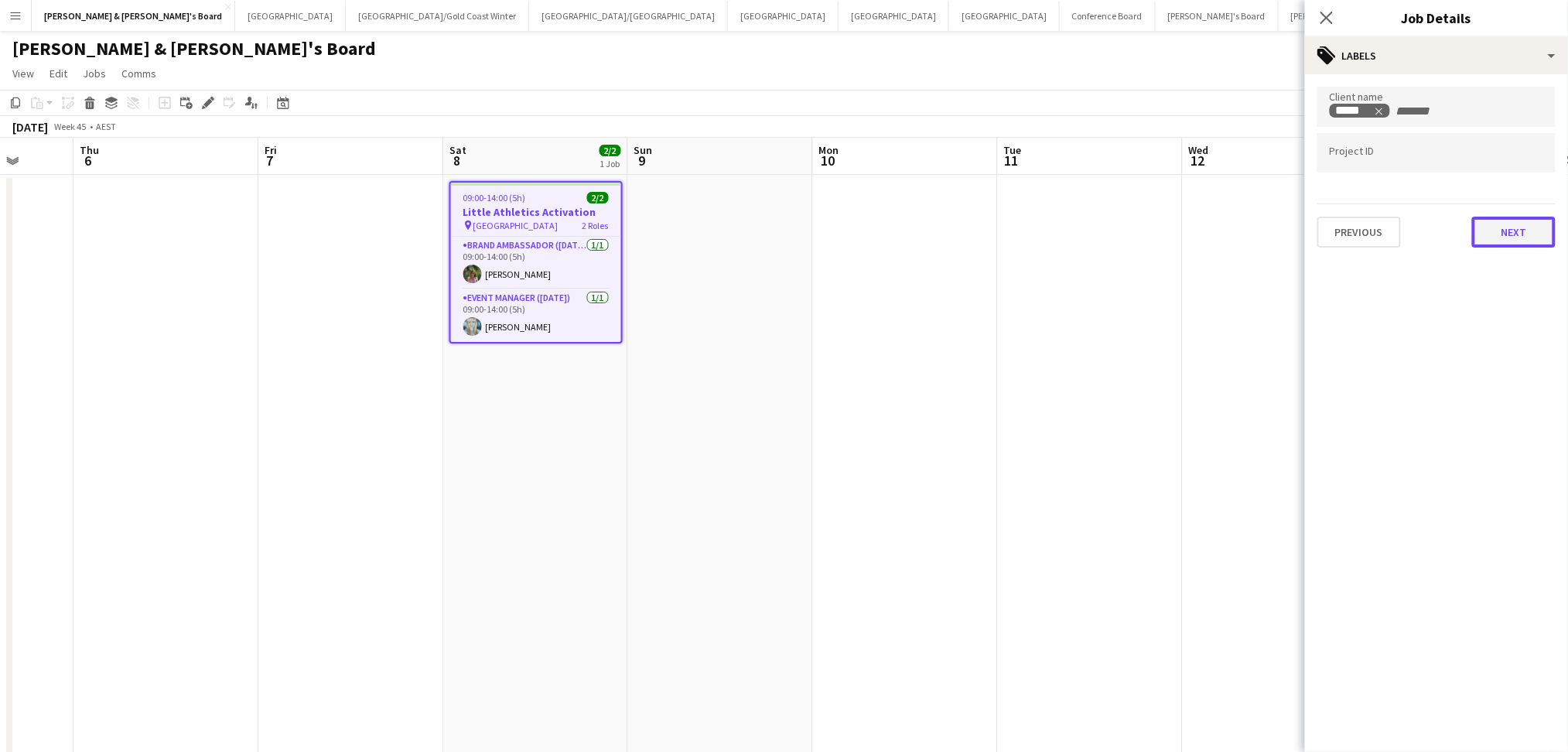
click at [1528, 227] on button "Next" at bounding box center [1514, 232] width 83 height 31
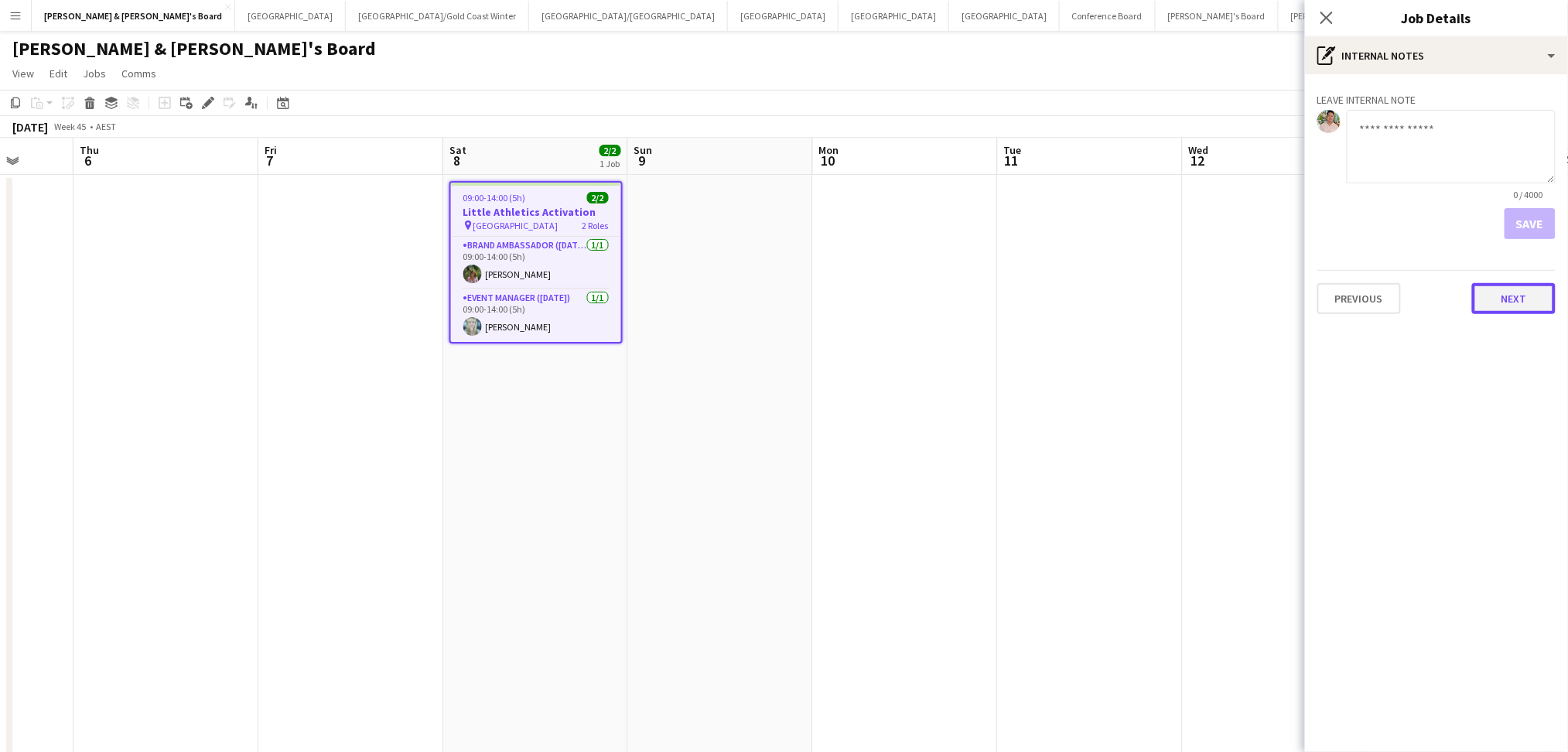
click at [1525, 290] on button "Next" at bounding box center [1514, 298] width 83 height 31
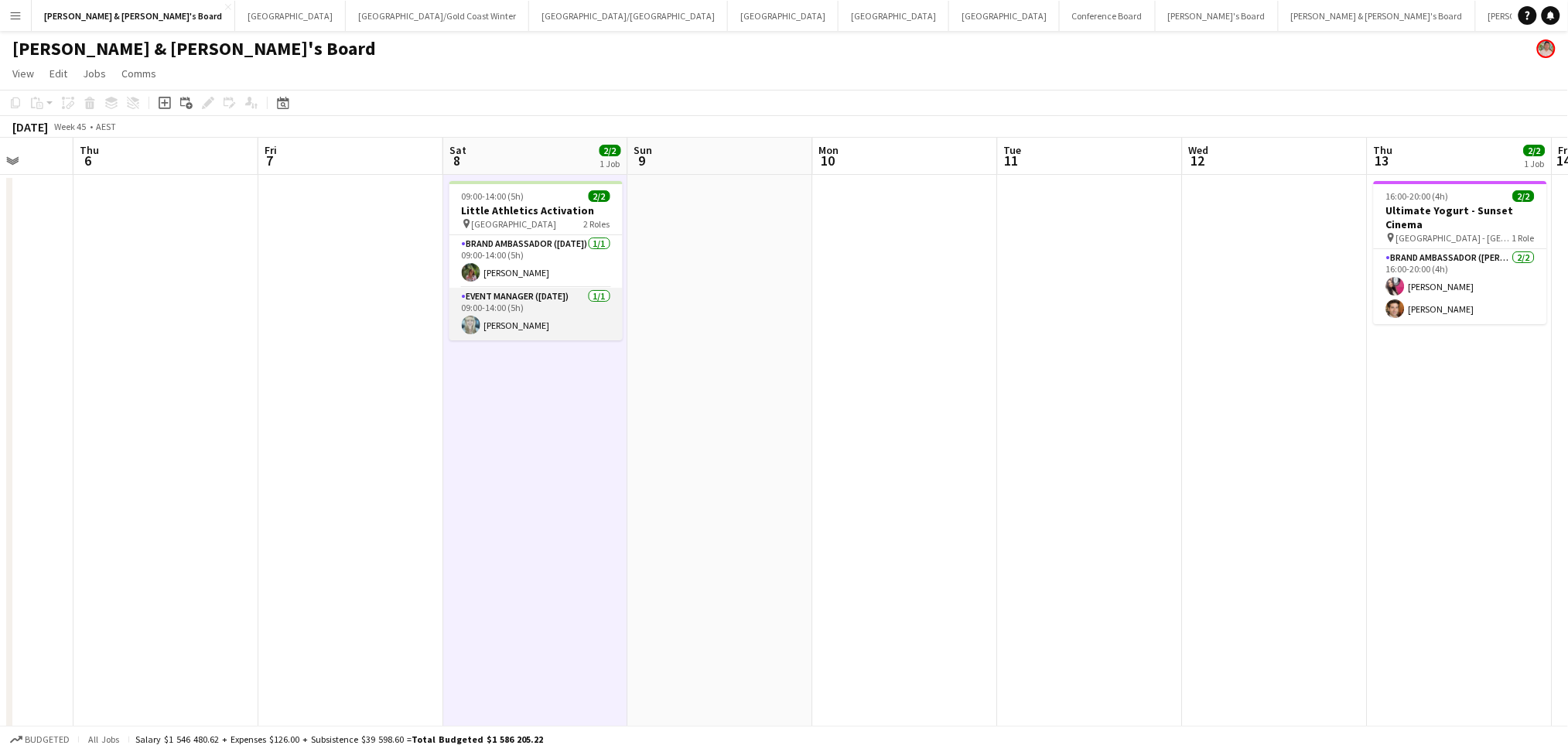
click at [528, 331] on app-card-role "Event Manager ([DATE]) [DATE] 09:00-14:00 (5h) [PERSON_NAME]" at bounding box center [536, 314] width 173 height 52
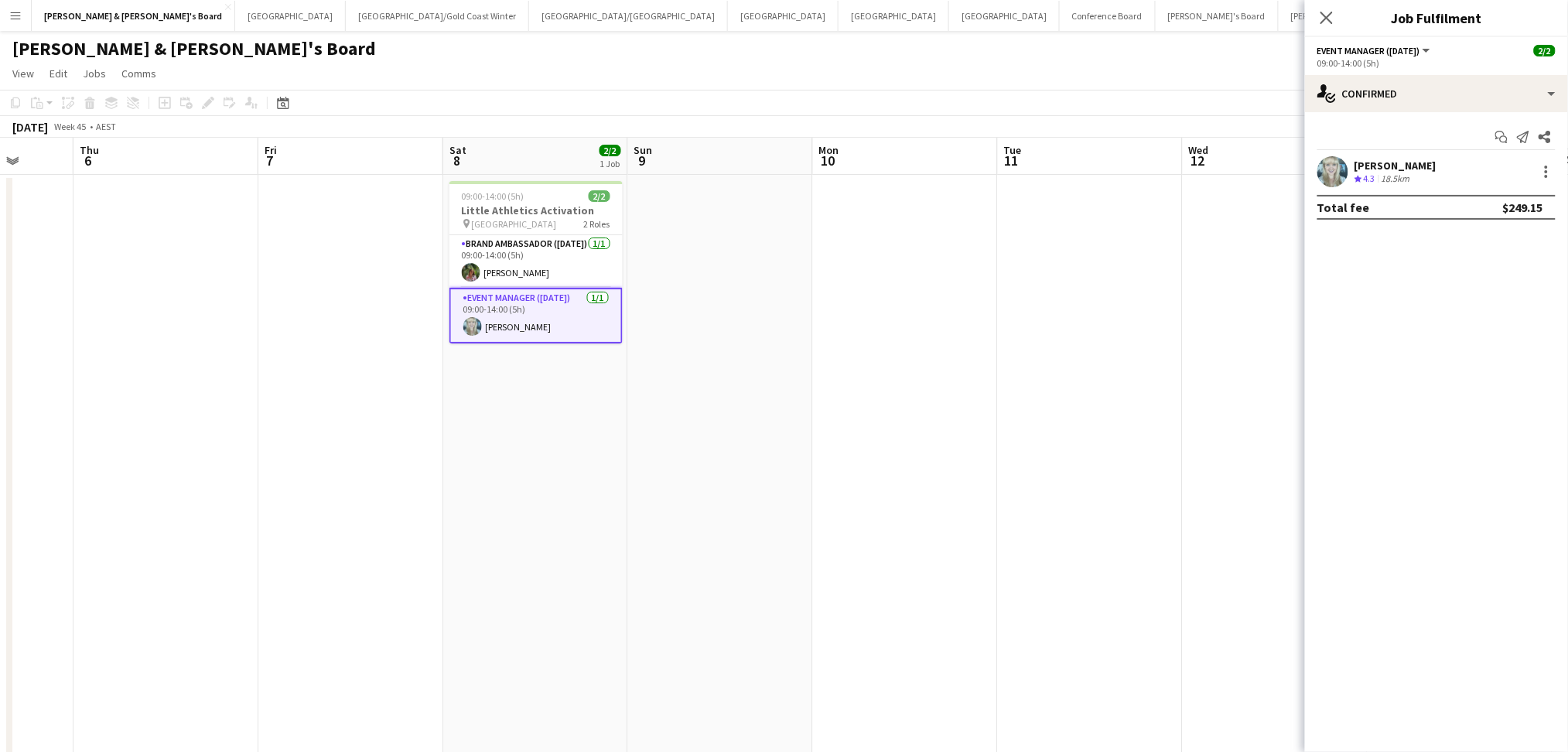
click at [1427, 168] on div "[PERSON_NAME] Crew rating 4.3 18.5km" at bounding box center [1437, 172] width 263 height 31
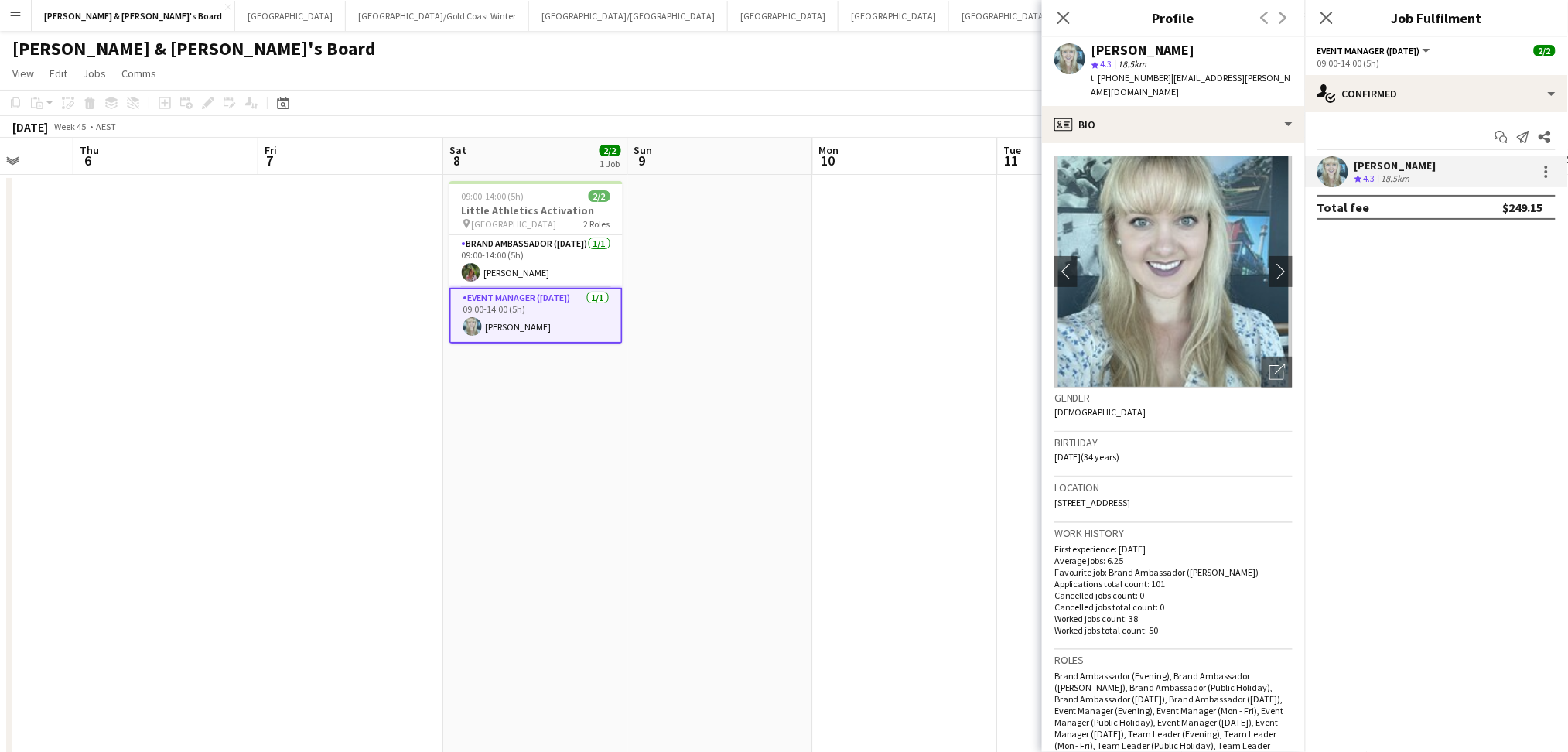
copy div "[PERSON_NAME]"
drag, startPoint x: 1092, startPoint y: 47, endPoint x: 1212, endPoint y: 45, distance: 120.0
click at [1212, 45] on div "[PERSON_NAME]" at bounding box center [1192, 50] width 202 height 14
drag, startPoint x: 1112, startPoint y: 76, endPoint x: 1155, endPoint y: 75, distance: 43.0
click at [1155, 75] on span "t. [PHONE_NUMBER]" at bounding box center [1132, 77] width 81 height 12
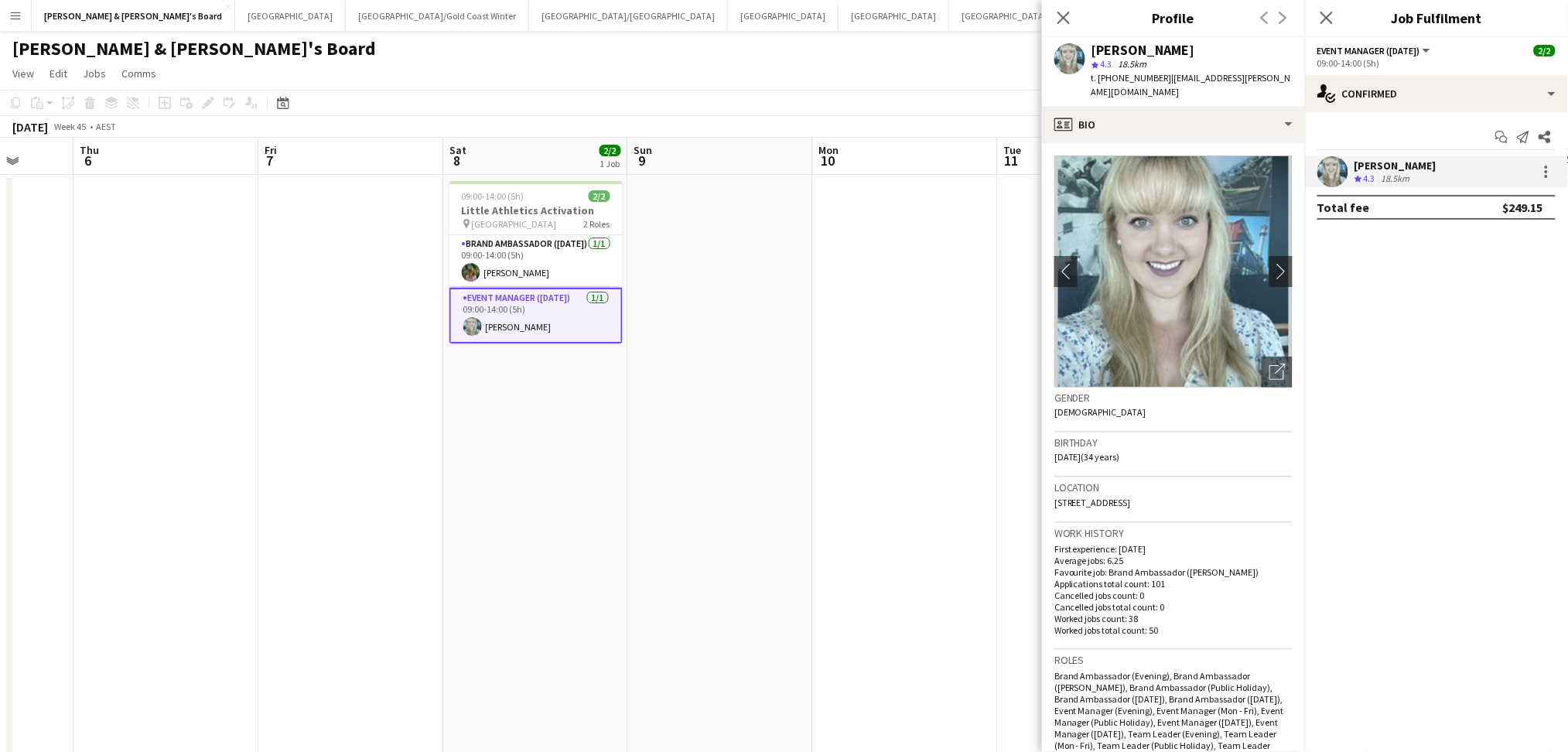
copy span "424323351"
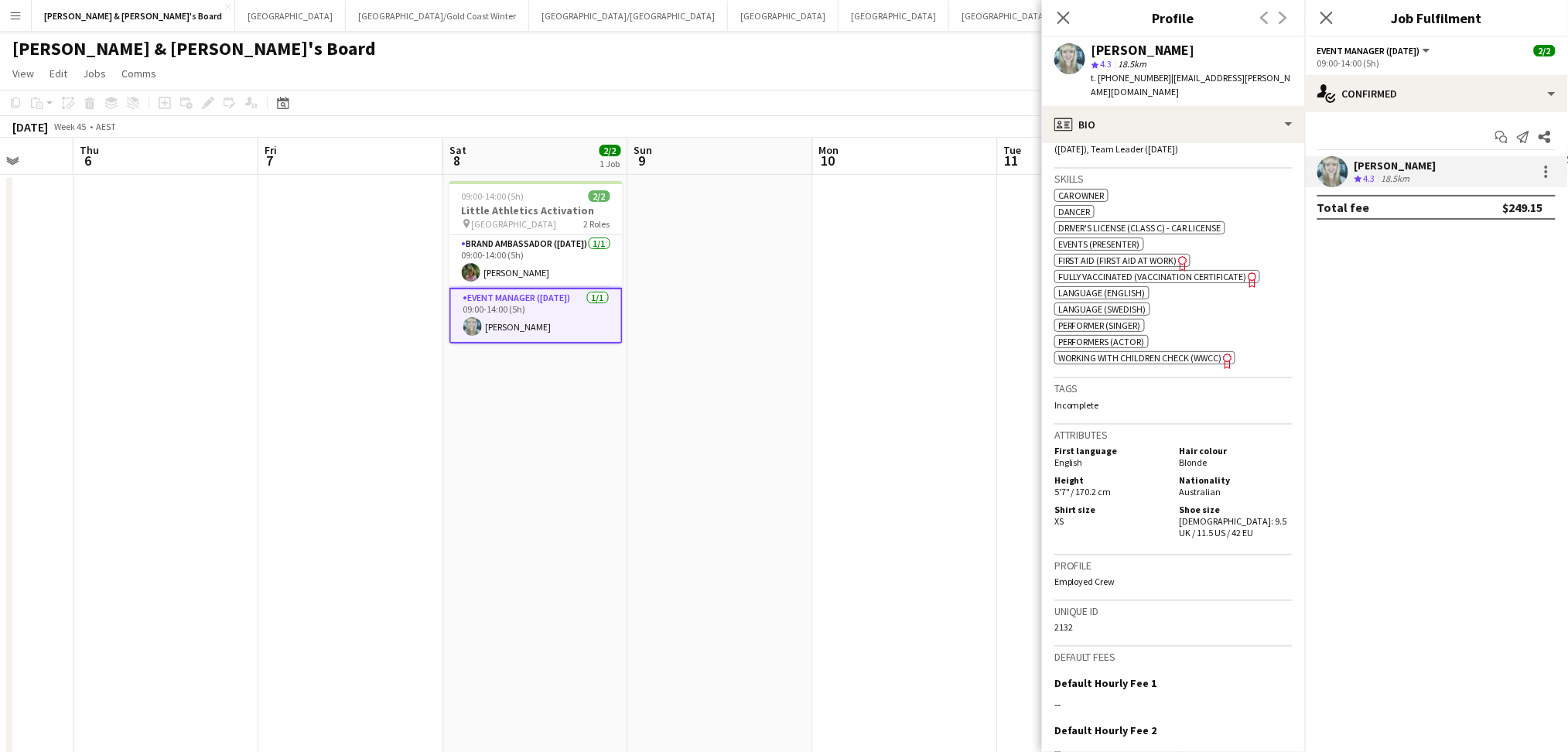
scroll to position [753, 0]
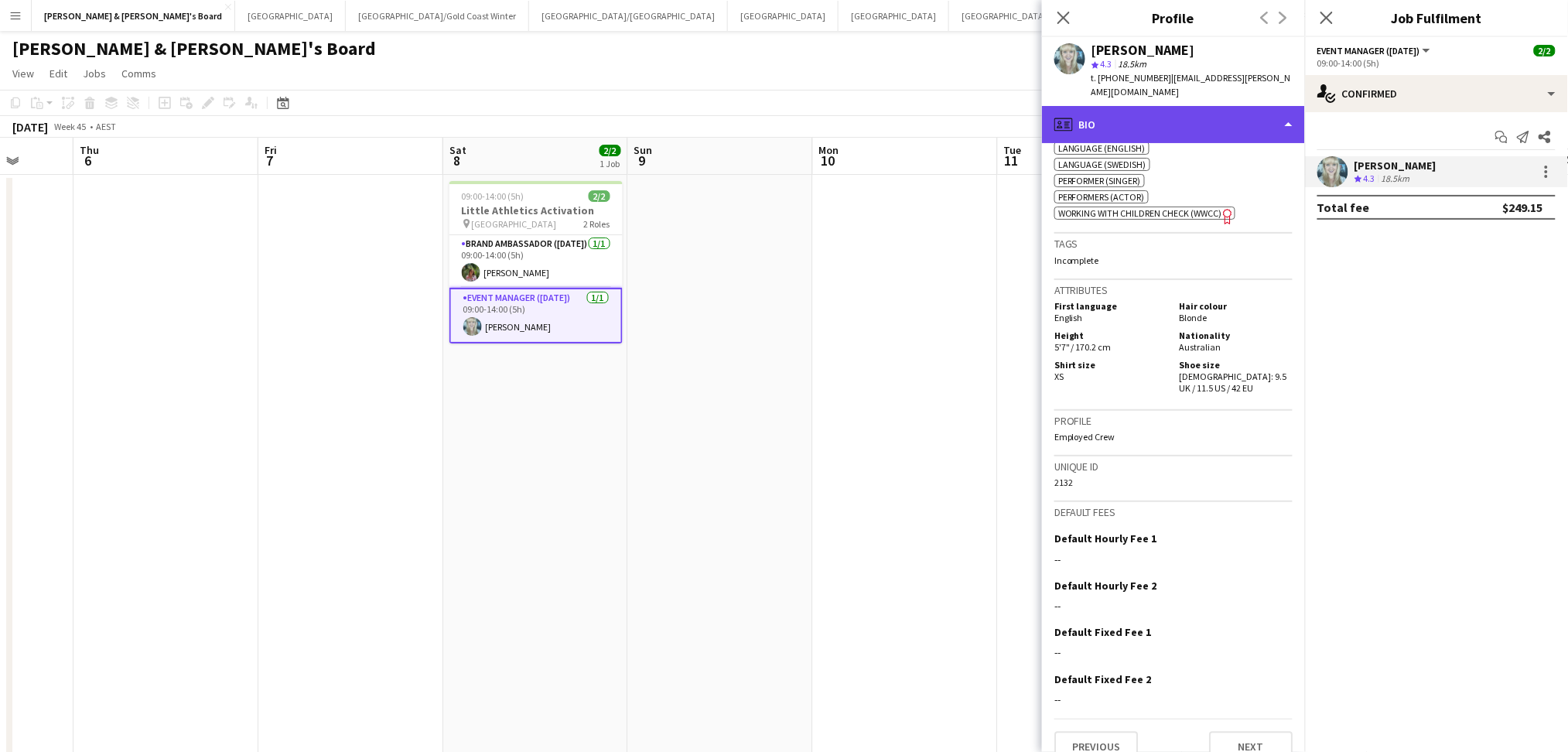
click at [1217, 106] on div "profile Bio" at bounding box center [1174, 124] width 263 height 37
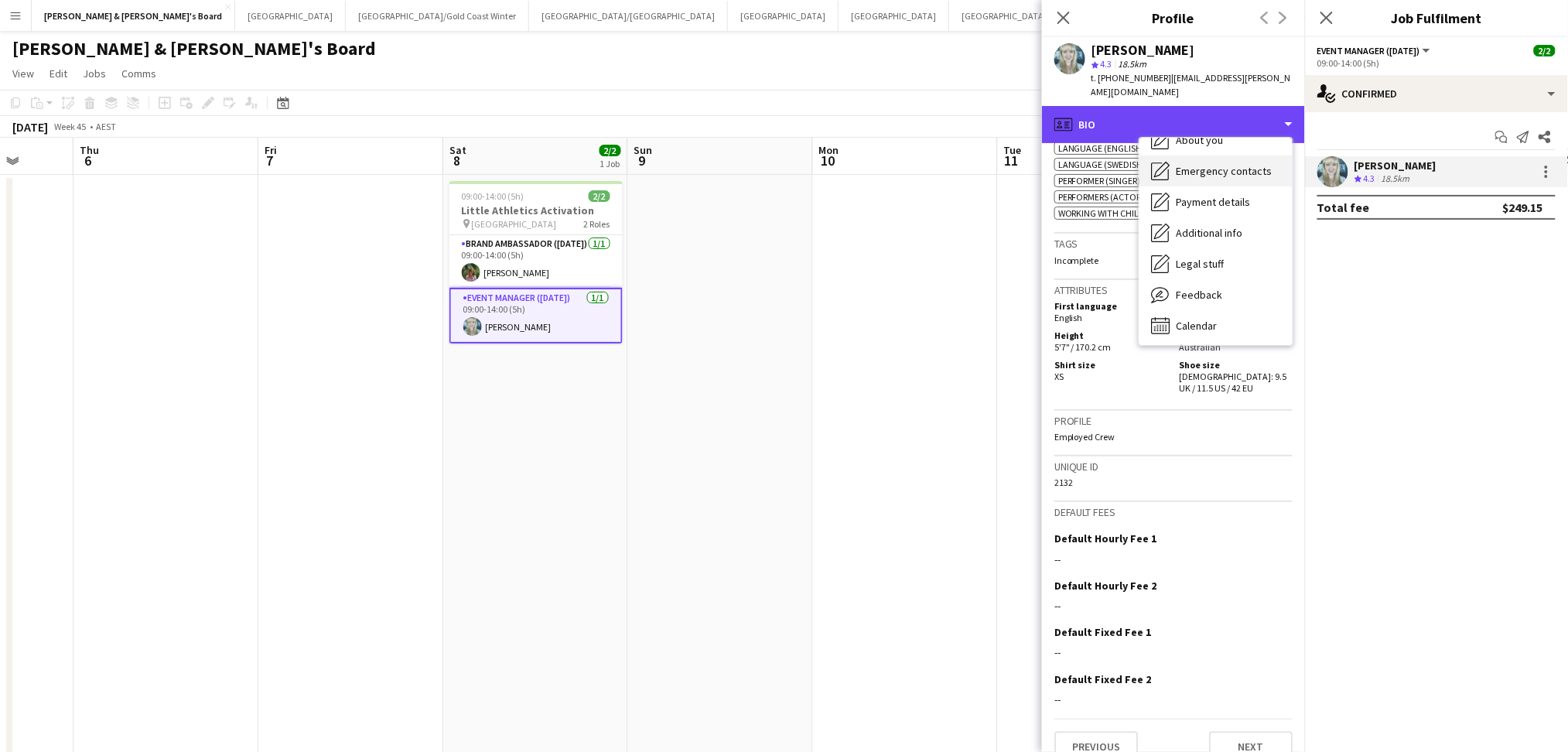
scroll to position [115, 0]
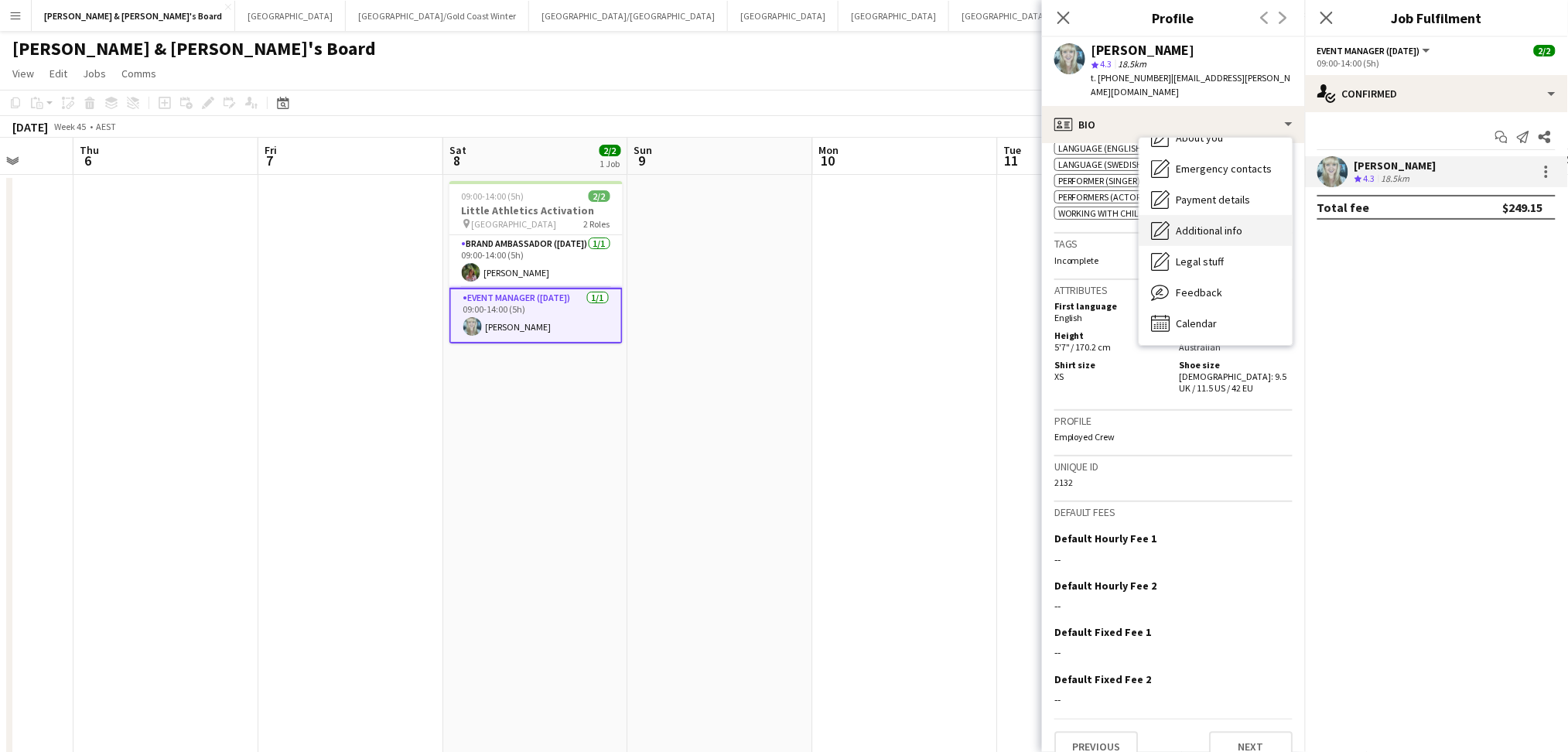
click at [1239, 224] on span "Additional info" at bounding box center [1210, 231] width 67 height 14
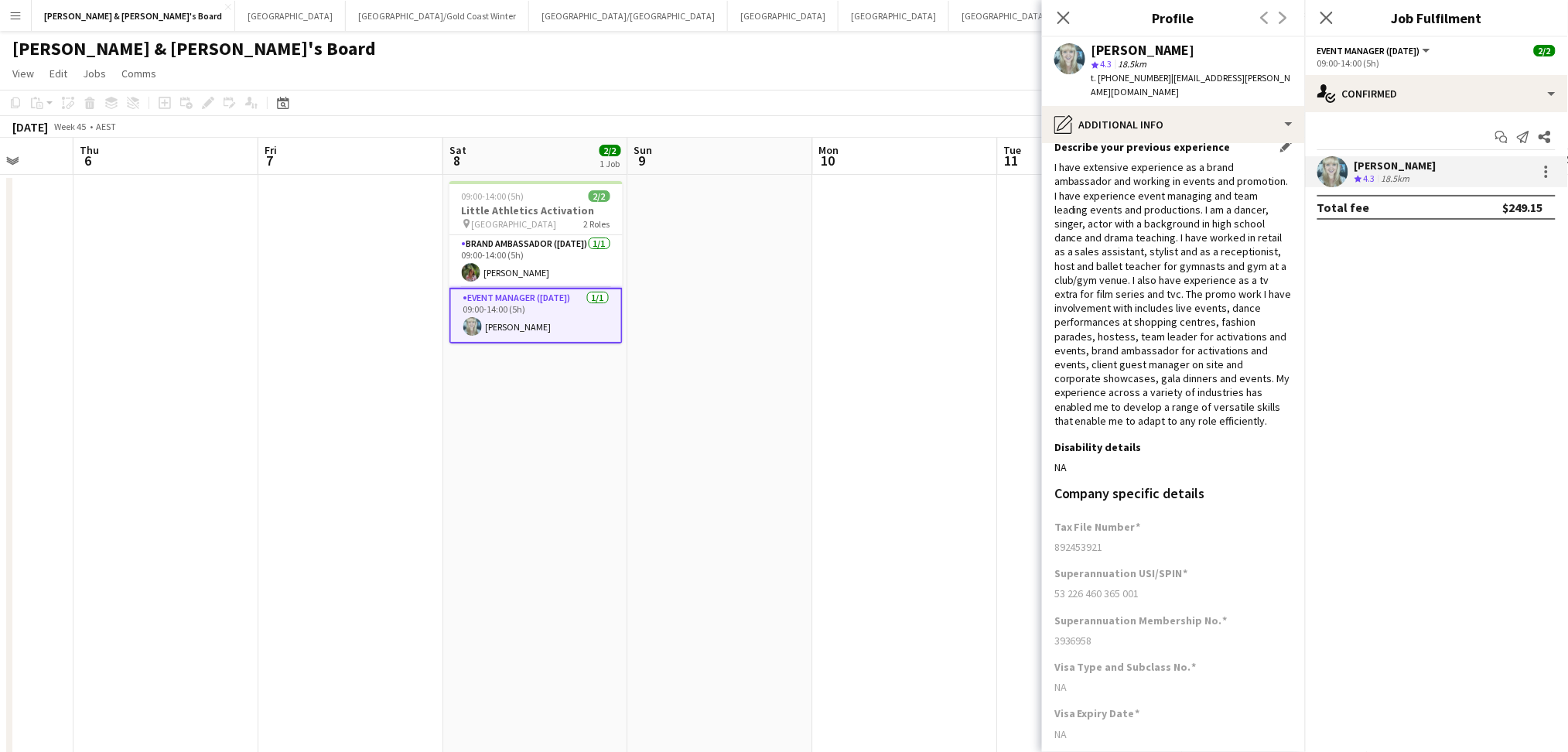
scroll to position [0, 0]
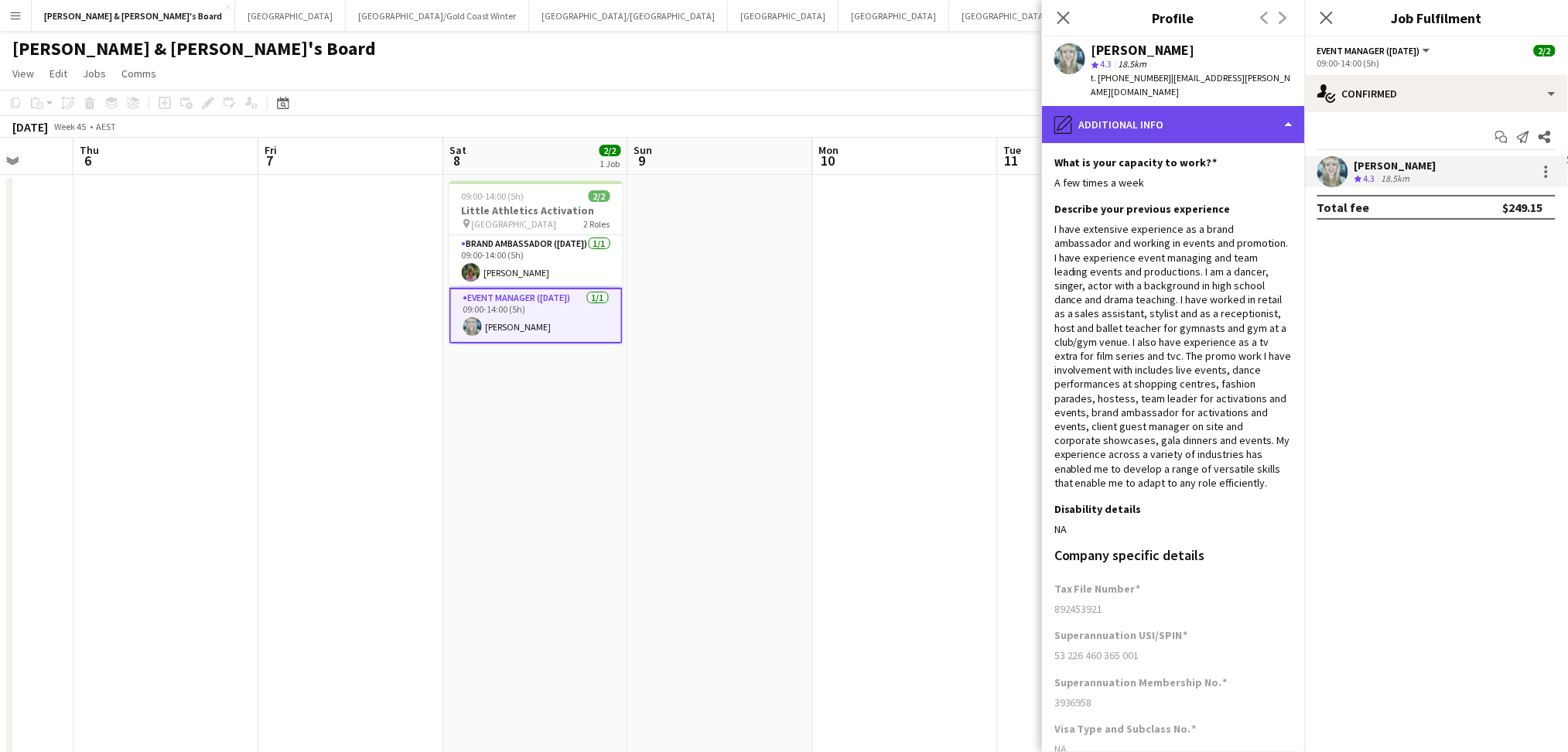
click at [1187, 108] on div "pencil4 Additional info" at bounding box center [1174, 124] width 263 height 37
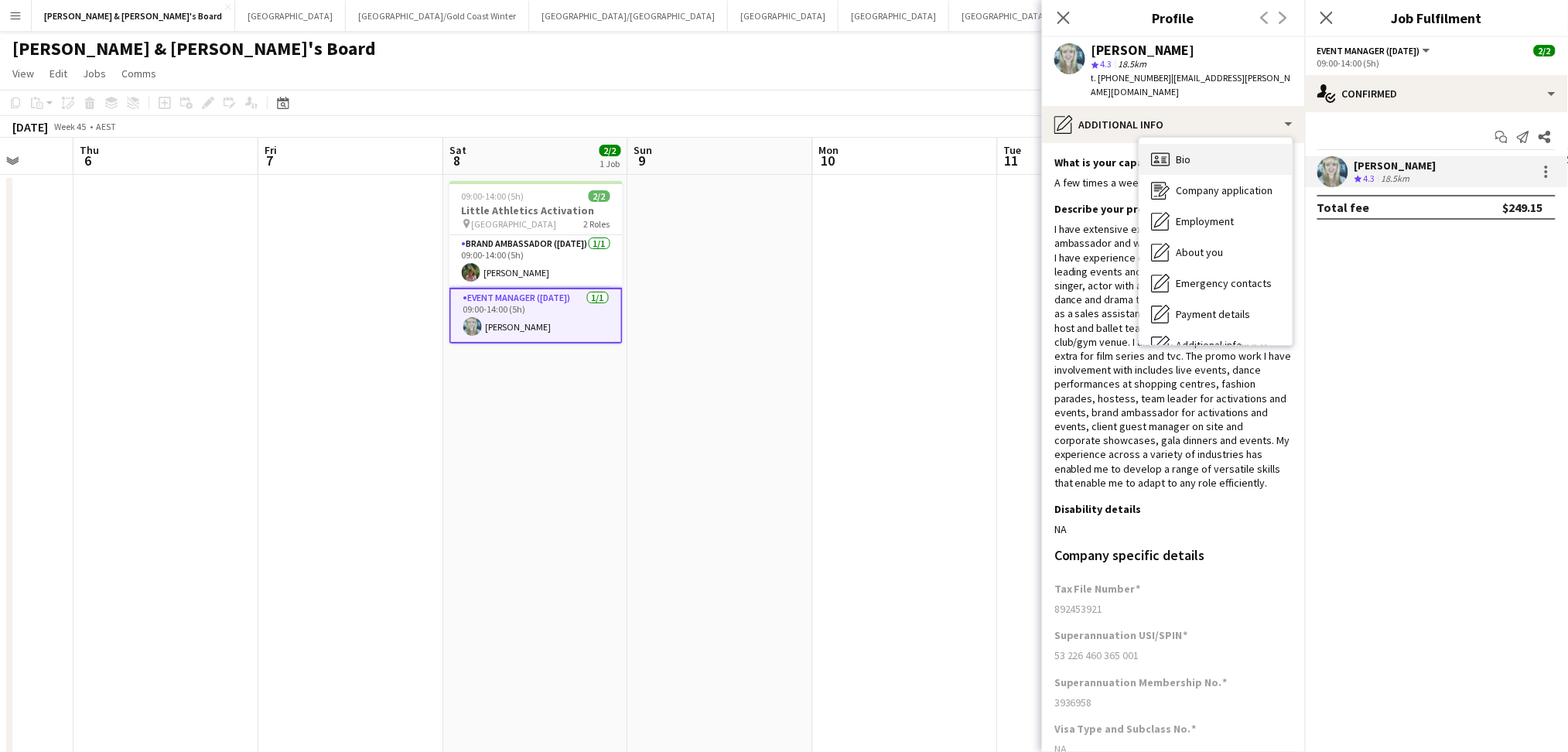
click at [1223, 148] on div "Bio Bio" at bounding box center [1217, 159] width 153 height 31
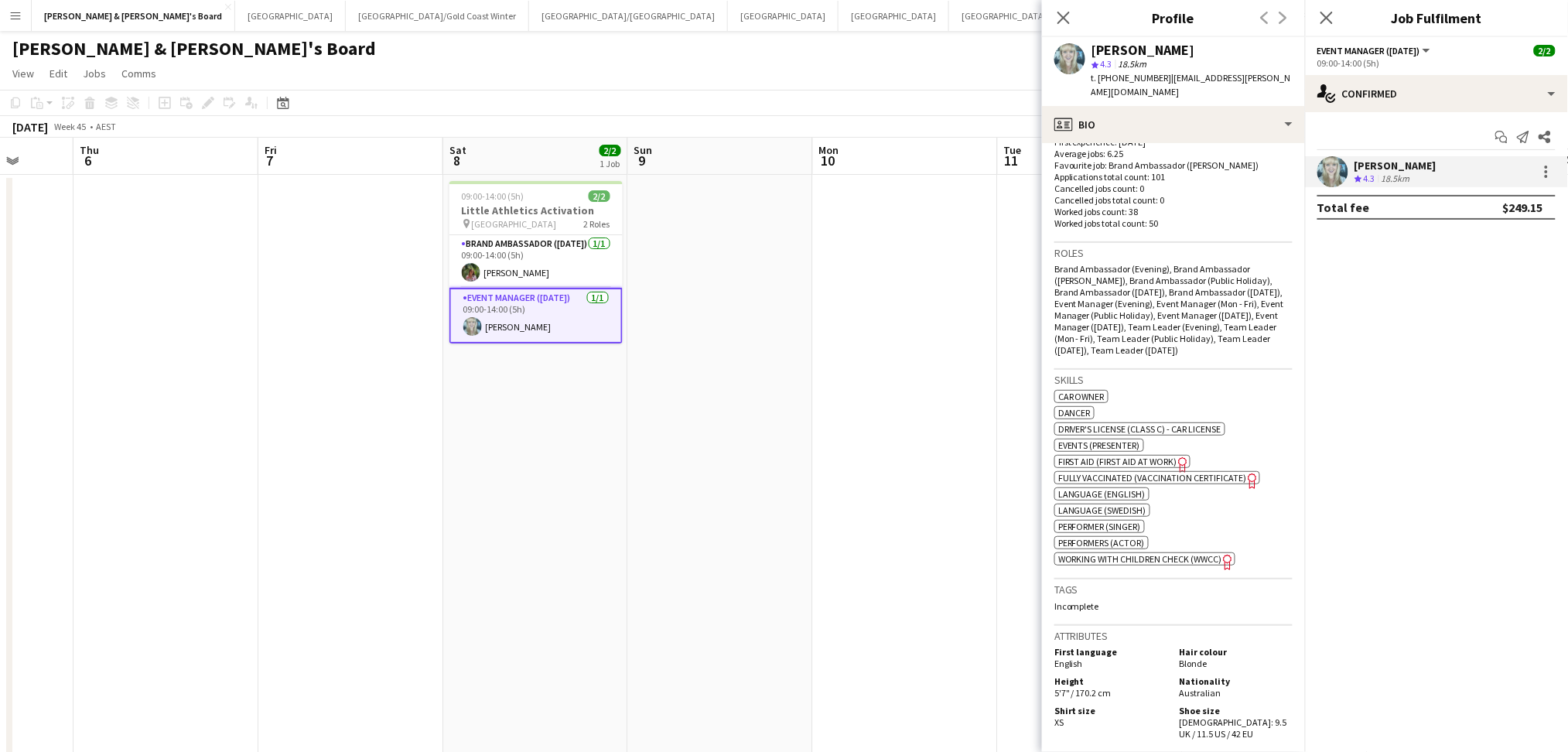
scroll to position [412, 0]
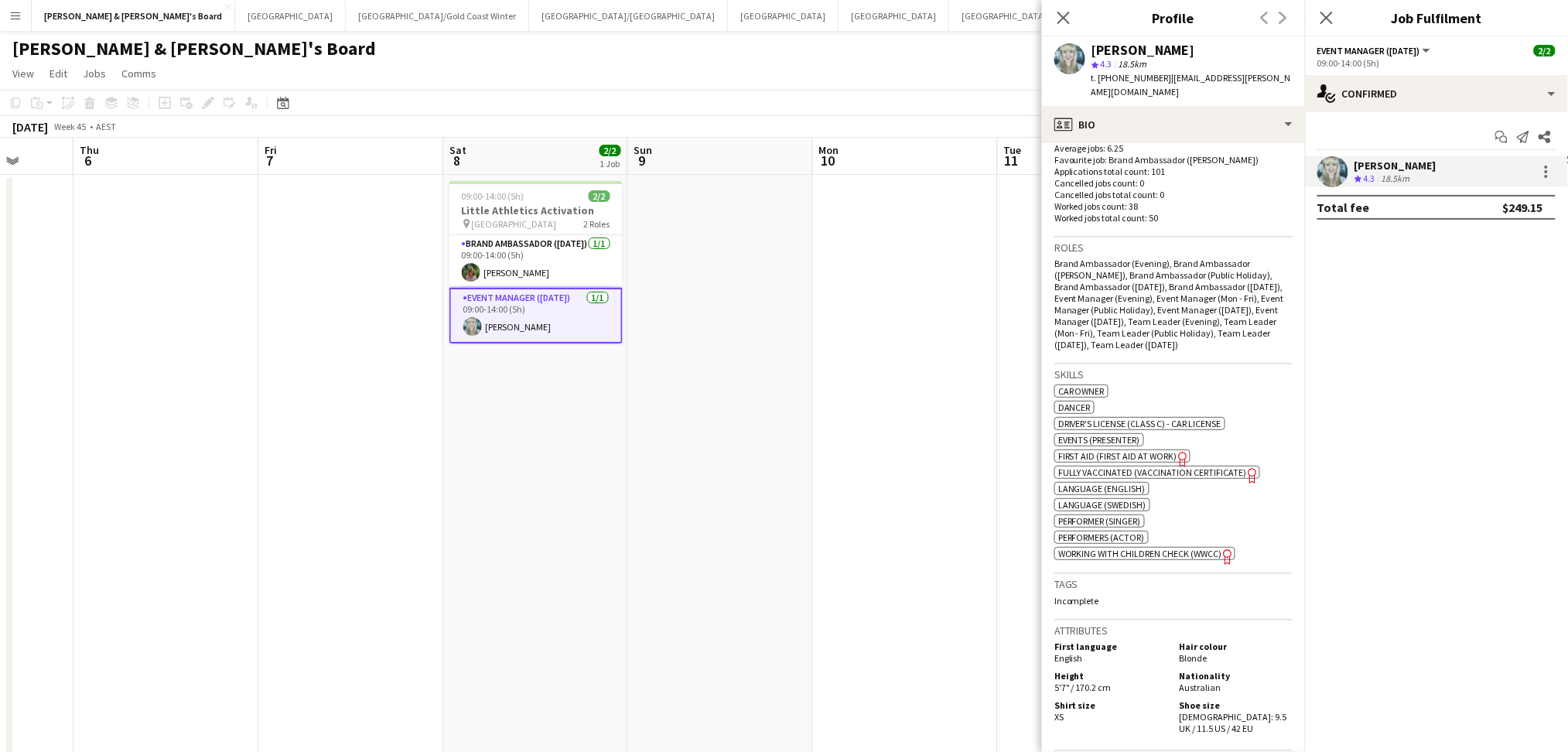
click at [1174, 548] on span "Working With Children Check (WWCC)" at bounding box center [1140, 554] width 164 height 12
click at [486, 265] on app-card-role "Brand Ambassador ([DATE]) [DATE] 09:00-14:00 (5h) [PERSON_NAME]" at bounding box center [536, 261] width 173 height 52
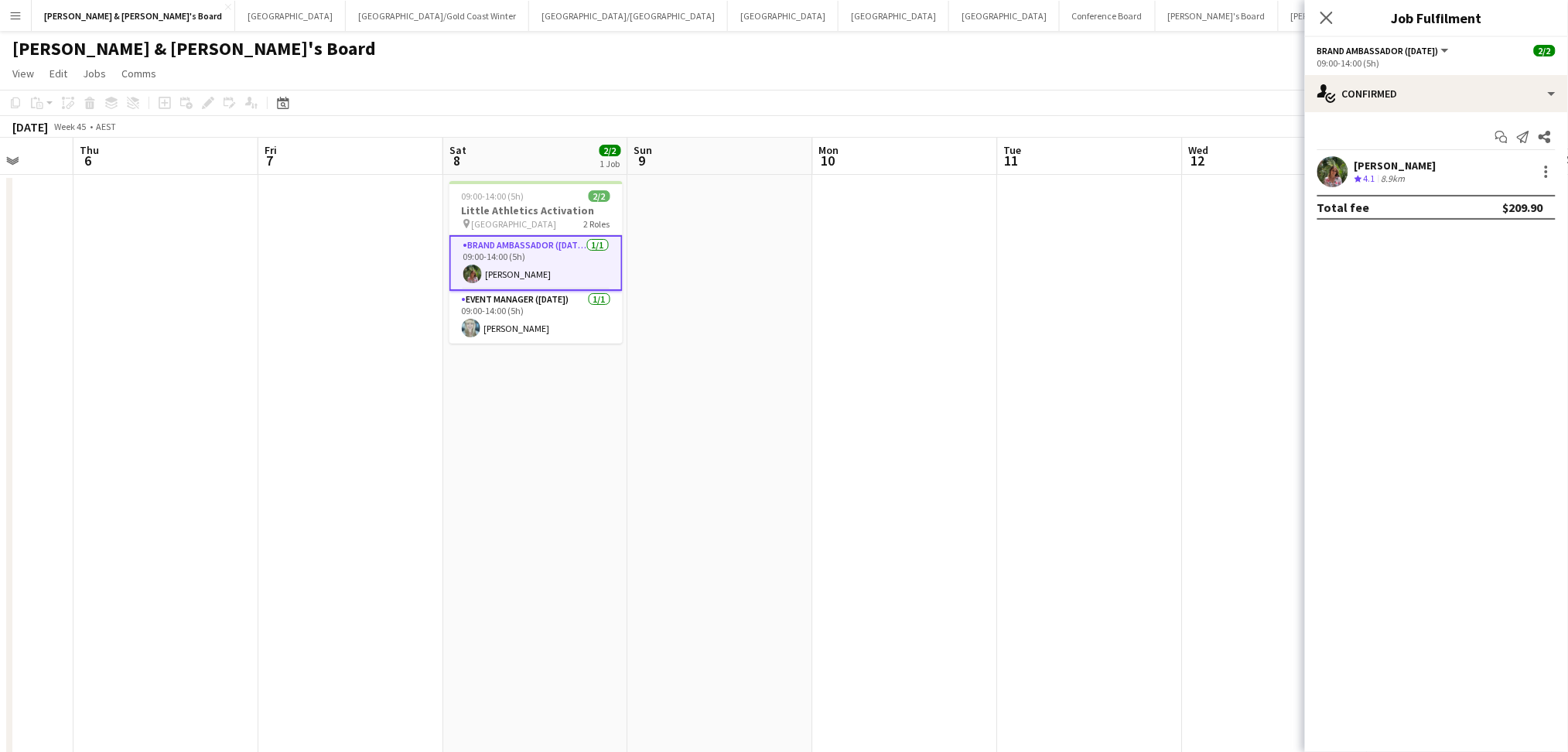
click at [1371, 168] on div "[PERSON_NAME]" at bounding box center [1396, 165] width 82 height 14
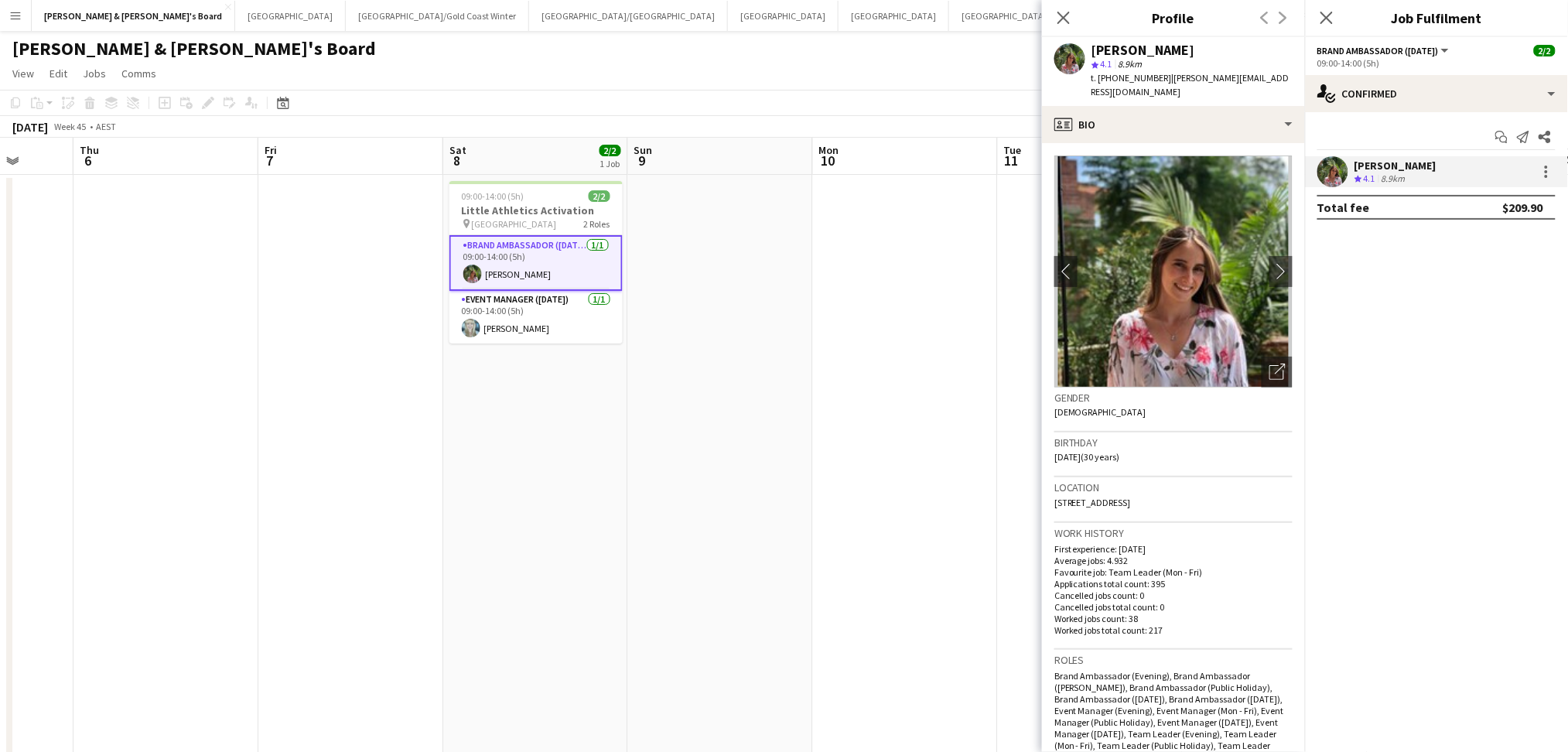
drag, startPoint x: 1093, startPoint y: 47, endPoint x: 1279, endPoint y: 47, distance: 186.0
click at [1279, 47] on div "[PERSON_NAME]" at bounding box center [1192, 50] width 202 height 14
drag, startPoint x: 1113, startPoint y: 77, endPoint x: 1154, endPoint y: 72, distance: 41.3
click at [1154, 72] on span "t. [PHONE_NUMBER]" at bounding box center [1132, 77] width 81 height 12
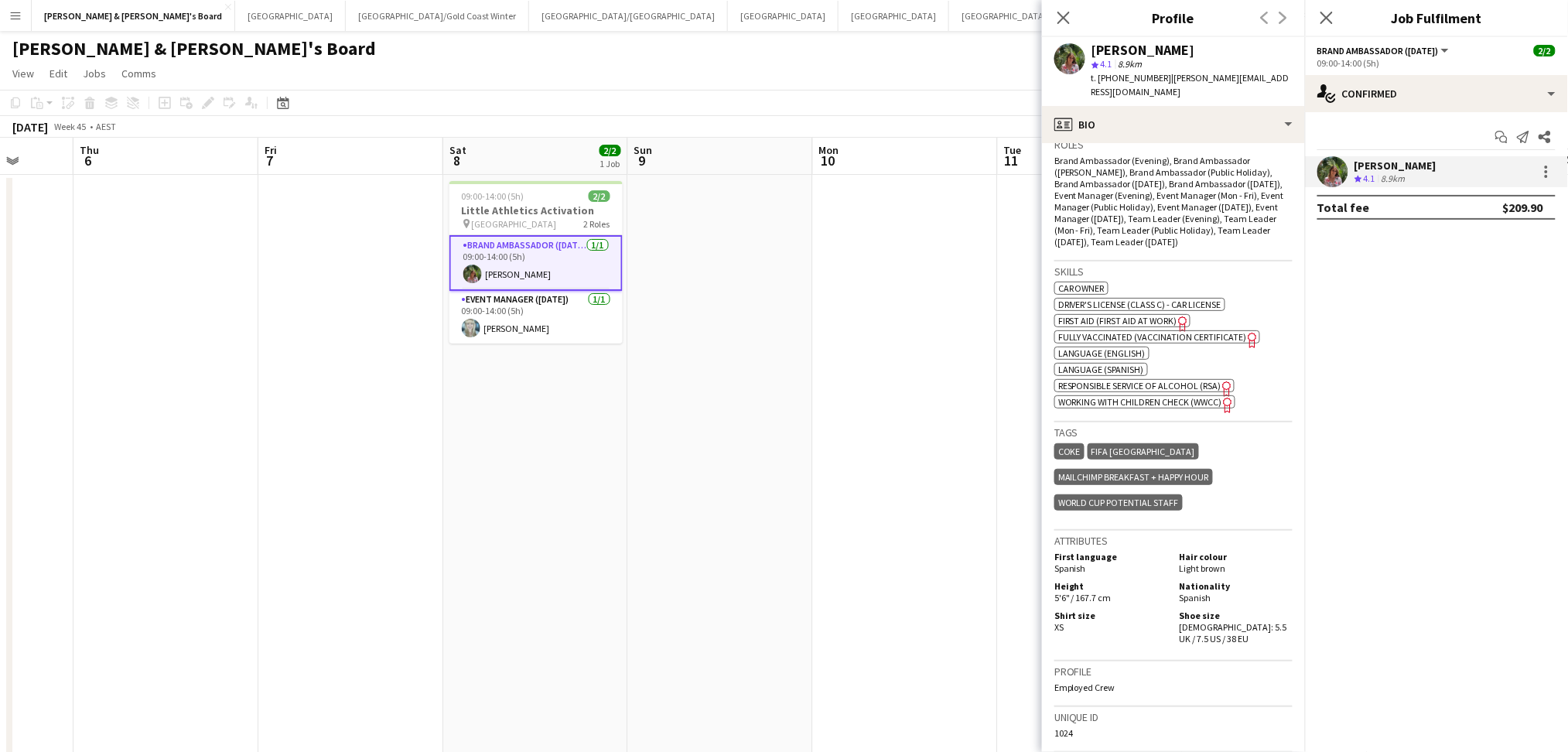
click at [1162, 396] on span "Working With Children Check (WWCC)" at bounding box center [1140, 402] width 164 height 12
drag, startPoint x: 1161, startPoint y: 74, endPoint x: 1294, endPoint y: 77, distance: 133.0
click at [1294, 77] on div "[PERSON_NAME] star 4.1 8.9km t. [PHONE_NUMBER] | [PERSON_NAME][EMAIL_ADDRESS][D…" at bounding box center [1174, 72] width 263 height 69
click at [1157, 396] on span "Working With Children Check (WWCC)" at bounding box center [1140, 402] width 164 height 12
